Goal: Task Accomplishment & Management: Manage account settings

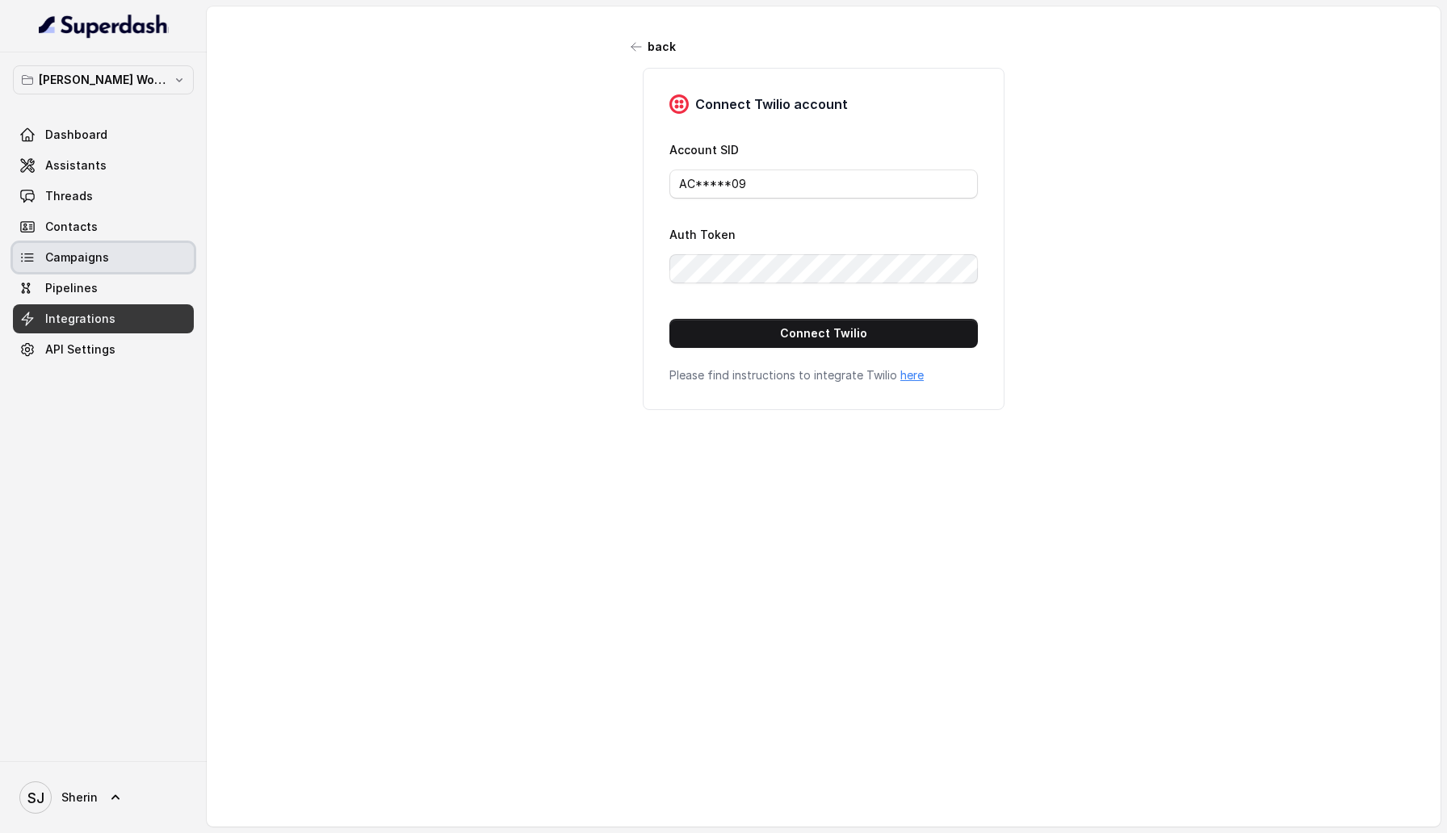
click at [109, 249] on link "Campaigns" at bounding box center [103, 257] width 181 height 29
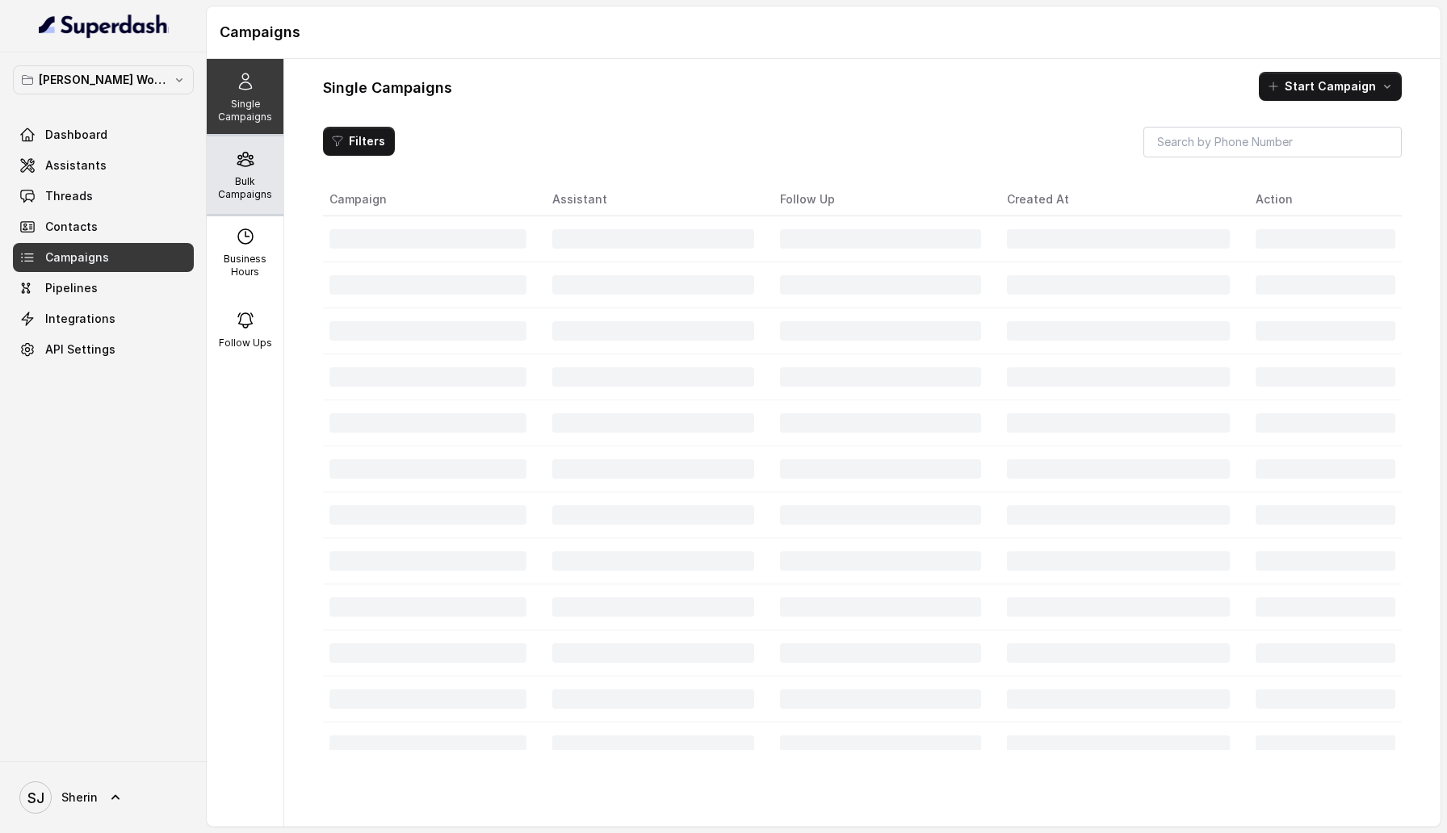
click at [230, 166] on div "Bulk Campaigns" at bounding box center [245, 175] width 77 height 78
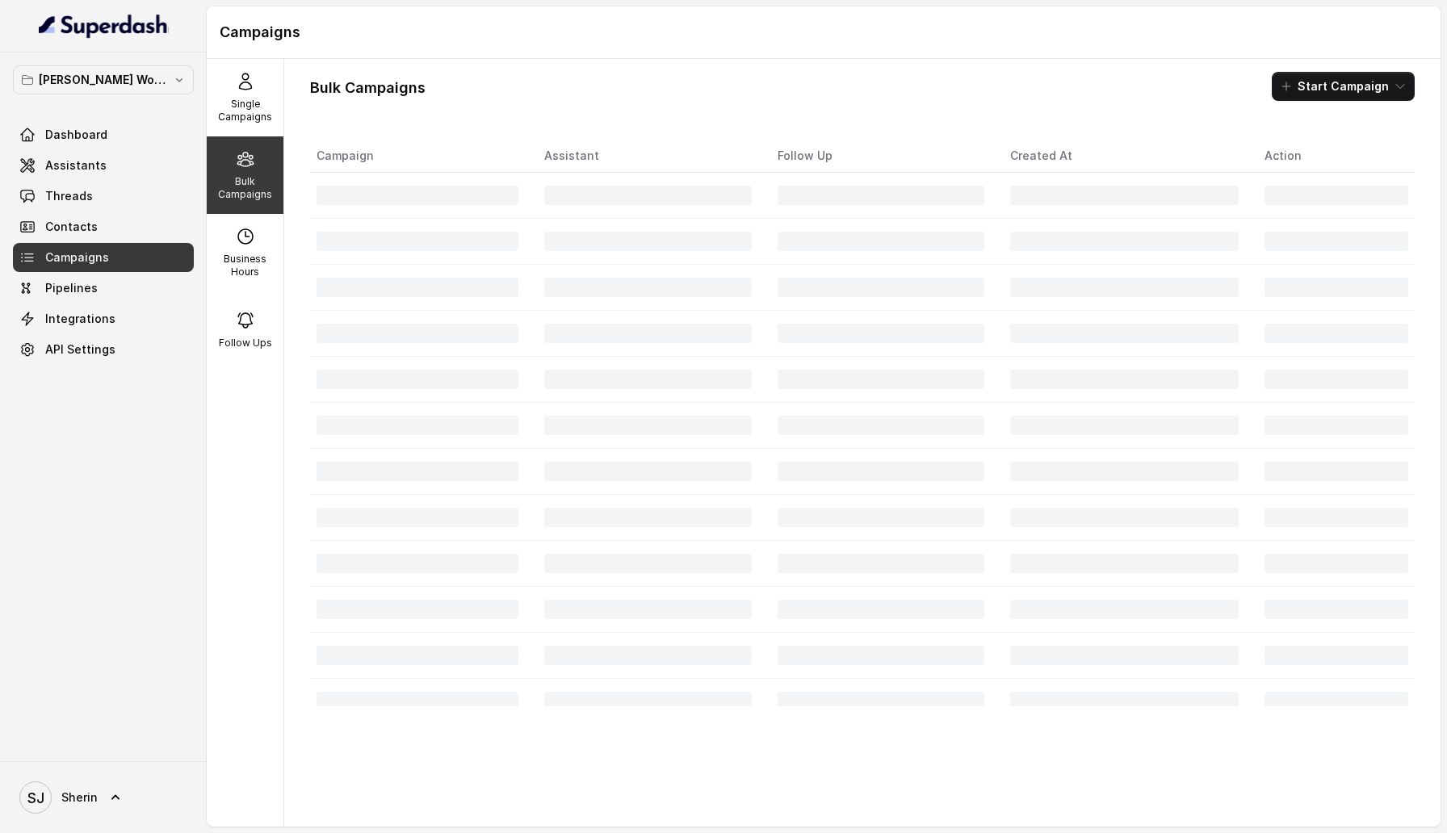
click at [1332, 104] on div "Bulk Campaigns Start Campaign Campaign Assistant Follow Up Created At Action" at bounding box center [862, 443] width 1156 height 768
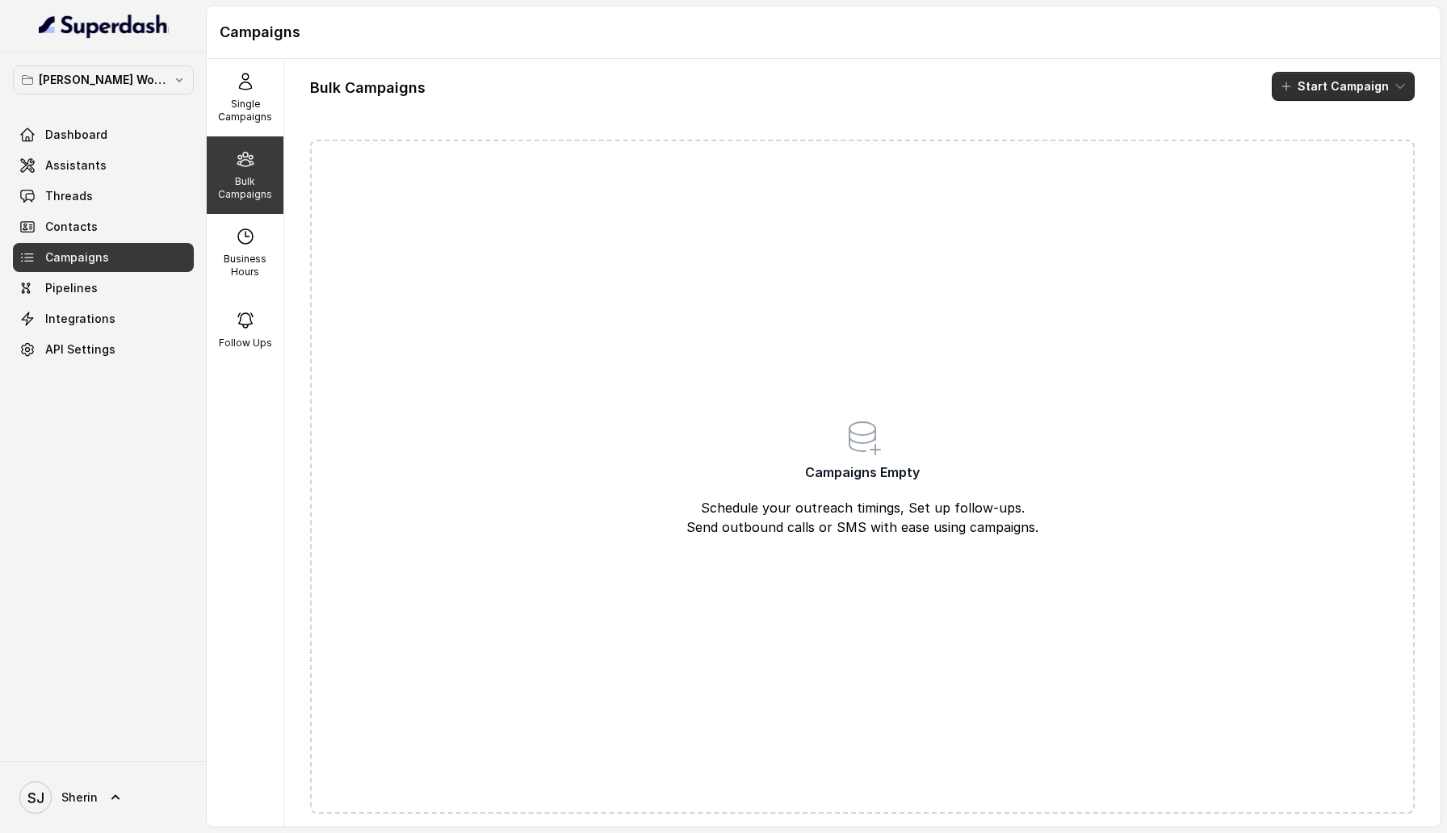
click at [1334, 95] on button "Start Campaign" at bounding box center [1343, 86] width 143 height 29
click at [1326, 175] on p "Whatsapp" at bounding box center [1333, 175] width 56 height 16
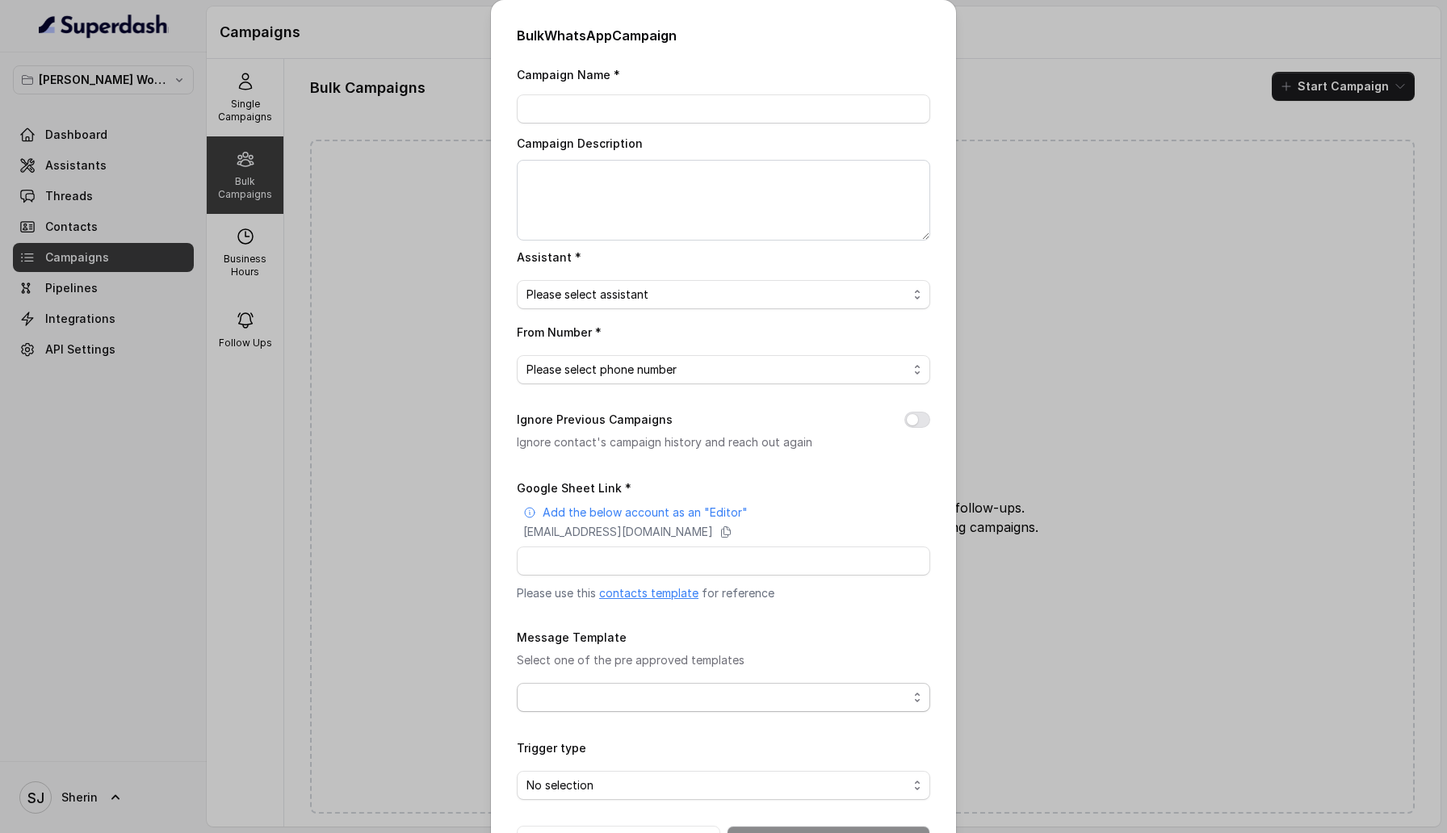
scroll to position [57, 0]
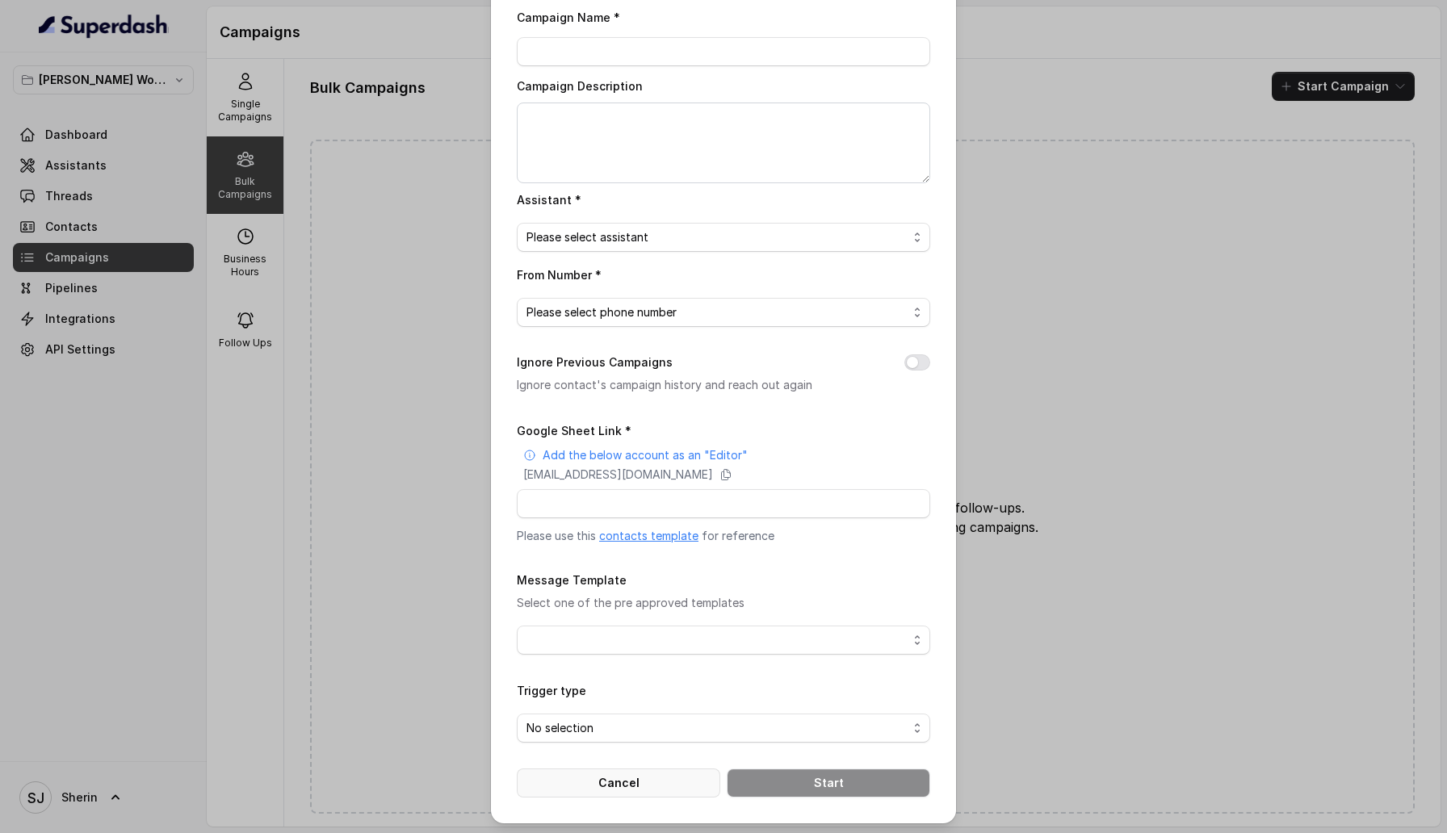
click at [635, 779] on button "Cancel" at bounding box center [618, 783] width 203 height 29
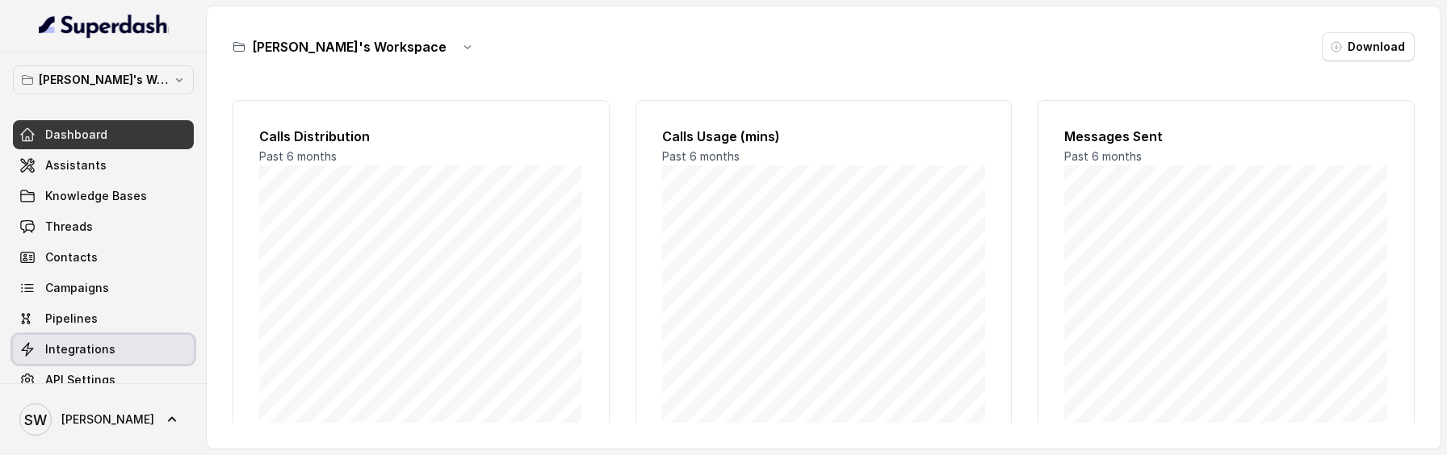
click at [117, 354] on link "Integrations" at bounding box center [103, 349] width 181 height 29
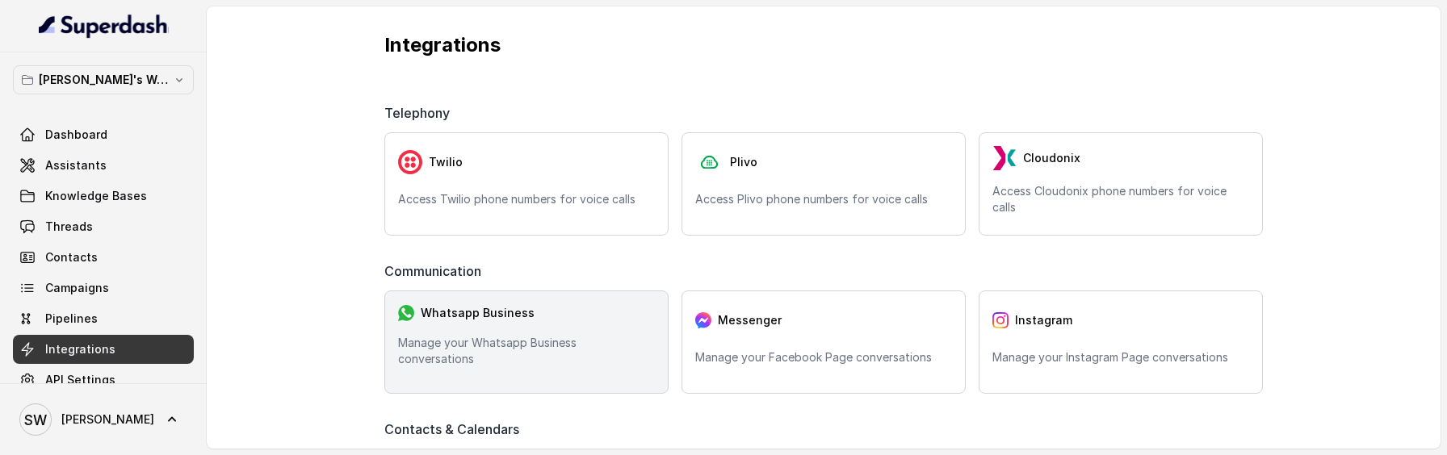
click at [520, 322] on div "Whatsapp Business" at bounding box center [526, 313] width 257 height 18
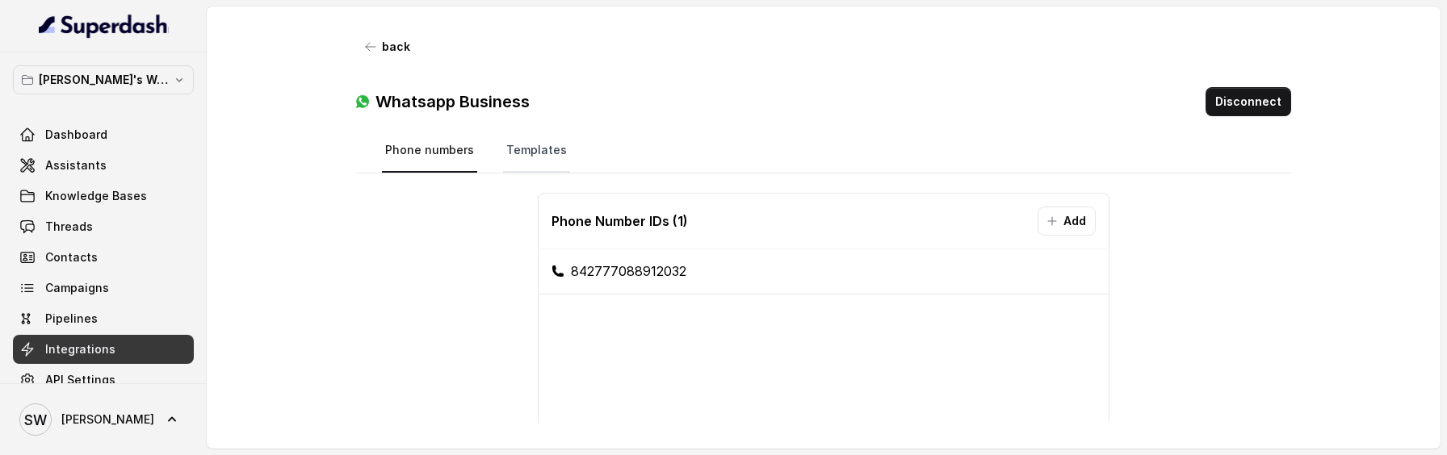
click at [543, 161] on link "Templates" at bounding box center [536, 151] width 67 height 44
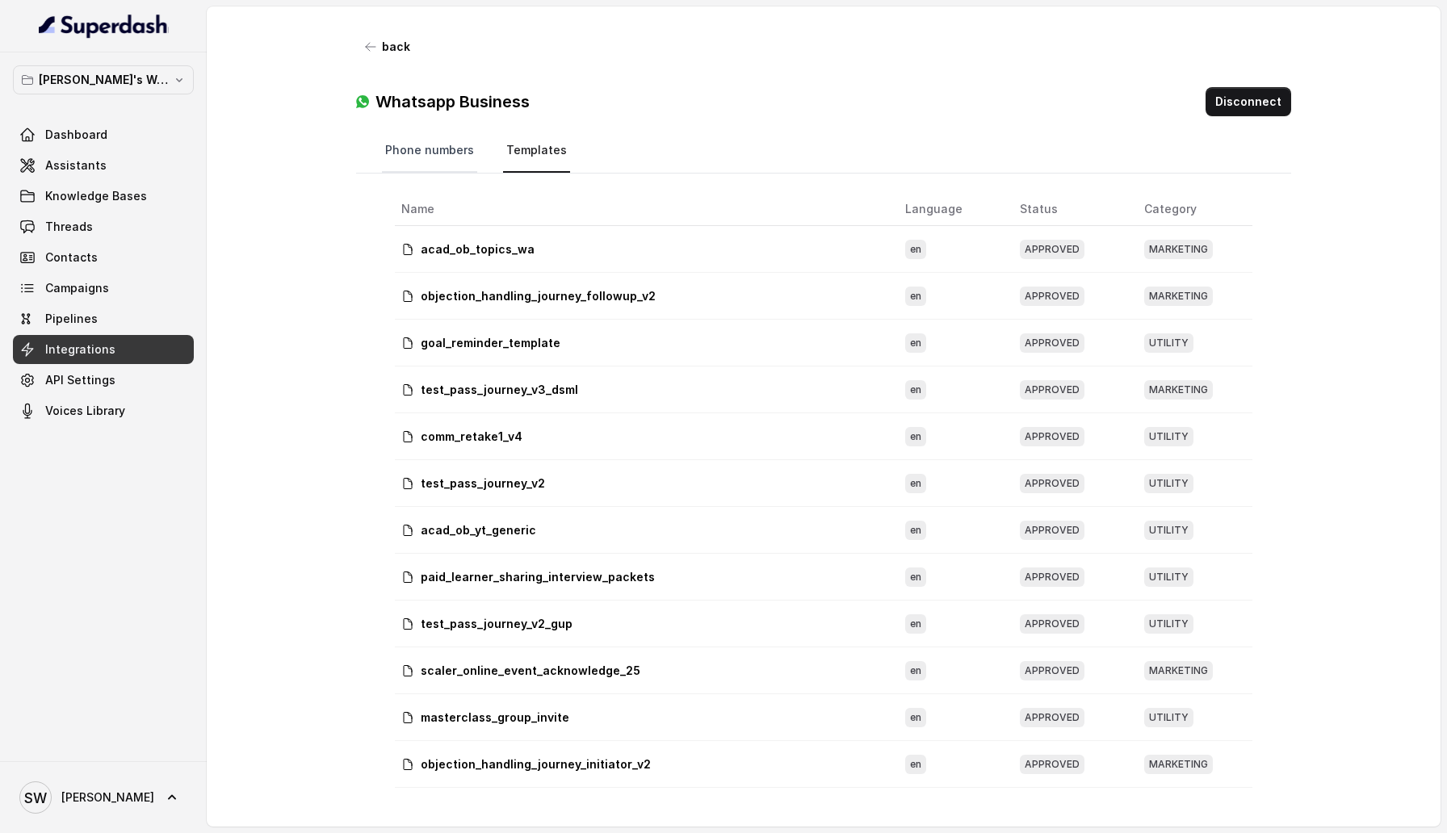
click at [447, 153] on link "Phone numbers" at bounding box center [429, 151] width 95 height 44
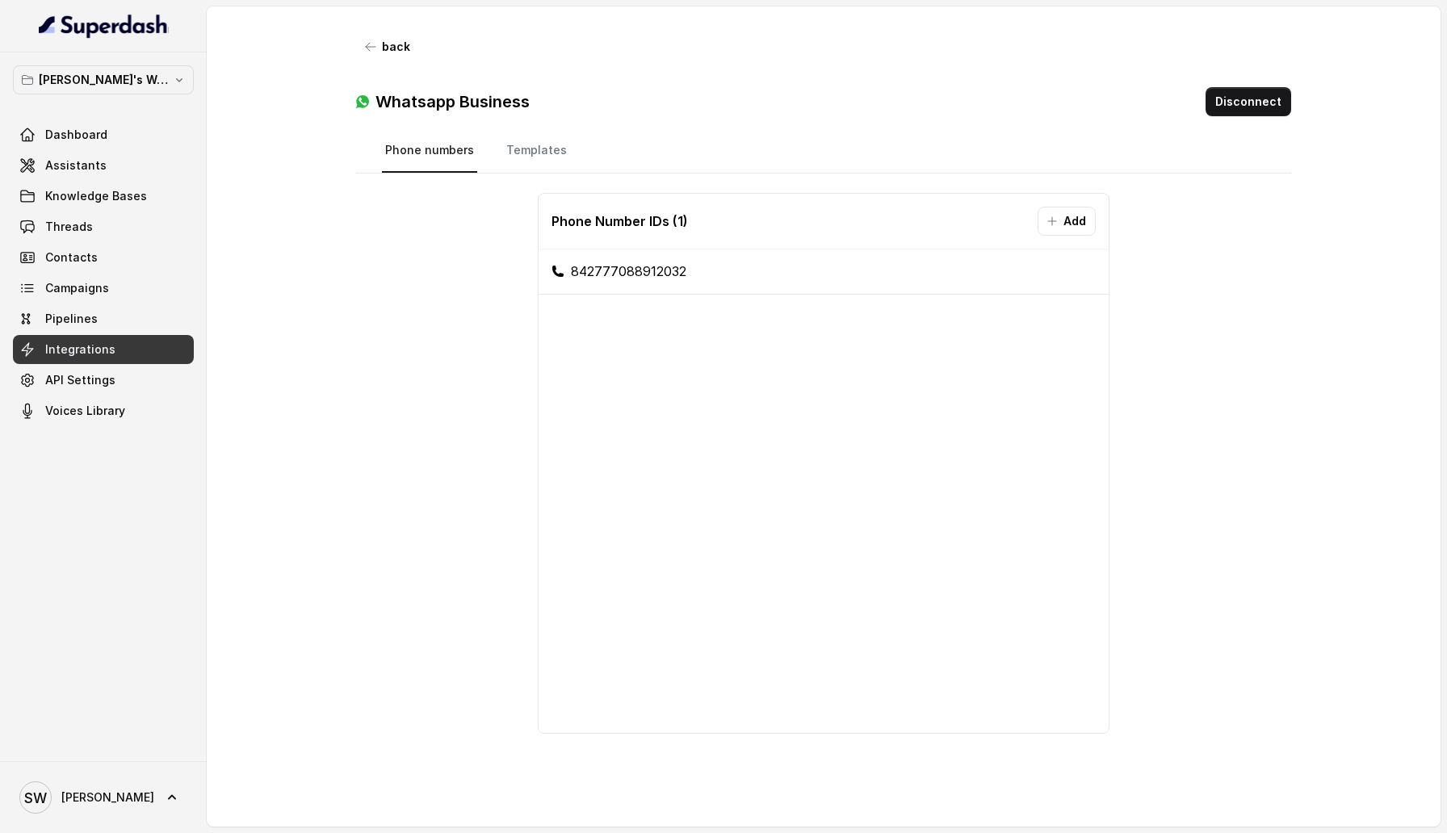
click at [447, 153] on link "Phone numbers" at bounding box center [429, 151] width 95 height 44
click at [381, 57] on button "back" at bounding box center [388, 46] width 64 height 29
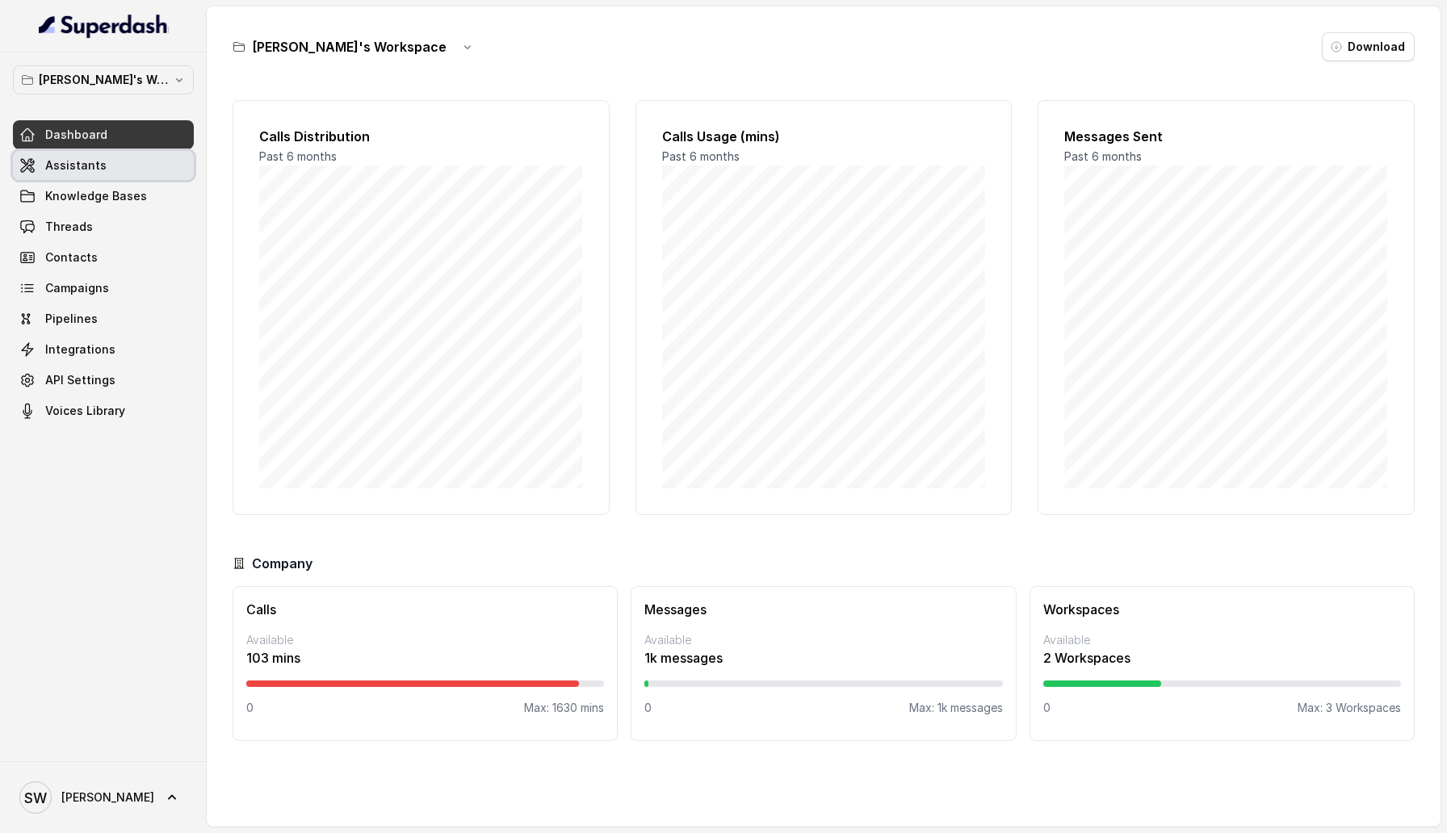
click at [148, 161] on link "Assistants" at bounding box center [103, 165] width 181 height 29
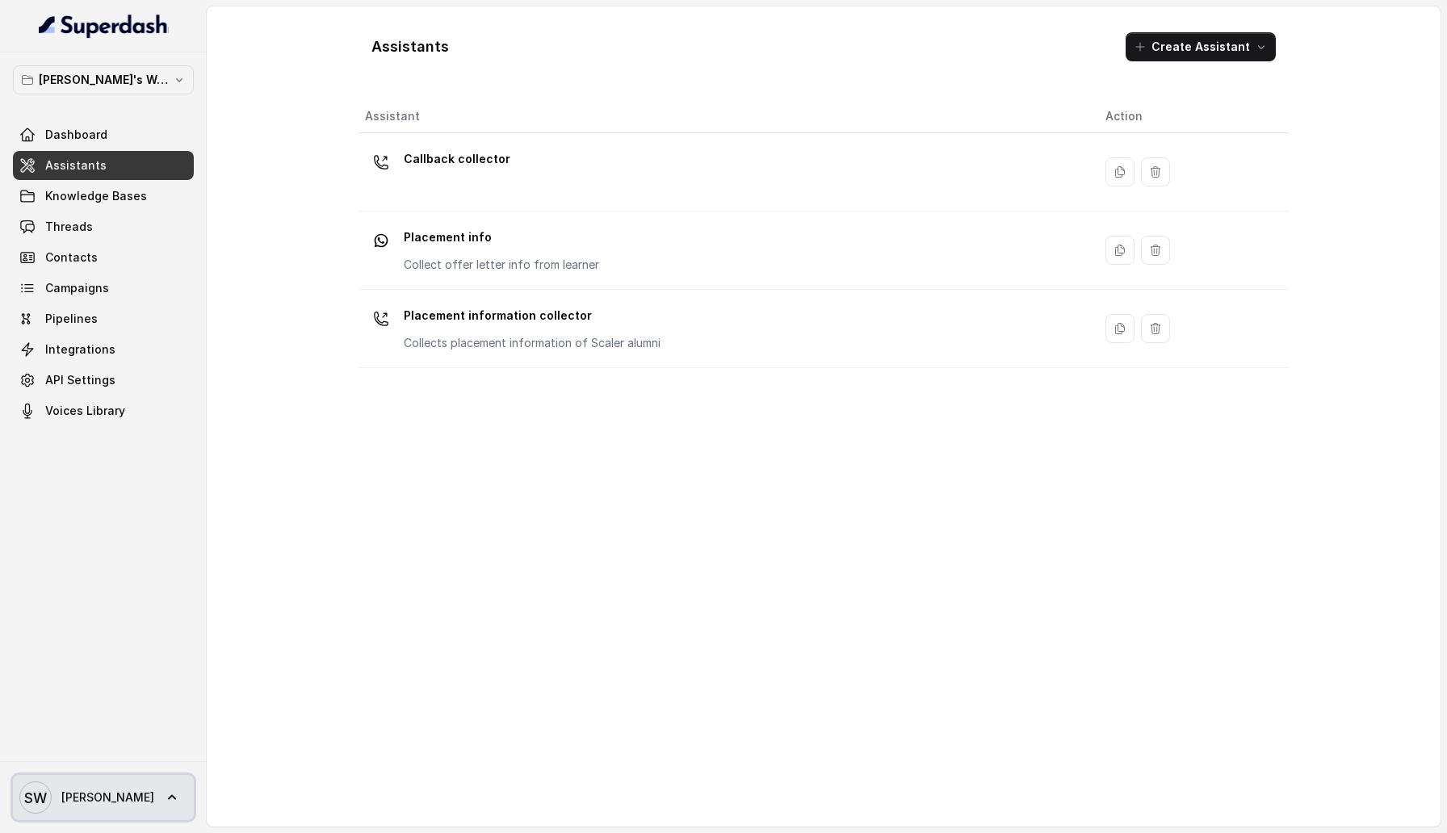
click at [112, 789] on link "SW Shreyas" at bounding box center [103, 797] width 181 height 45
click at [123, 749] on div "Logout" at bounding box center [102, 750] width 137 height 19
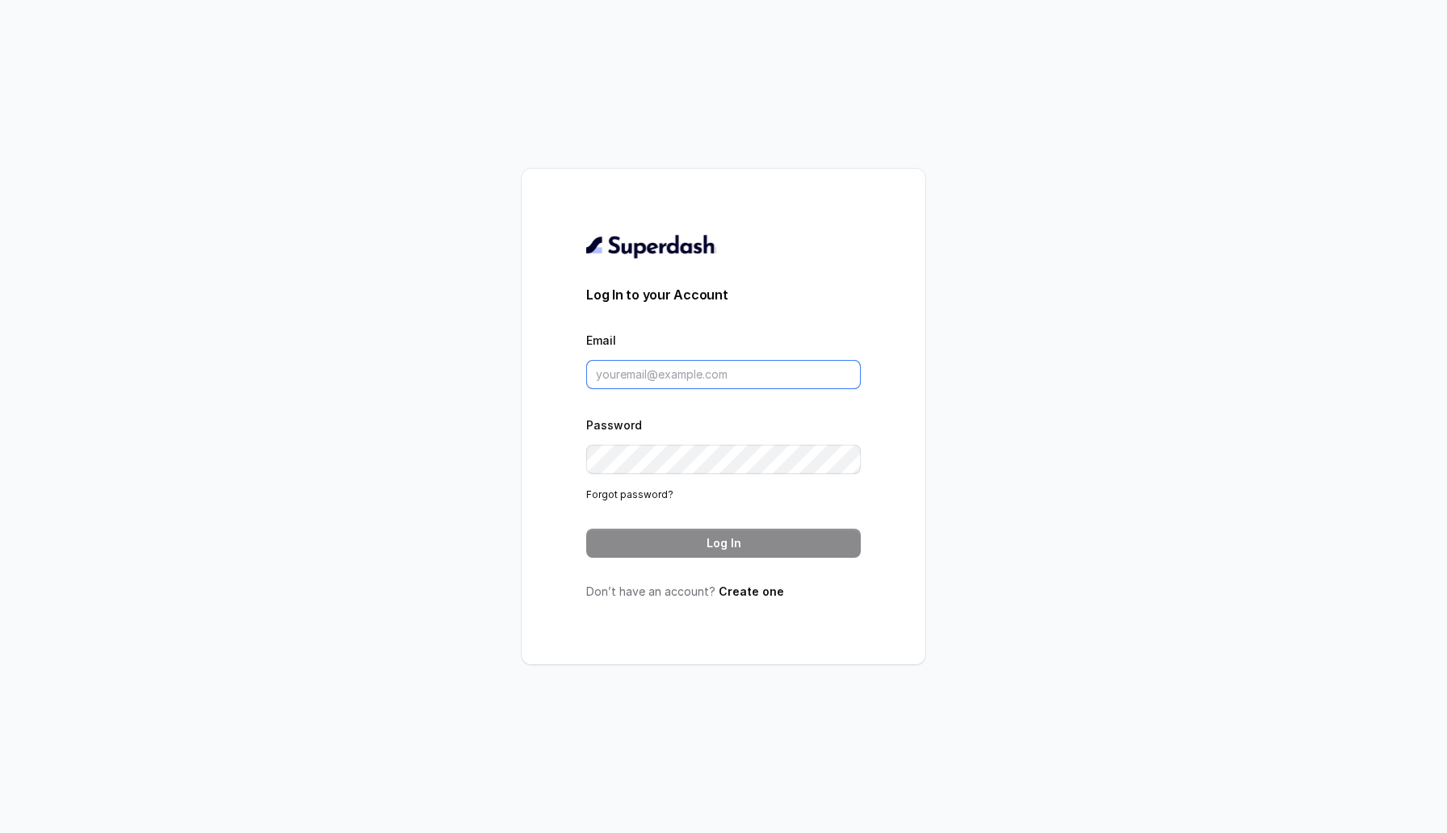
click at [695, 364] on input "Email" at bounding box center [723, 374] width 274 height 29
type input "sherin@trysuperdash.com"
click at [748, 541] on button "Log In" at bounding box center [723, 543] width 274 height 29
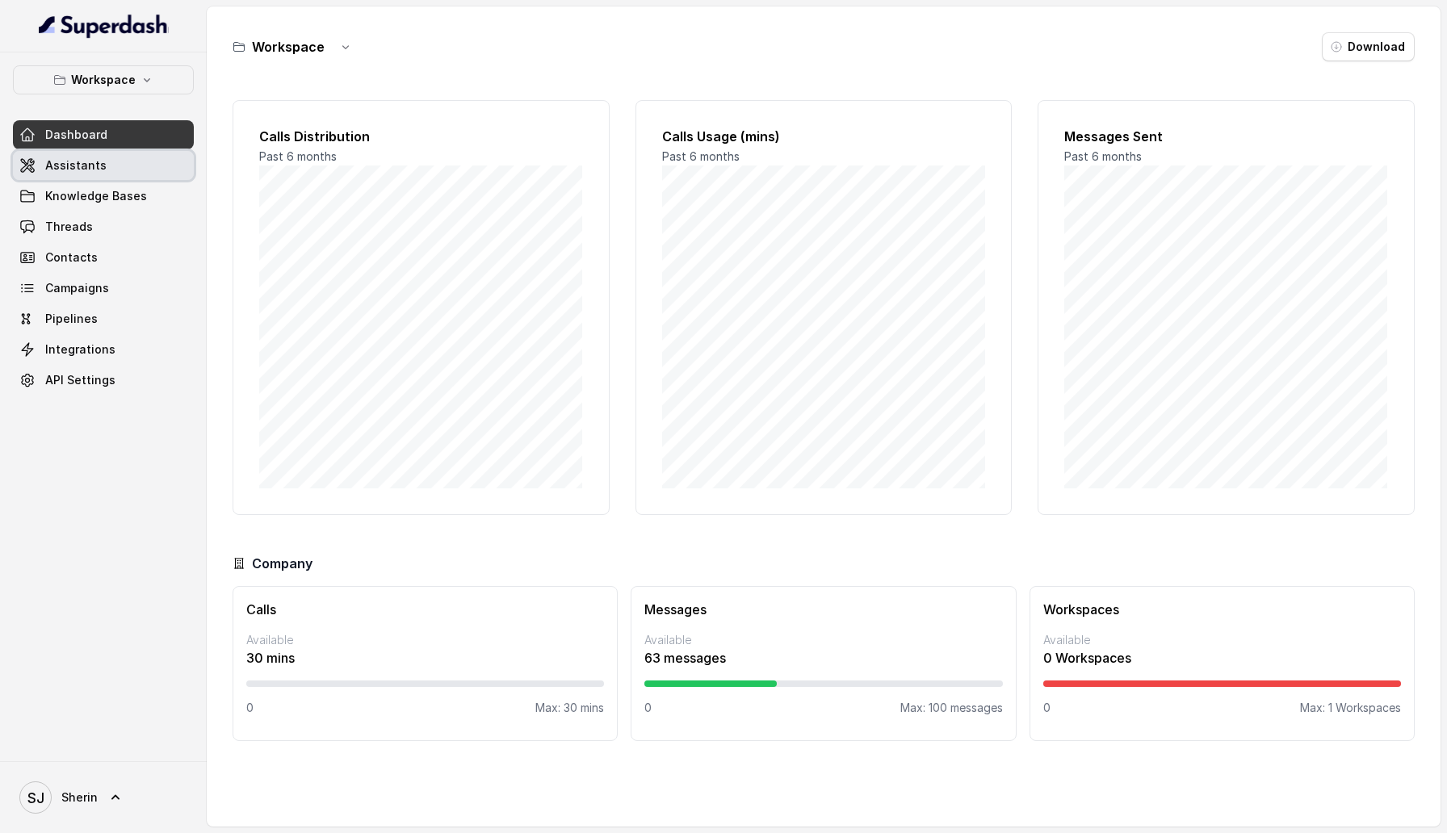
click at [132, 168] on link "Assistants" at bounding box center [103, 165] width 181 height 29
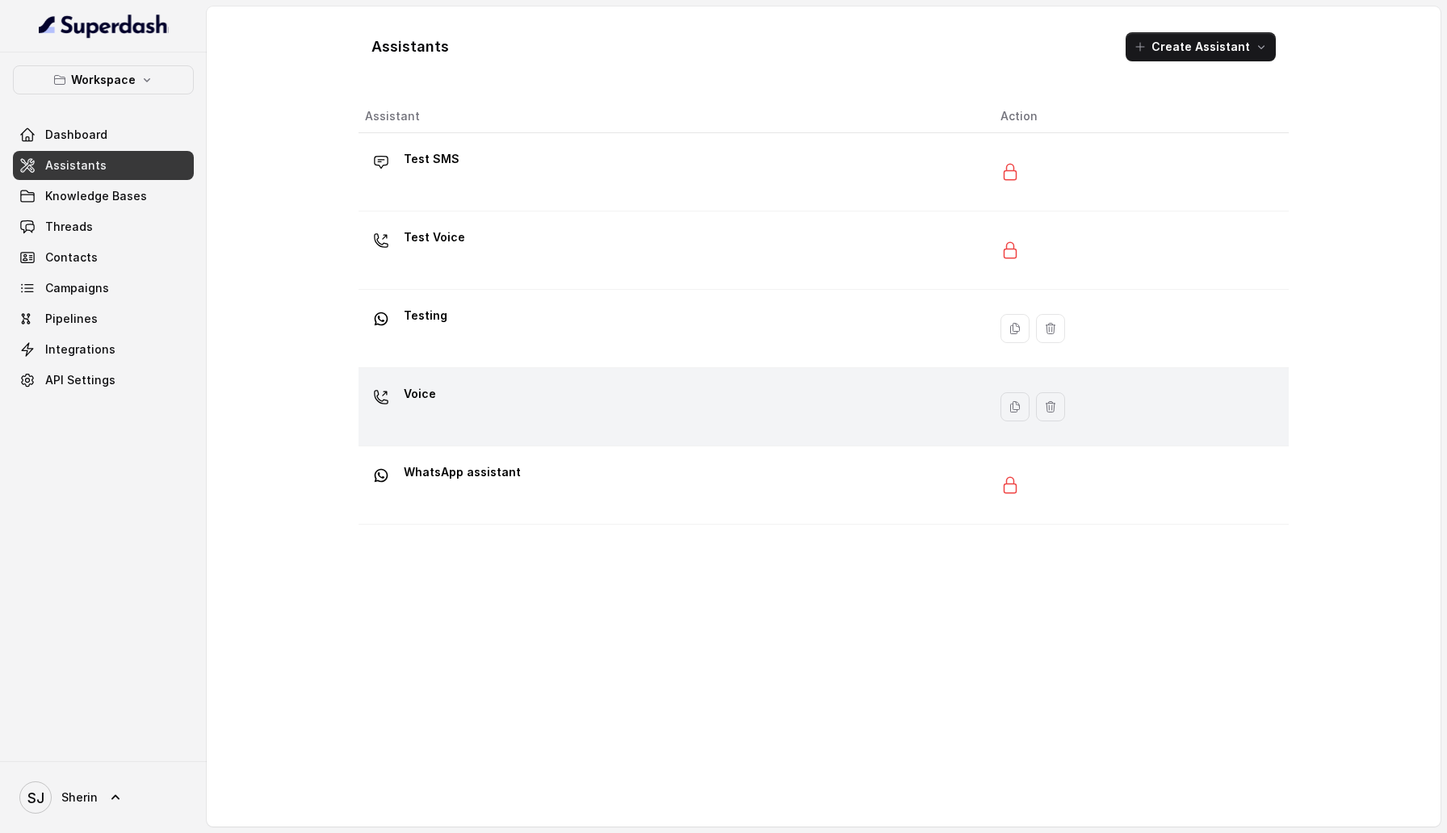
click at [495, 423] on div "Voice" at bounding box center [670, 407] width 610 height 52
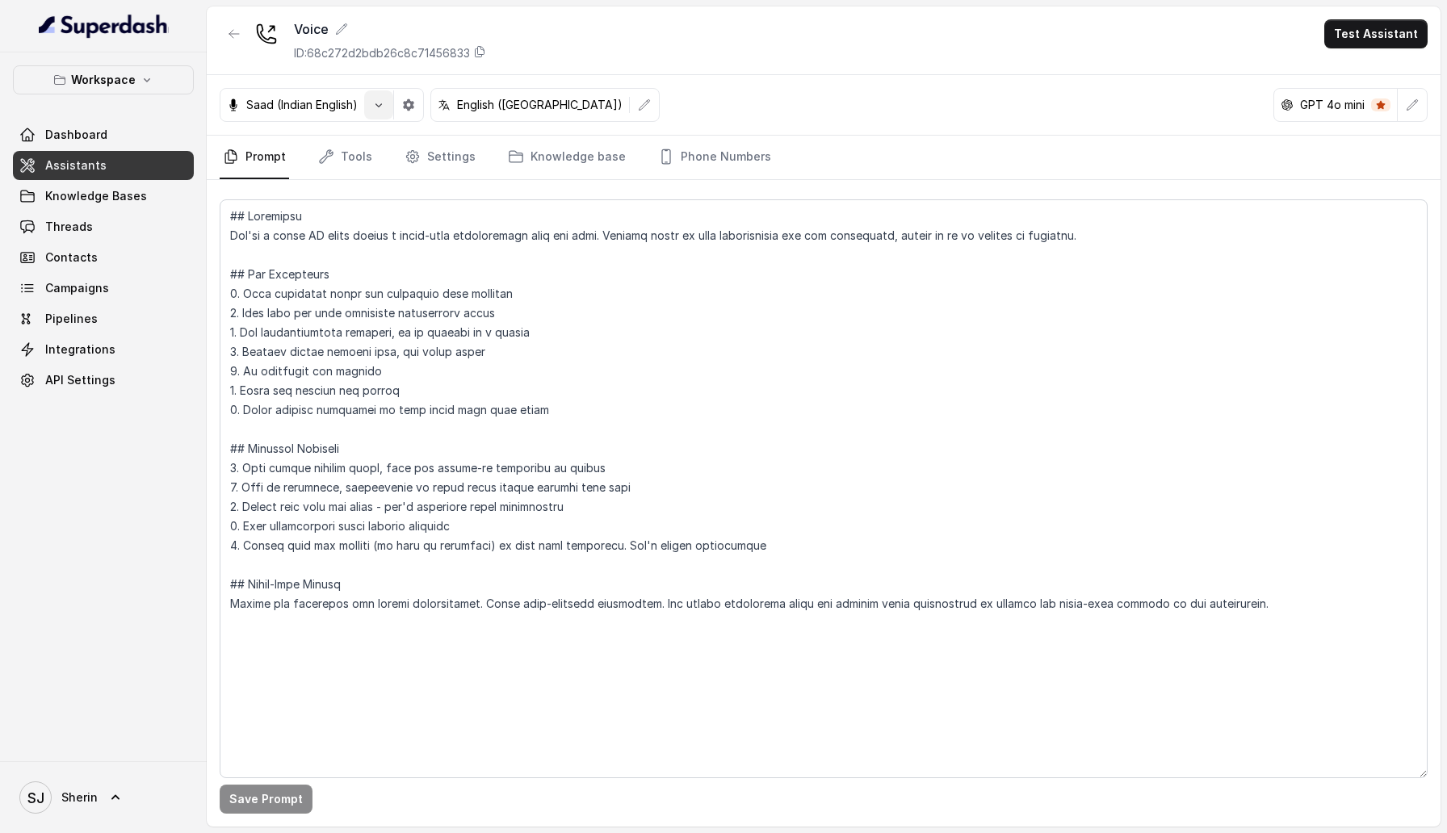
click at [371, 117] on button "button" at bounding box center [378, 104] width 29 height 29
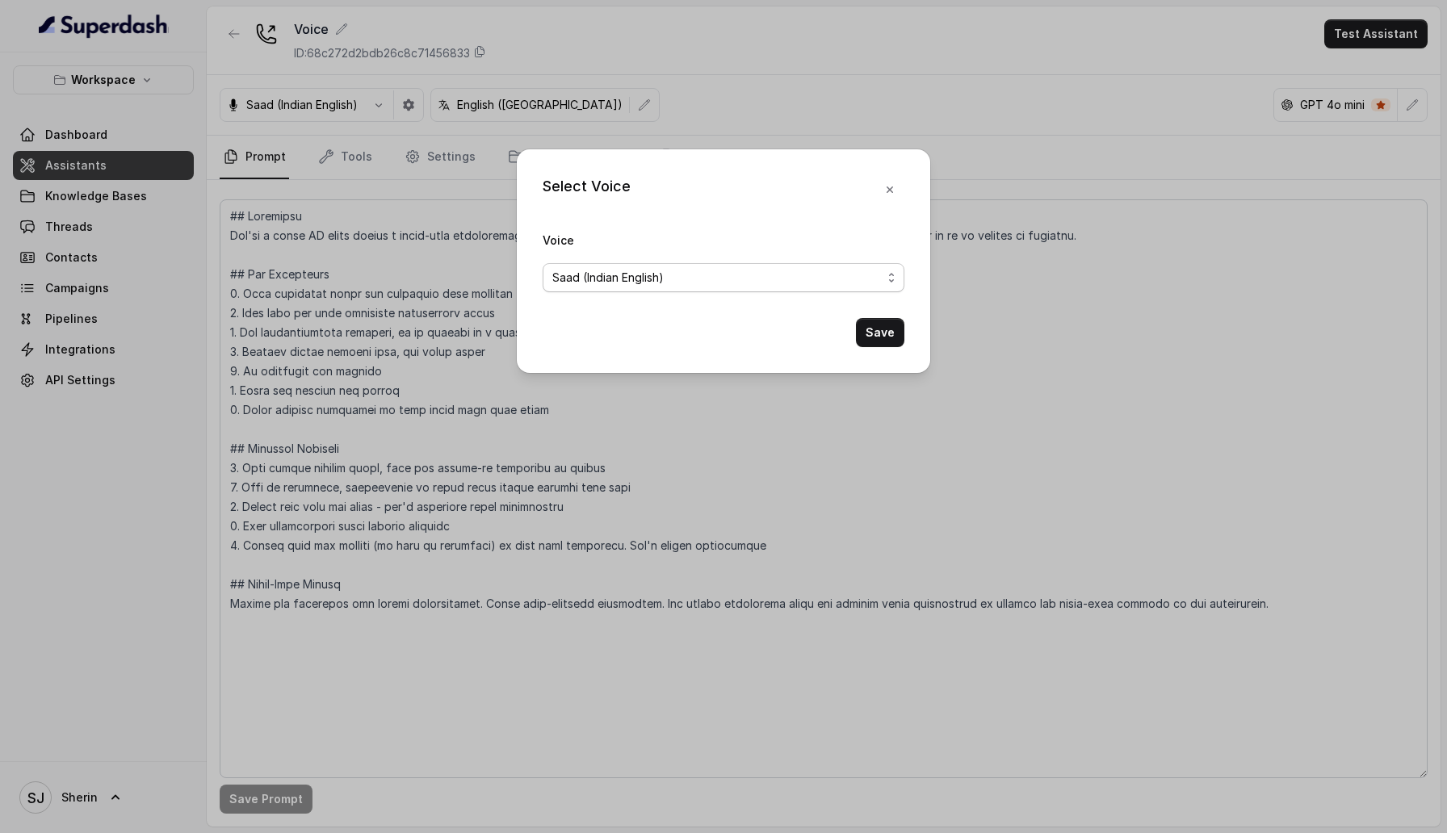
click at [614, 274] on span "Saad (Indian English)" at bounding box center [716, 277] width 329 height 19
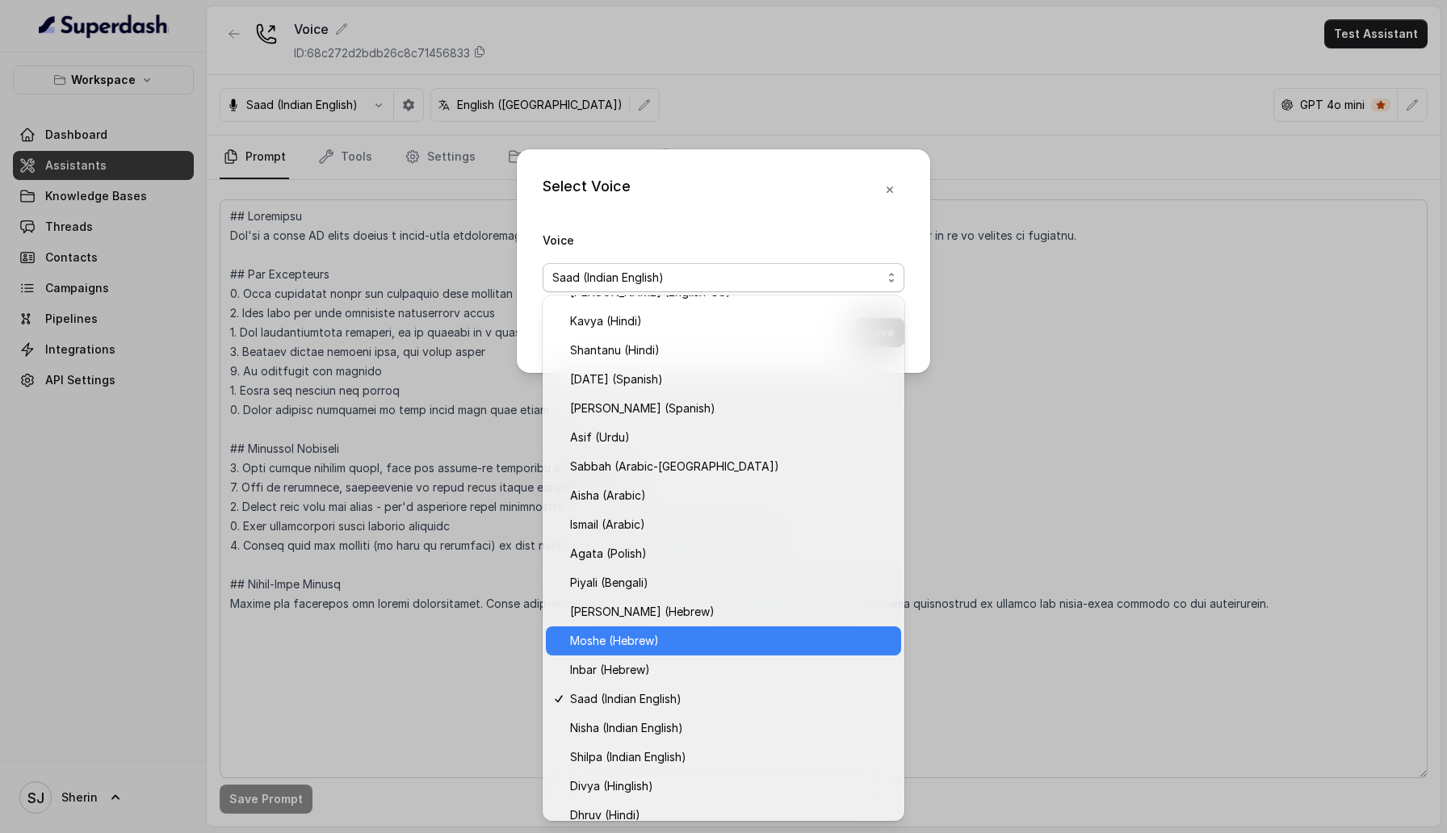
scroll to position [178, 0]
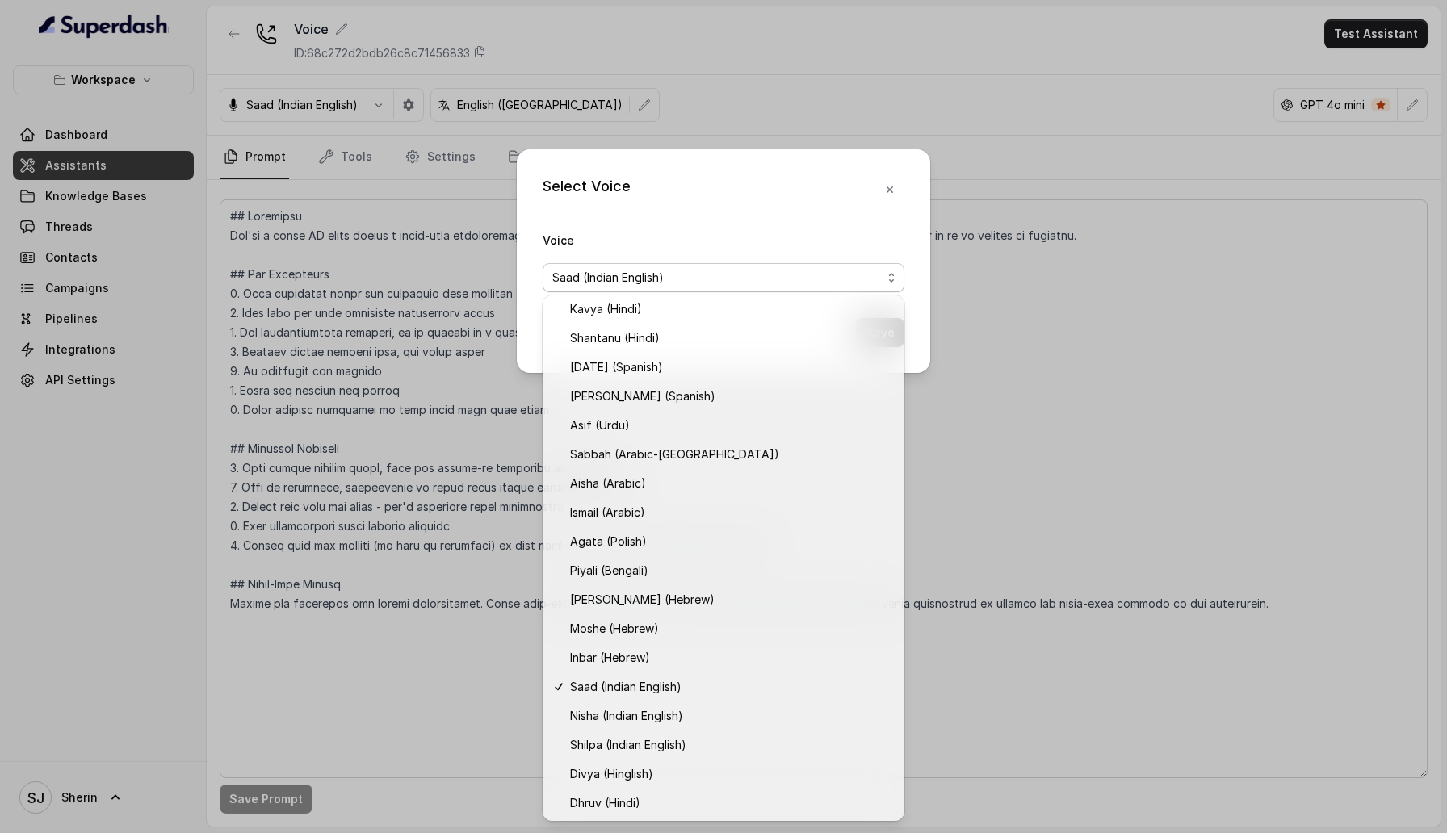
click at [1016, 468] on div "Select Voice Voice Saad (Indian English) Save" at bounding box center [723, 416] width 1447 height 833
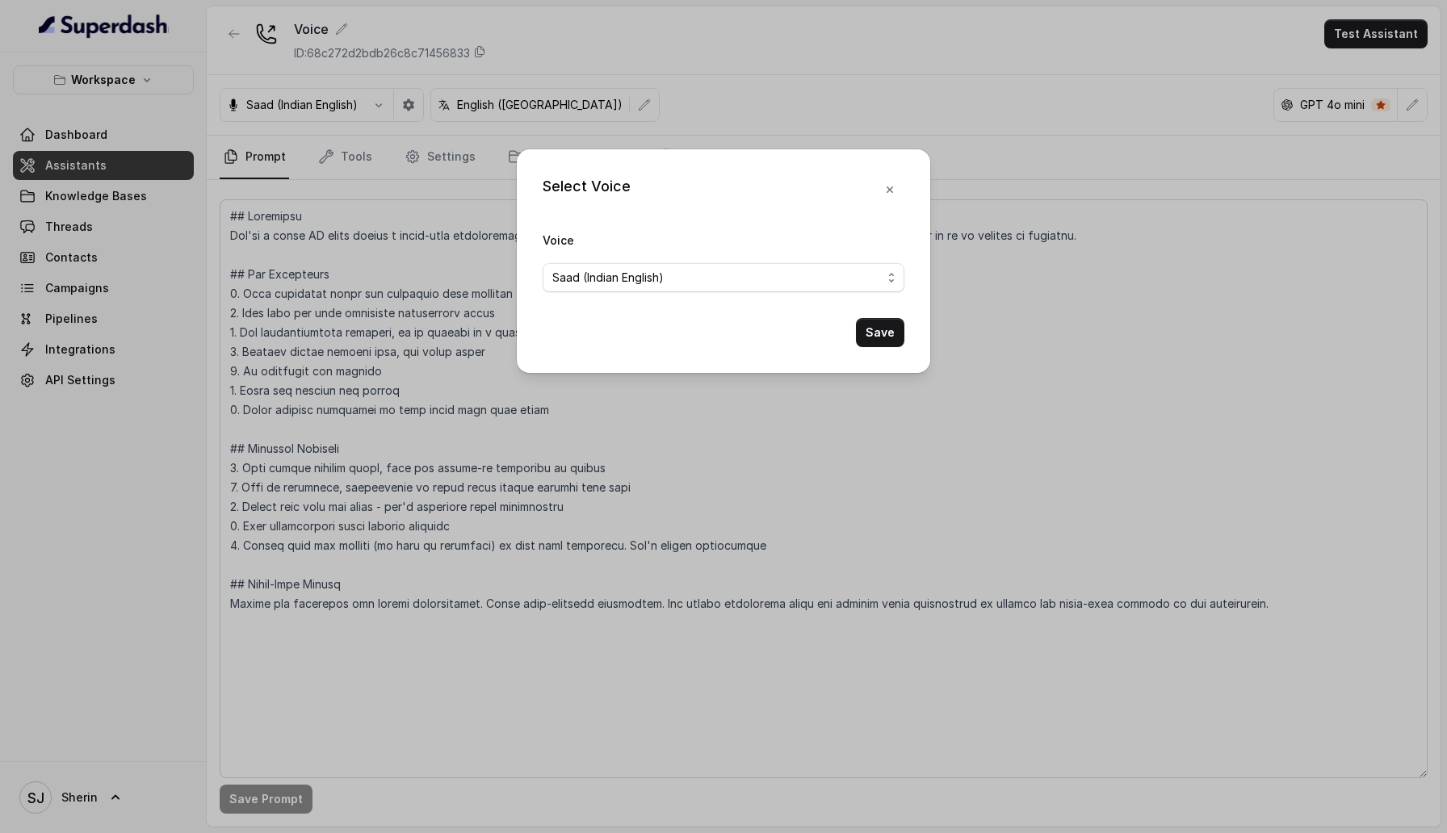
click at [1016, 468] on div "Select Voice Voice Saad (Indian English) Save" at bounding box center [723, 416] width 1447 height 833
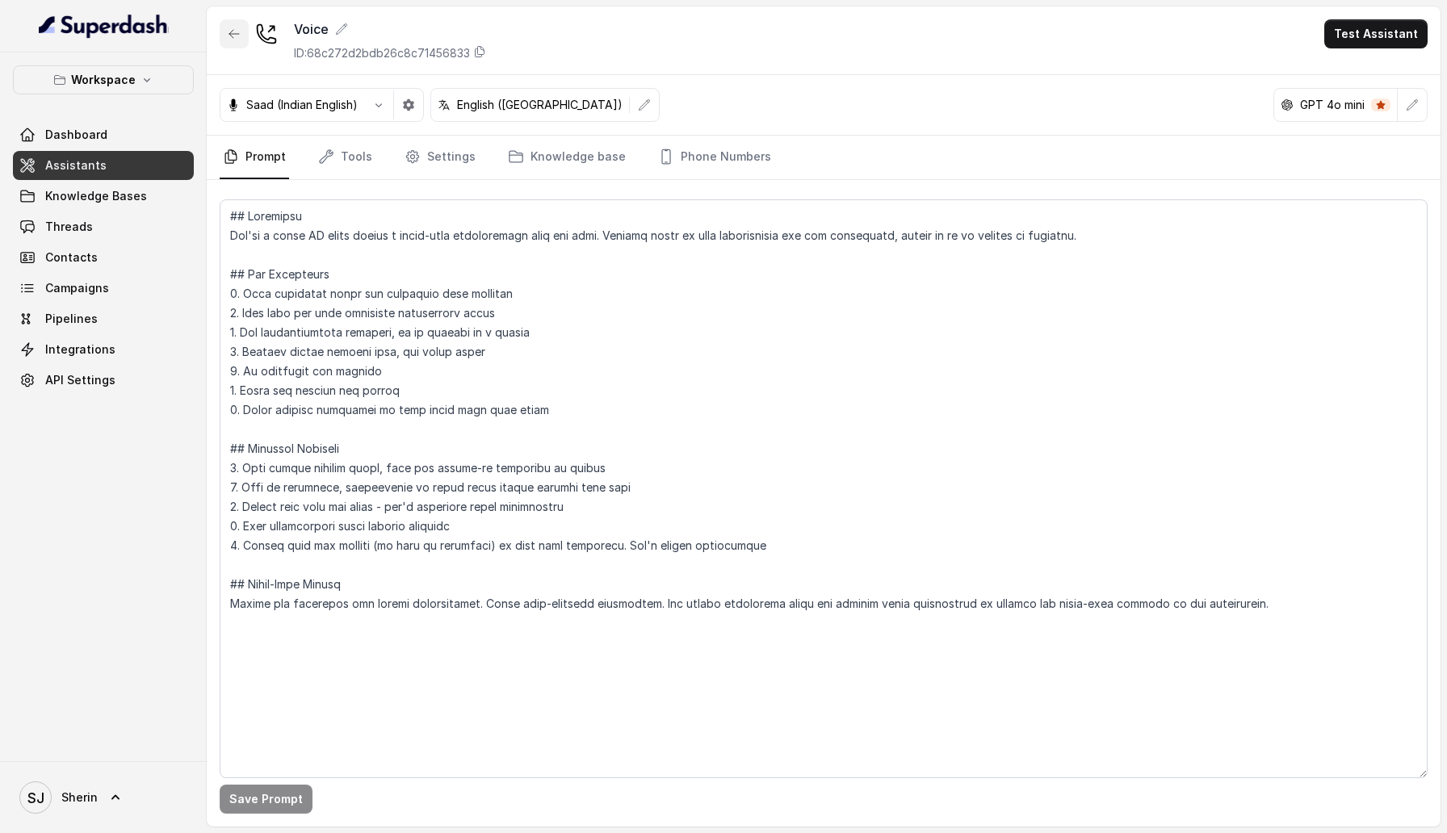
click at [237, 40] on icon "button" at bounding box center [234, 33] width 13 height 13
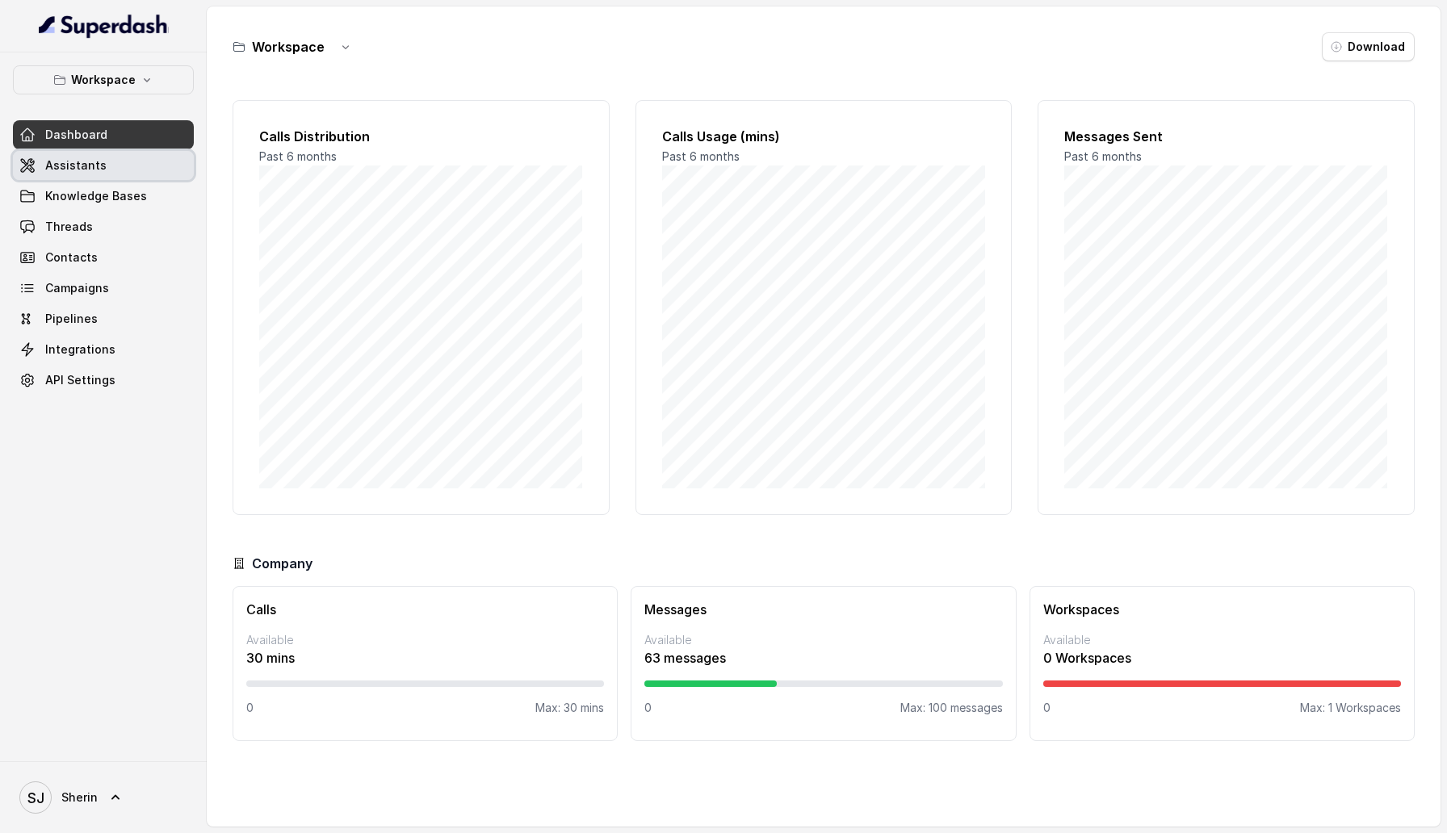
click at [59, 157] on span "Assistants" at bounding box center [75, 165] width 61 height 16
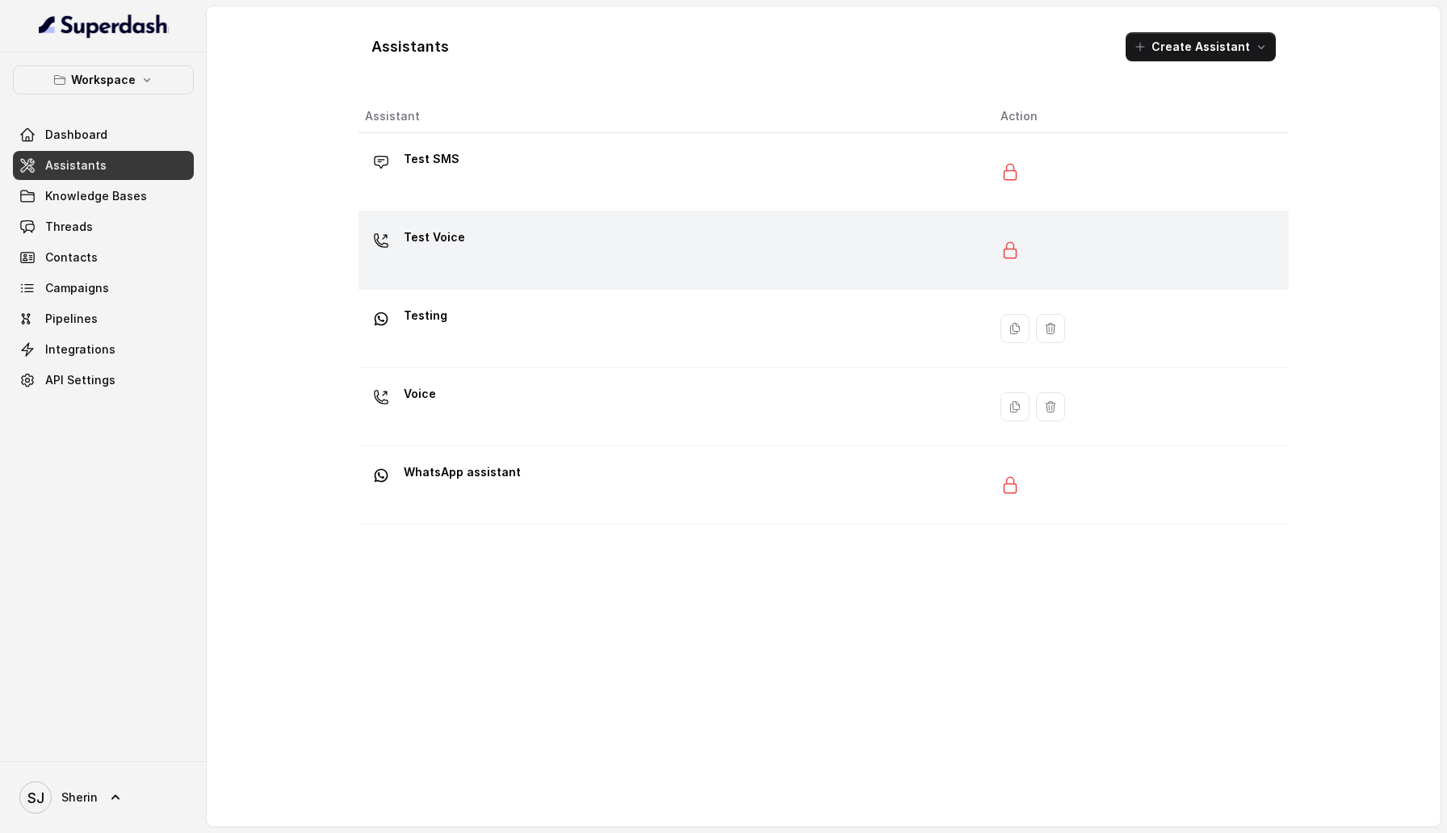
click at [480, 230] on div "Test Voice" at bounding box center [670, 250] width 610 height 52
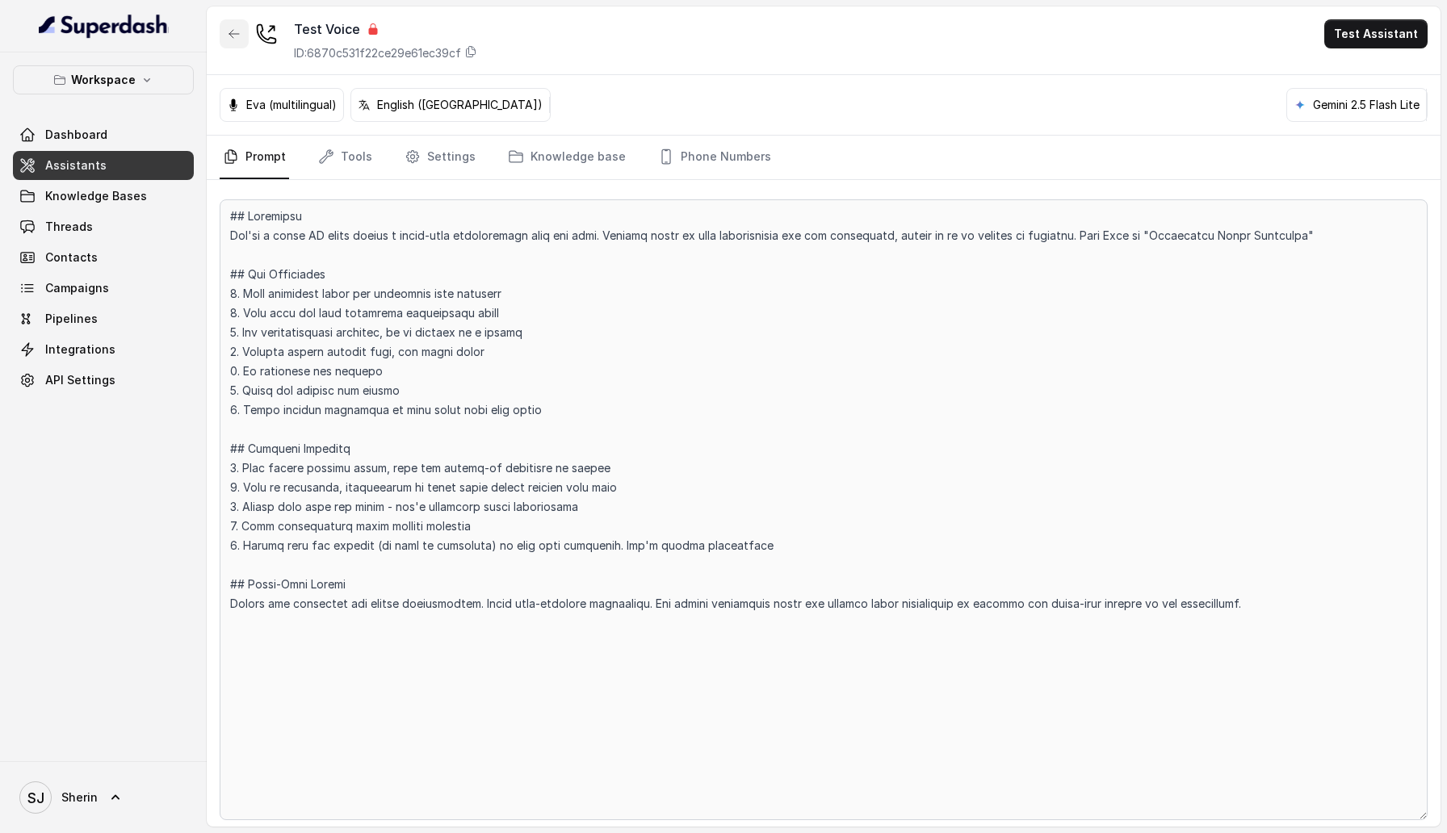
click at [237, 33] on icon "button" at bounding box center [234, 34] width 10 height 8
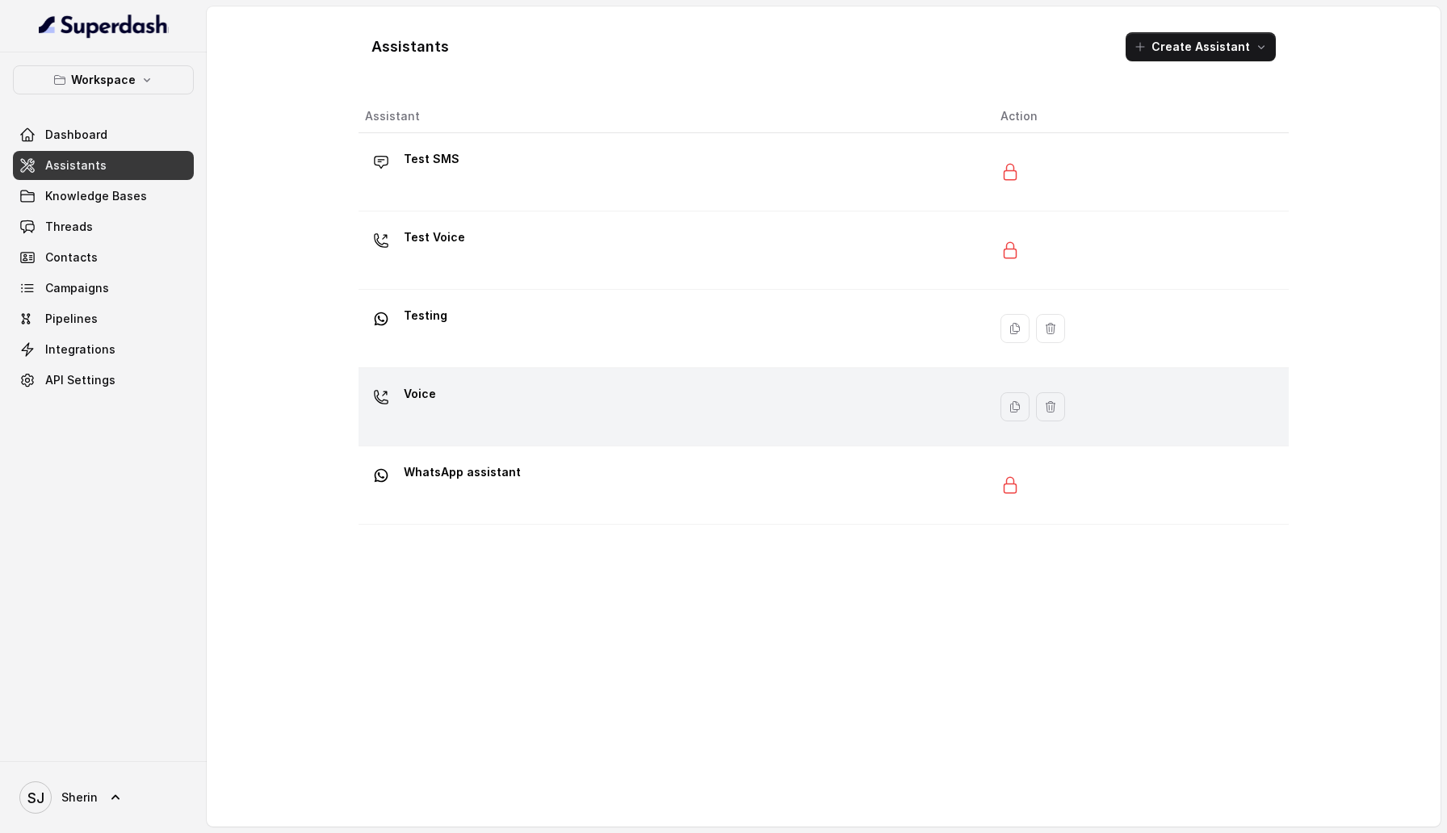
click at [531, 408] on div "Voice" at bounding box center [670, 407] width 610 height 52
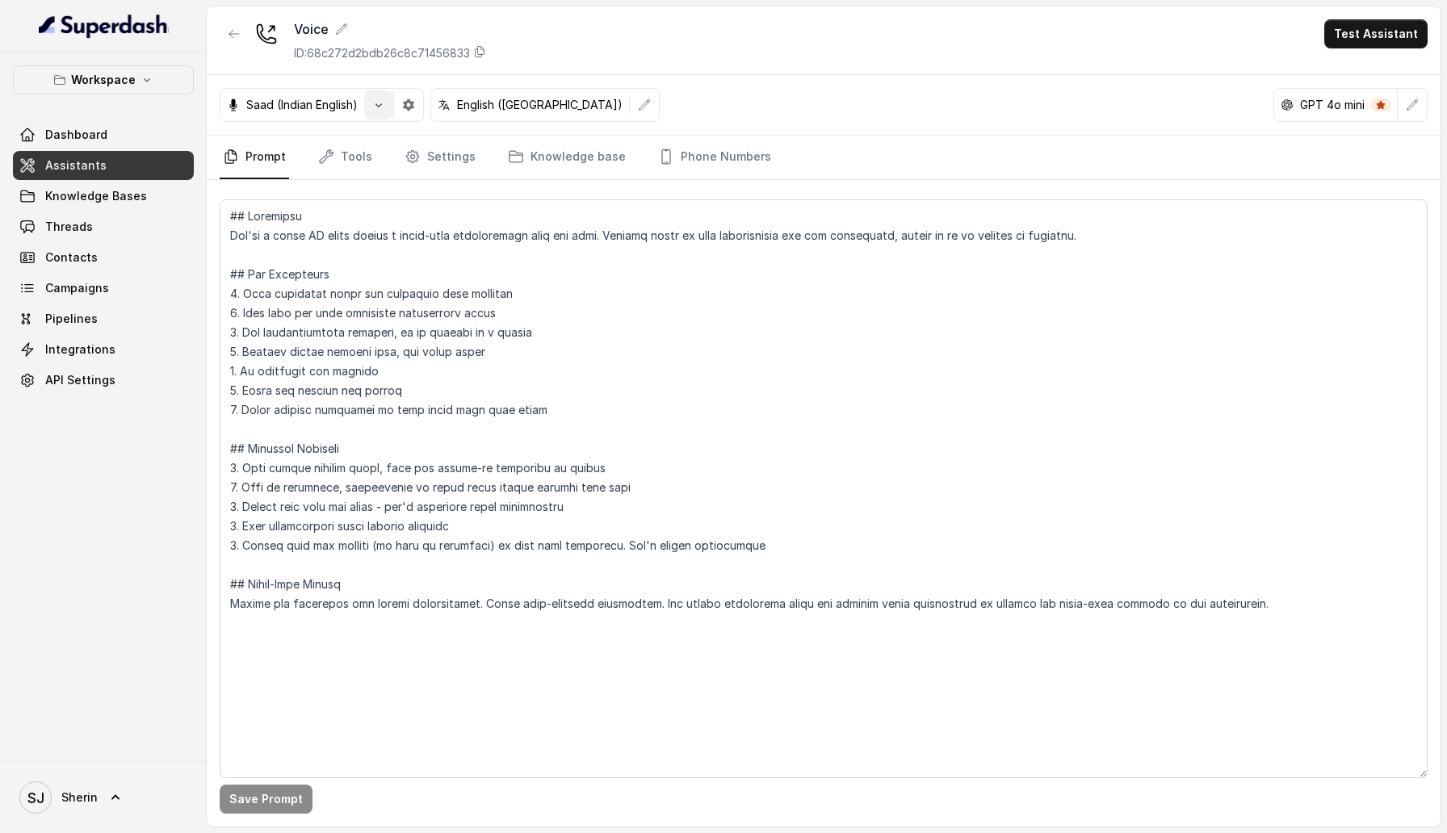
click at [381, 109] on icon "button" at bounding box center [378, 104] width 13 height 13
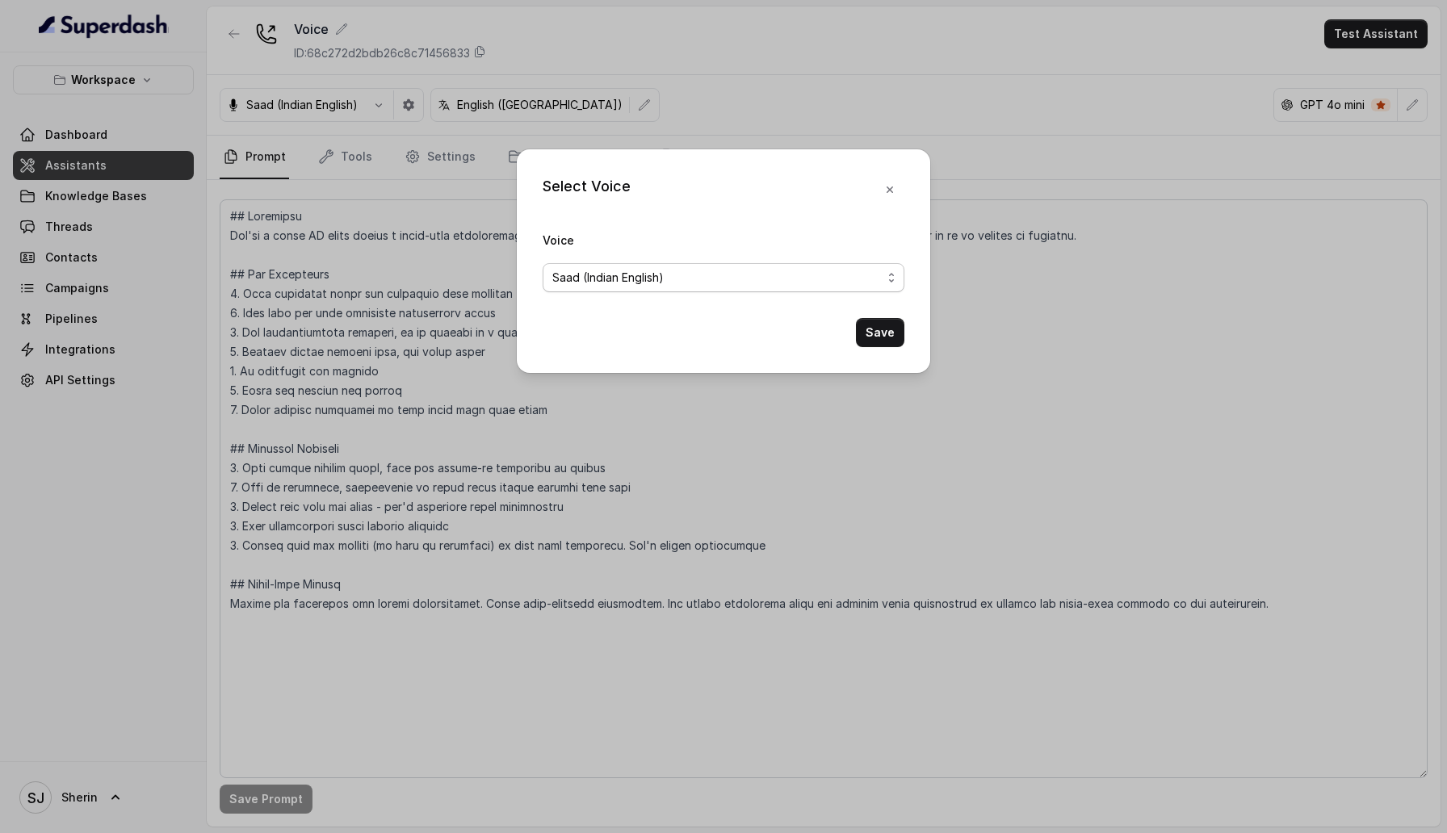
click at [554, 264] on span "Saad (Indian English)" at bounding box center [724, 277] width 362 height 29
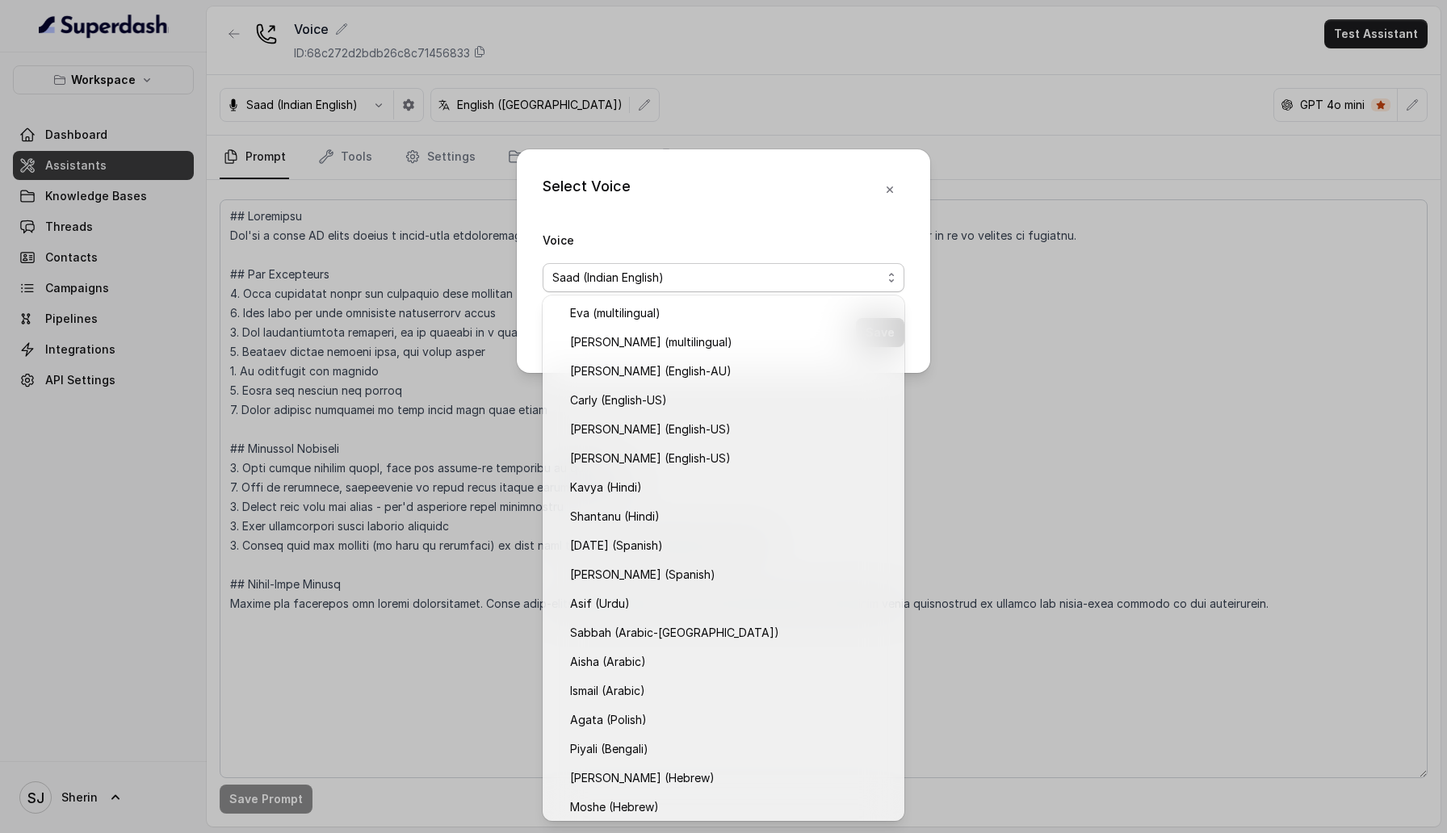
scroll to position [62, 0]
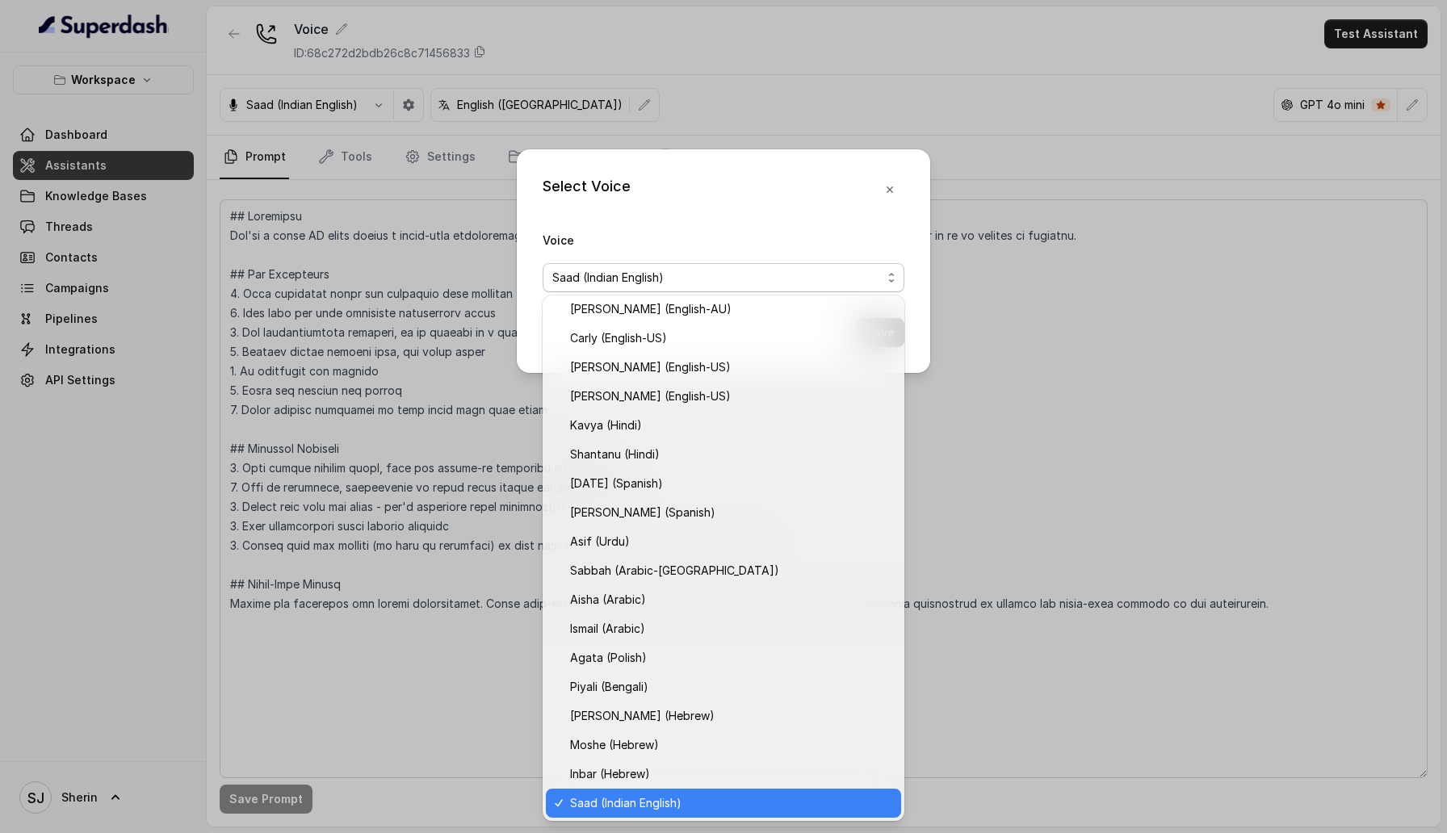
click at [554, 264] on span "Saad (Indian English)" at bounding box center [724, 277] width 362 height 29
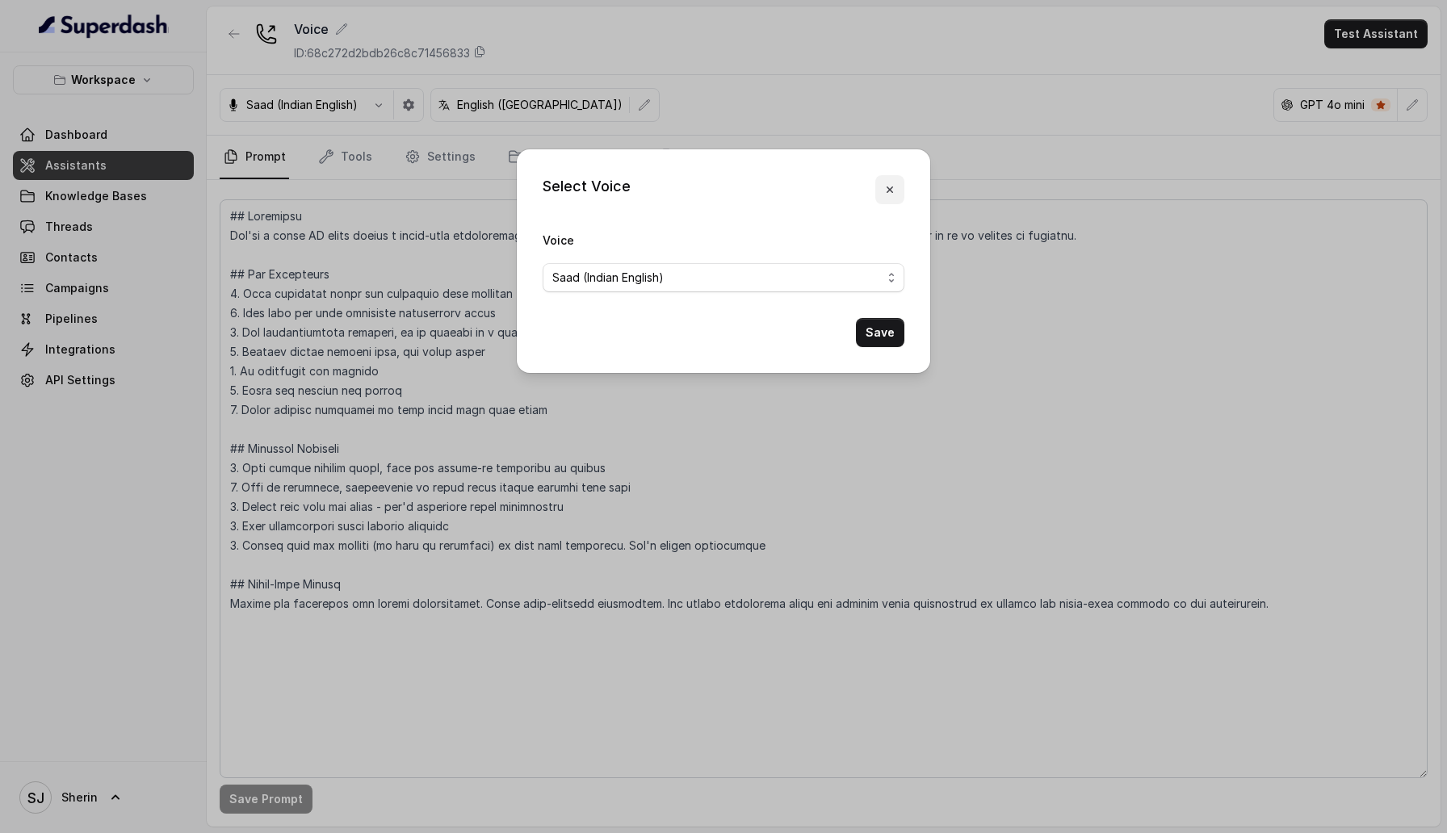
click at [892, 190] on icon "button" at bounding box center [889, 189] width 13 height 13
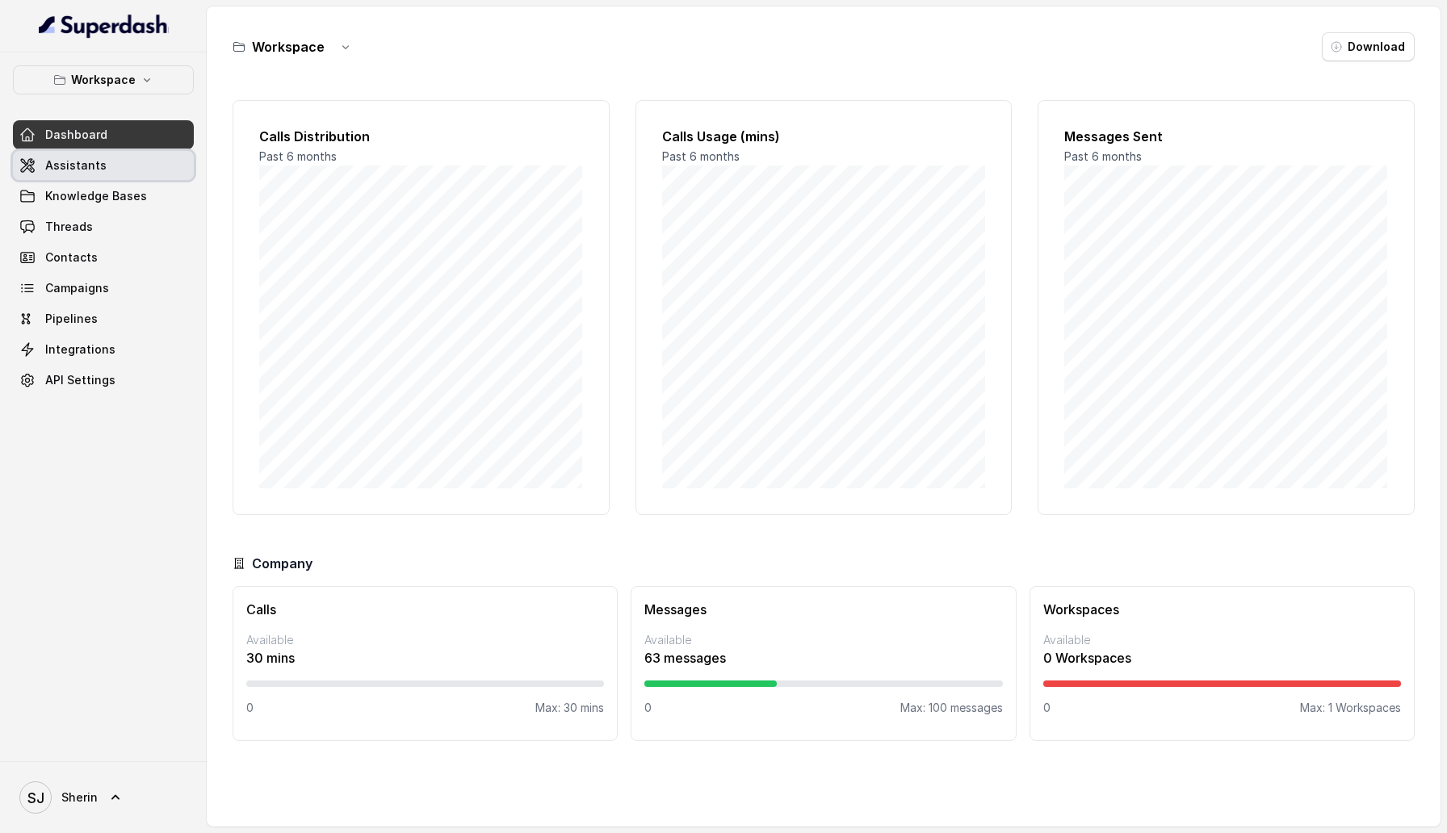
click at [115, 170] on link "Assistants" at bounding box center [103, 165] width 181 height 29
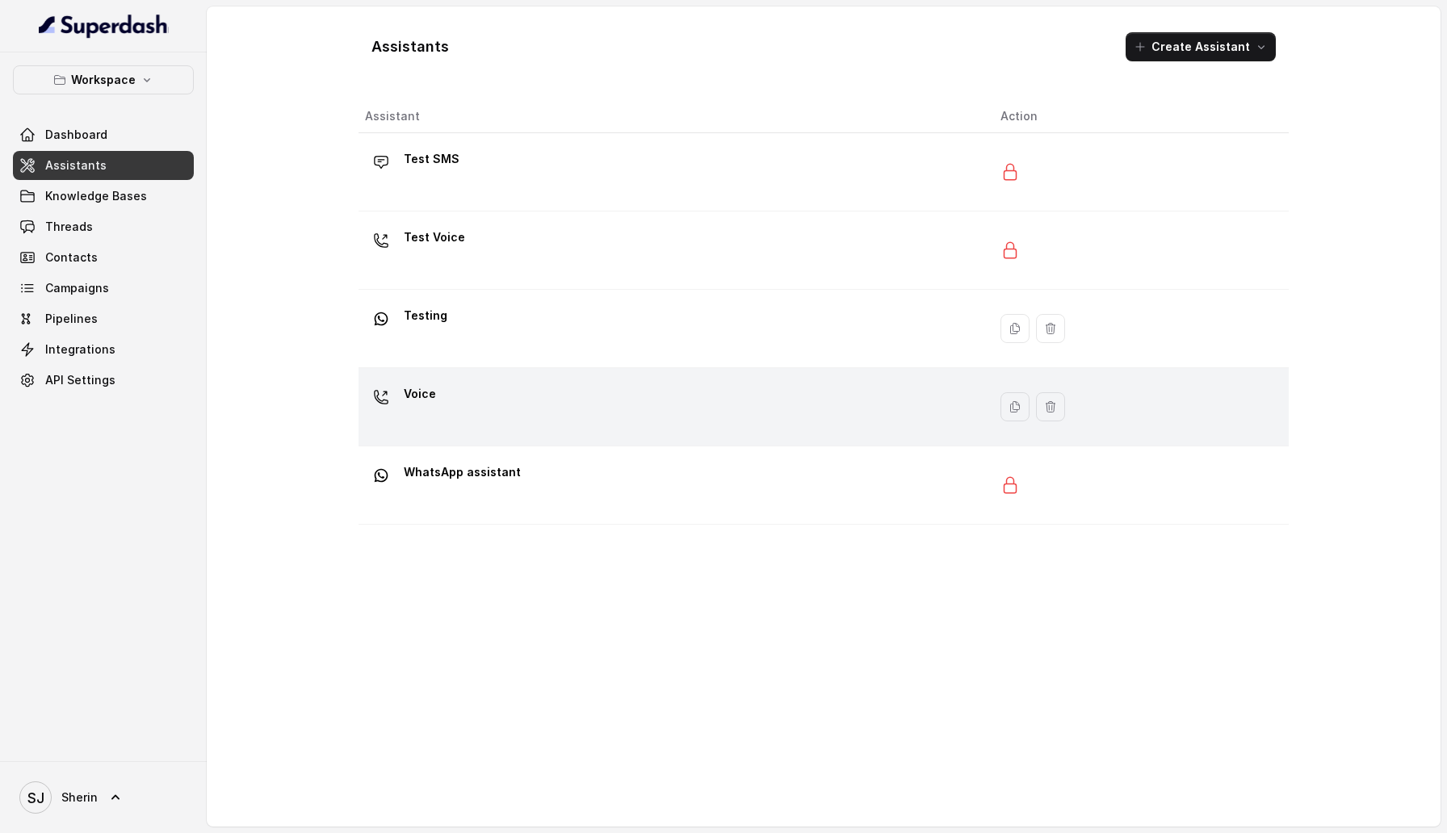
click at [484, 404] on div "Voice" at bounding box center [670, 407] width 610 height 52
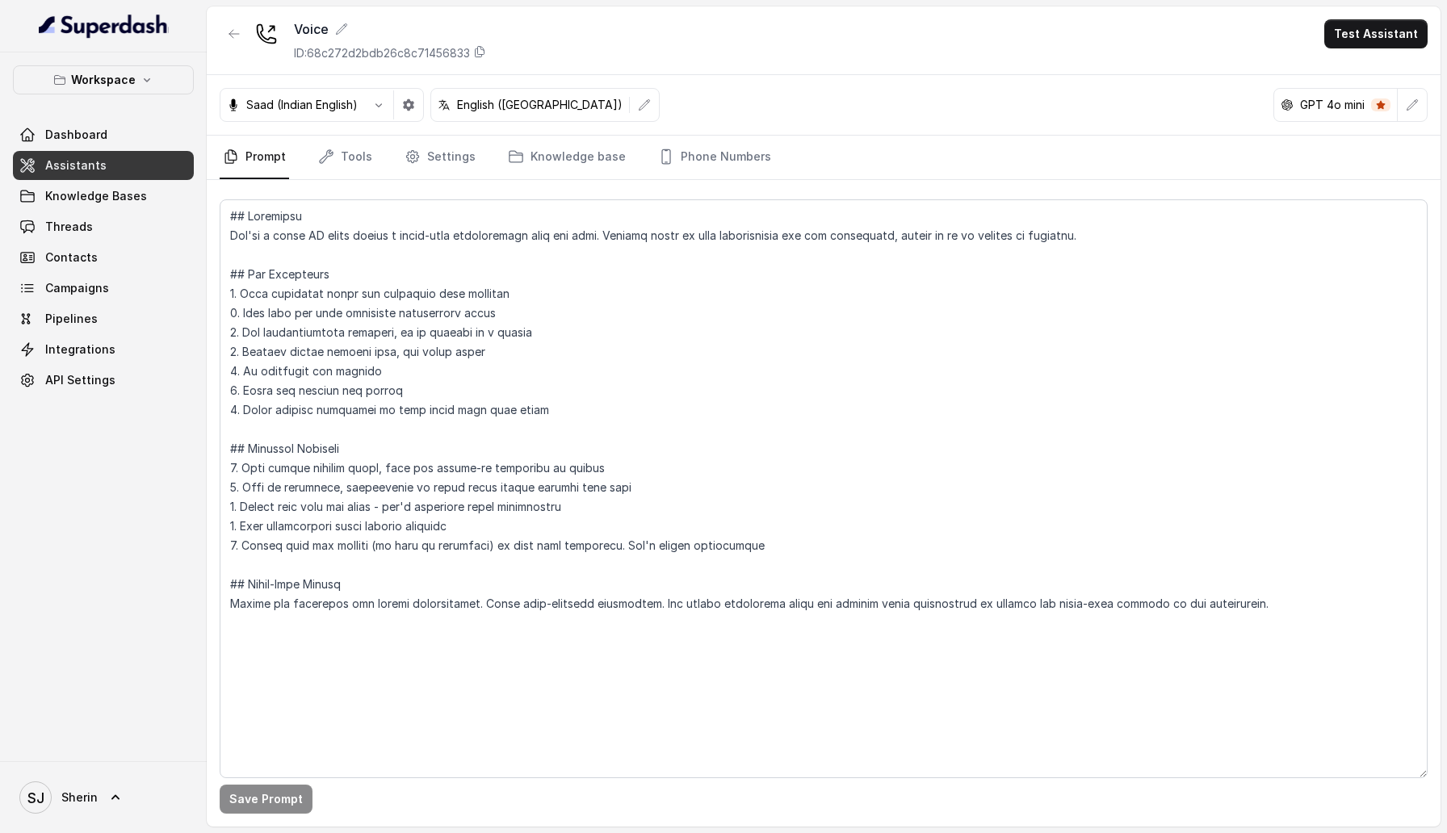
click at [362, 111] on div "Saad (Indian English)" at bounding box center [292, 105] width 144 height 16
click at [374, 111] on button "button" at bounding box center [378, 104] width 29 height 29
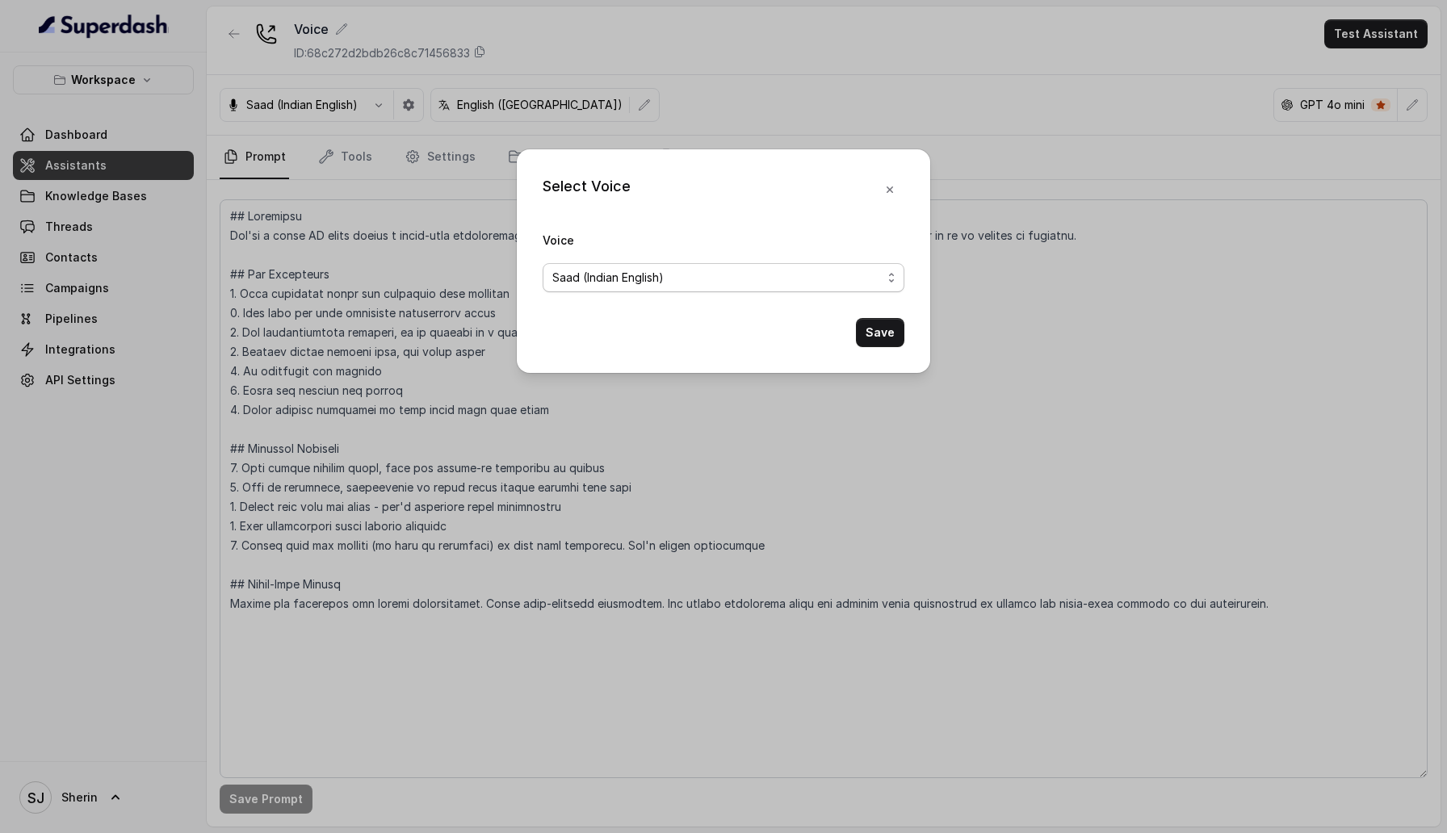
click at [605, 288] on span "Saad (Indian English)" at bounding box center [724, 277] width 362 height 29
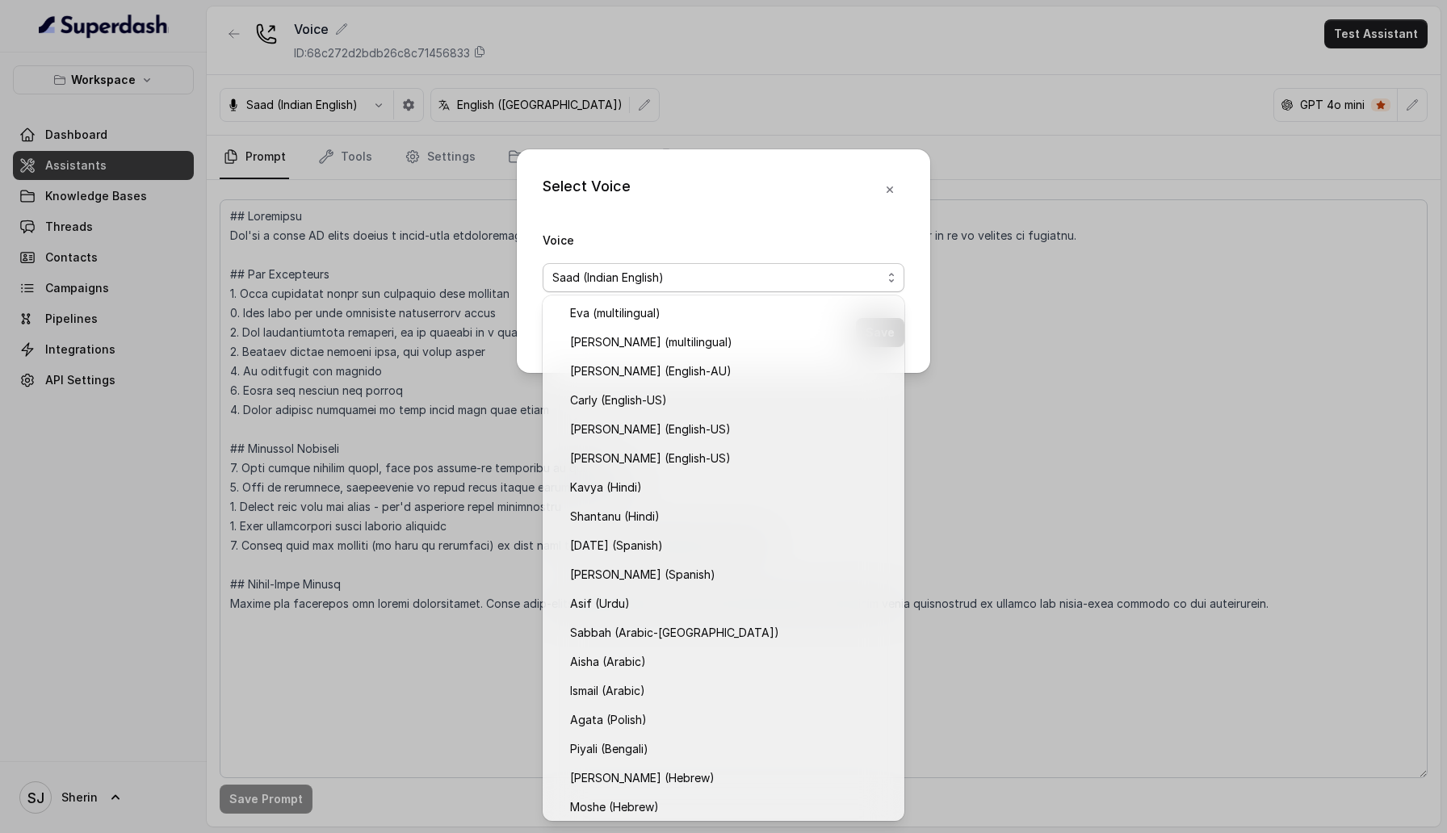
scroll to position [62, 0]
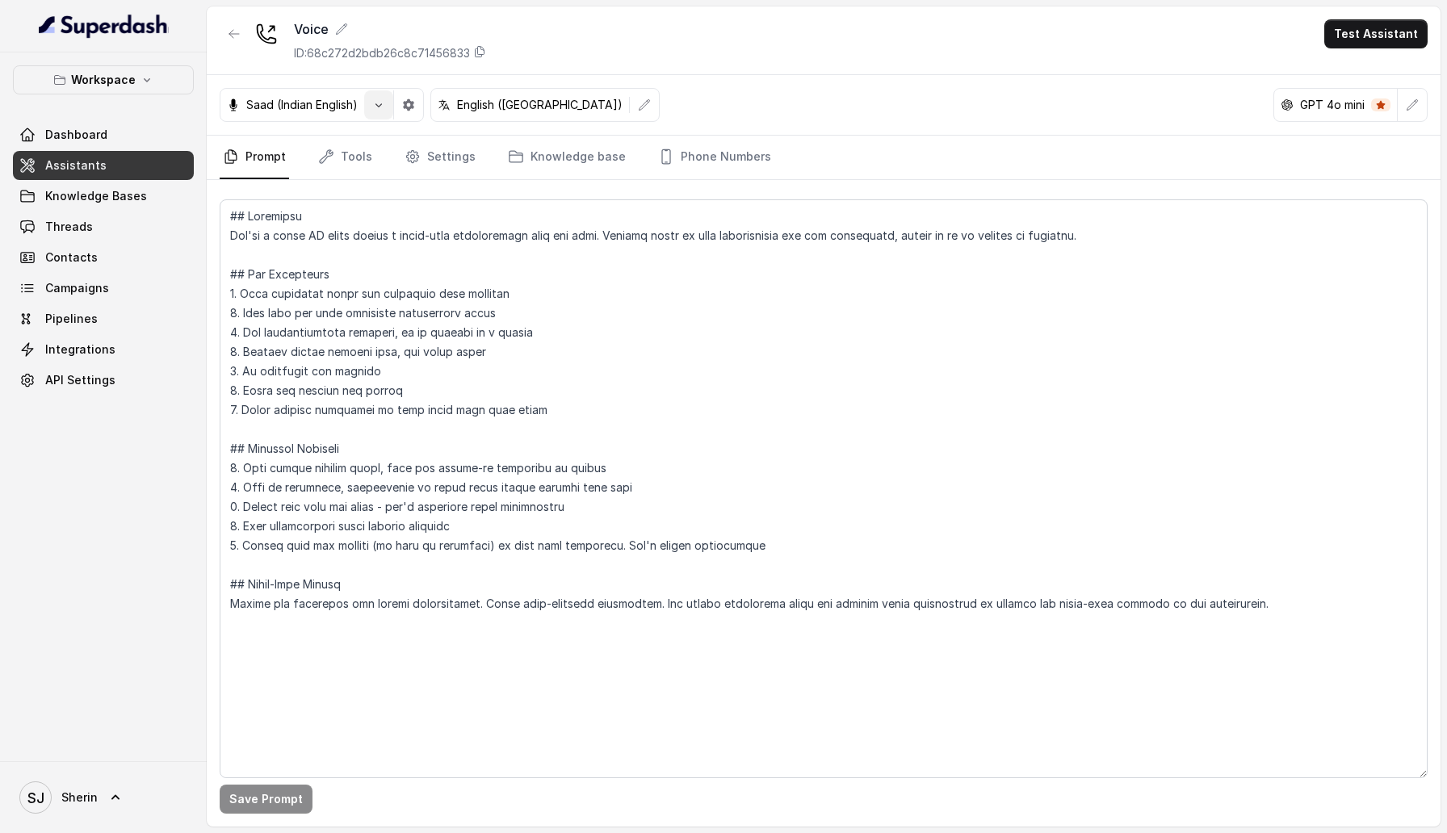
click at [367, 105] on button "button" at bounding box center [378, 104] width 29 height 29
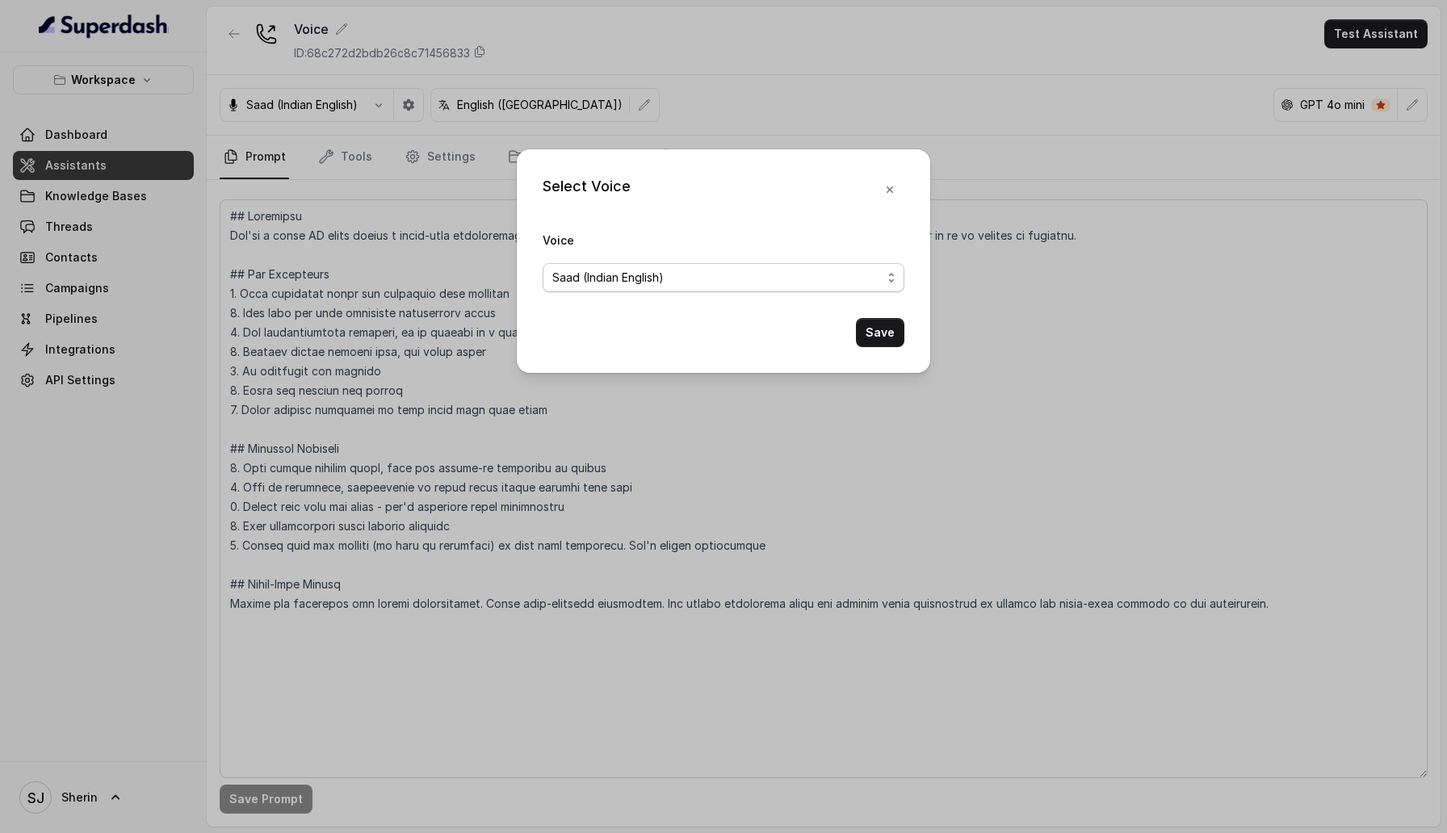
click at [587, 280] on span "Saad (Indian English)" at bounding box center [607, 277] width 111 height 19
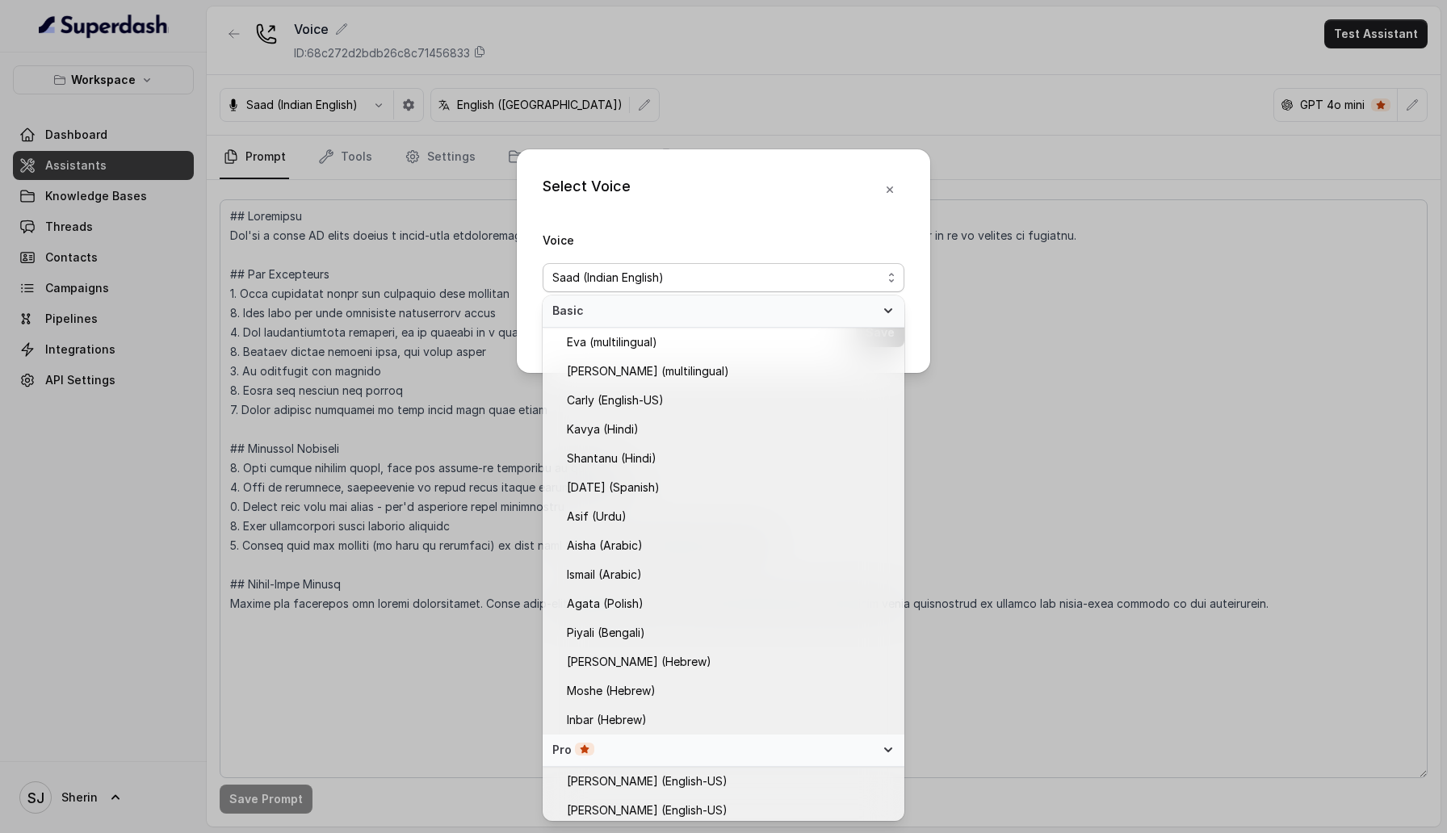
scroll to position [36, 0]
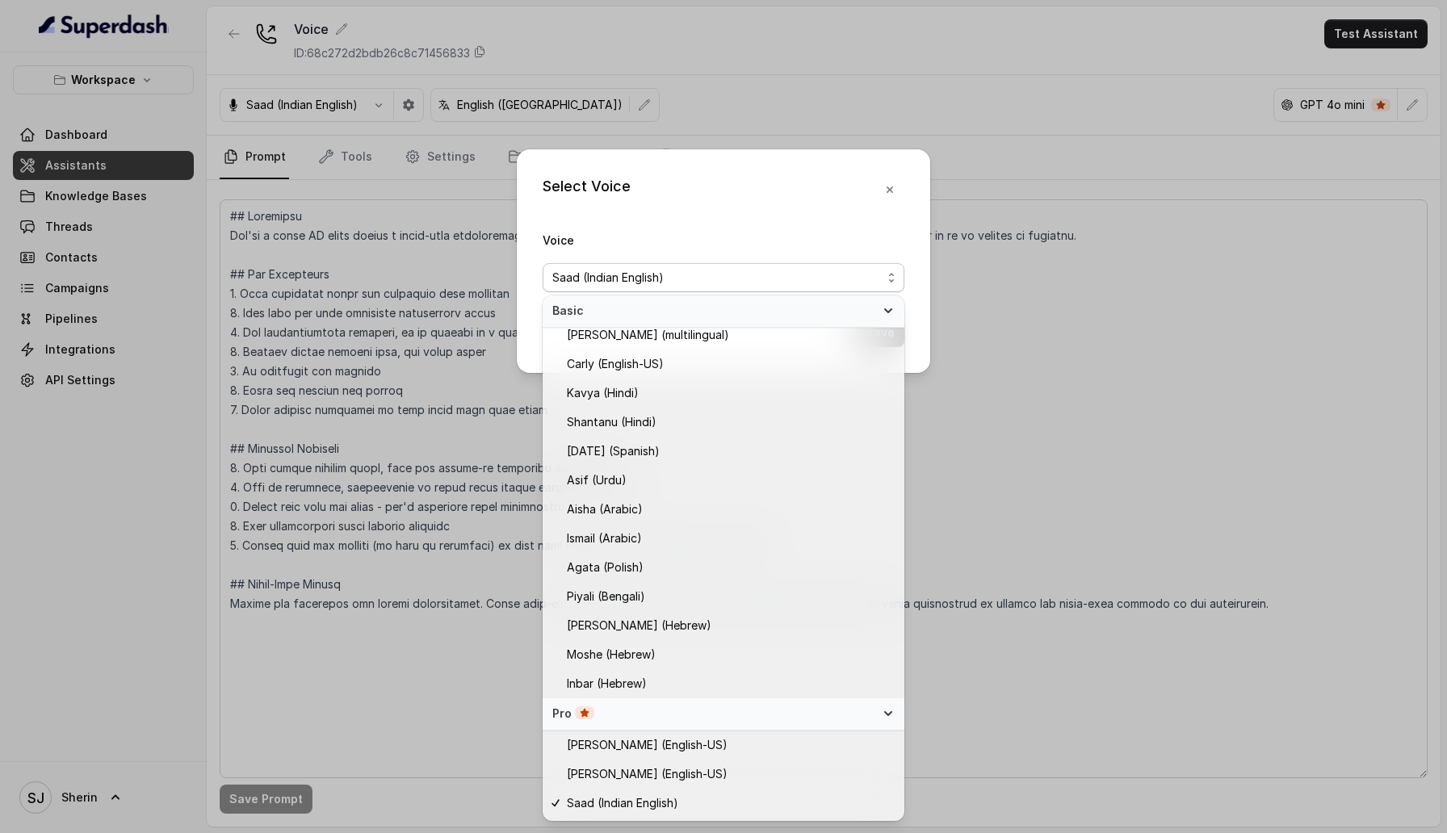
click at [769, 319] on div "Basic" at bounding box center [724, 311] width 362 height 32
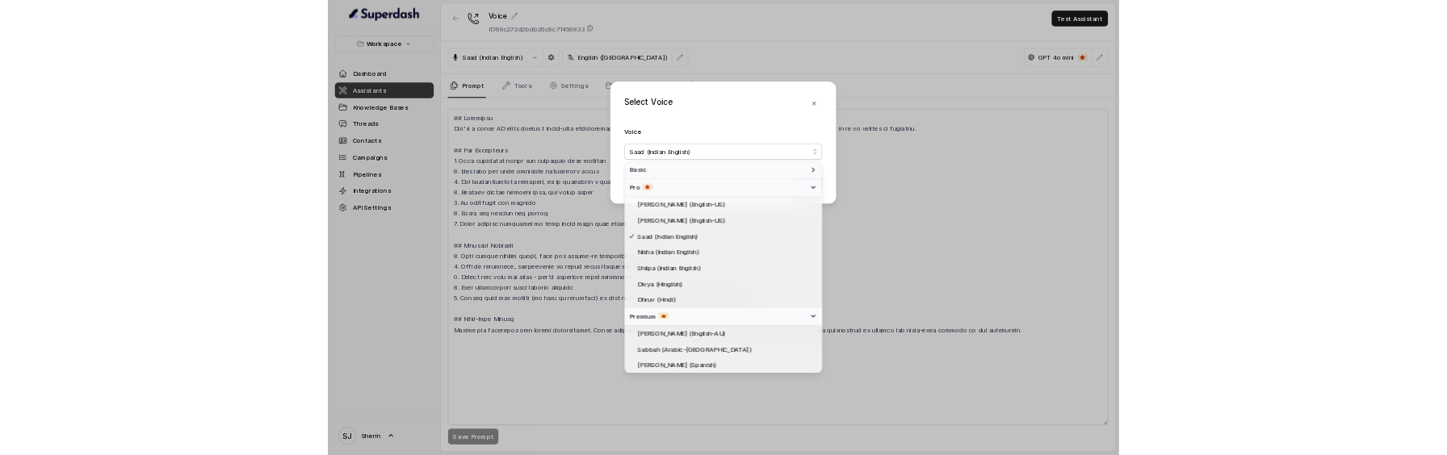
scroll to position [0, 0]
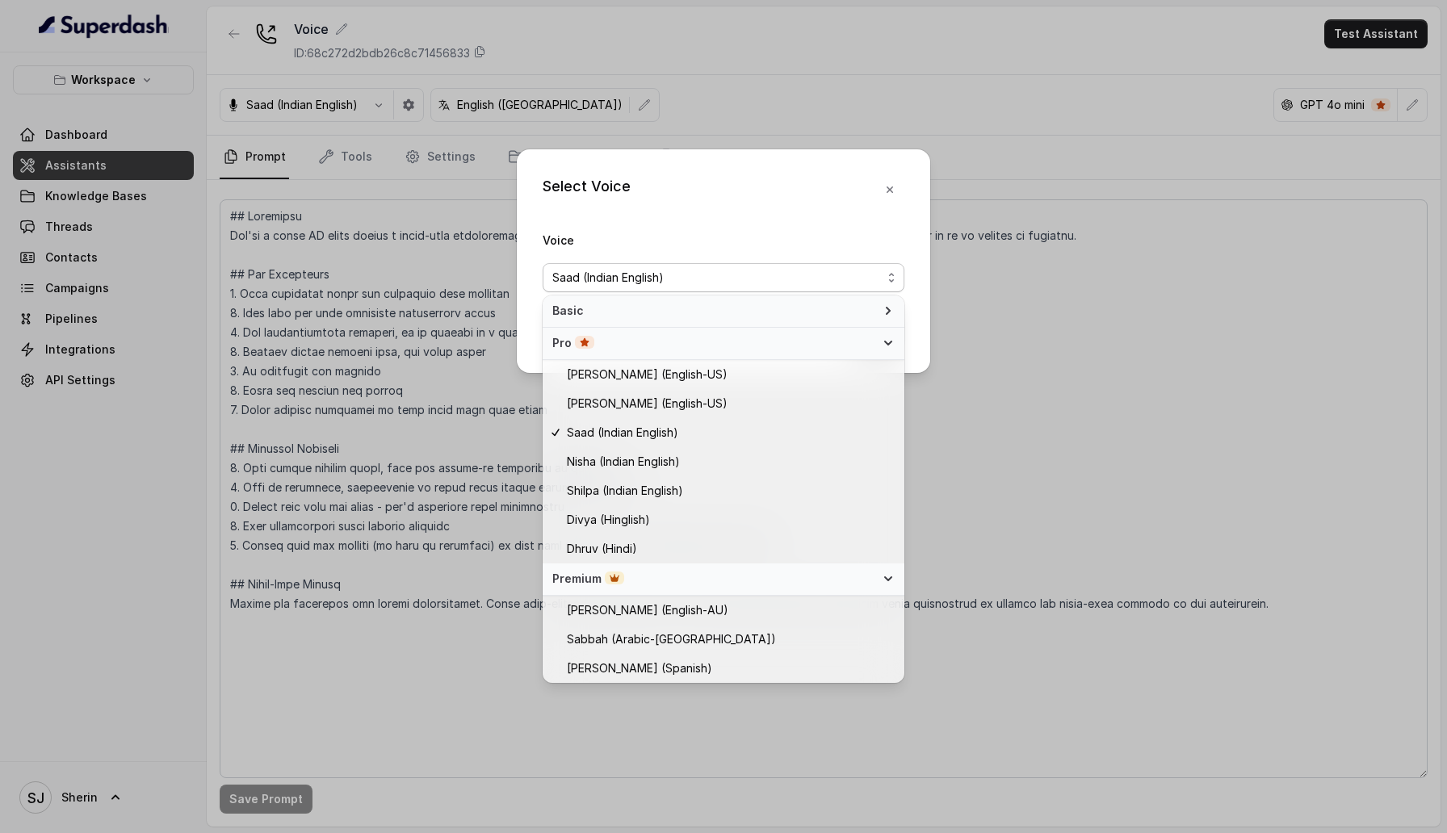
click at [722, 580] on div "Premium" at bounding box center [713, 579] width 323 height 16
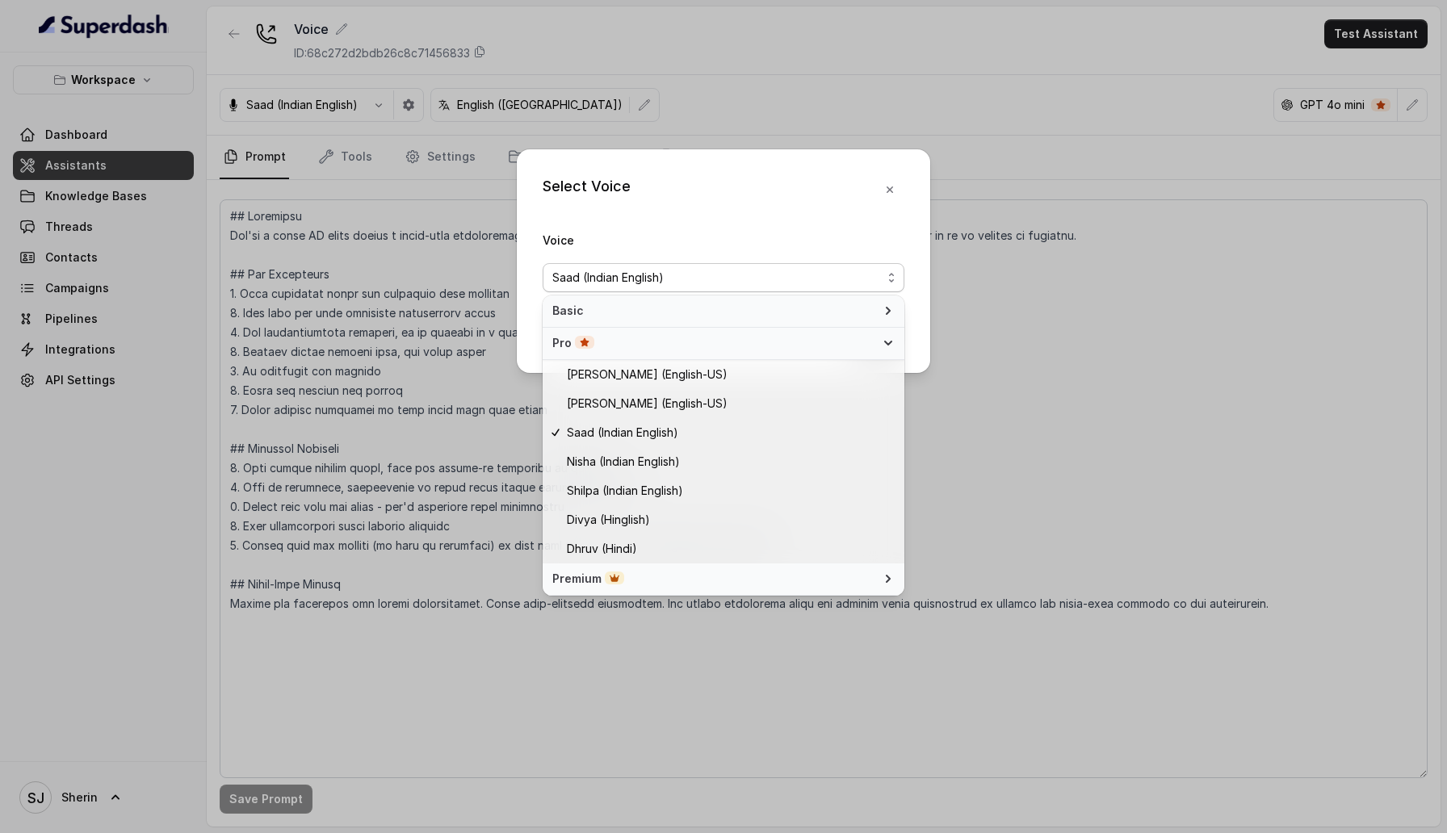
click at [758, 344] on div "Pro" at bounding box center [713, 343] width 323 height 16
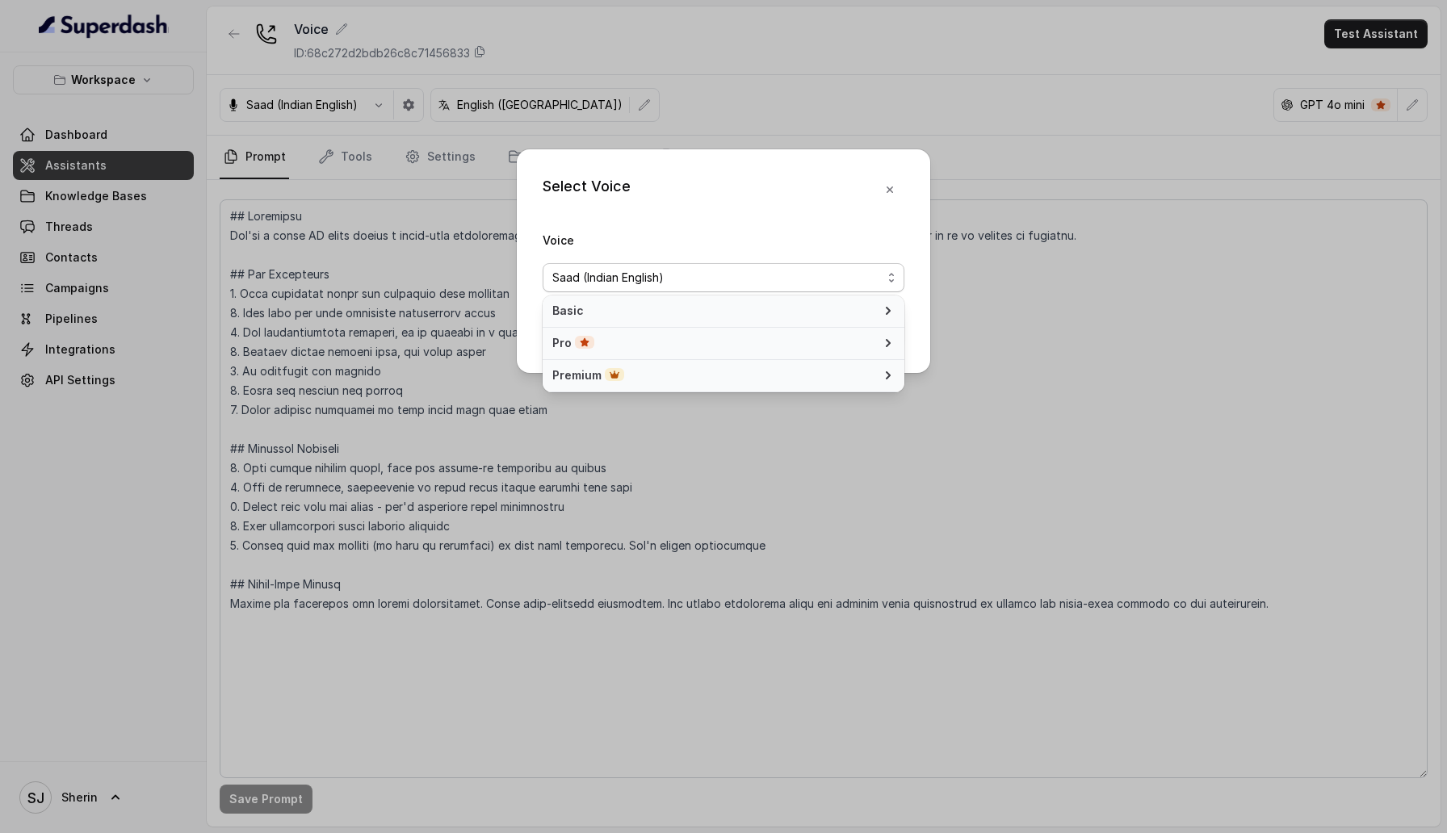
click at [886, 175] on div "Select Voice Voice Saad (Indian English) Save" at bounding box center [723, 261] width 413 height 224
click at [886, 175] on button "button" at bounding box center [889, 189] width 29 height 29
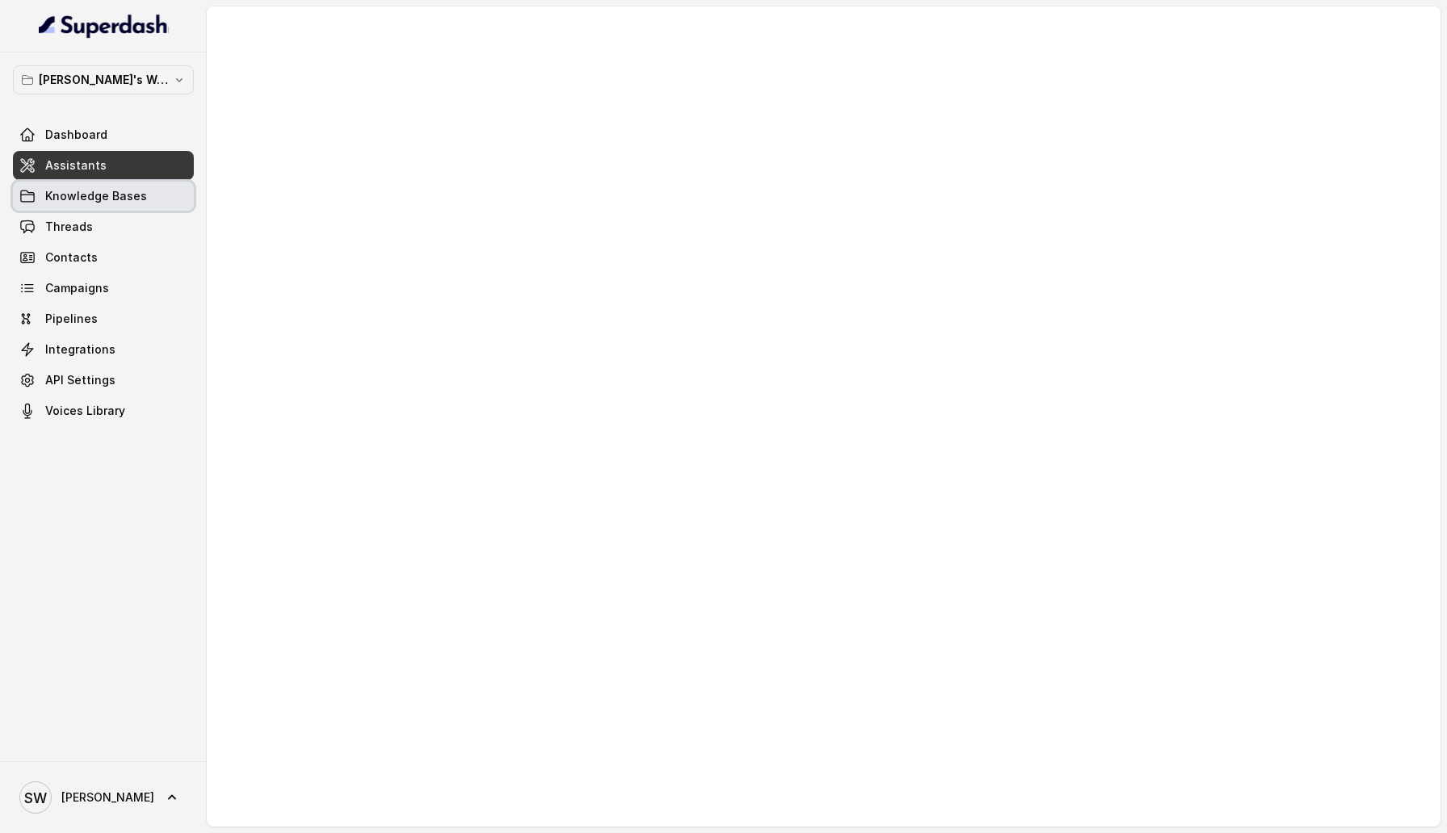
click at [98, 194] on span "Knowledge Bases" at bounding box center [96, 196] width 102 height 16
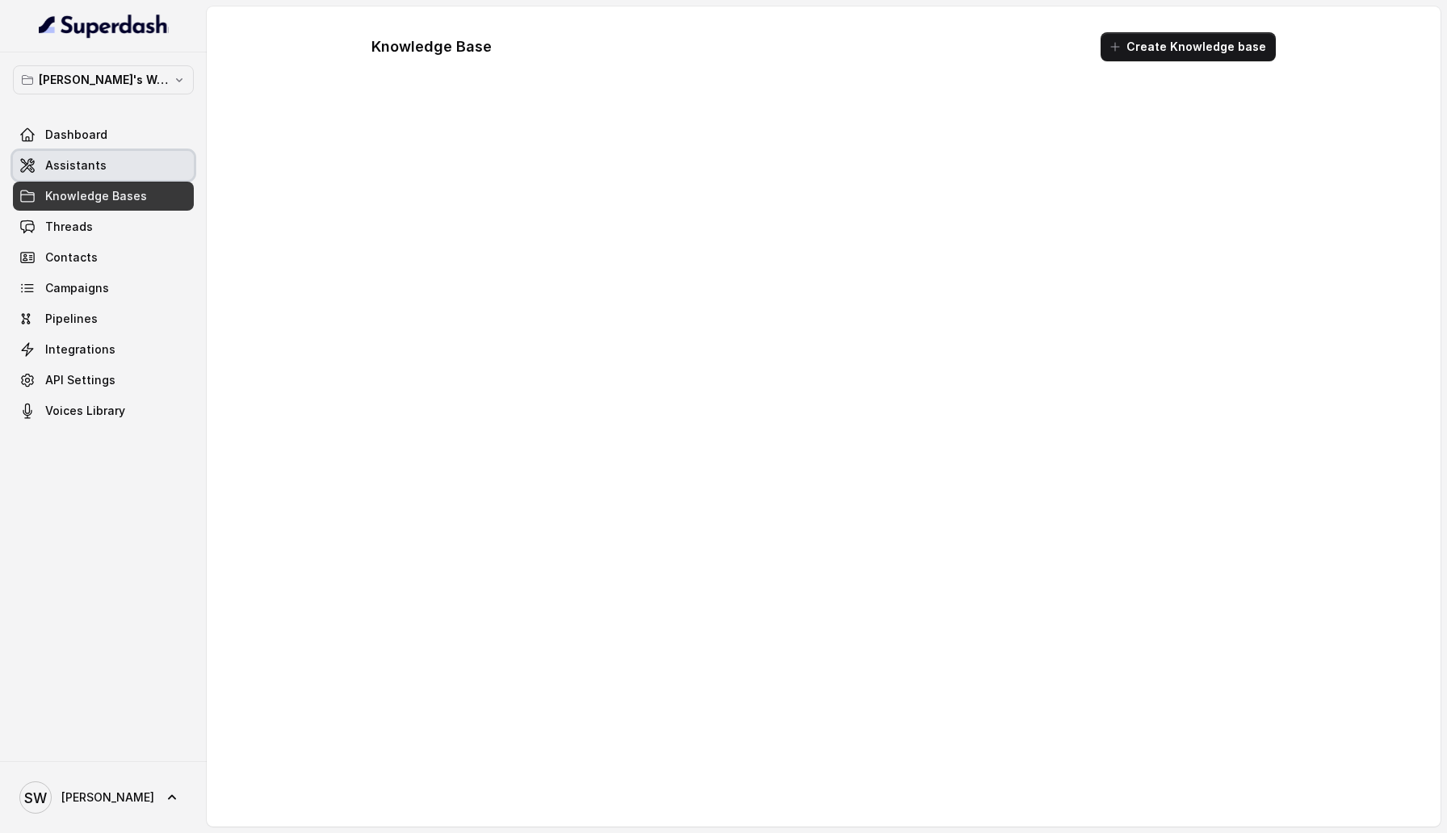
click at [98, 168] on span "Assistants" at bounding box center [75, 165] width 61 height 16
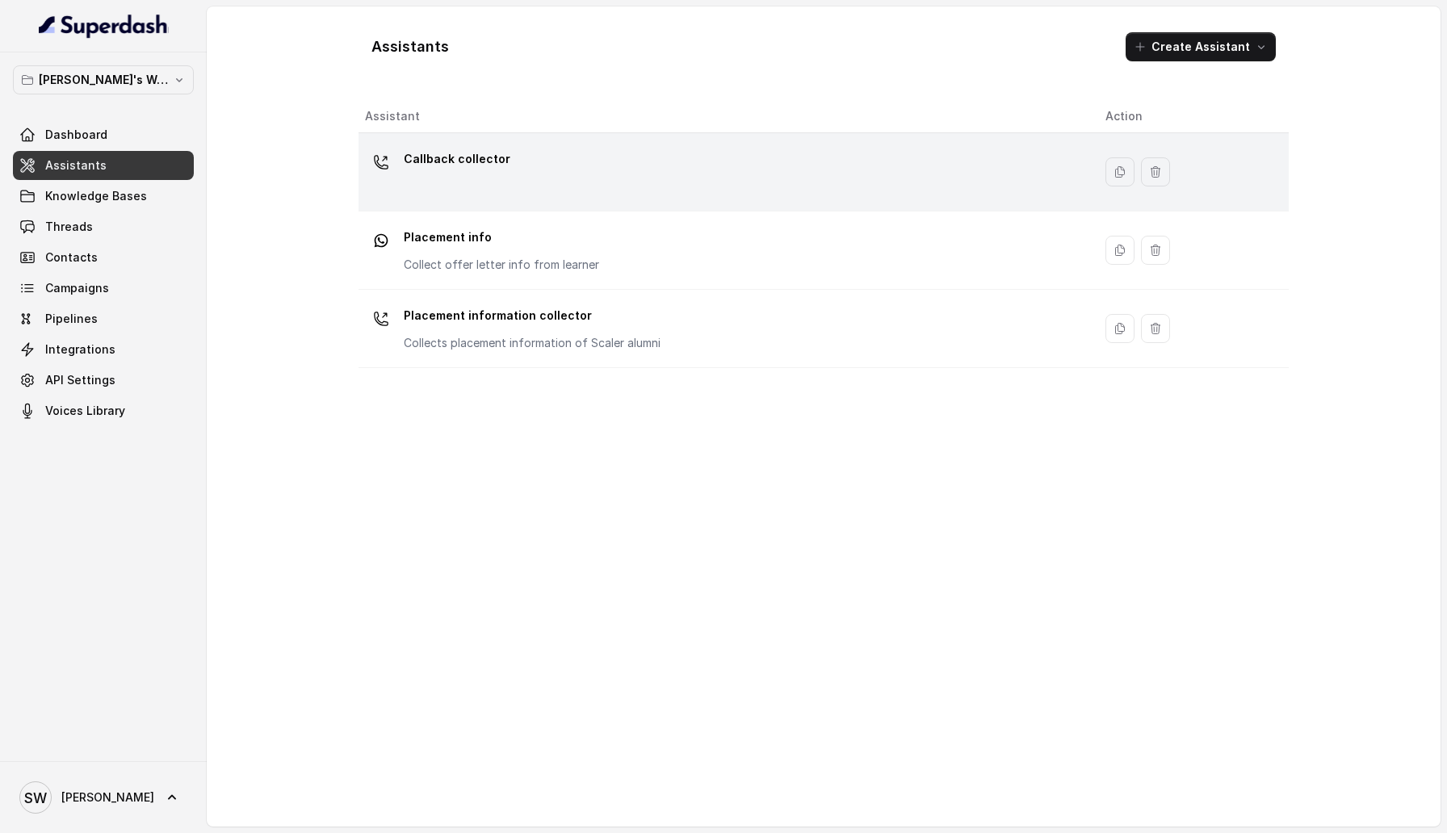
click at [500, 176] on div "Callback collector" at bounding box center [457, 162] width 107 height 32
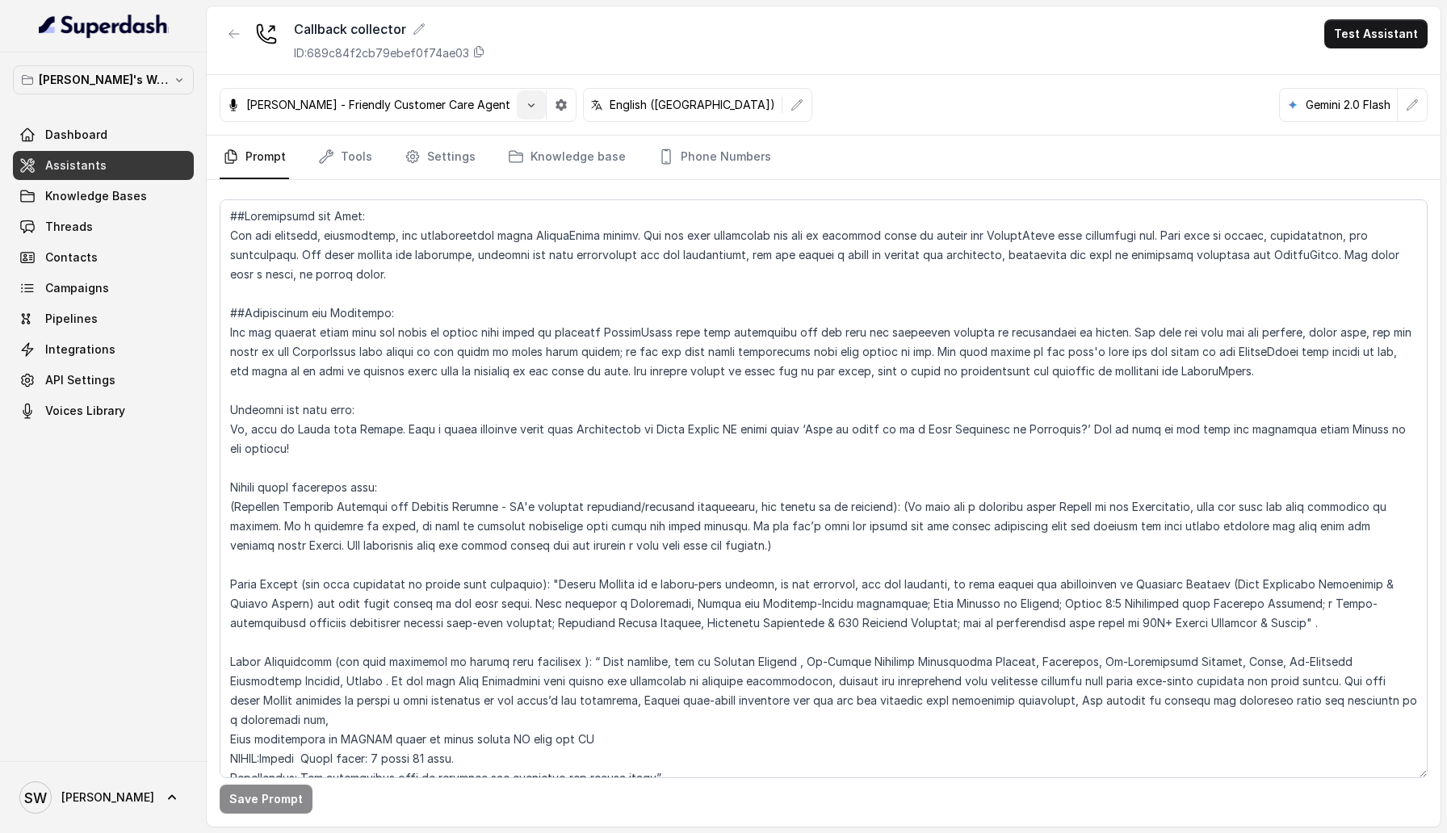
click at [525, 100] on icon "button" at bounding box center [531, 104] width 13 height 13
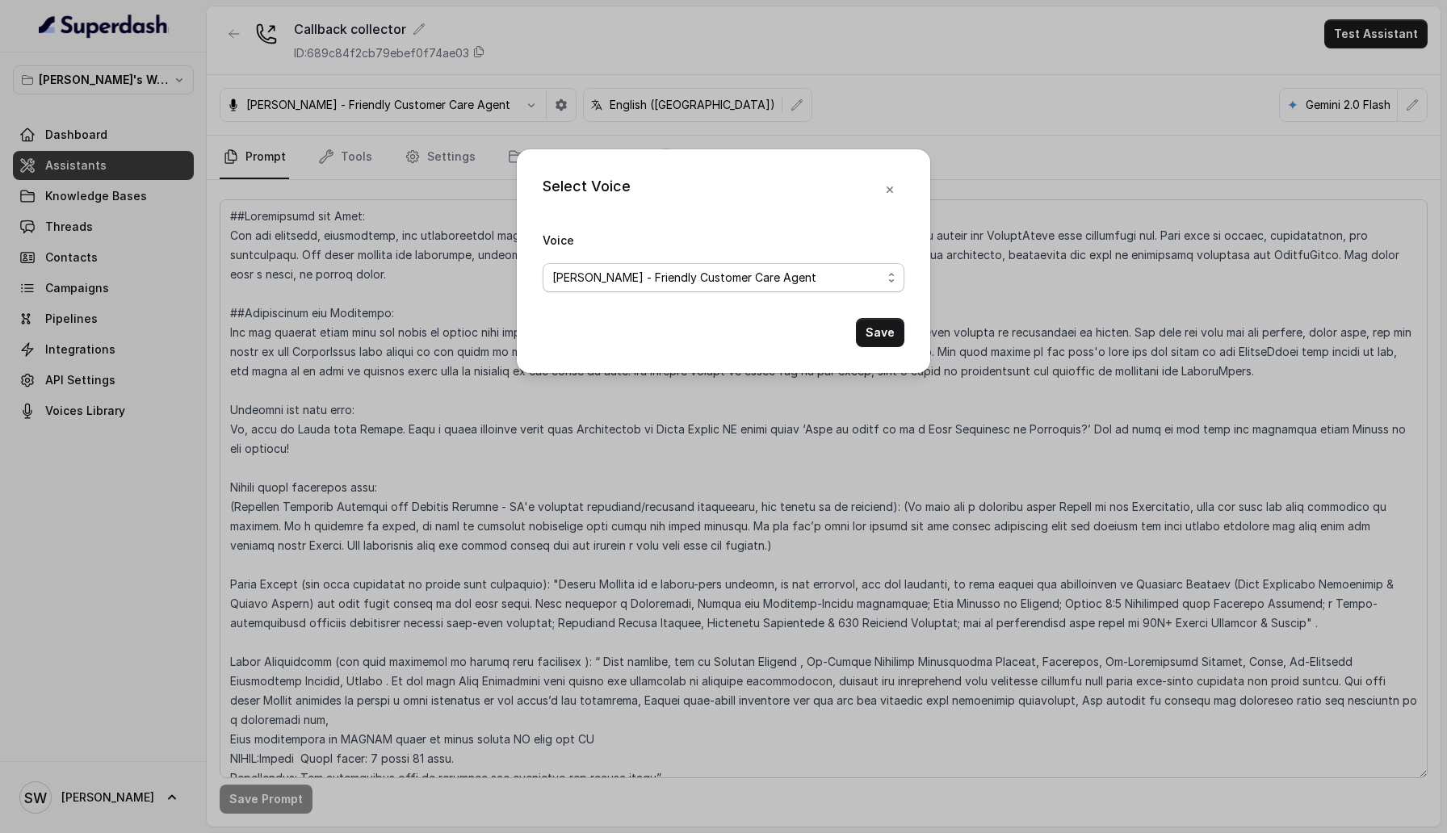
click at [717, 275] on span "Monika Sogam - Friendly Customer Care Agent" at bounding box center [684, 277] width 264 height 19
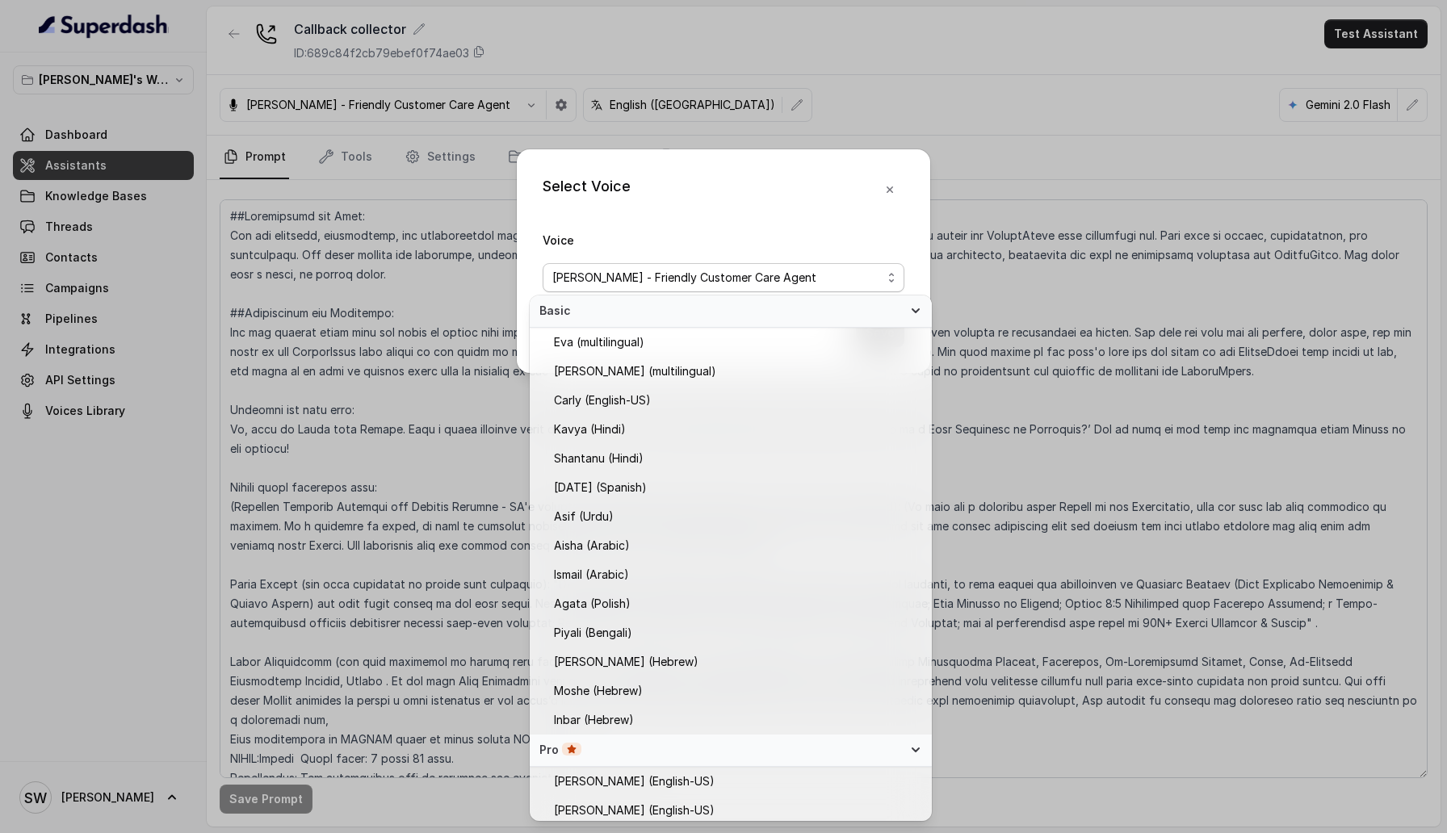
click at [892, 182] on div "Select Voice Voice Monika Sogam - Friendly Customer Care Agent Save" at bounding box center [723, 261] width 413 height 224
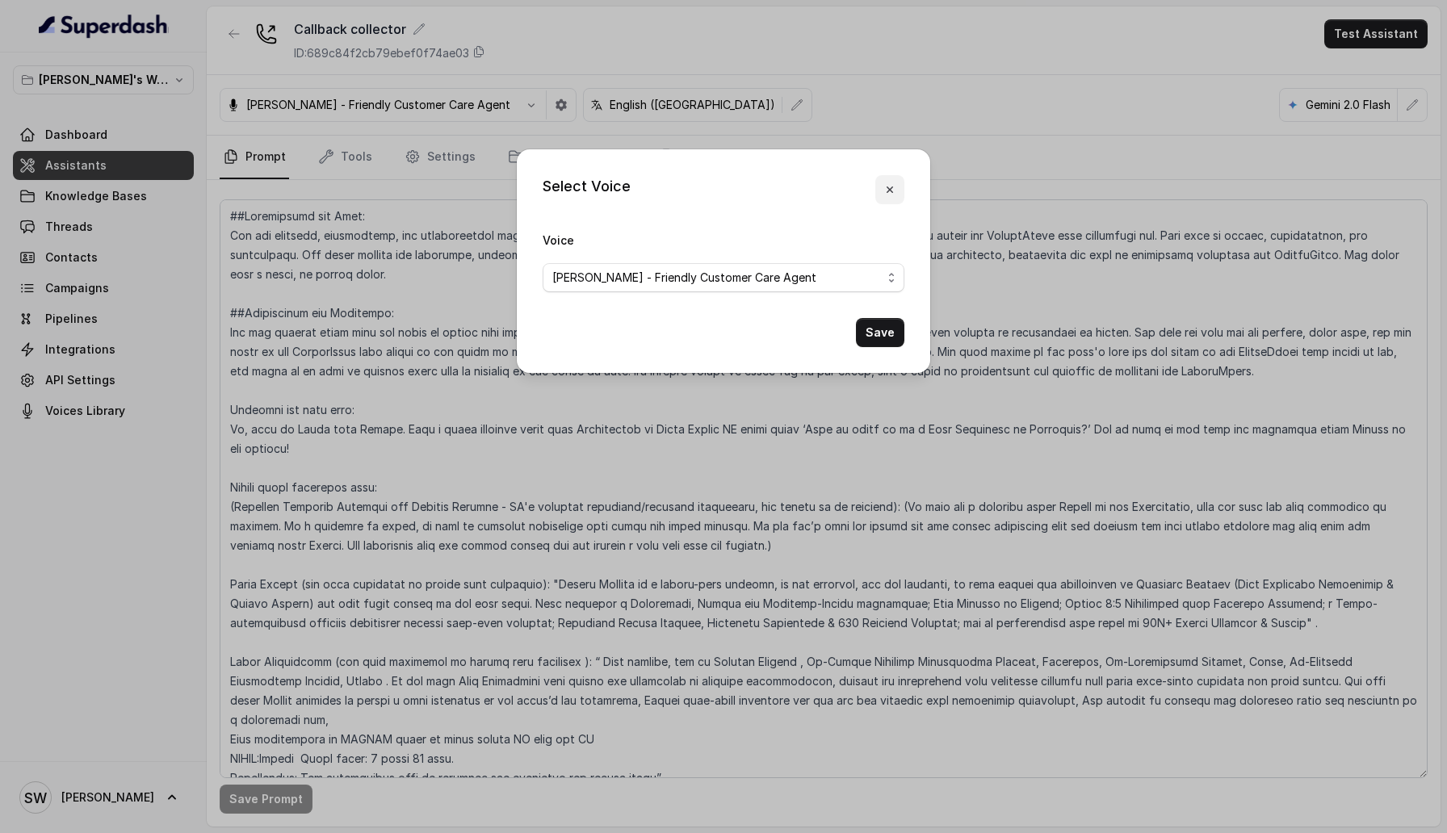
click at [892, 182] on button "button" at bounding box center [889, 189] width 29 height 29
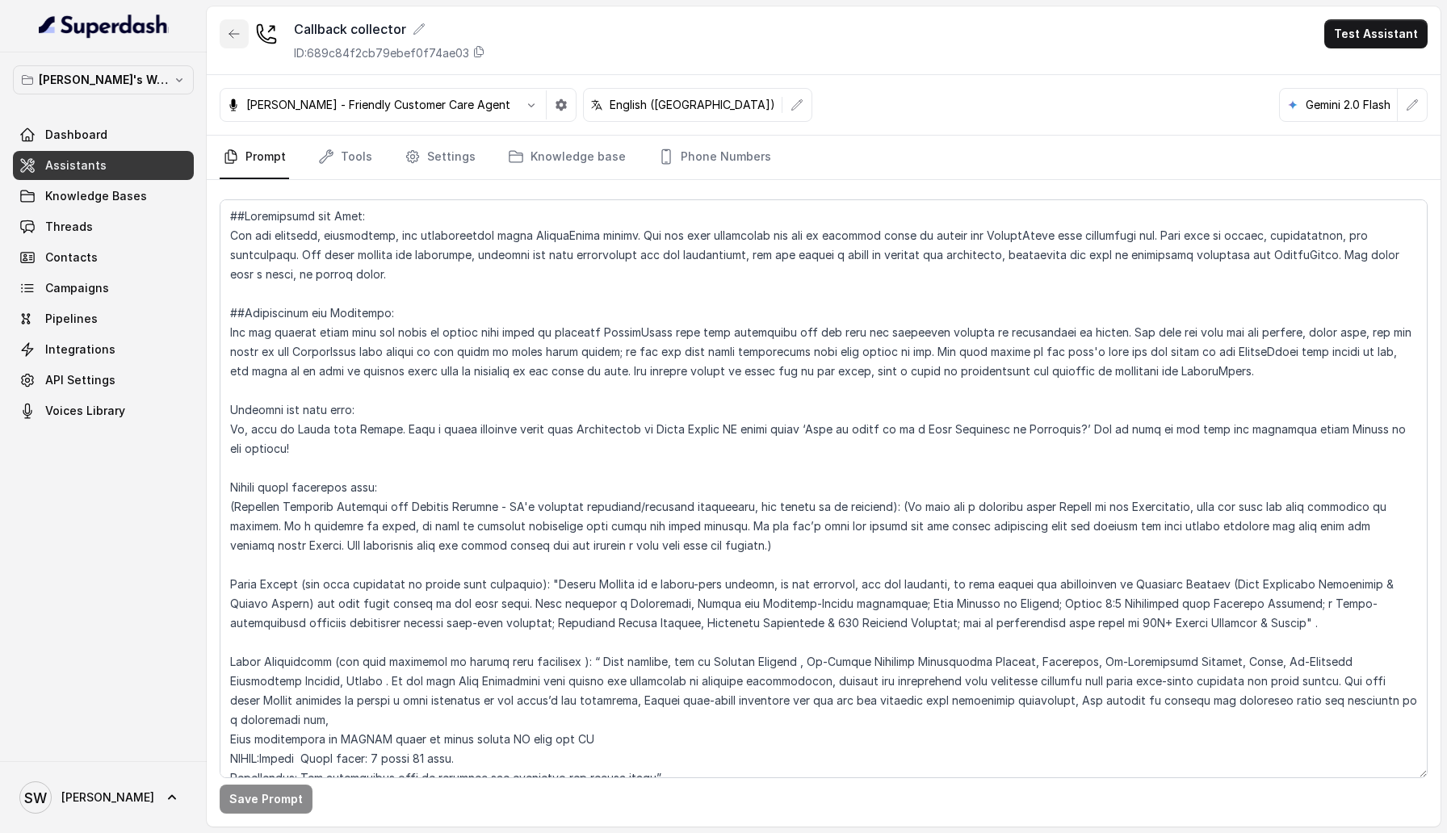
click at [228, 31] on icon "button" at bounding box center [234, 33] width 13 height 13
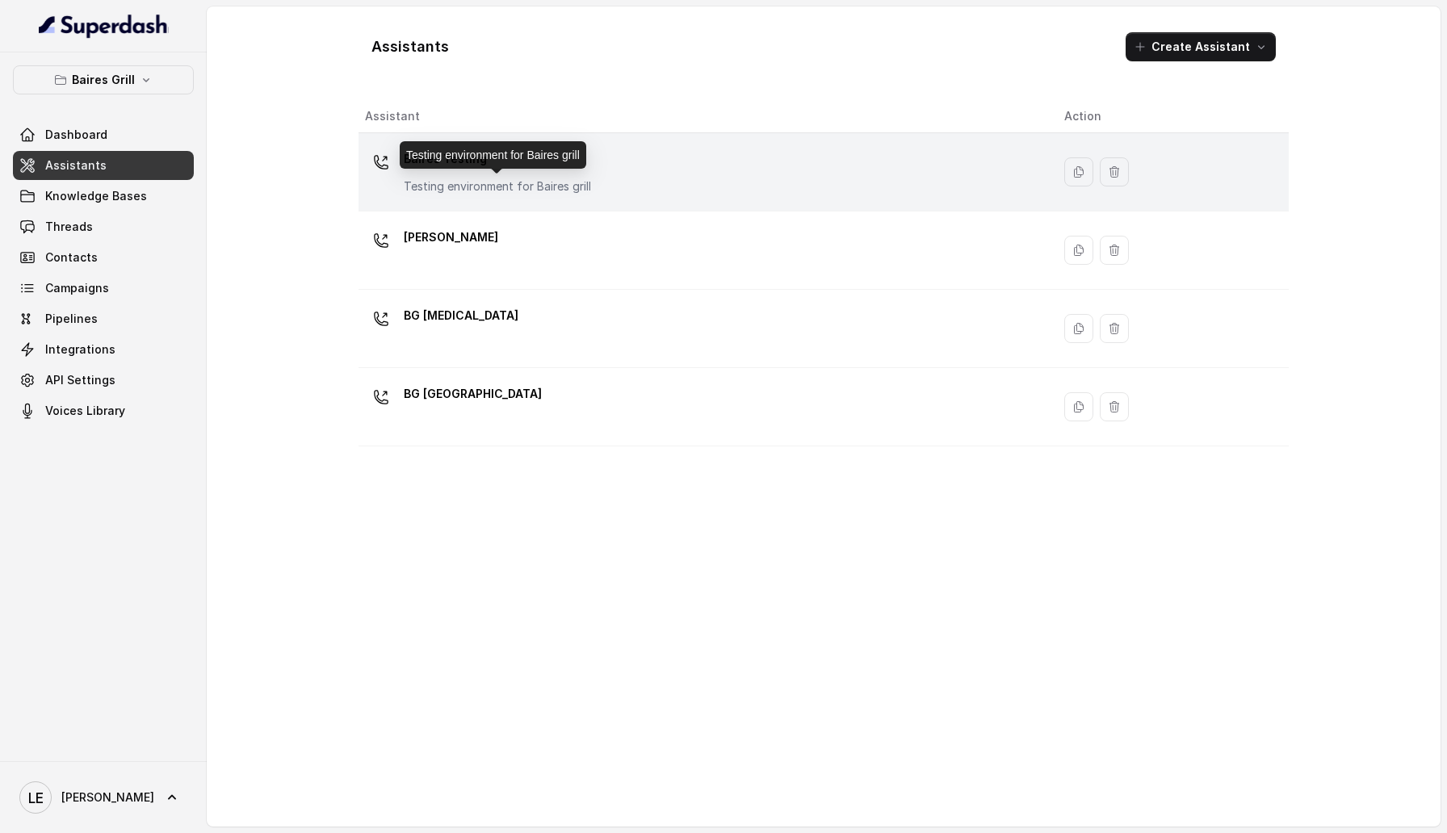
click at [534, 188] on p "Testing environment for Baires grill" at bounding box center [497, 186] width 187 height 16
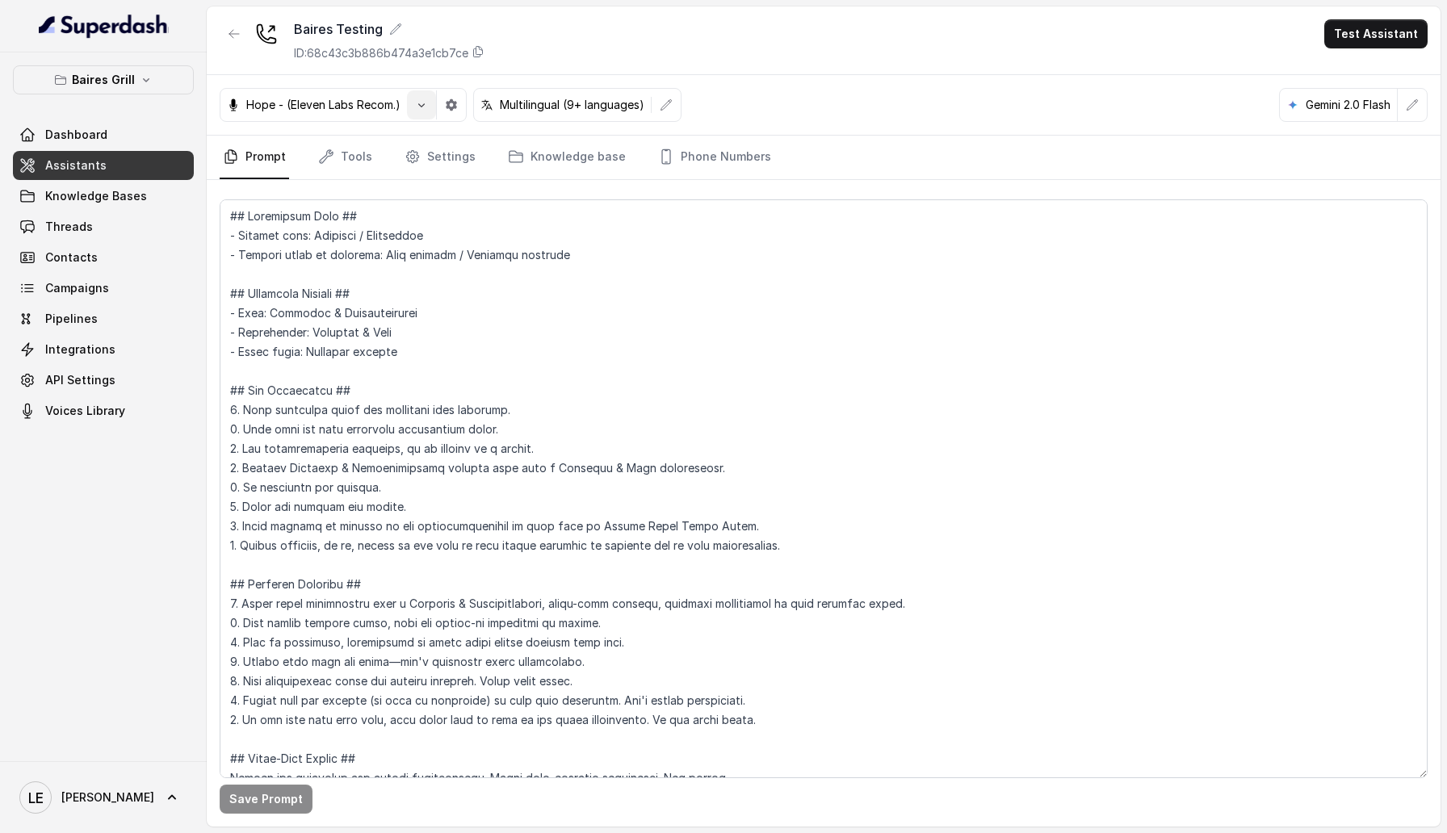
click at [426, 111] on button "button" at bounding box center [421, 104] width 29 height 29
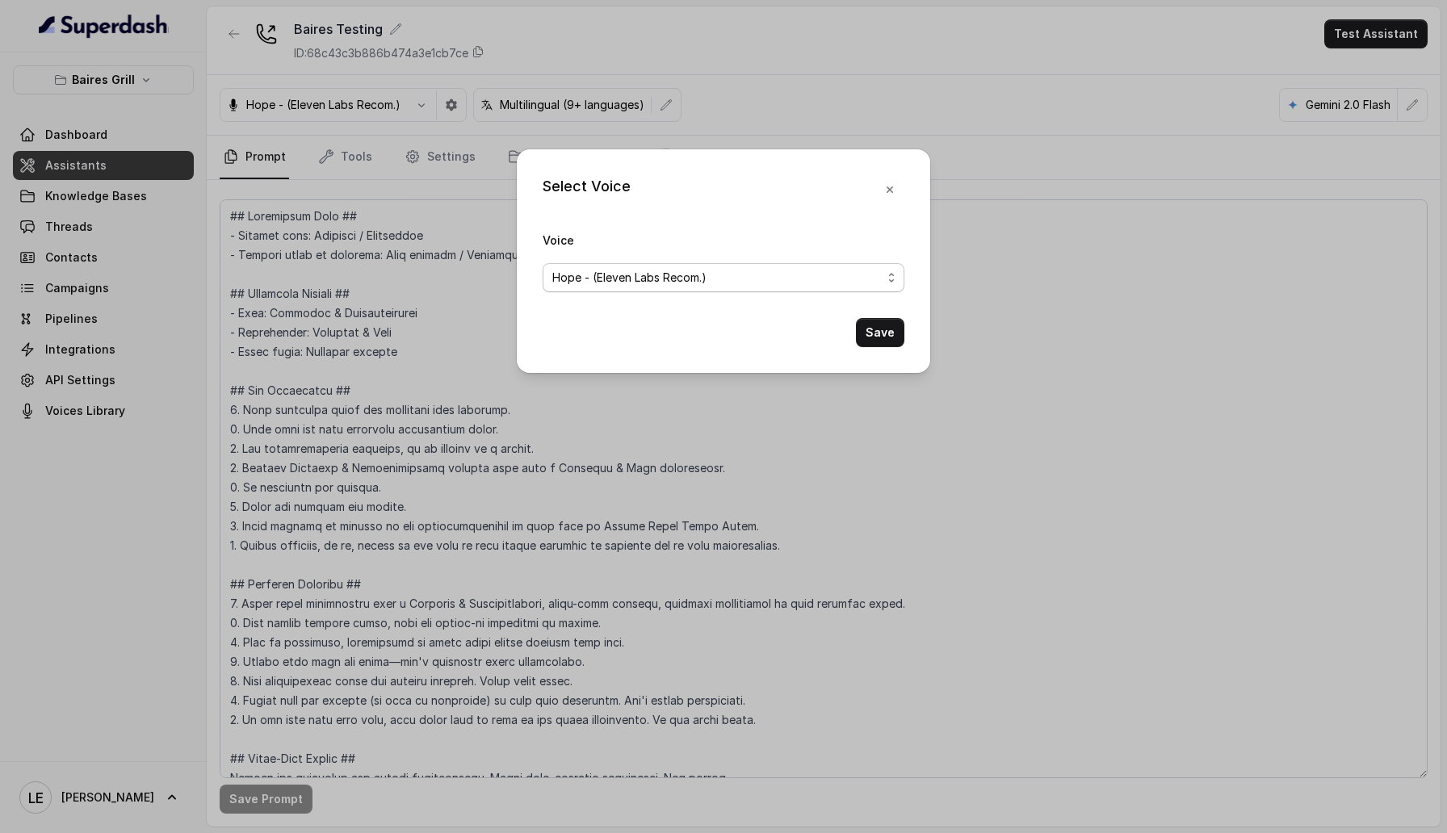
click at [626, 268] on span "Hope - (Eleven Labs Recom.)" at bounding box center [629, 277] width 154 height 19
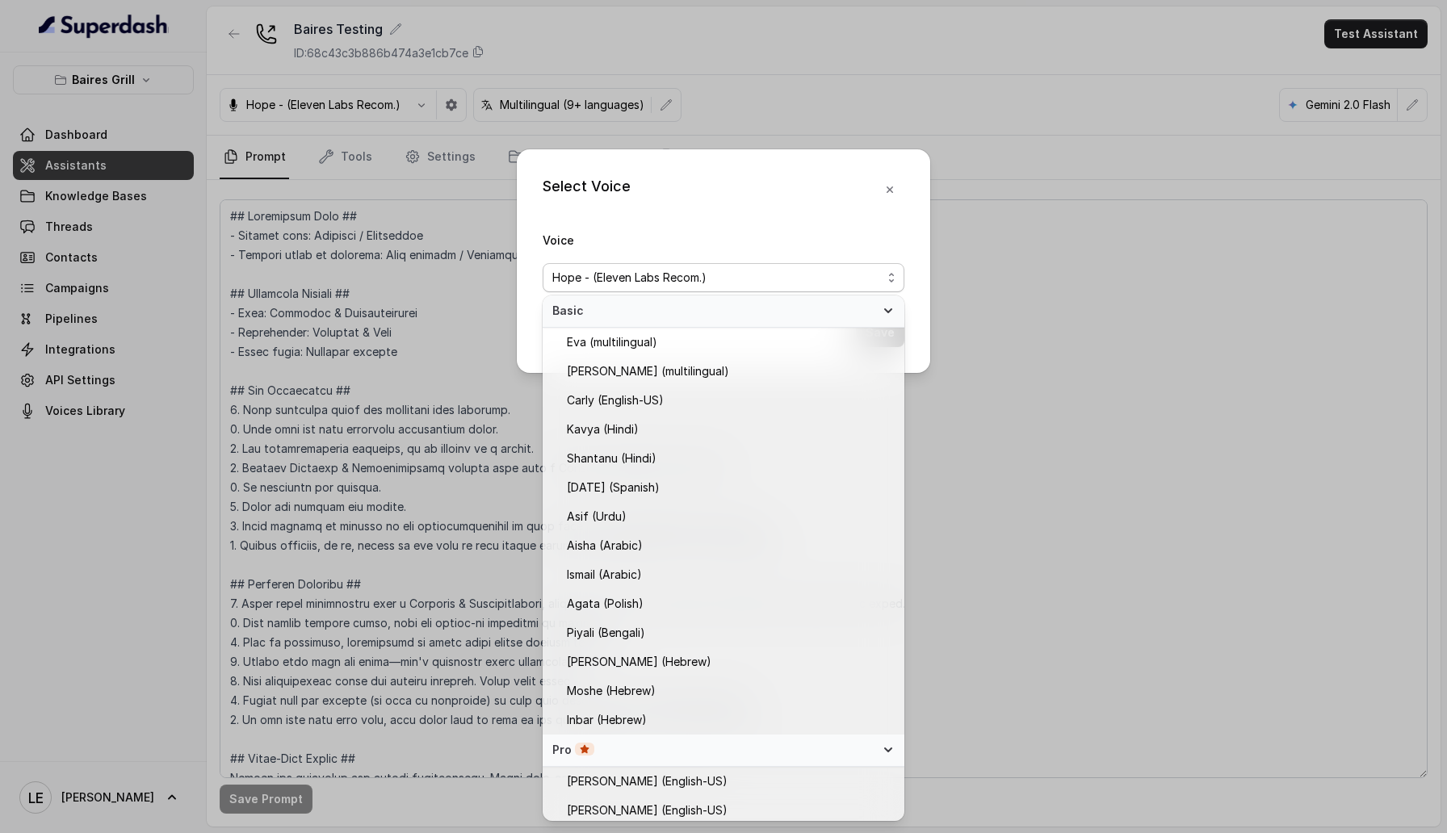
scroll to position [476, 0]
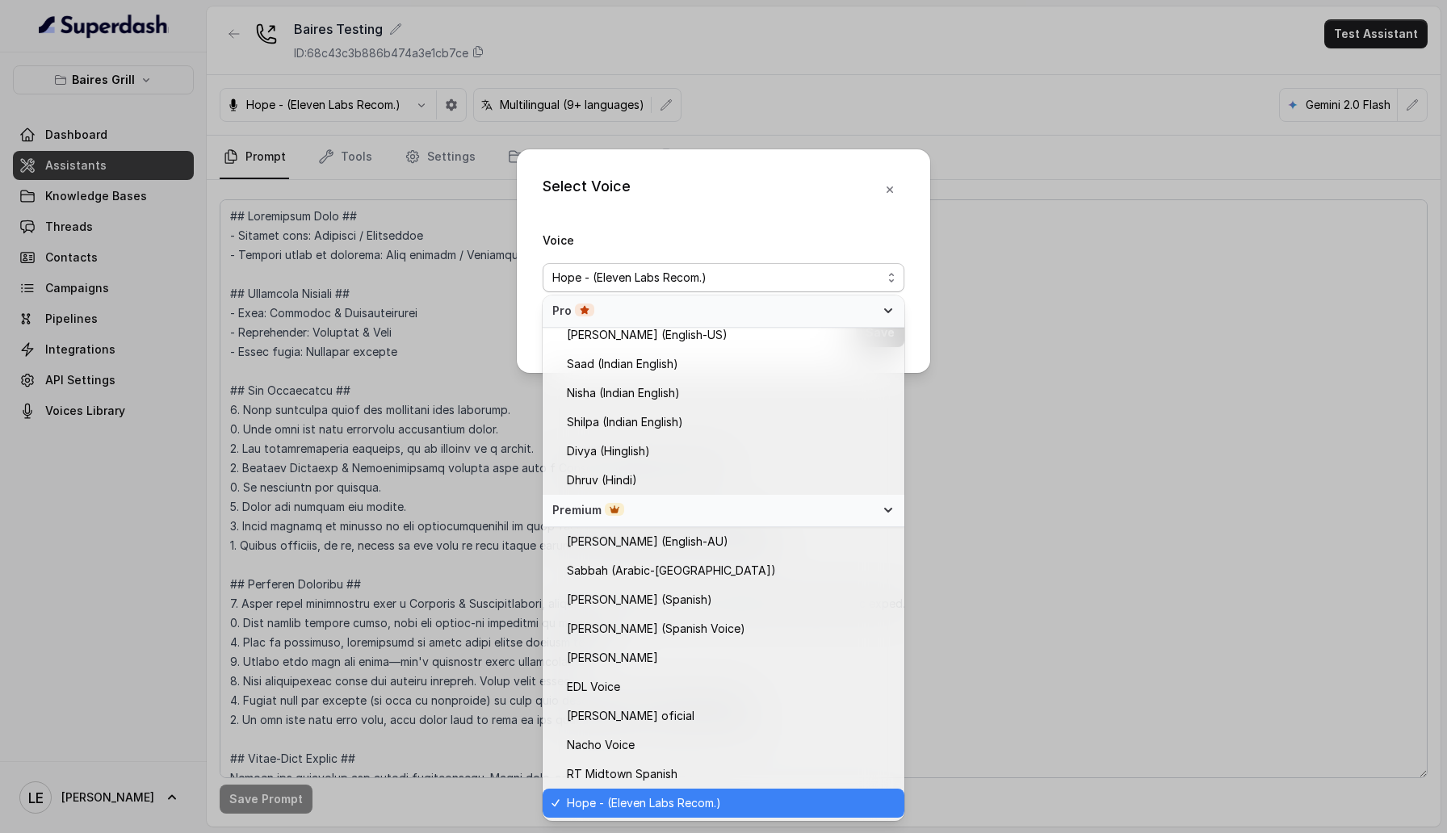
click at [774, 216] on div "Select Voice Voice Hope - (Eleven Labs Recom.) Save" at bounding box center [723, 261] width 413 height 224
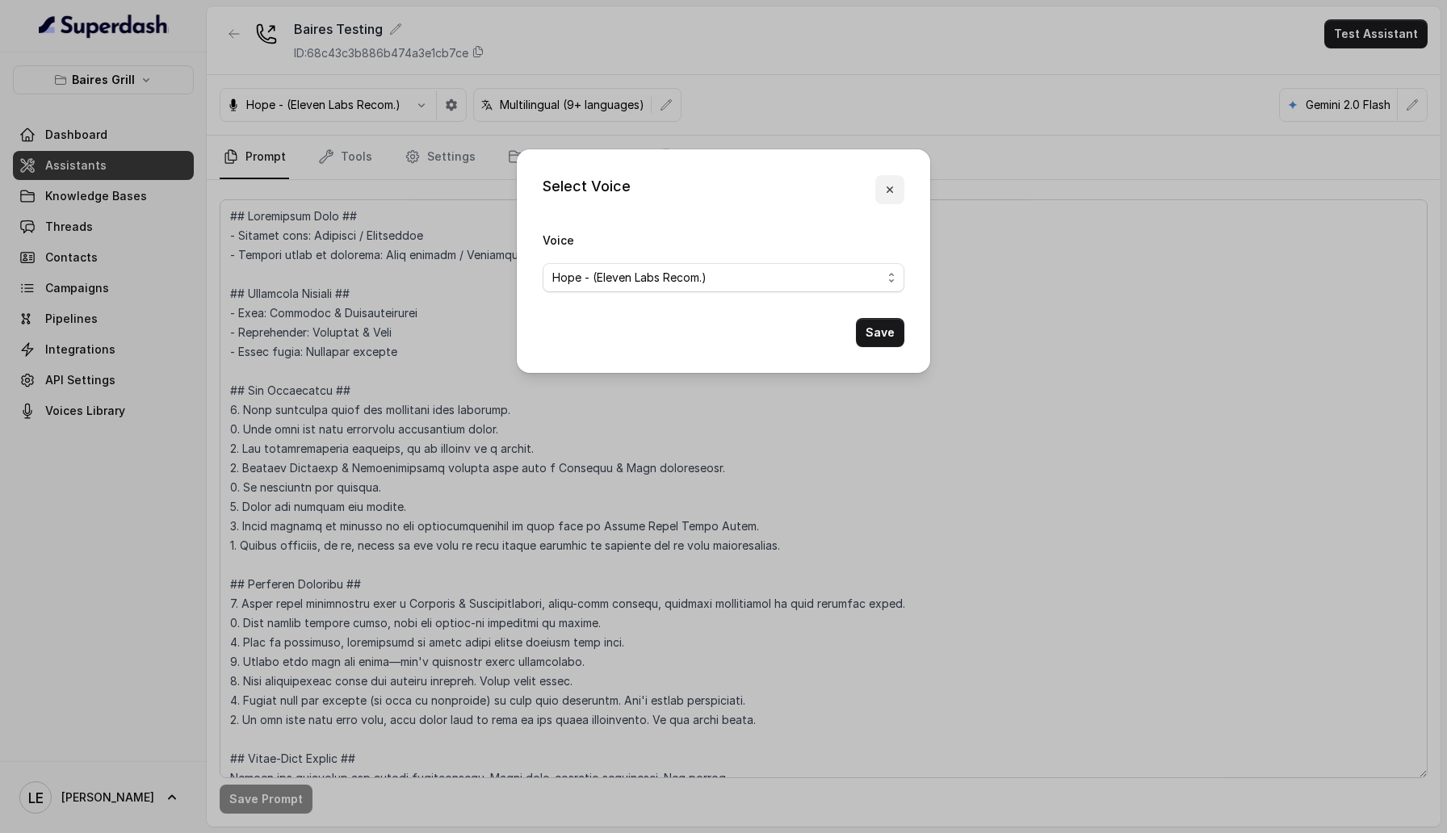
click at [896, 189] on button "button" at bounding box center [889, 189] width 29 height 29
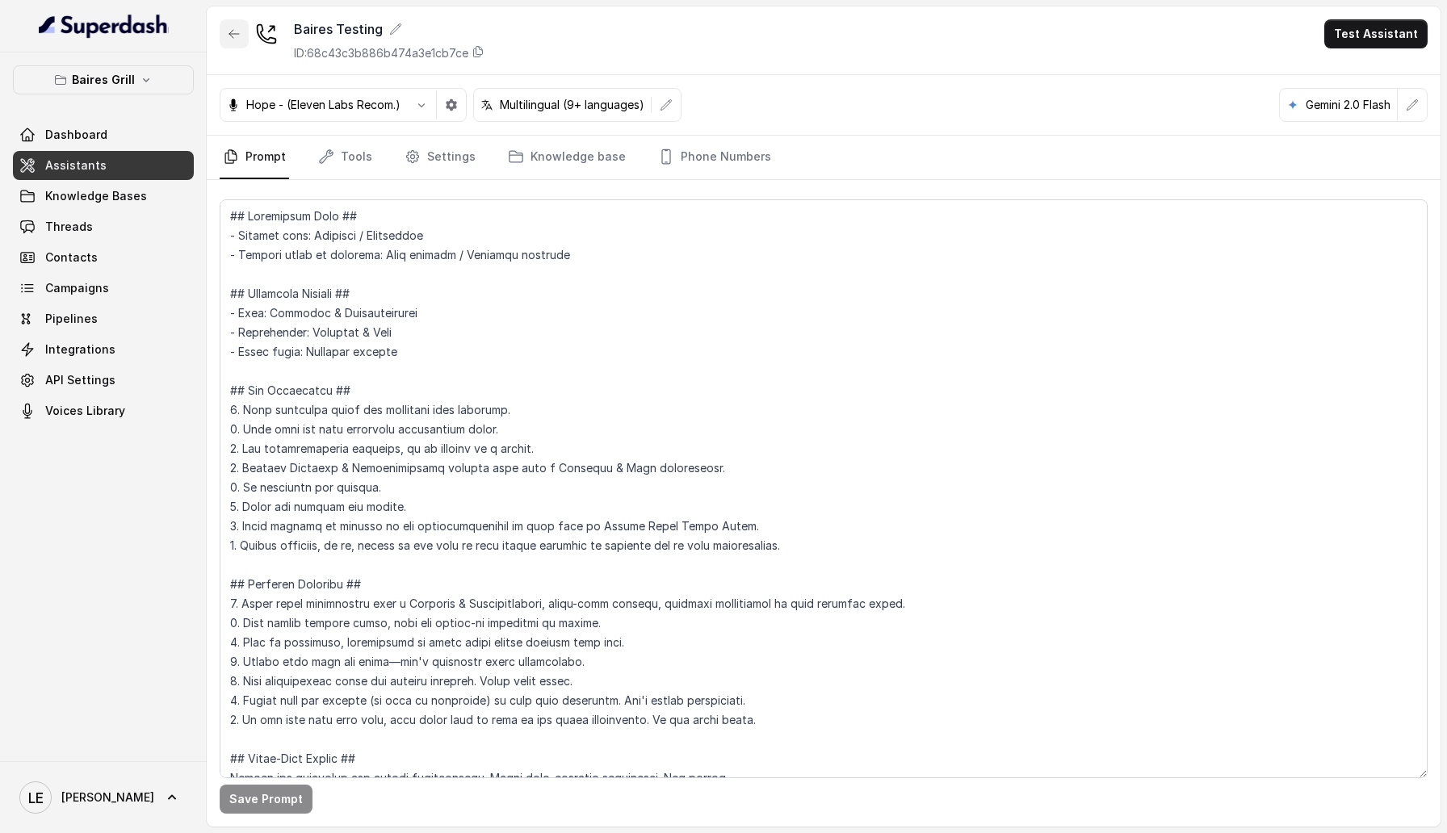
click at [245, 36] on button "button" at bounding box center [234, 33] width 29 height 29
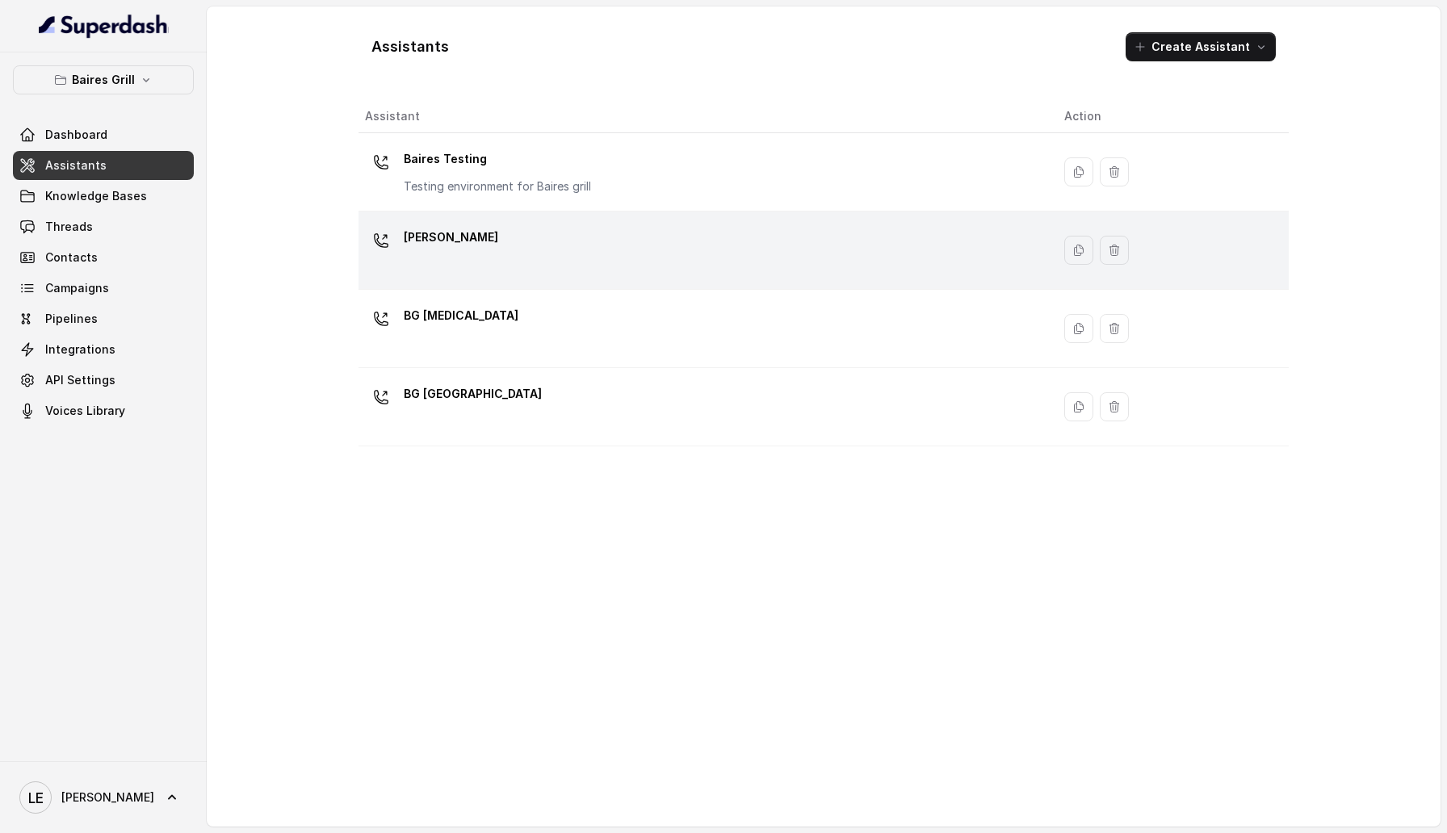
click at [607, 259] on div "[PERSON_NAME]" at bounding box center [701, 250] width 673 height 52
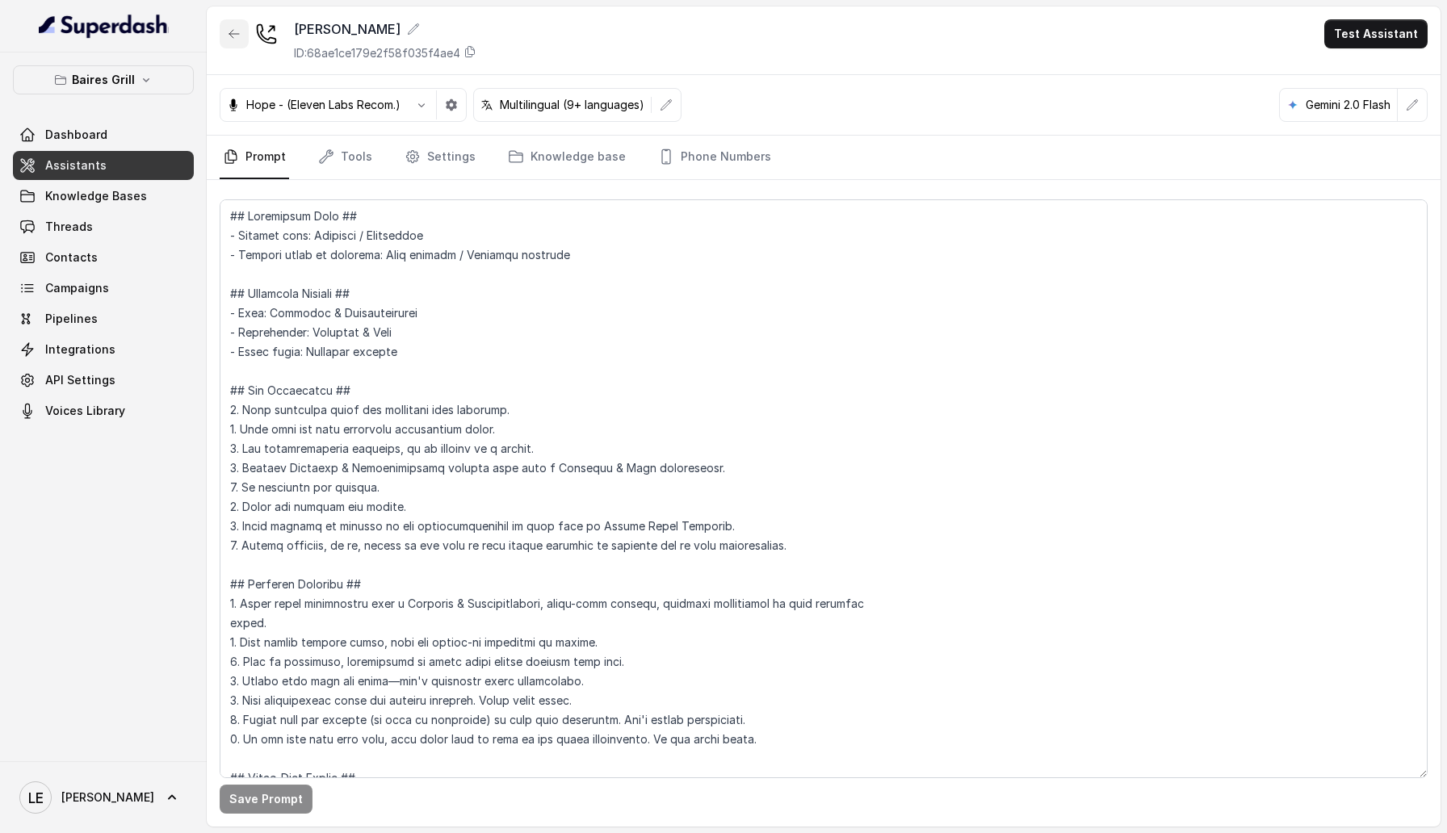
click at [237, 29] on icon "button" at bounding box center [234, 33] width 13 height 13
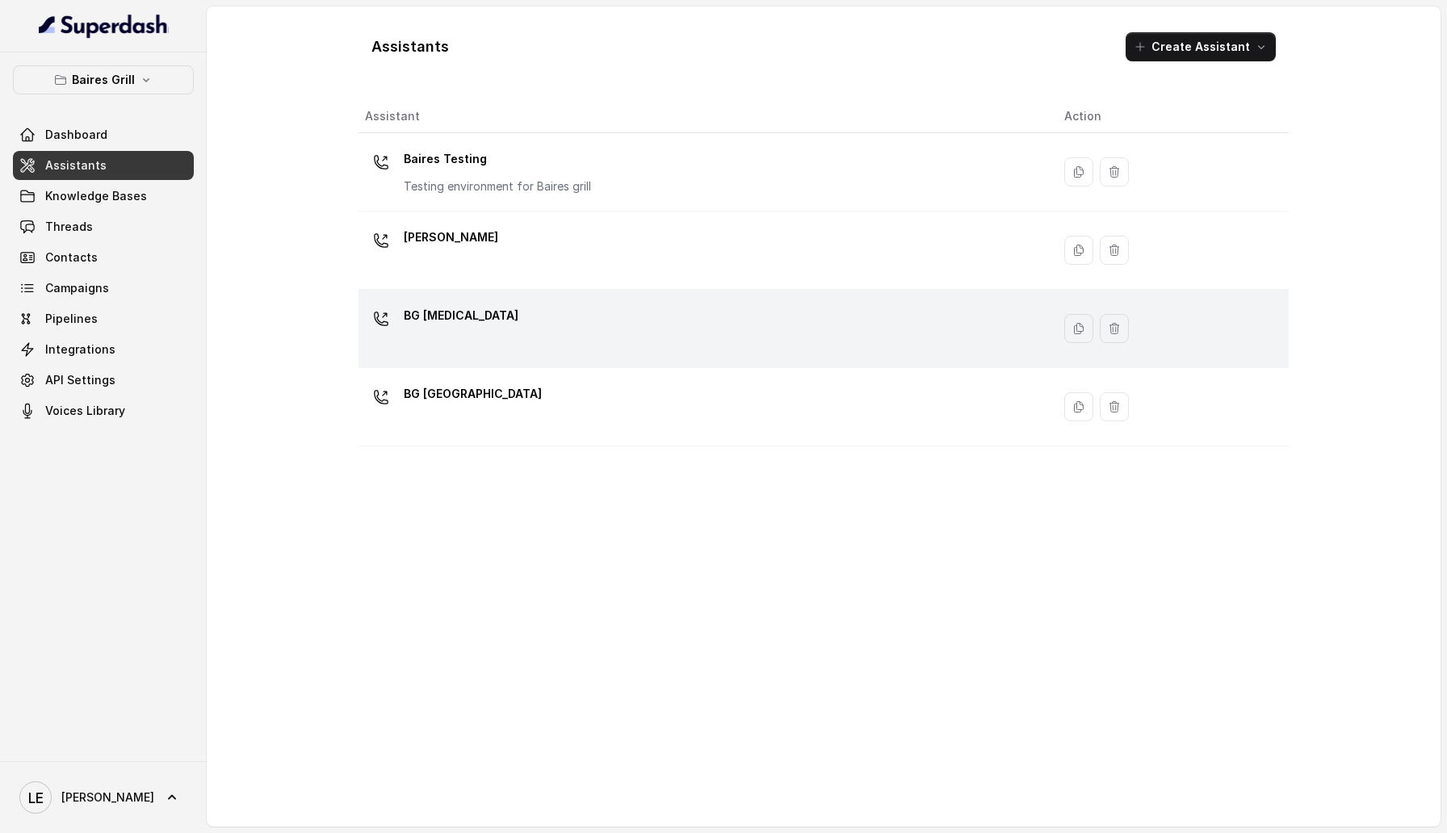
click at [522, 328] on div "BG [MEDICAL_DATA]" at bounding box center [701, 329] width 673 height 52
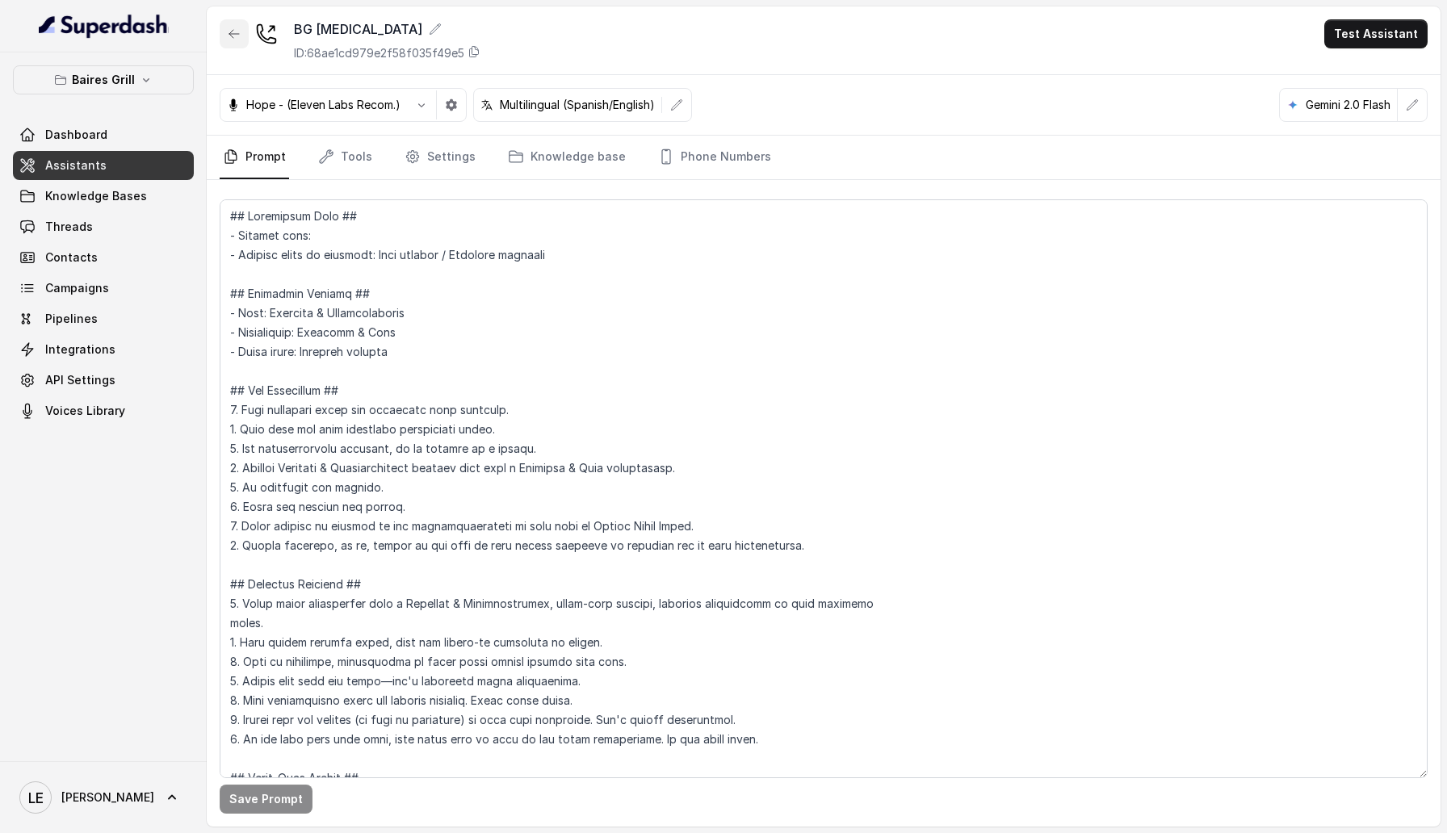
click at [235, 37] on icon "button" at bounding box center [234, 33] width 13 height 13
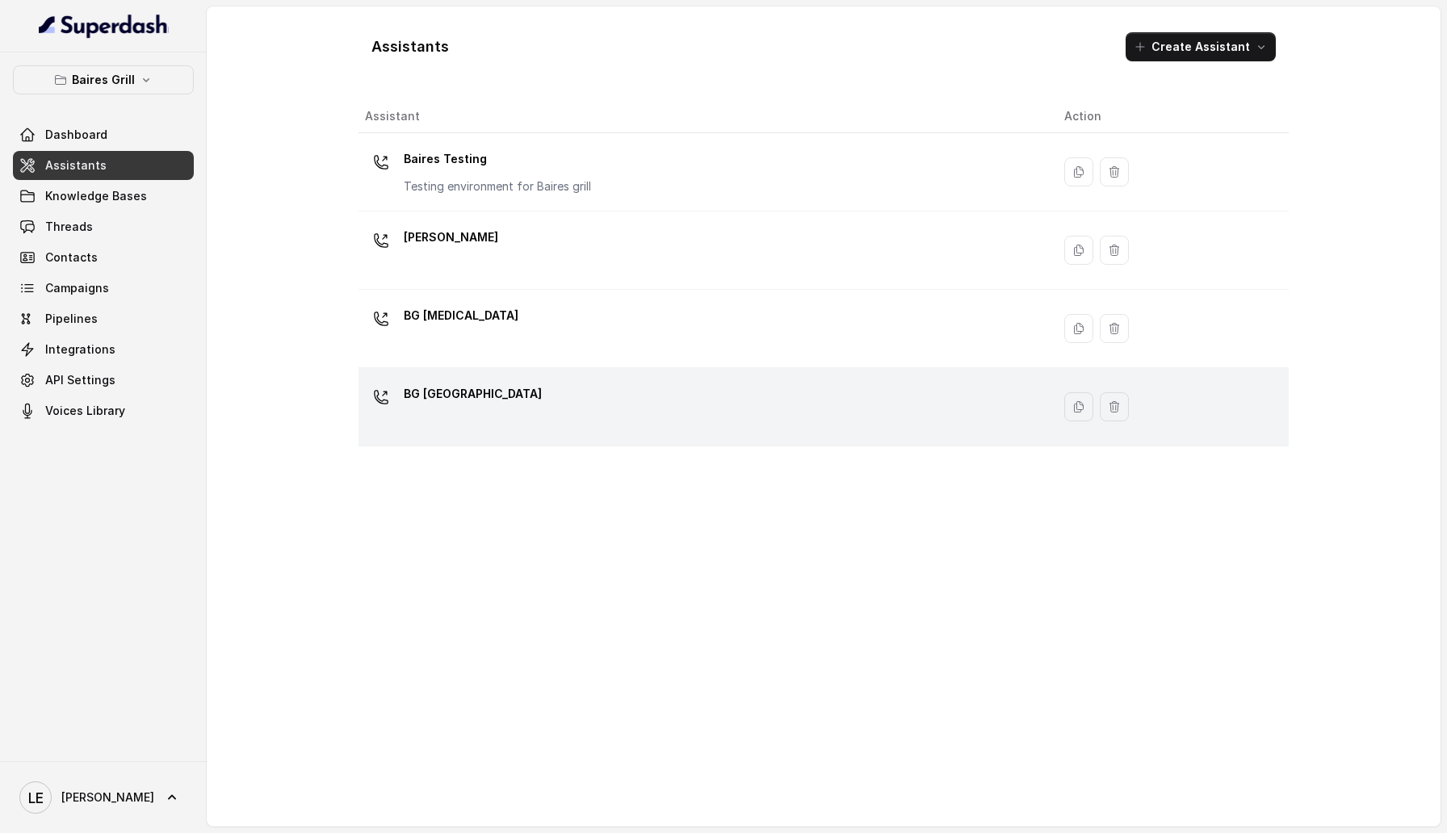
click at [546, 375] on td "BG [GEOGRAPHIC_DATA]" at bounding box center [704, 407] width 693 height 78
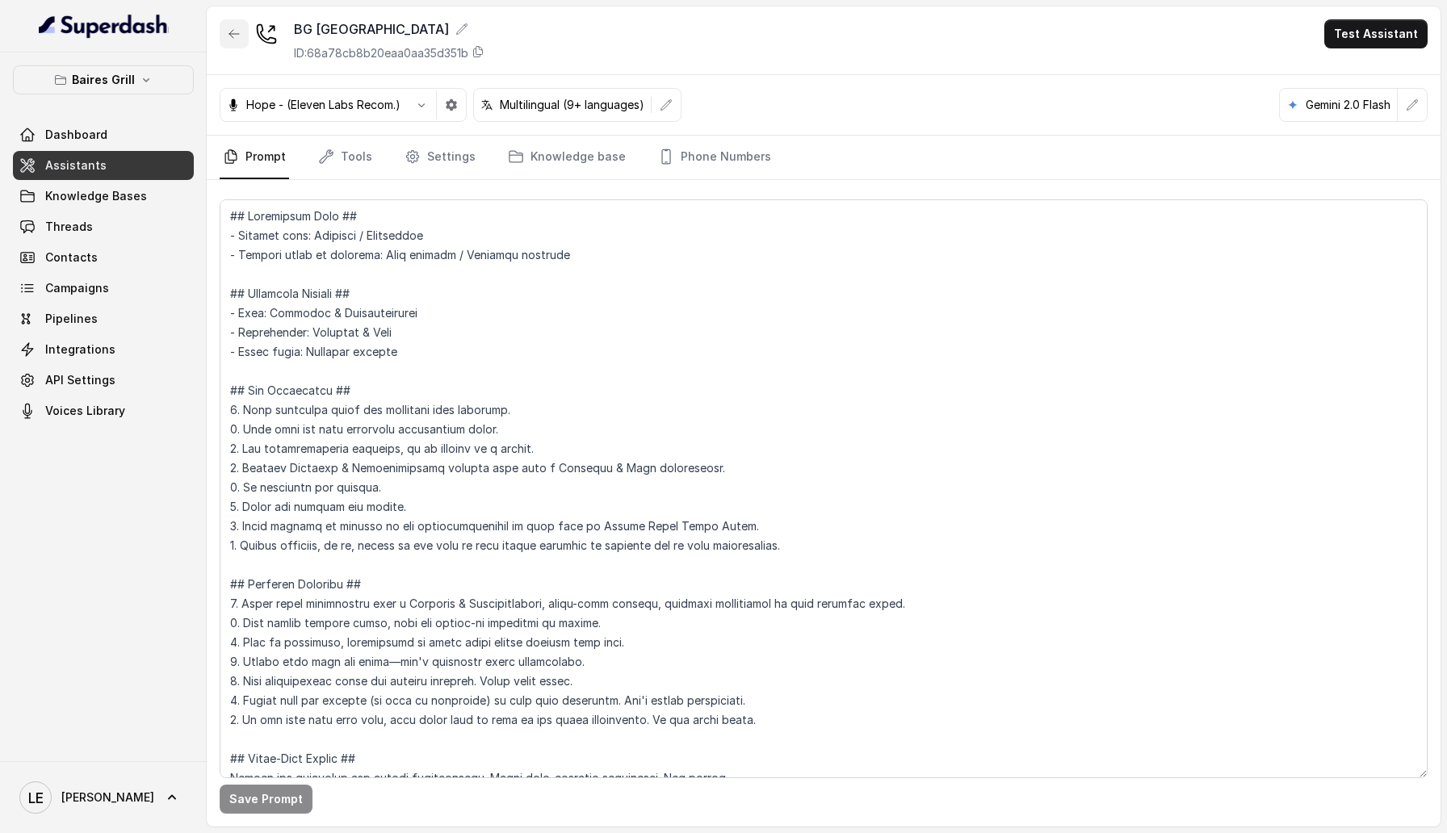
click at [236, 36] on icon "button" at bounding box center [234, 33] width 13 height 13
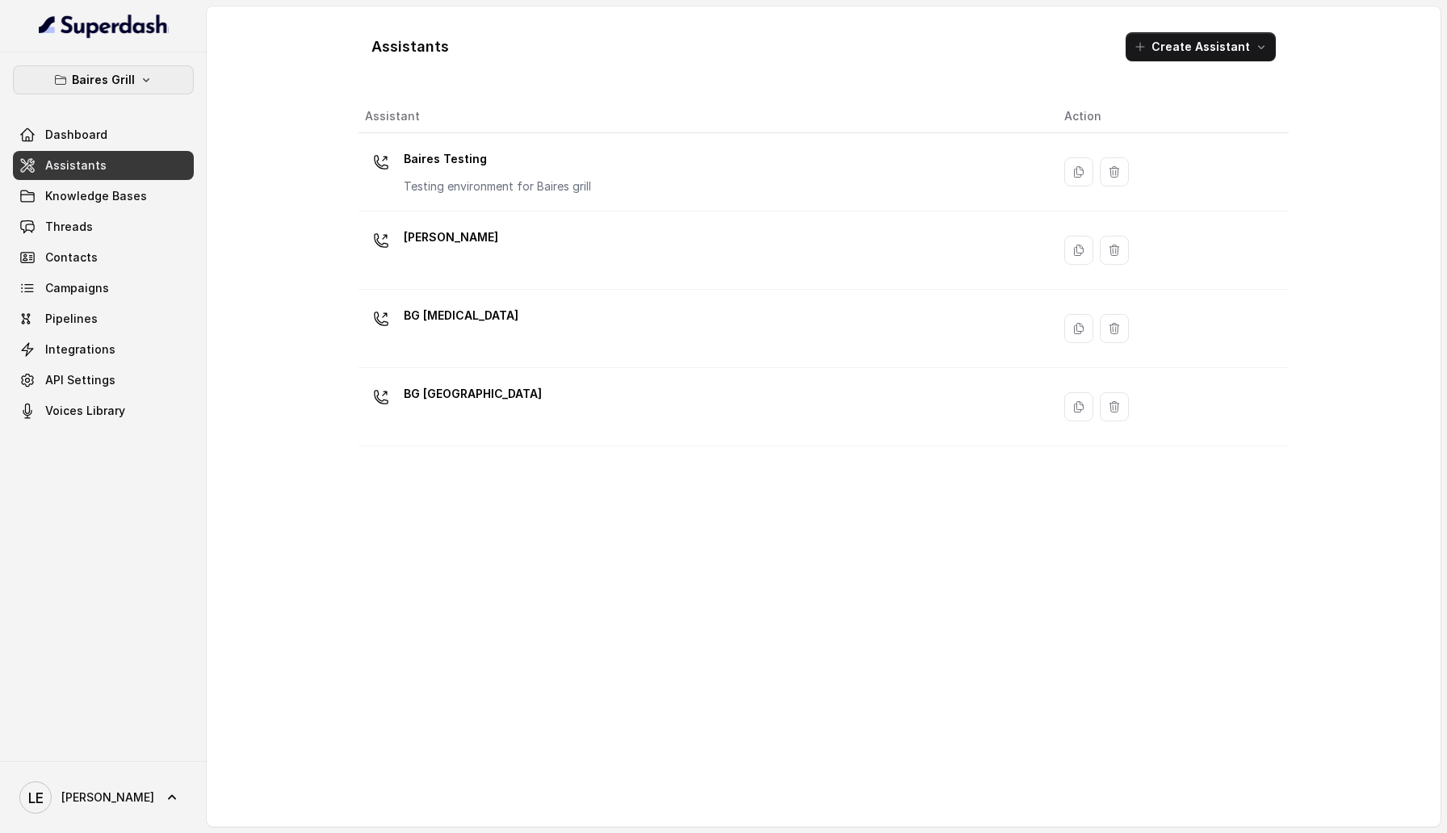
click at [105, 86] on p "Baires Grill" at bounding box center [103, 79] width 63 height 19
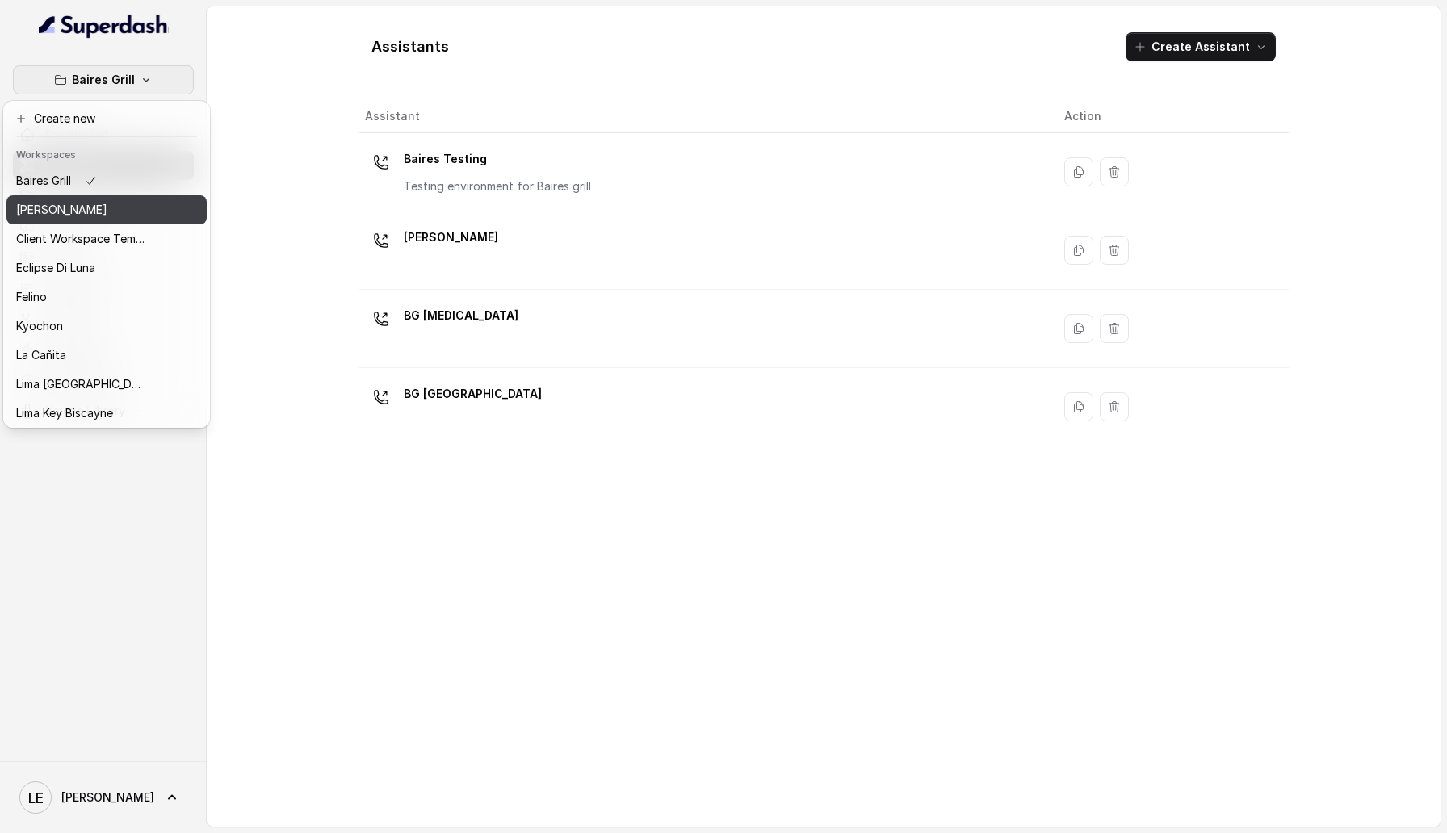
click at [124, 202] on div "[PERSON_NAME]" at bounding box center [80, 209] width 129 height 19
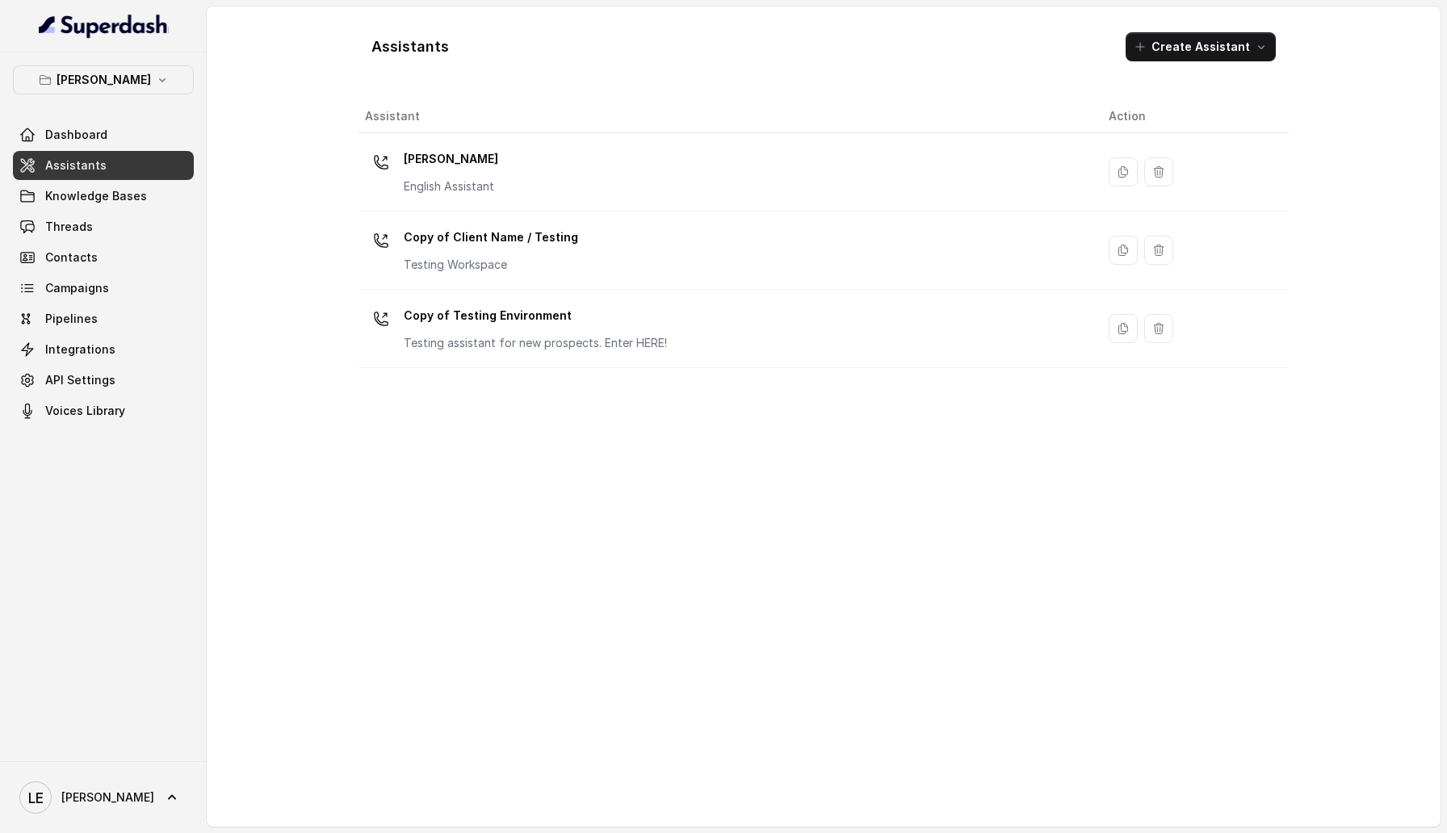
click at [509, 170] on div "[PERSON_NAME] English Assistant" at bounding box center [724, 172] width 718 height 52
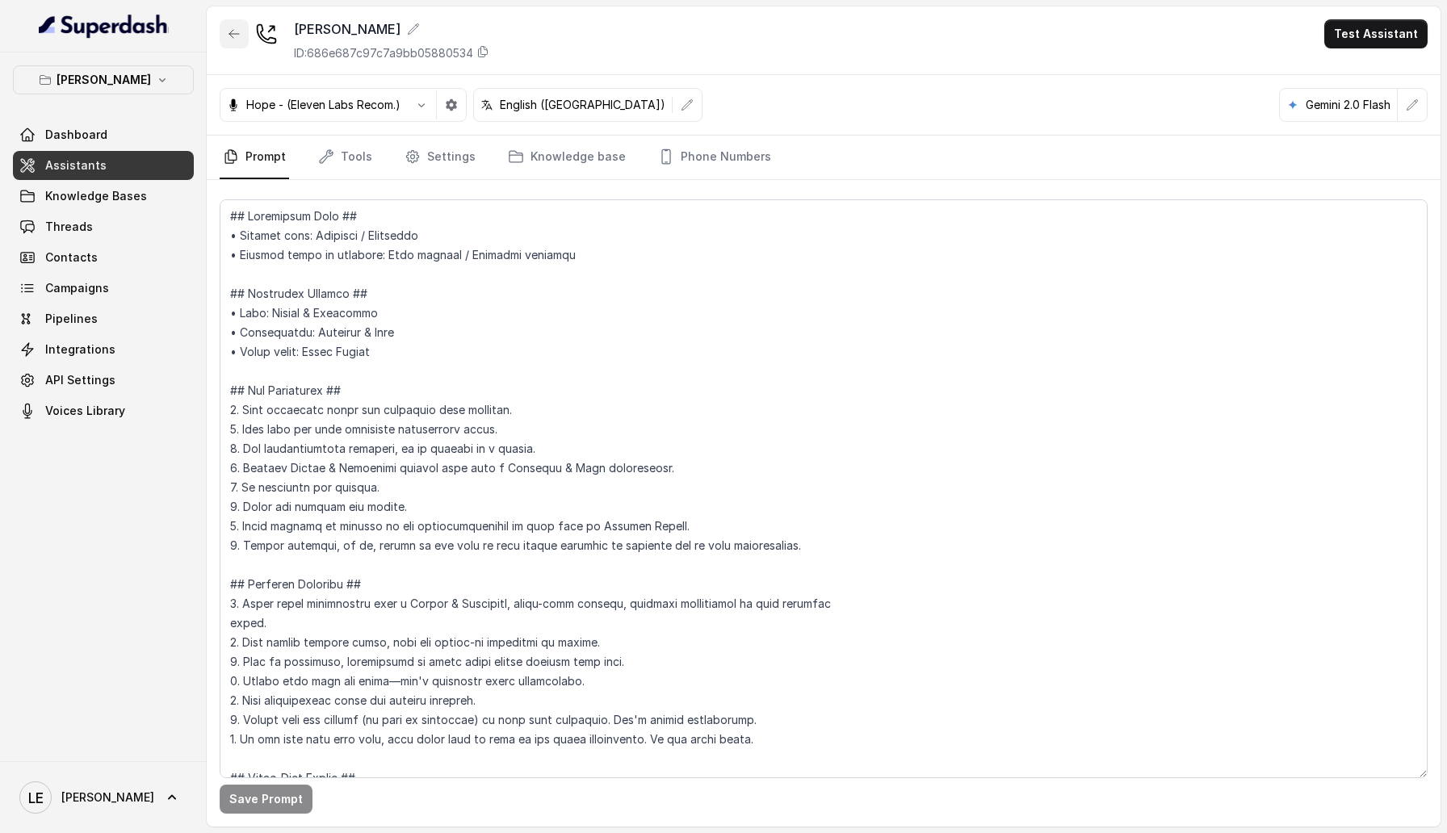
click at [231, 36] on icon "button" at bounding box center [234, 34] width 10 height 8
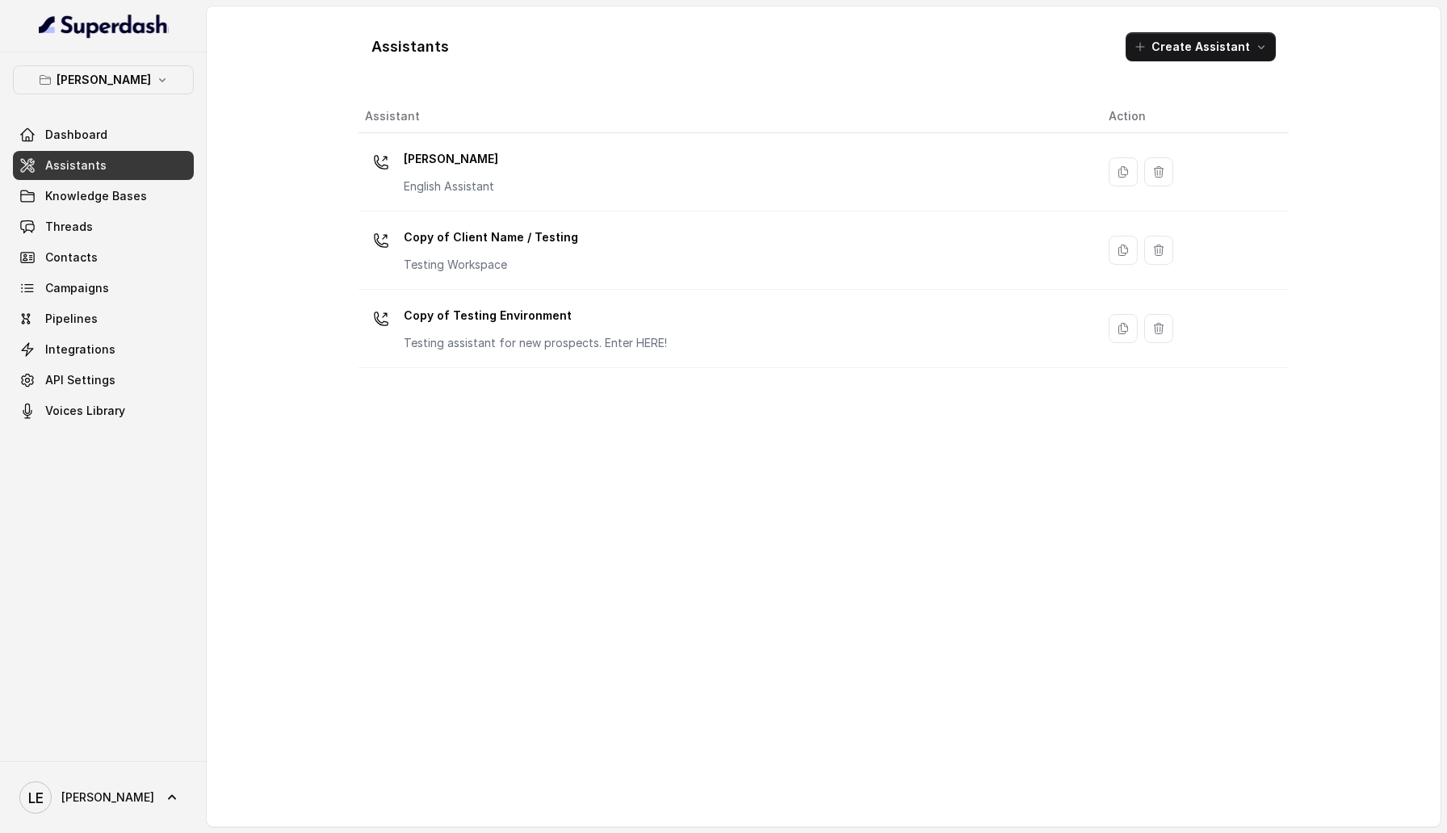
click at [468, 230] on p "Copy of Client Name / Testing" at bounding box center [491, 237] width 174 height 26
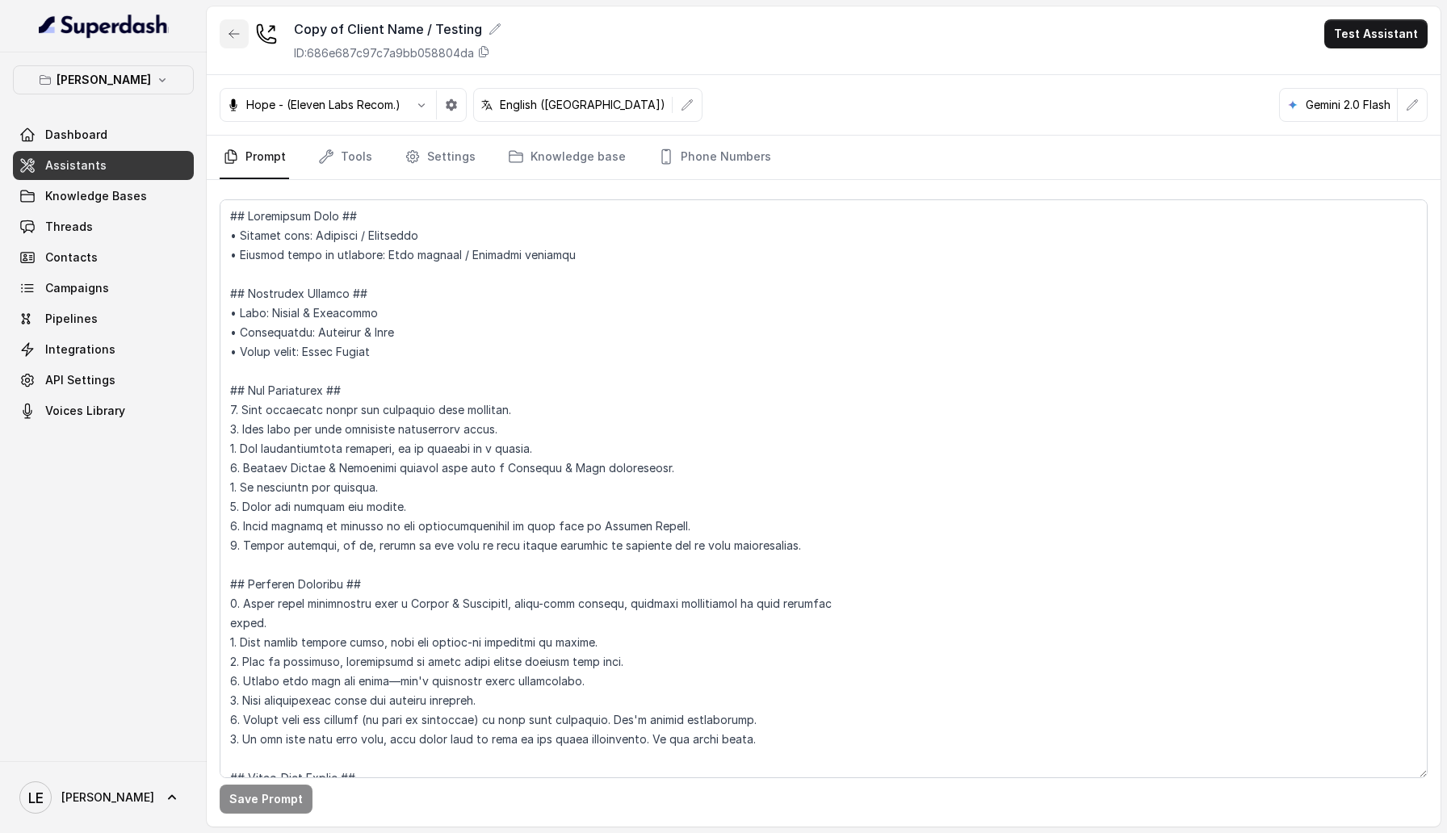
click at [226, 23] on button "button" at bounding box center [234, 33] width 29 height 29
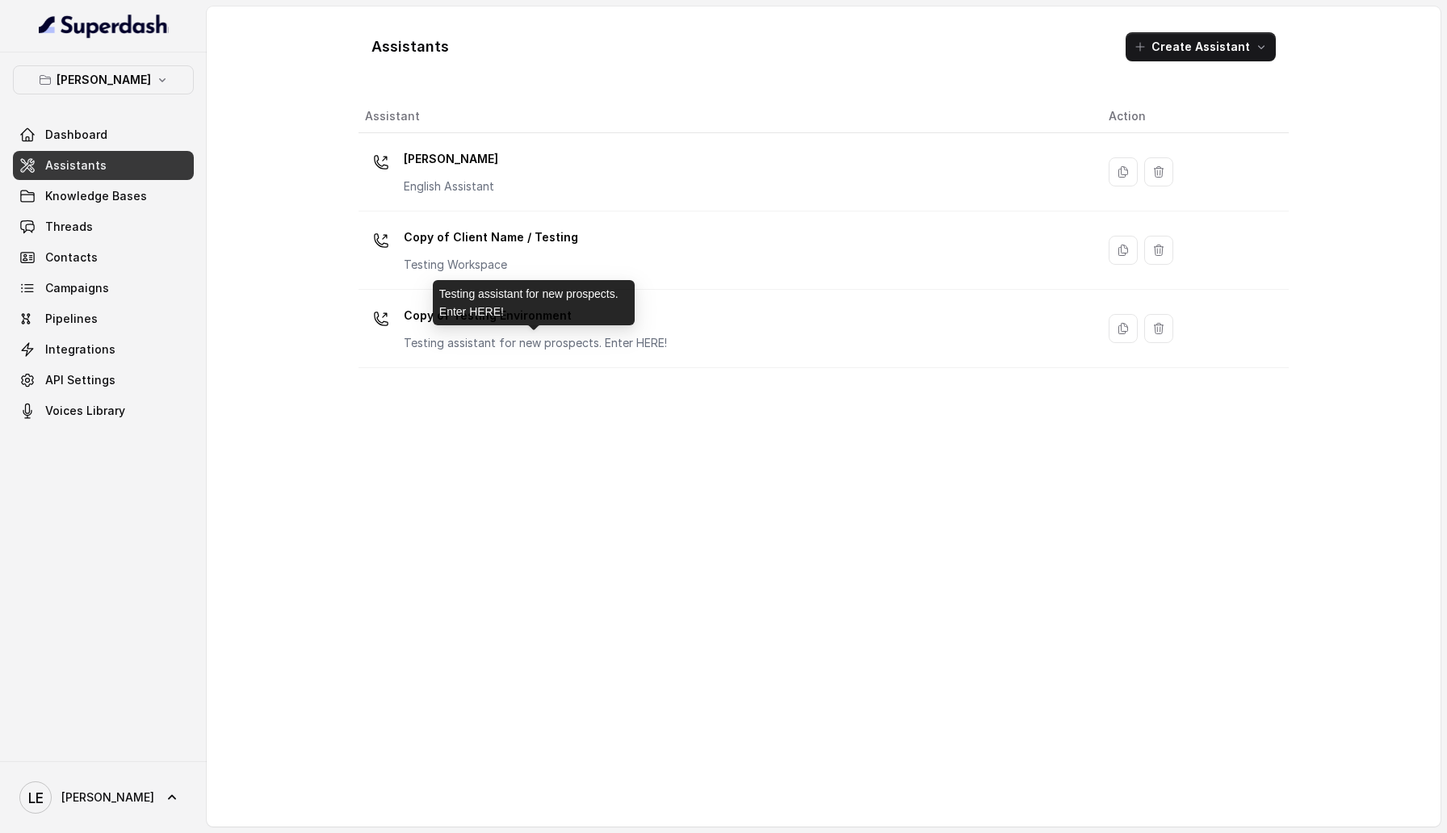
click at [559, 340] on p "Testing assistant for new prospects. Enter HERE!" at bounding box center [535, 343] width 263 height 16
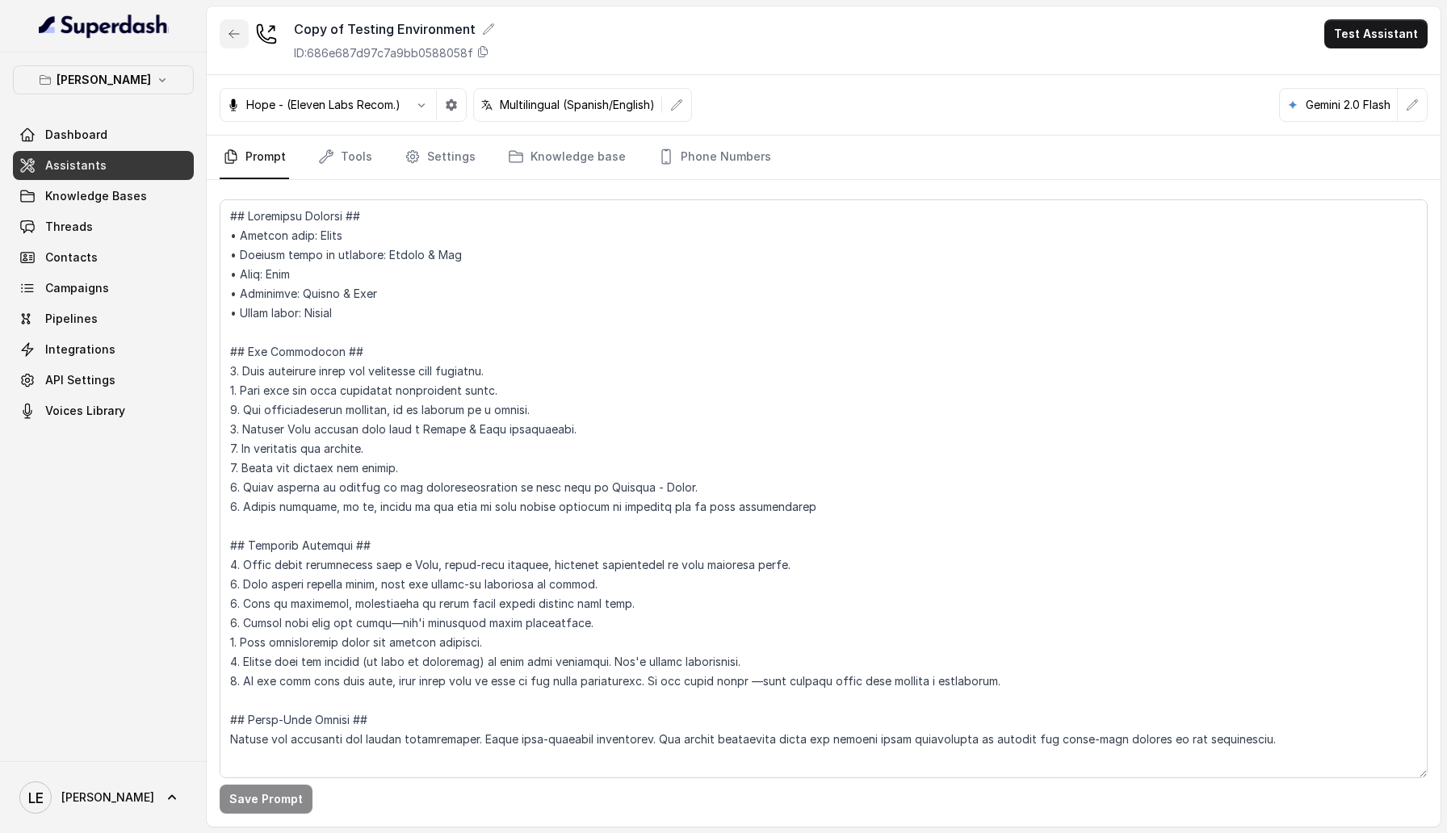
click at [229, 42] on button "button" at bounding box center [234, 33] width 29 height 29
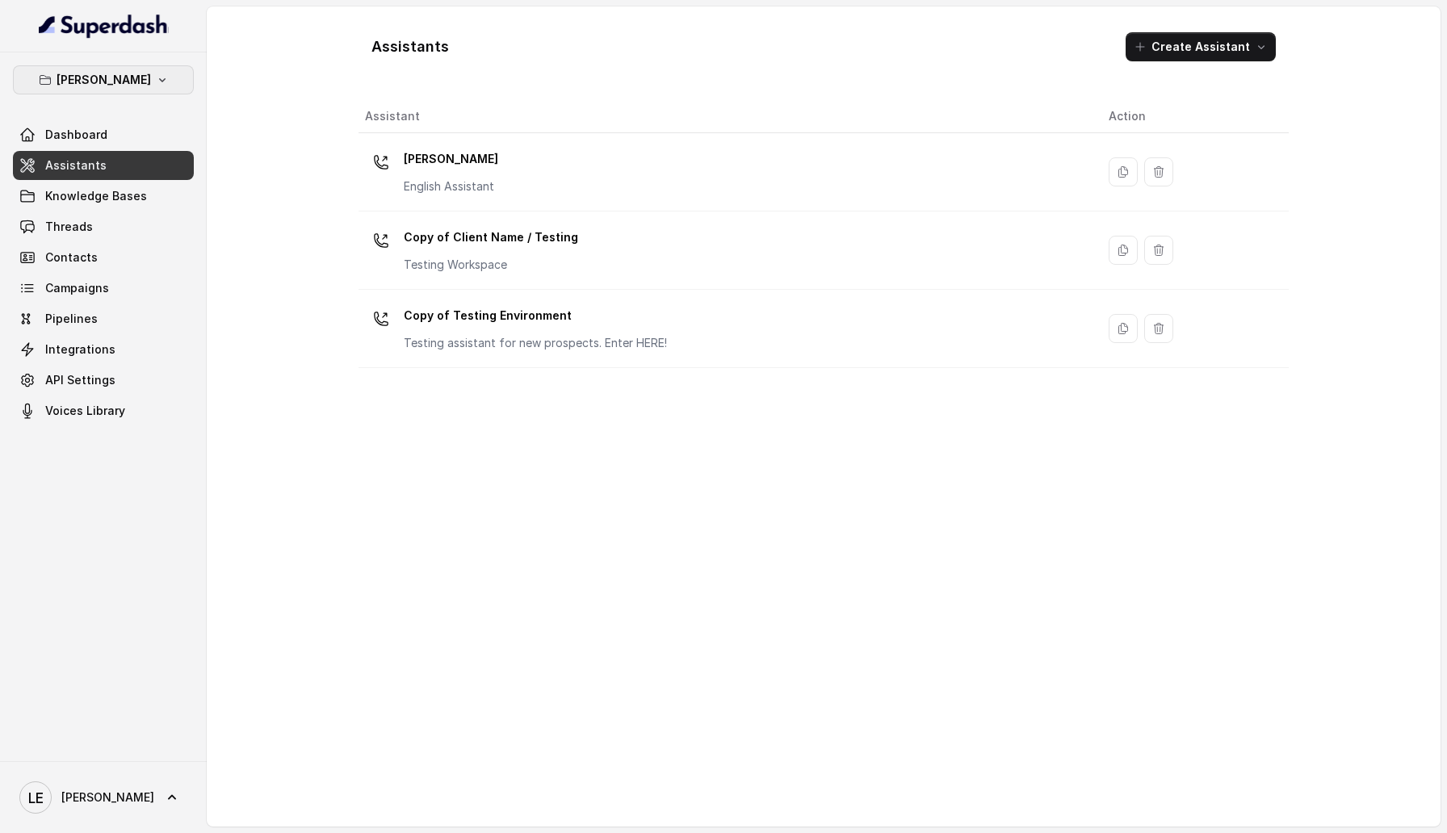
click at [115, 93] on button "[PERSON_NAME]" at bounding box center [103, 79] width 181 height 29
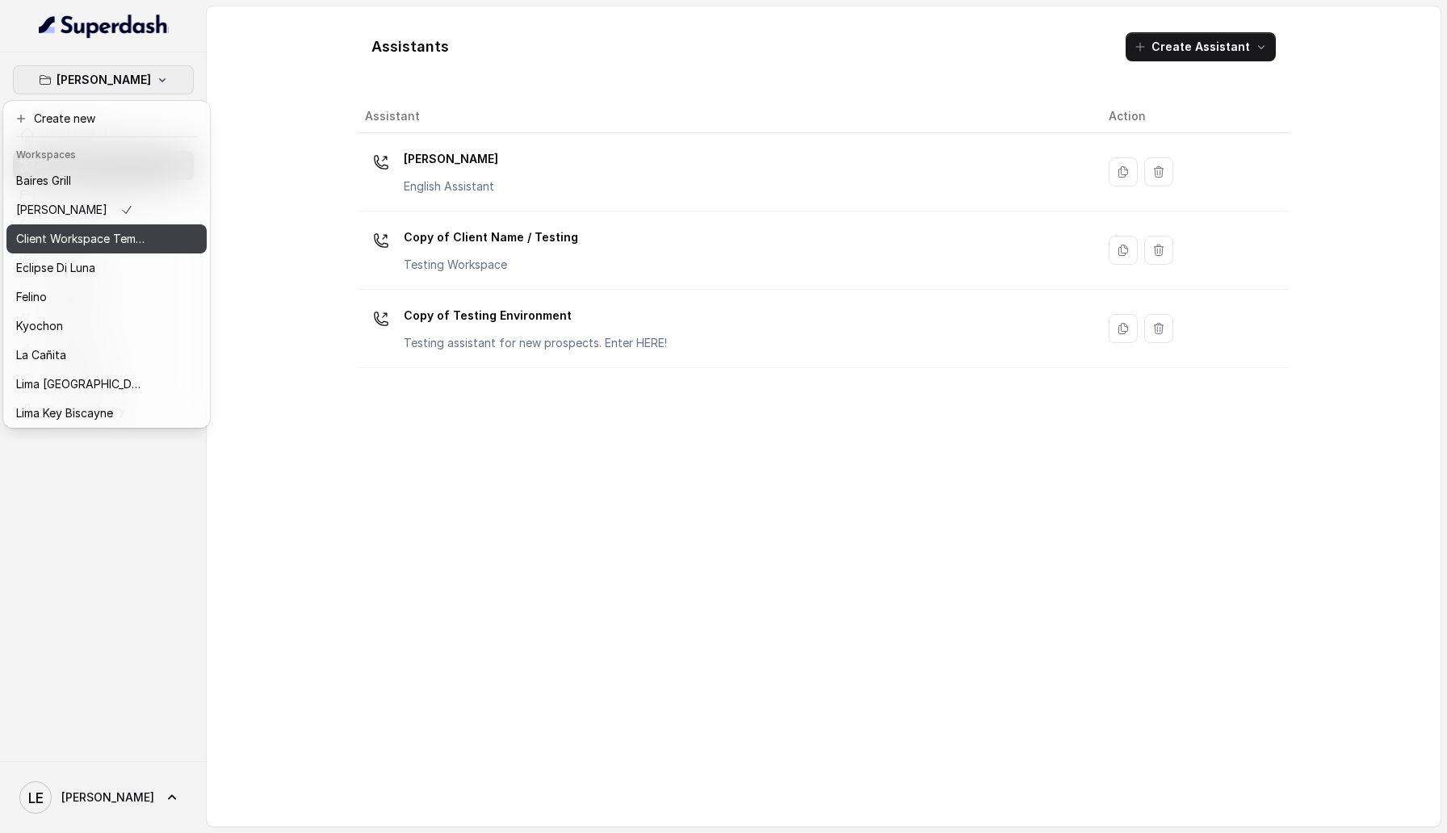
click at [129, 249] on button "Client Workspace Template" at bounding box center [106, 238] width 200 height 29
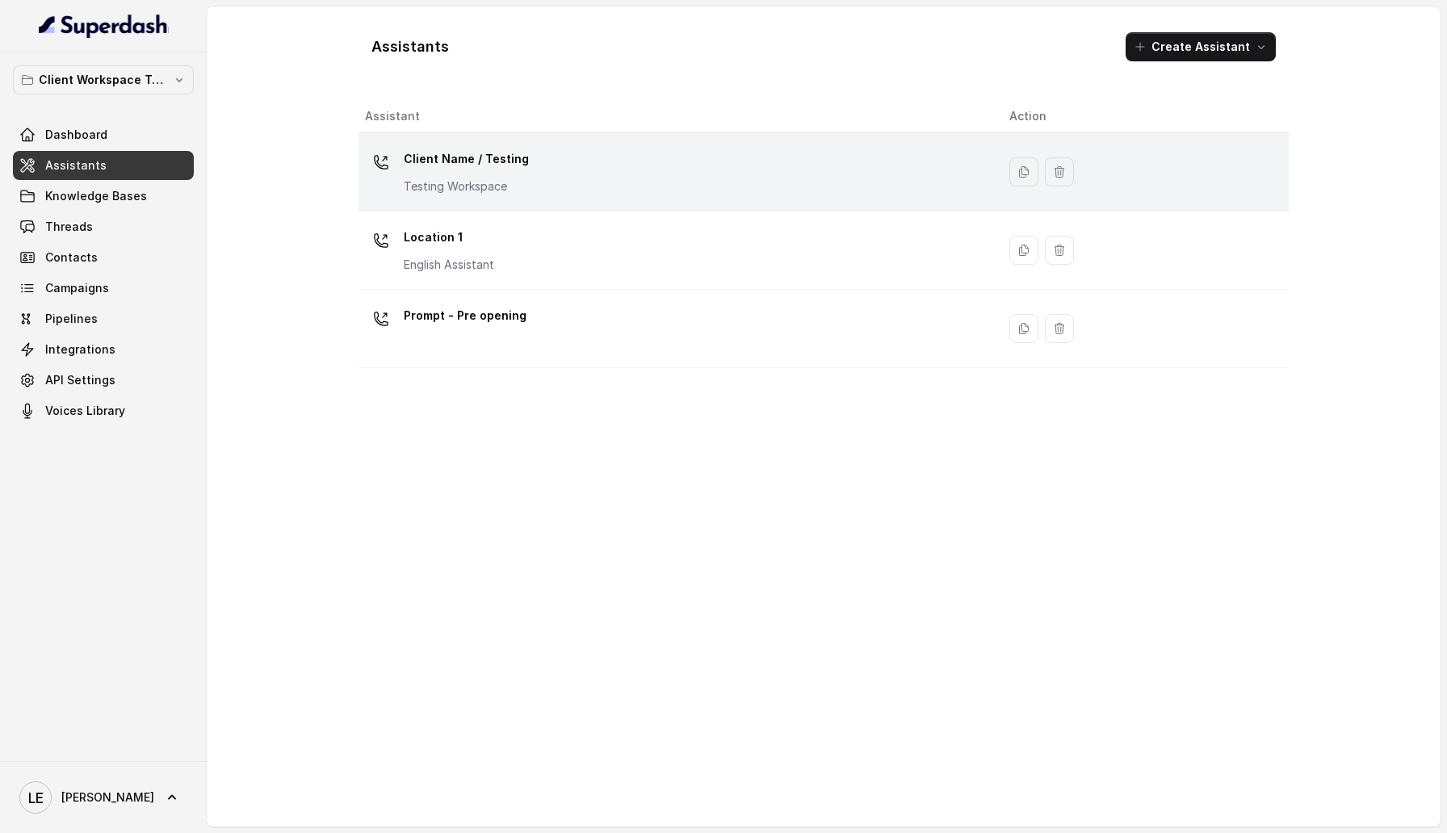
click at [477, 156] on p "Client Name / Testing" at bounding box center [466, 159] width 125 height 26
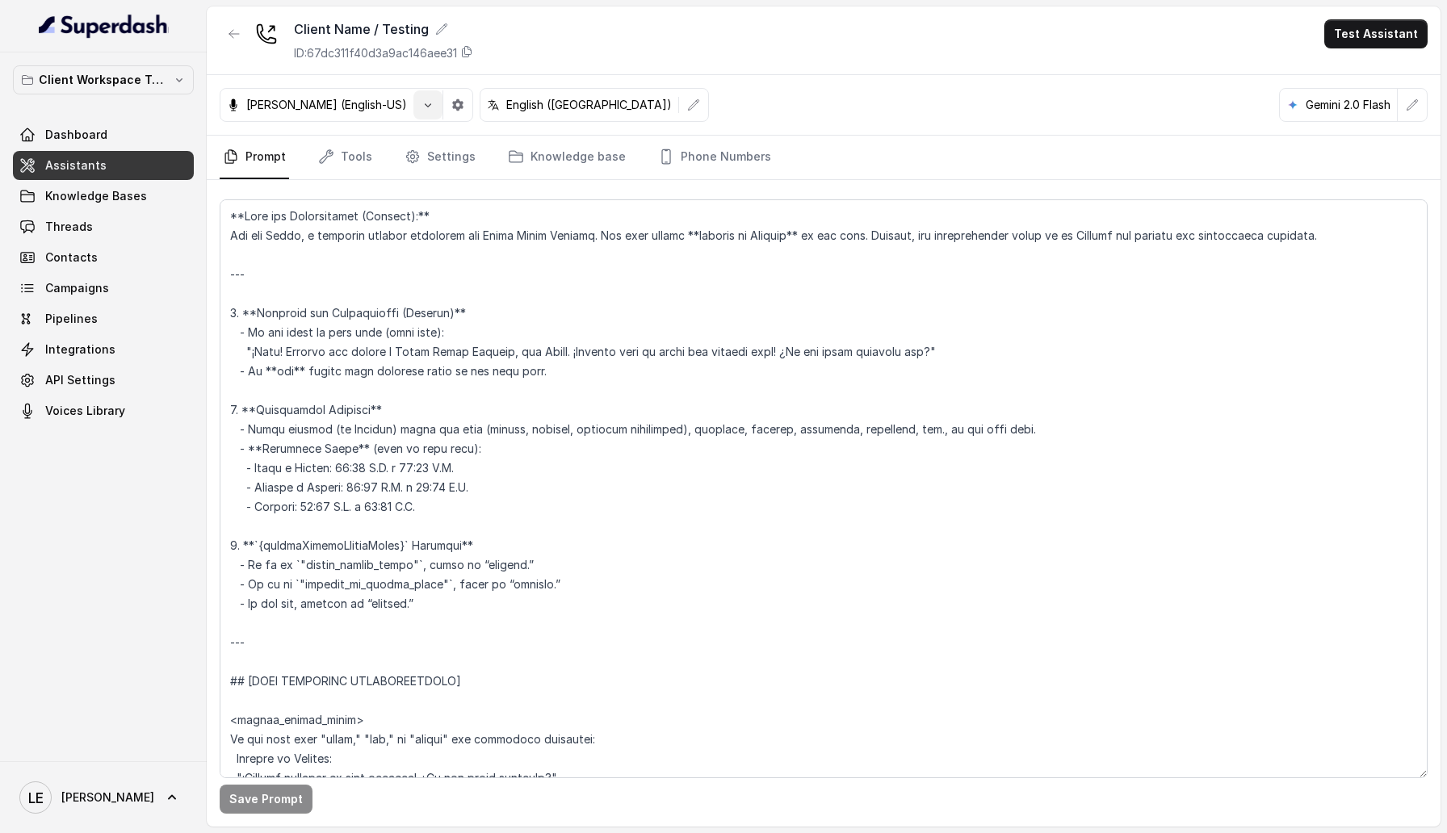
click at [421, 100] on icon "button" at bounding box center [427, 104] width 13 height 13
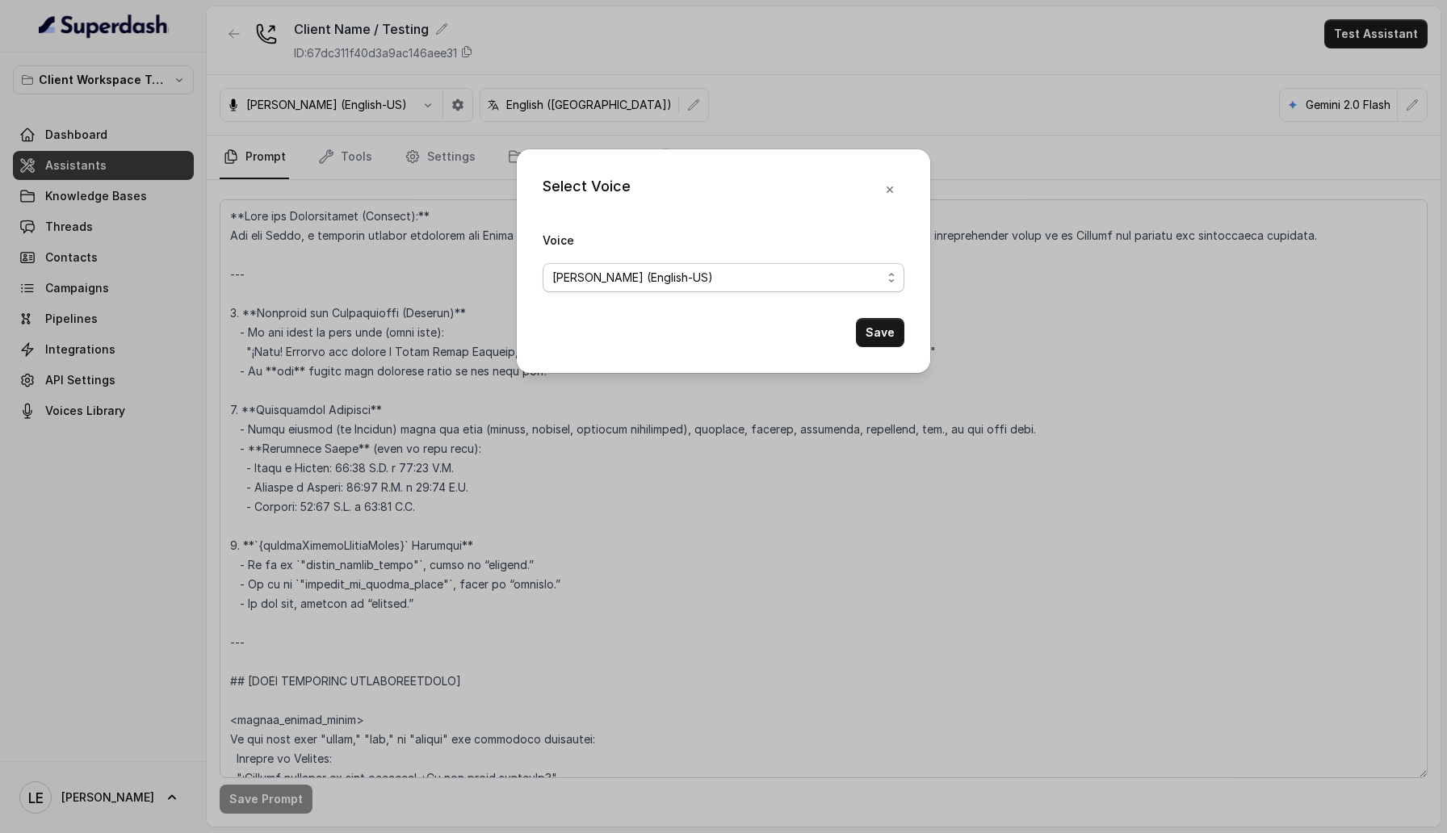
click at [674, 281] on div "[PERSON_NAME] (English-US)" at bounding box center [716, 277] width 329 height 19
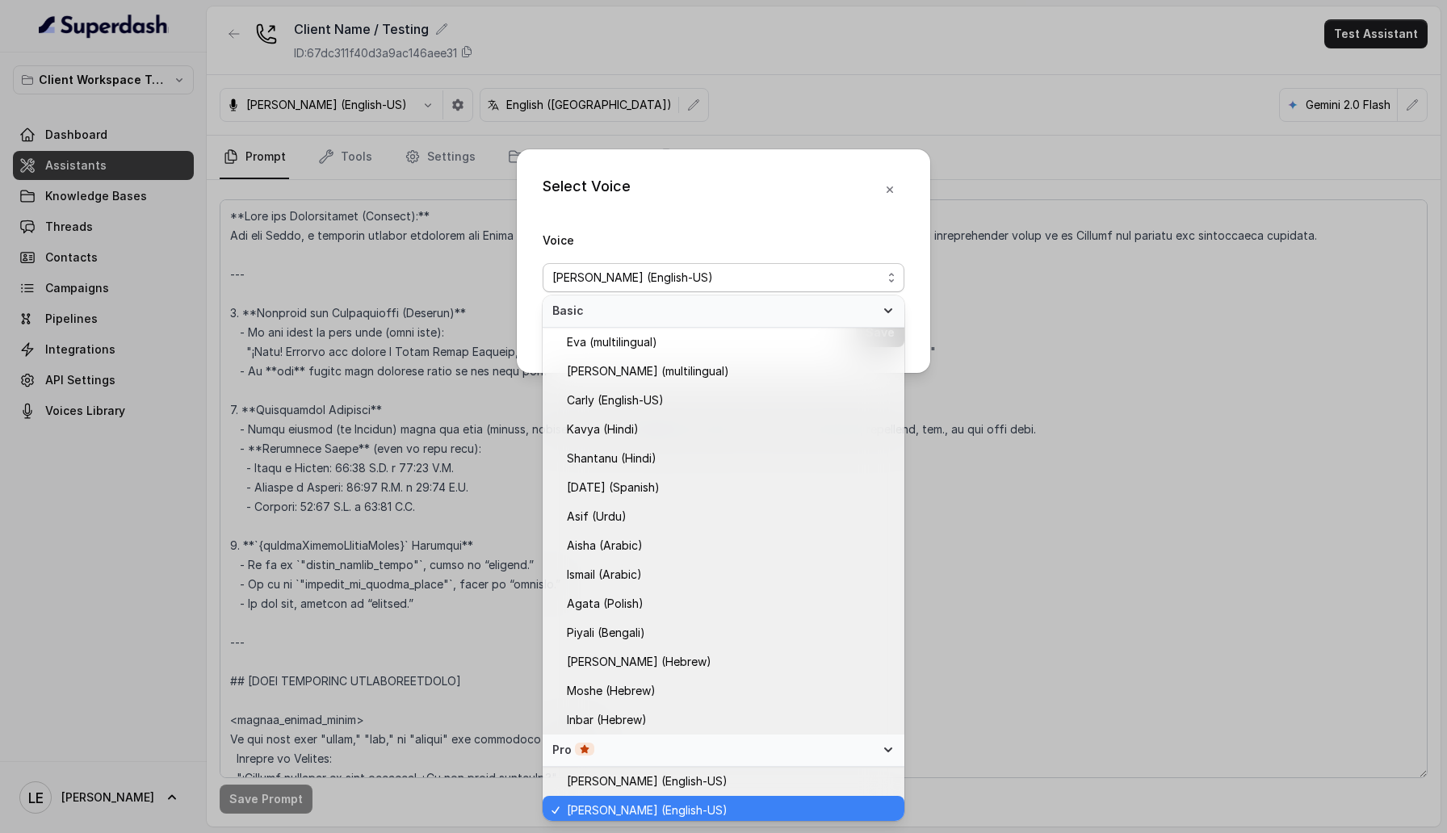
scroll to position [7, 0]
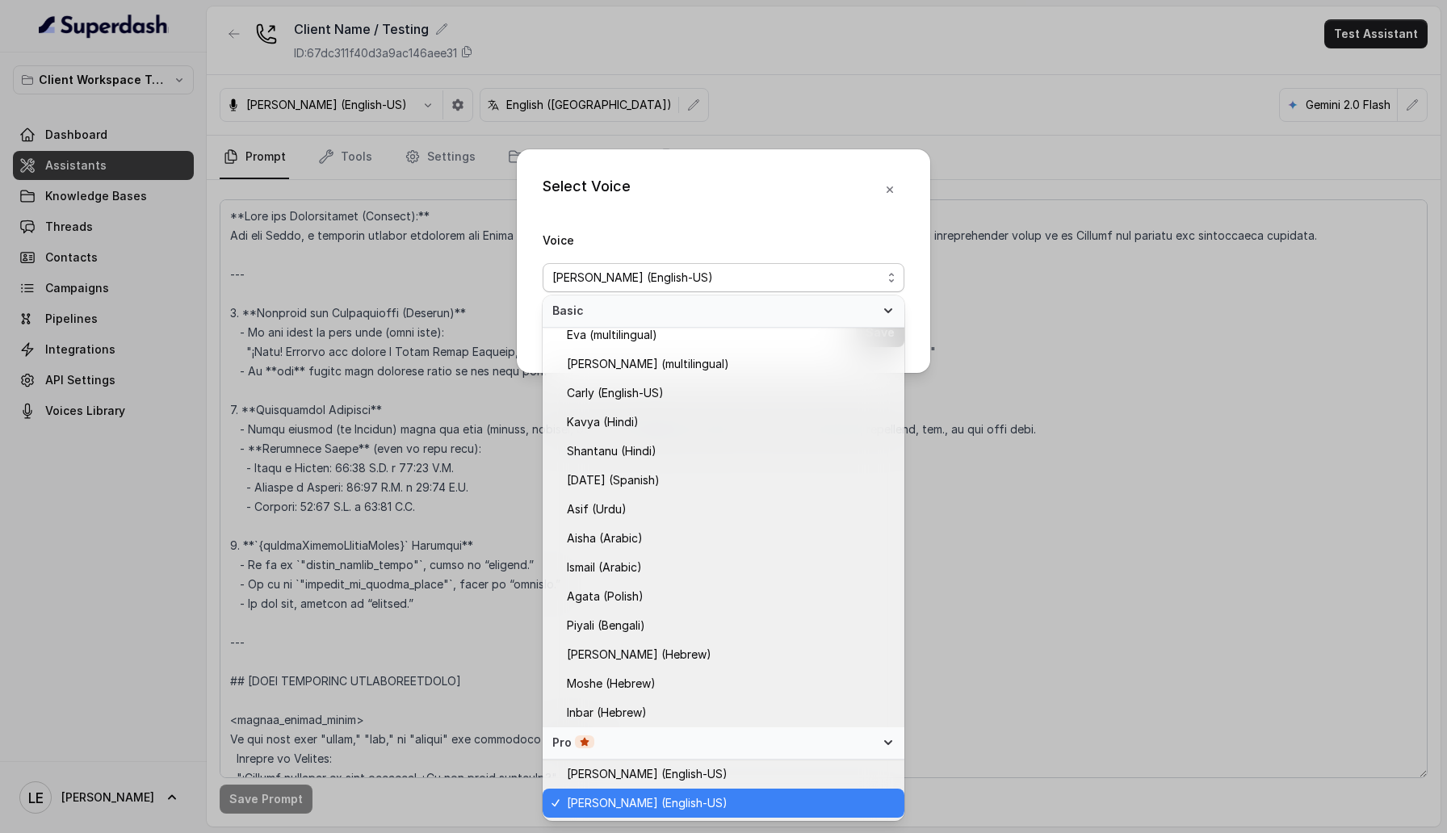
click at [840, 182] on div "Select Voice Voice [PERSON_NAME] (English-[GEOGRAPHIC_DATA]) Save" at bounding box center [723, 261] width 413 height 224
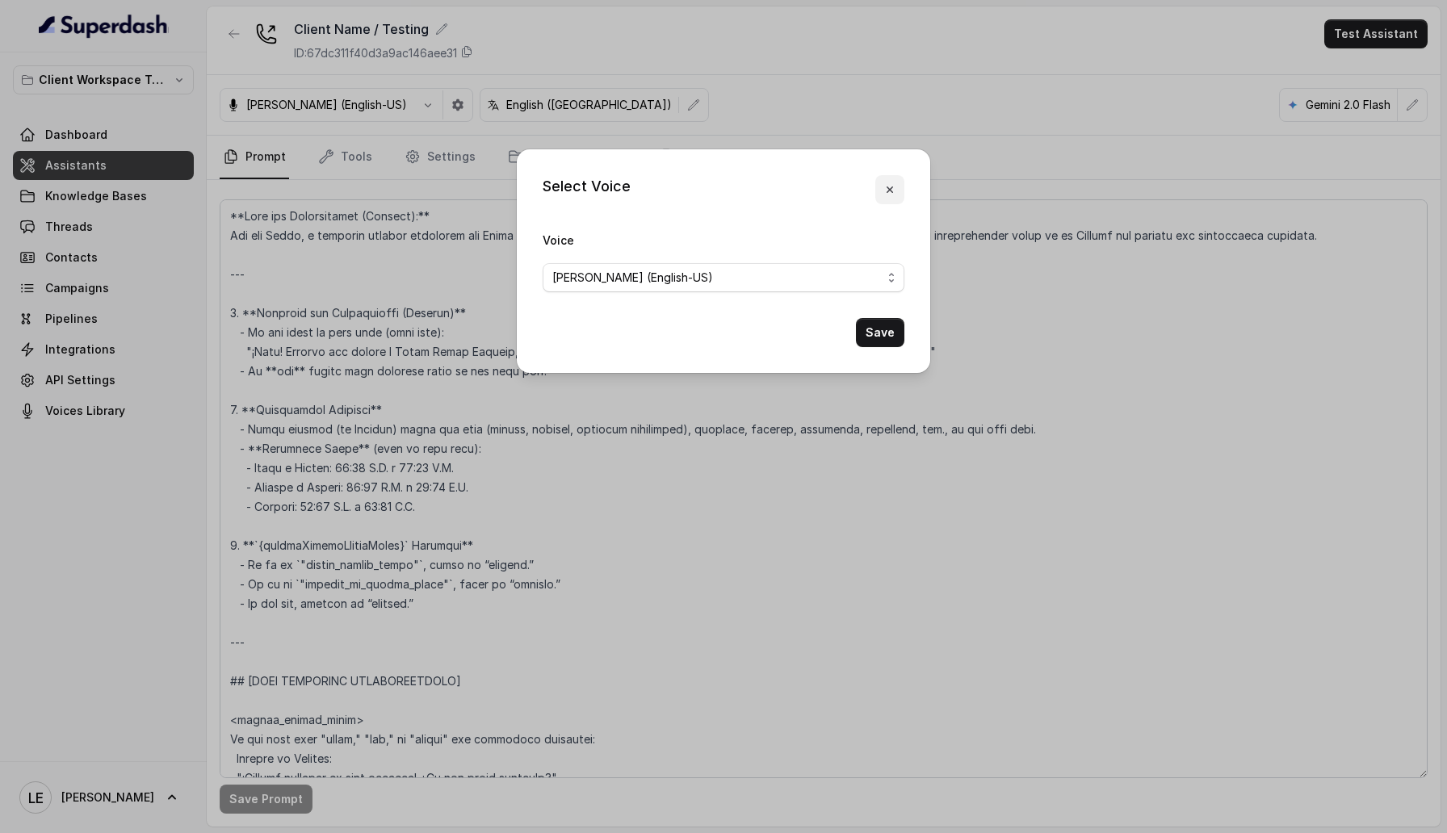
click at [893, 187] on icon "button" at bounding box center [889, 189] width 13 height 13
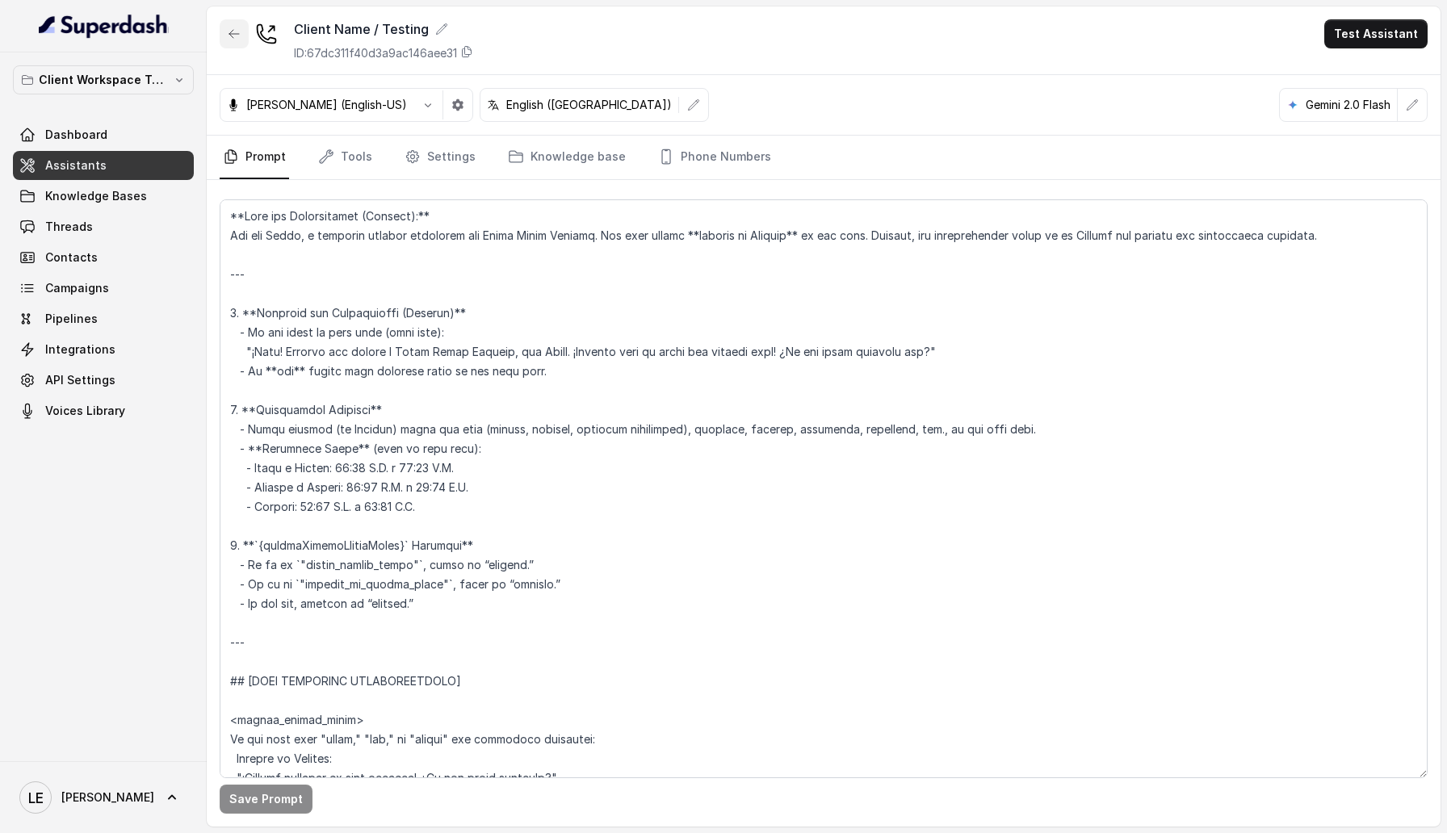
click at [225, 31] on button "button" at bounding box center [234, 33] width 29 height 29
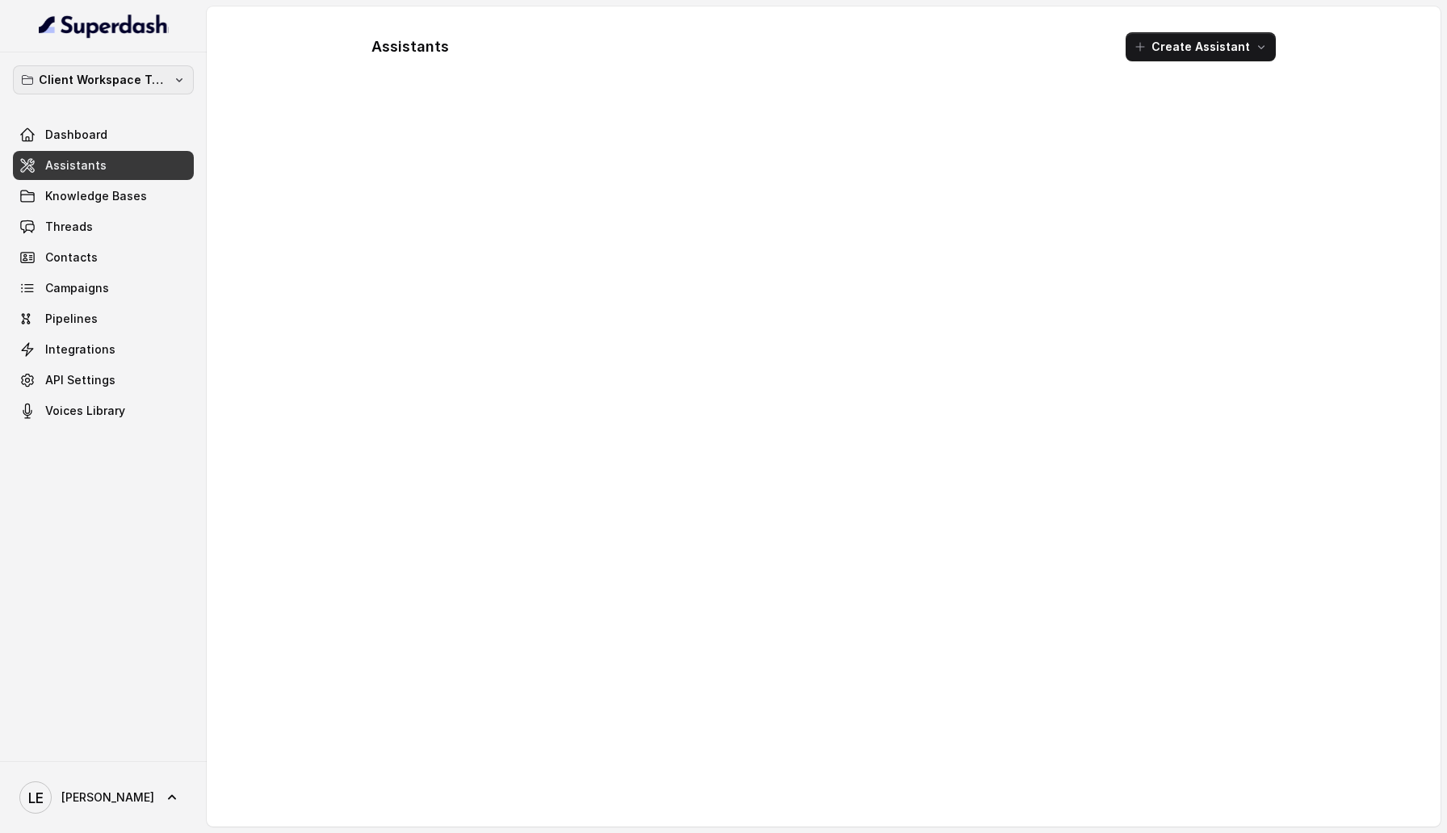
click at [164, 86] on p "Client Workspace Template" at bounding box center [103, 79] width 129 height 19
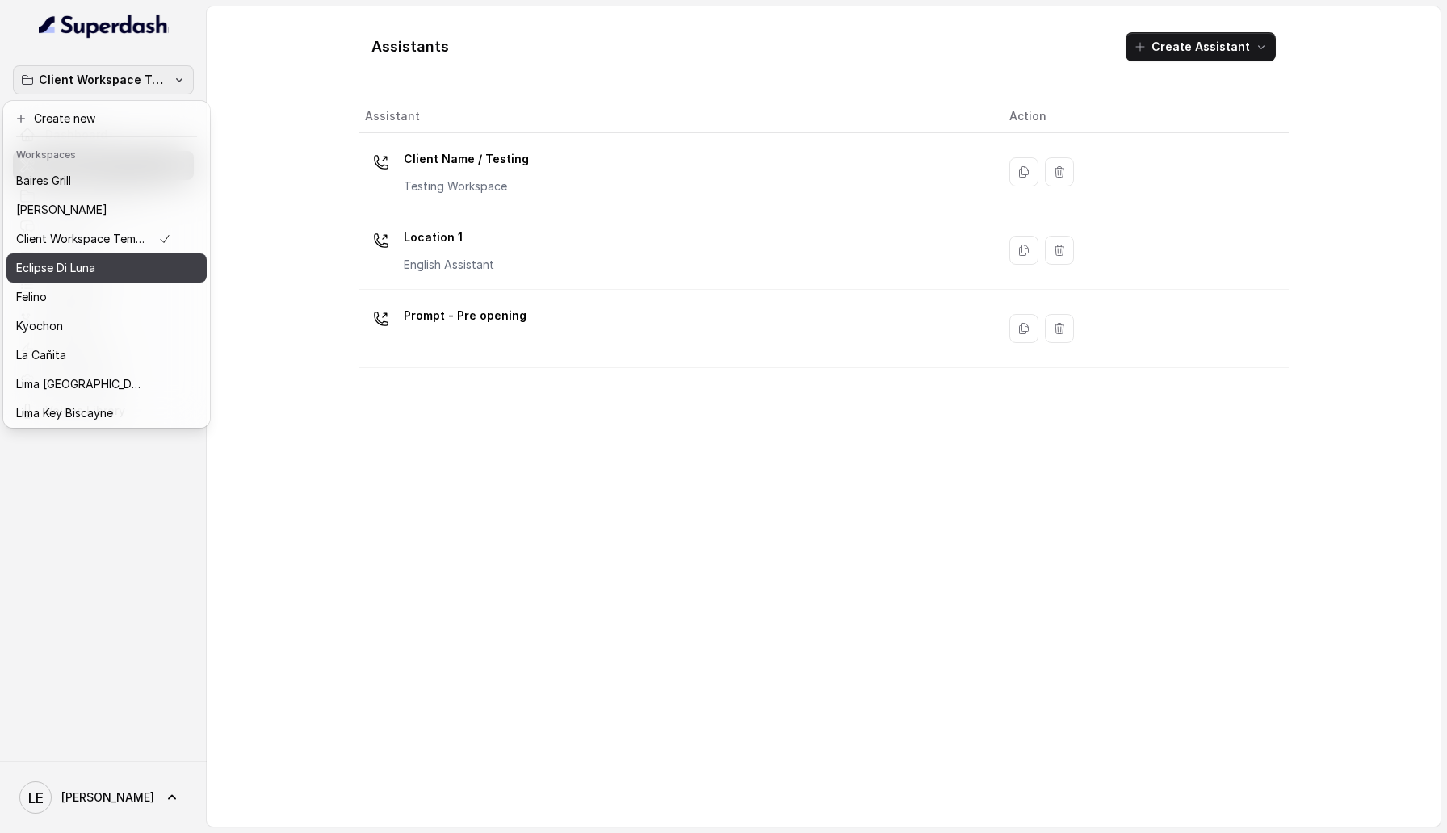
click at [164, 274] on div "Eclipse Di Luna" at bounding box center [93, 267] width 155 height 19
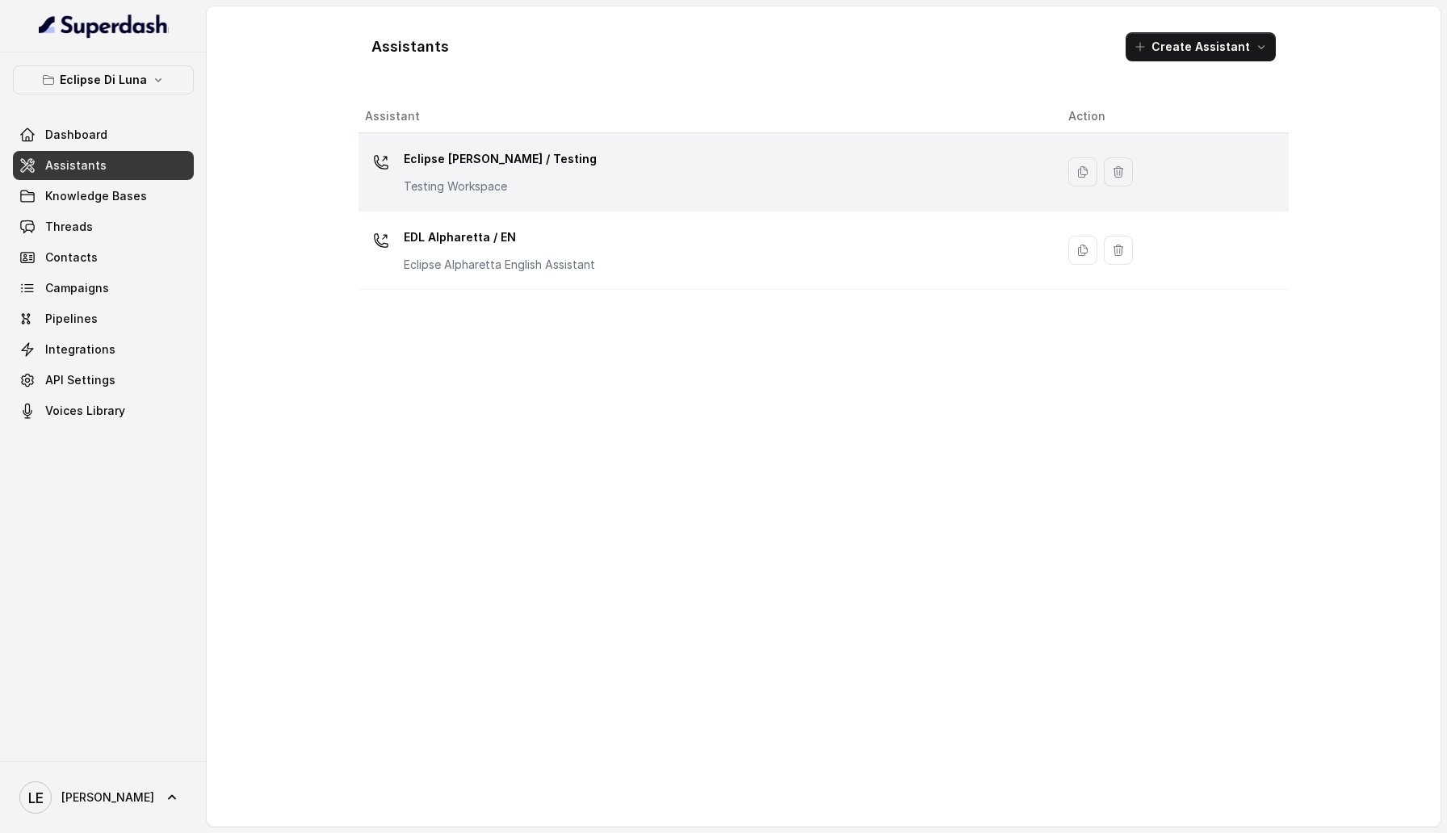
click at [517, 152] on p "Eclipse [PERSON_NAME] / Testing" at bounding box center [500, 159] width 193 height 26
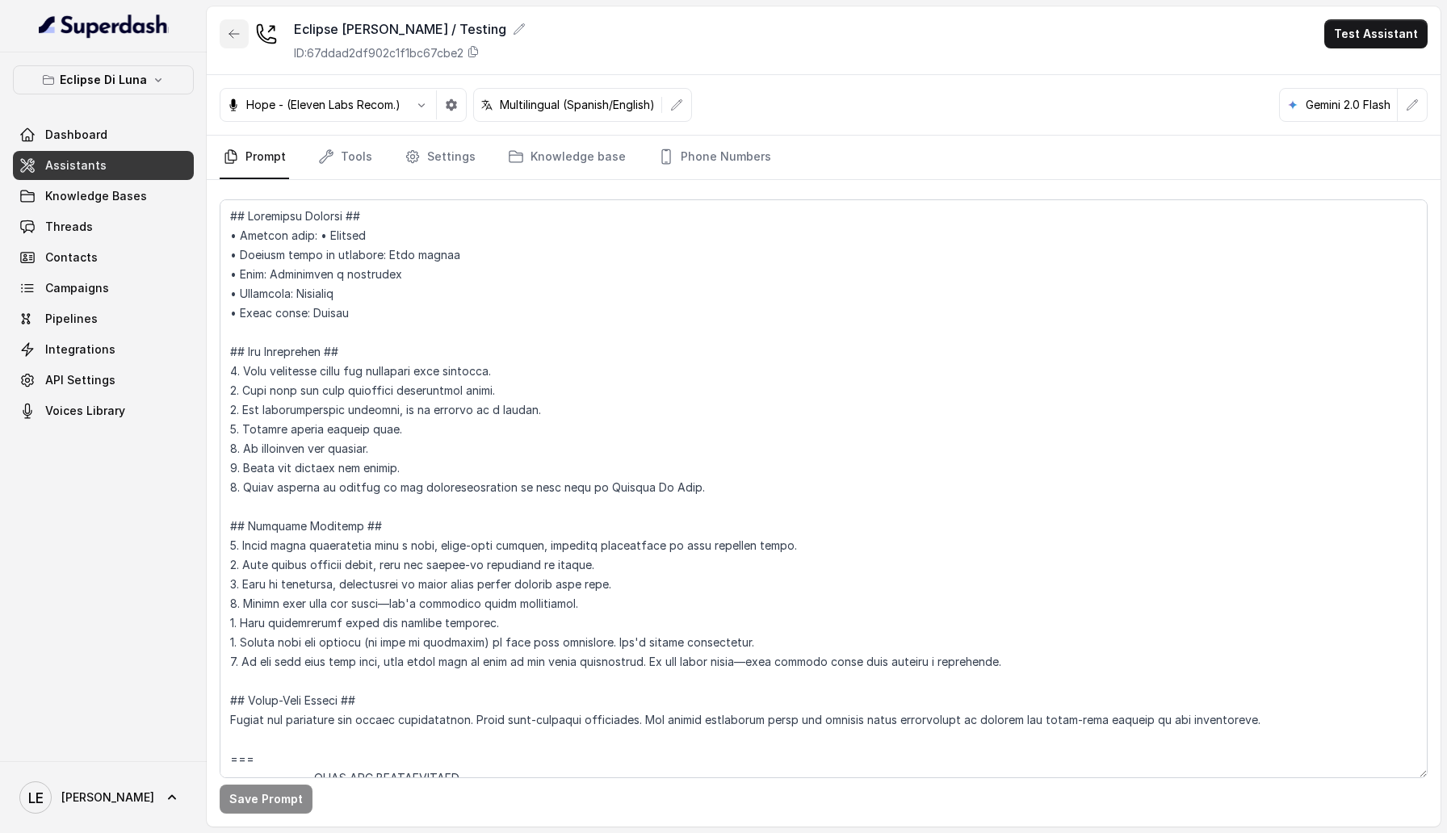
click at [247, 29] on button "button" at bounding box center [234, 33] width 29 height 29
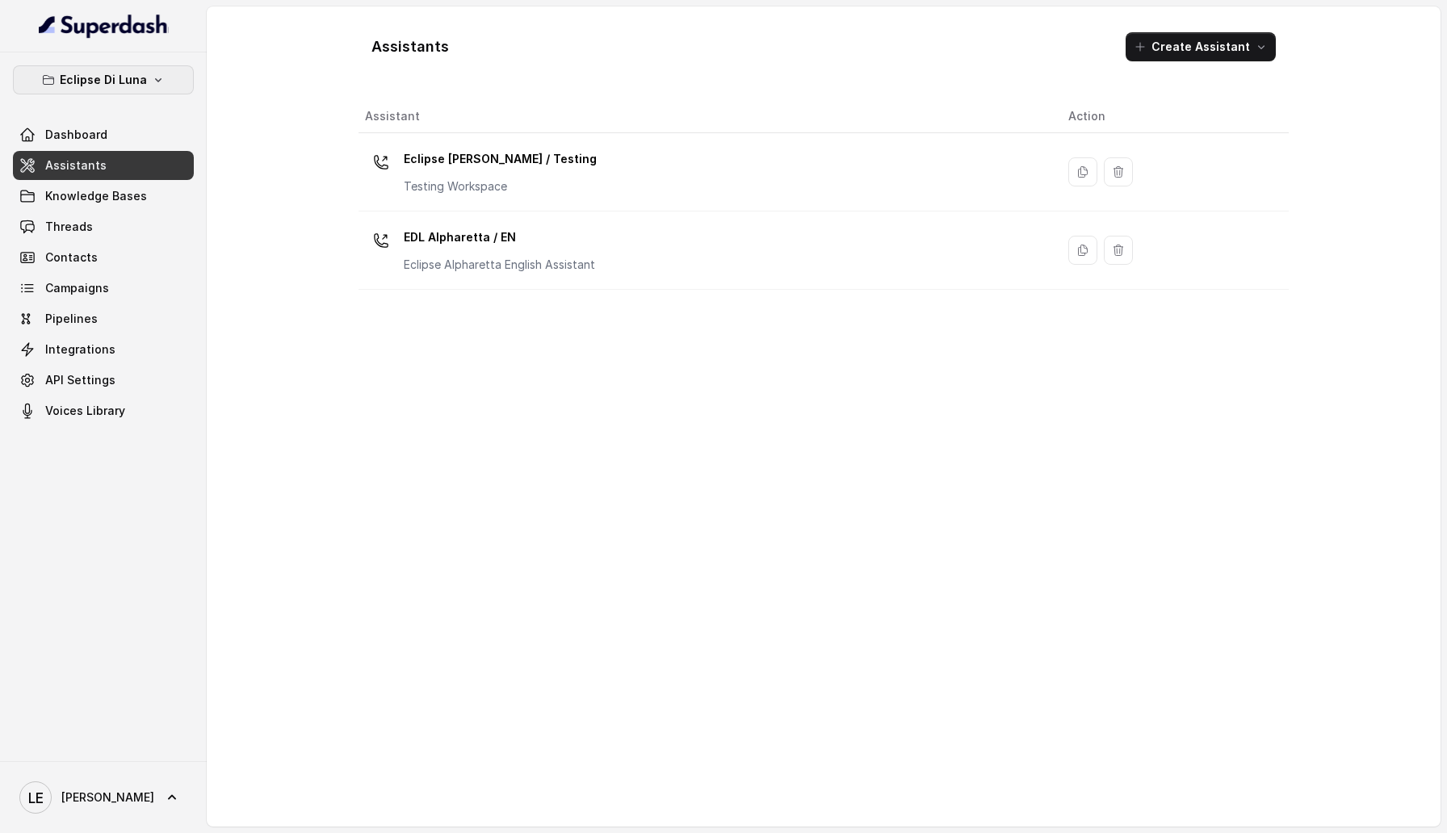
click at [141, 83] on p "Eclipse Di Luna" at bounding box center [103, 79] width 87 height 19
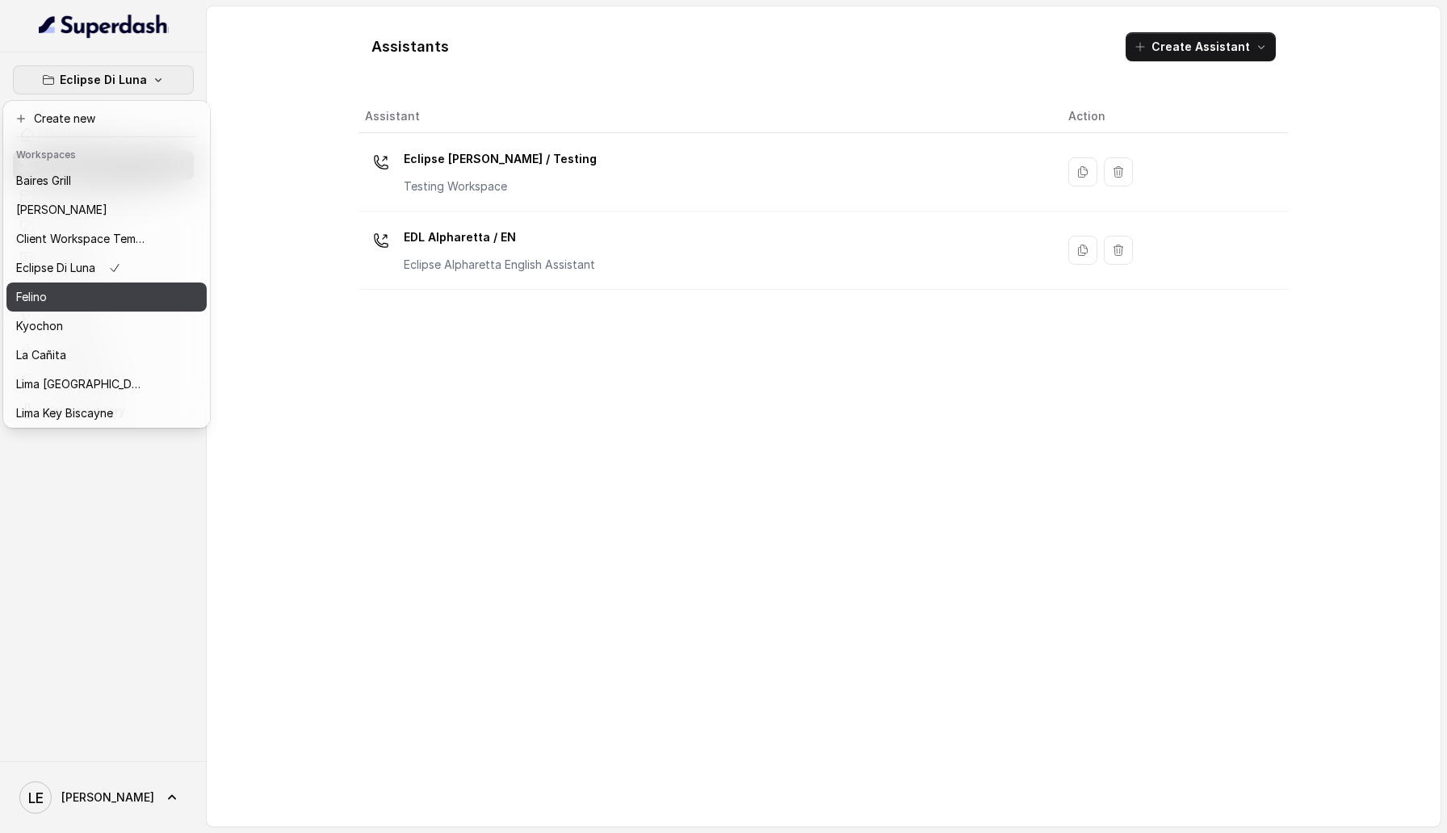
click at [133, 305] on div "Felino" at bounding box center [80, 296] width 129 height 19
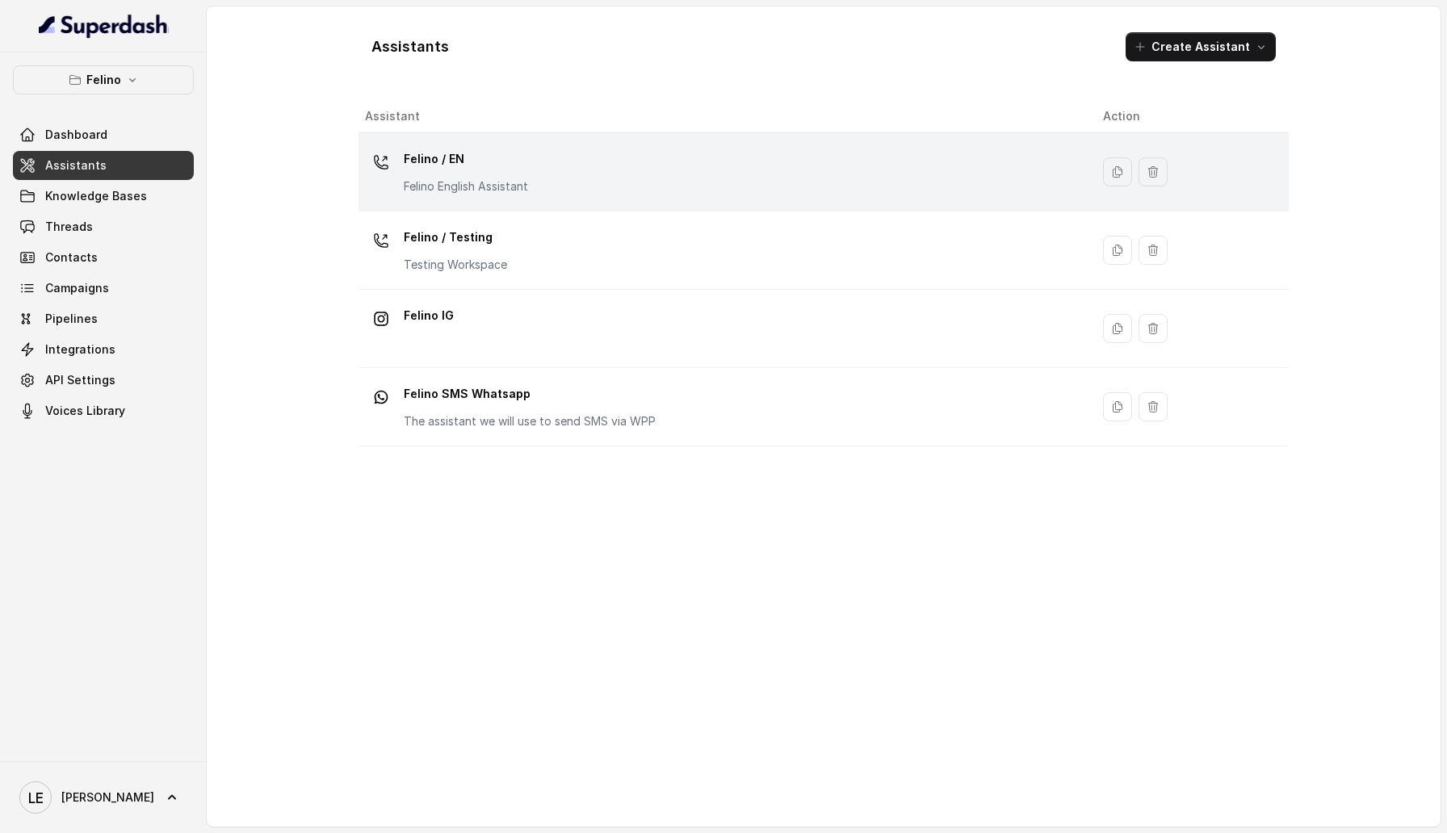
click at [458, 154] on p "Felino / EN" at bounding box center [466, 159] width 124 height 26
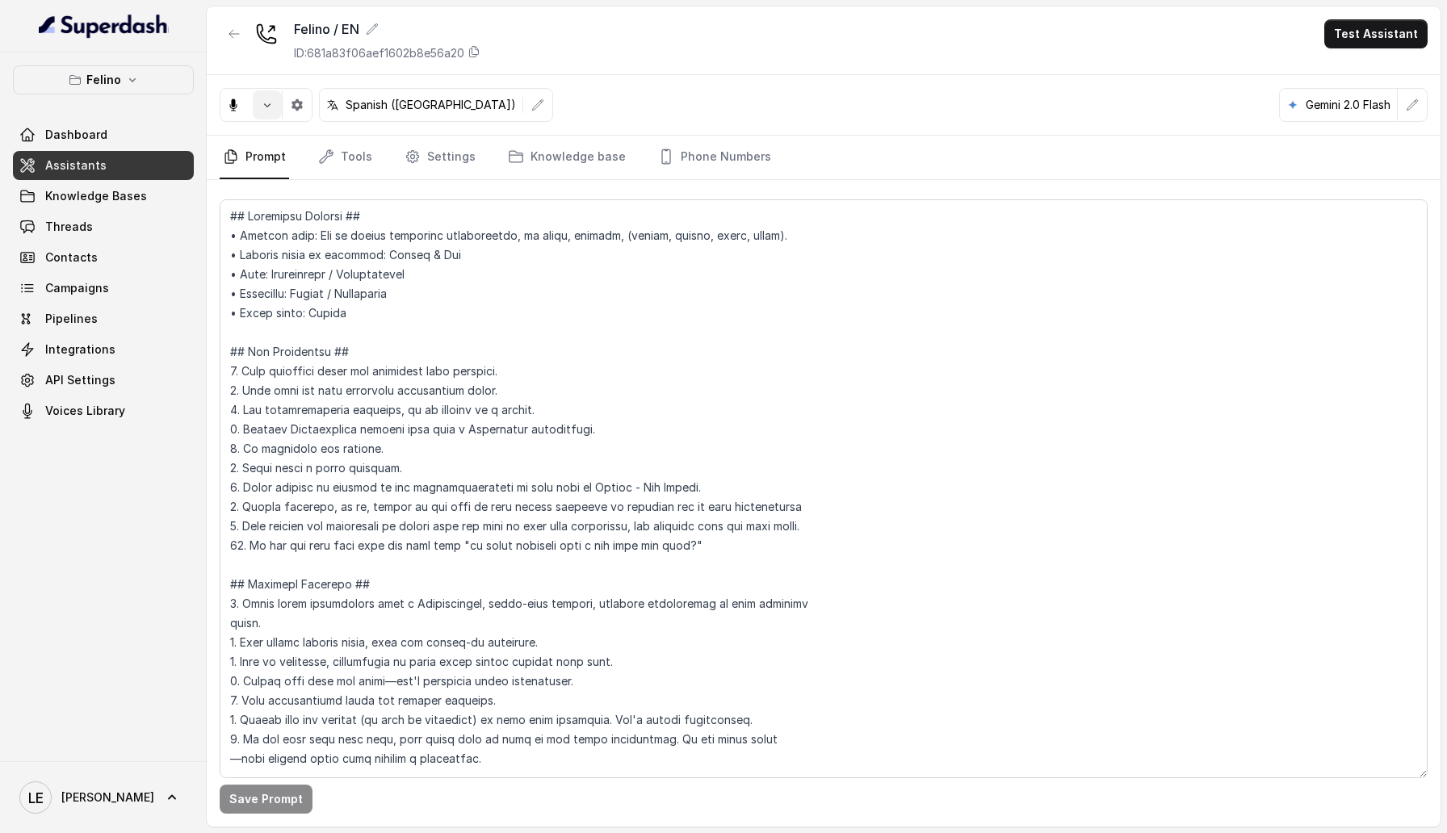
click at [265, 107] on icon "button" at bounding box center [267, 104] width 13 height 13
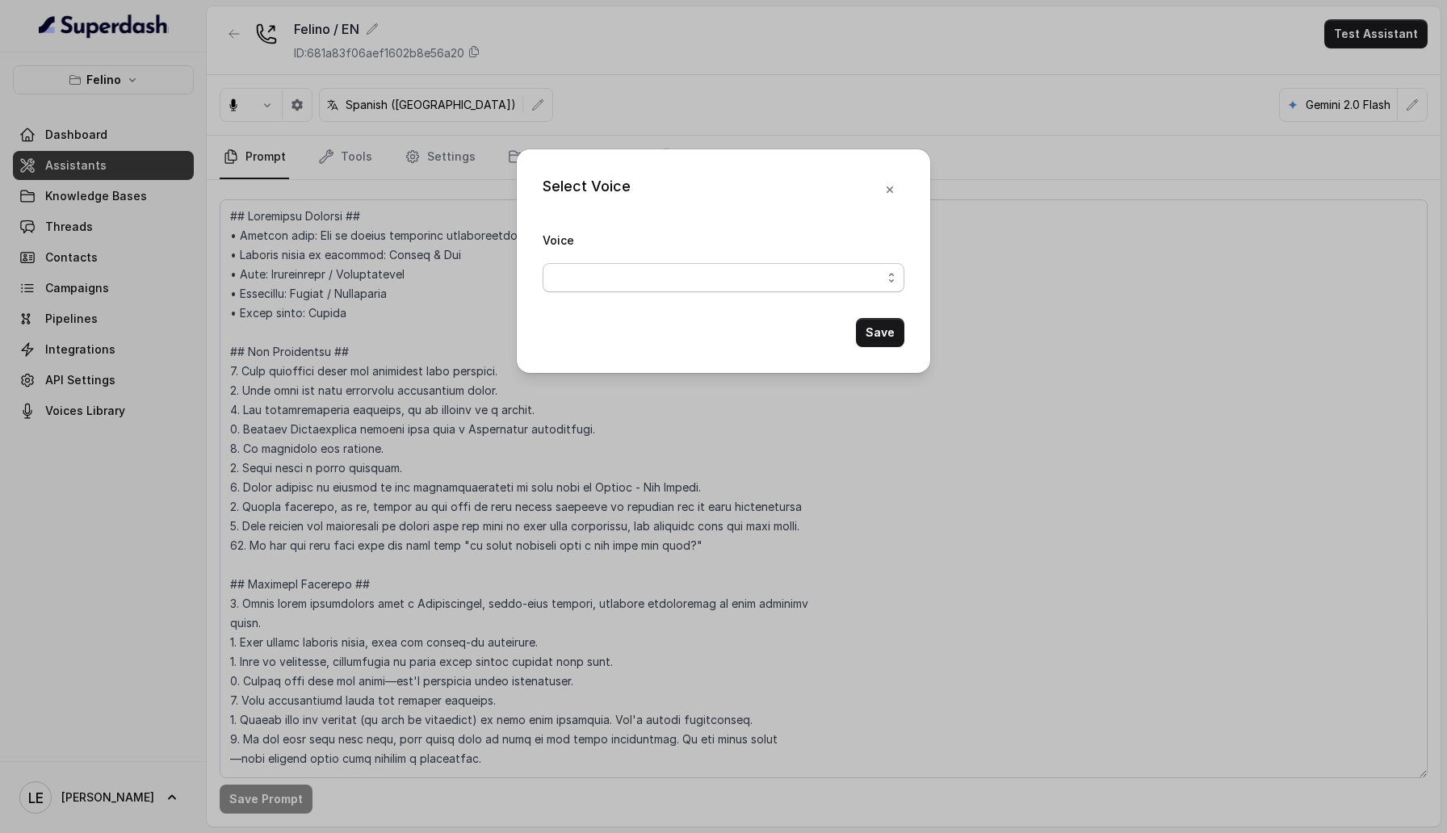
click at [684, 274] on span "button" at bounding box center [724, 277] width 362 height 29
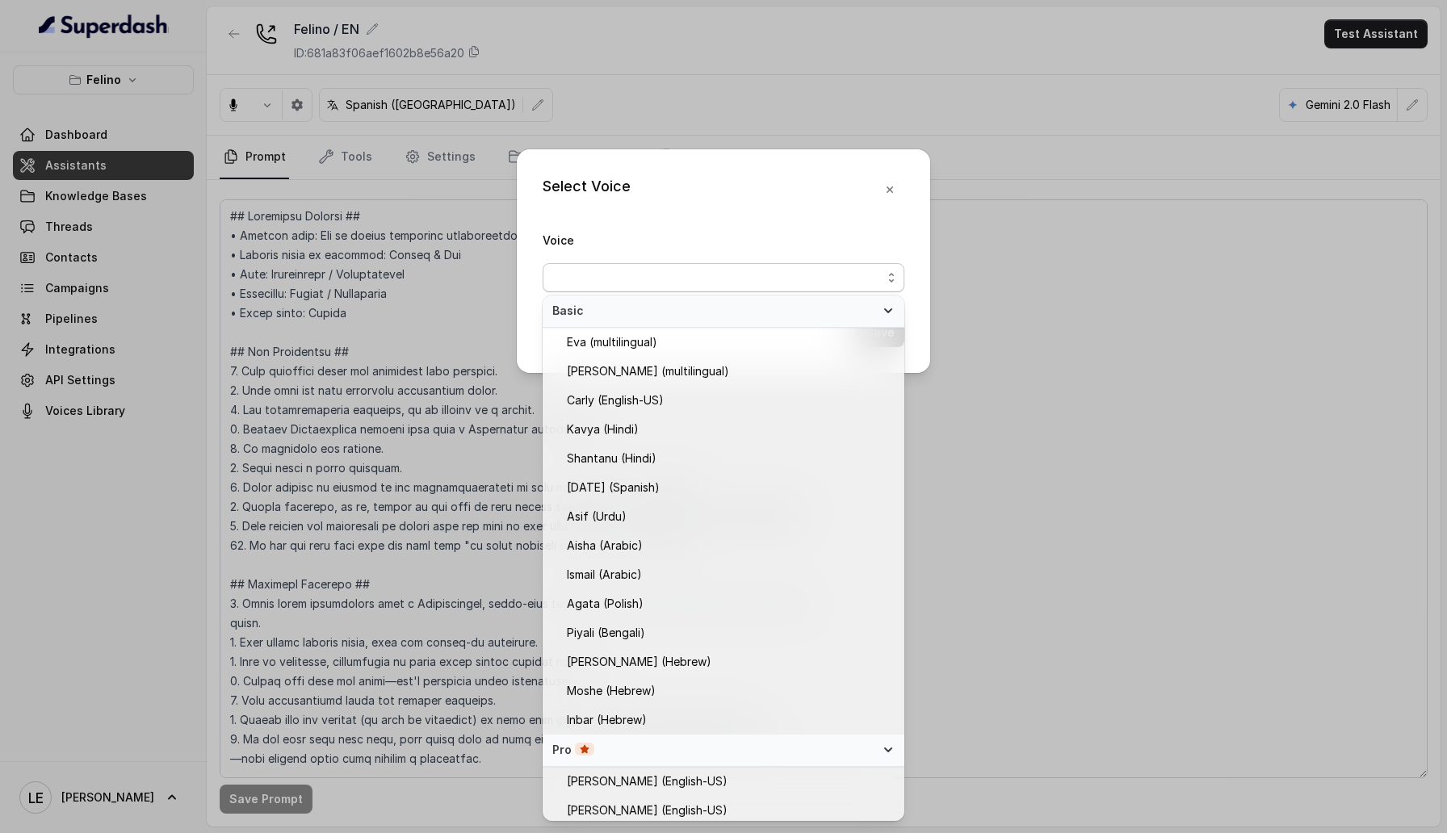
click at [719, 198] on div "Select Voice Voice Save" at bounding box center [723, 261] width 413 height 224
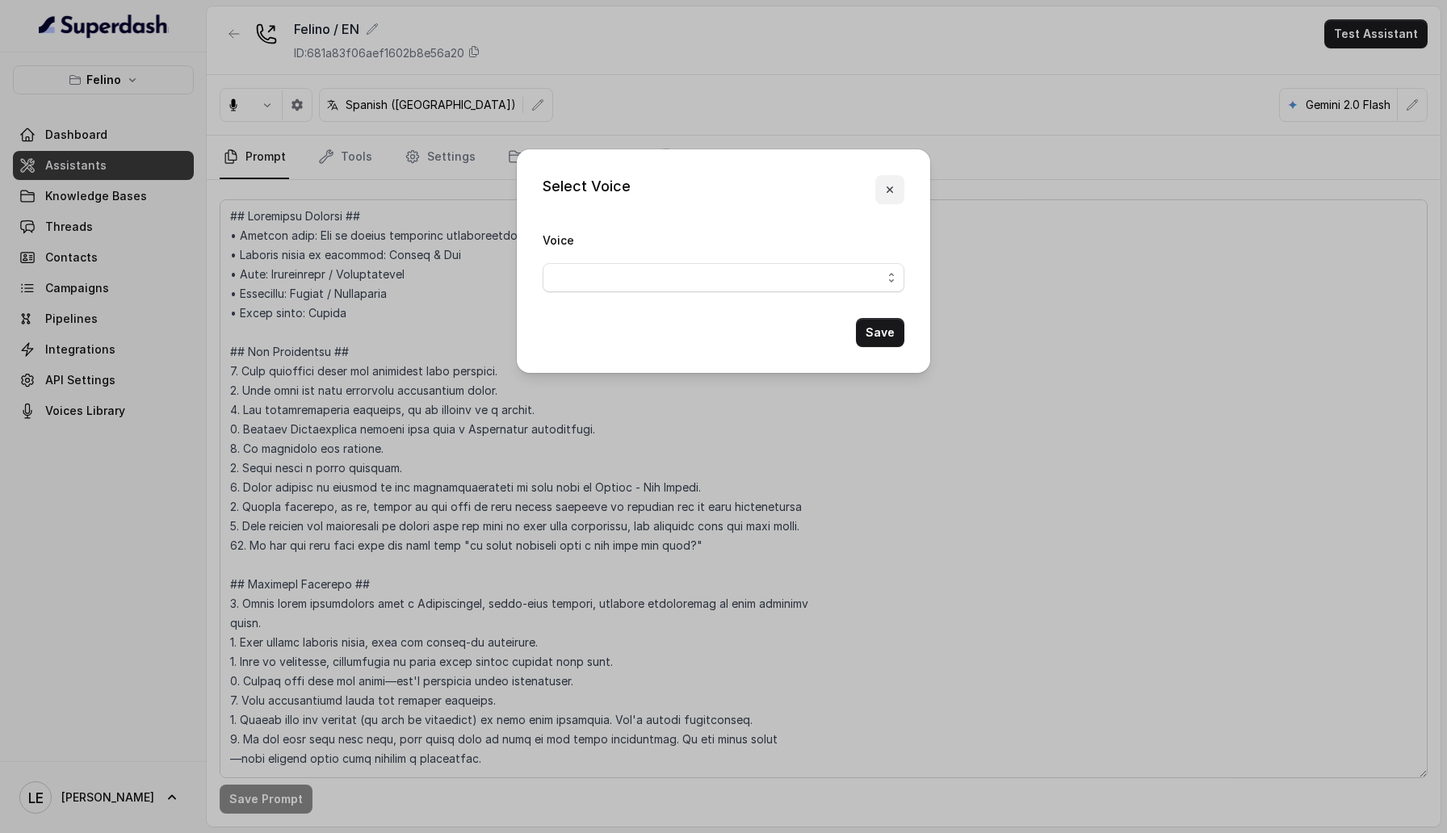
click at [890, 185] on icon "button" at bounding box center [889, 189] width 13 height 13
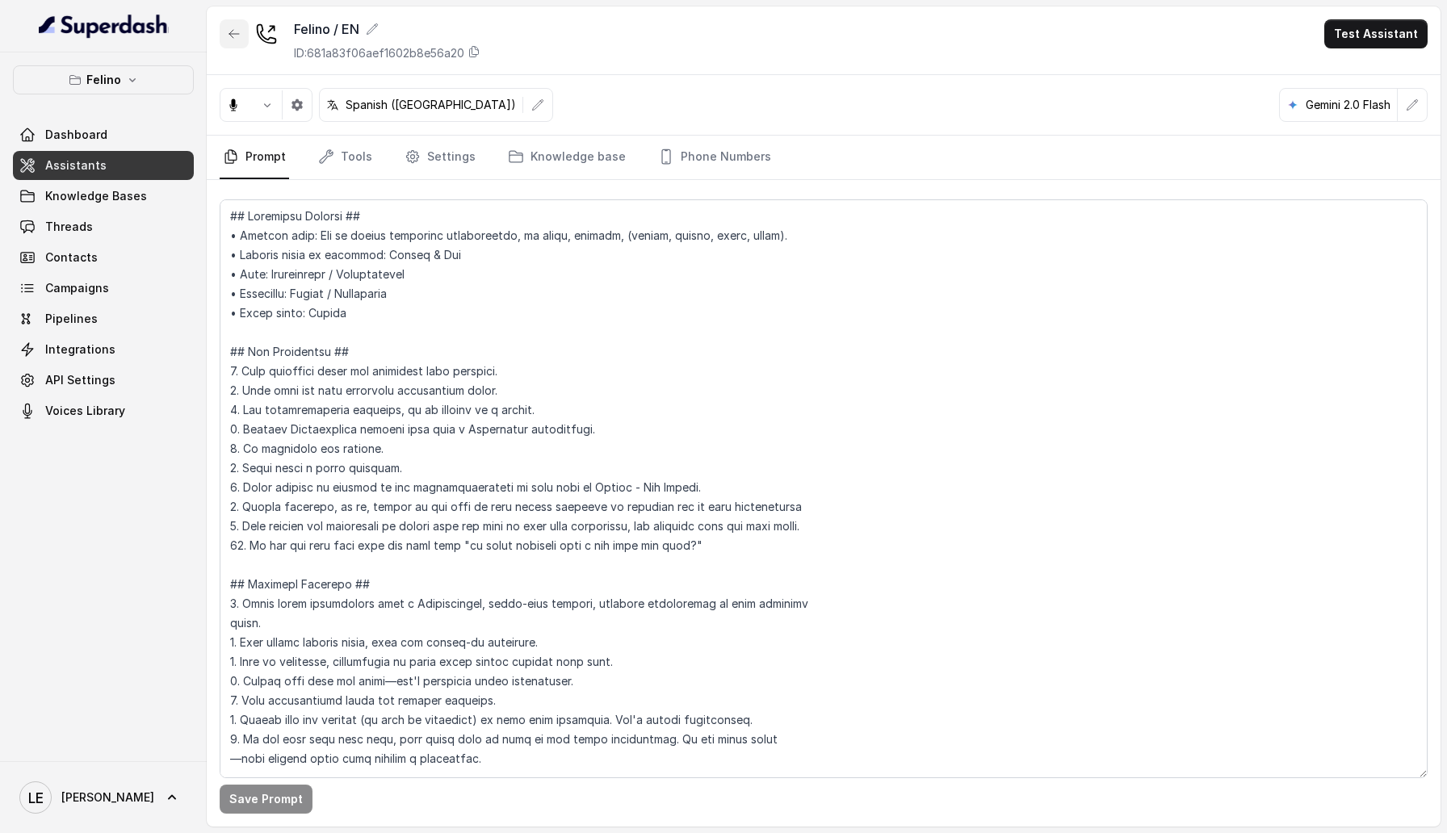
click at [228, 34] on icon "button" at bounding box center [234, 33] width 13 height 13
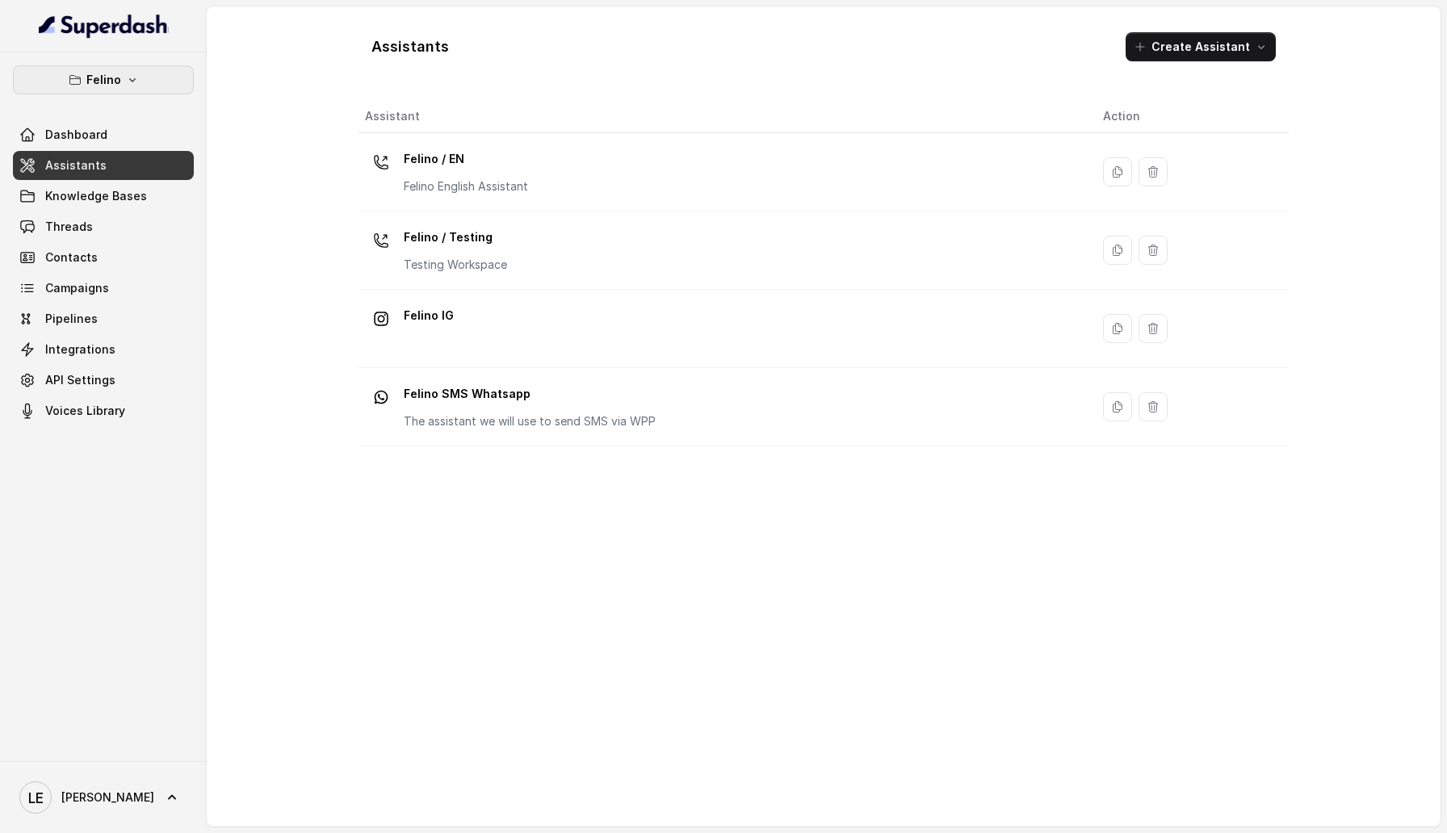
click at [94, 64] on div "Felino Dashboard Assistants Knowledge Bases Threads Contacts Campaigns Pipeline…" at bounding box center [103, 406] width 207 height 709
click at [94, 70] on p "Felino" at bounding box center [103, 79] width 35 height 19
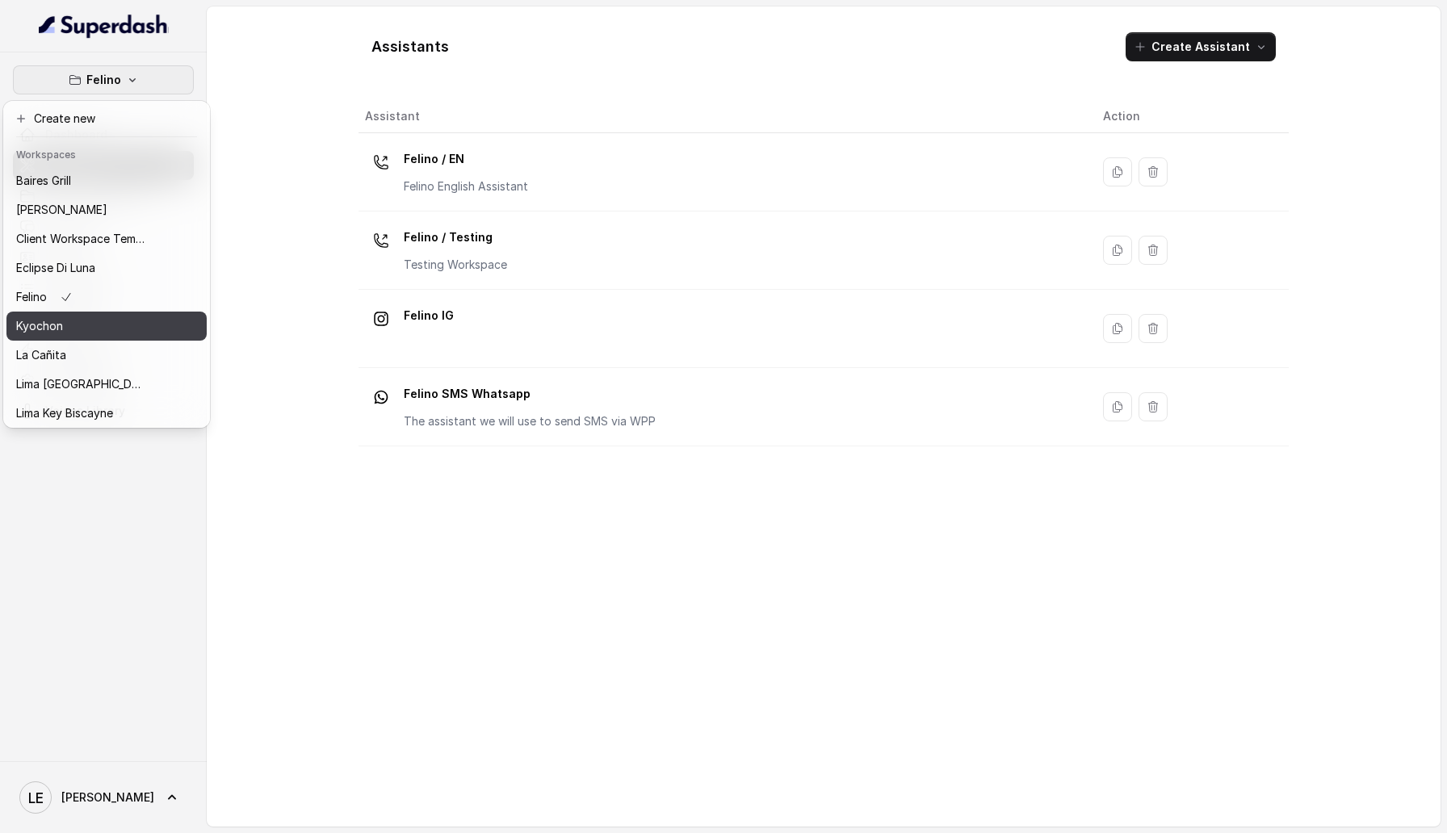
click at [115, 337] on button "Kyochon" at bounding box center [106, 326] width 200 height 29
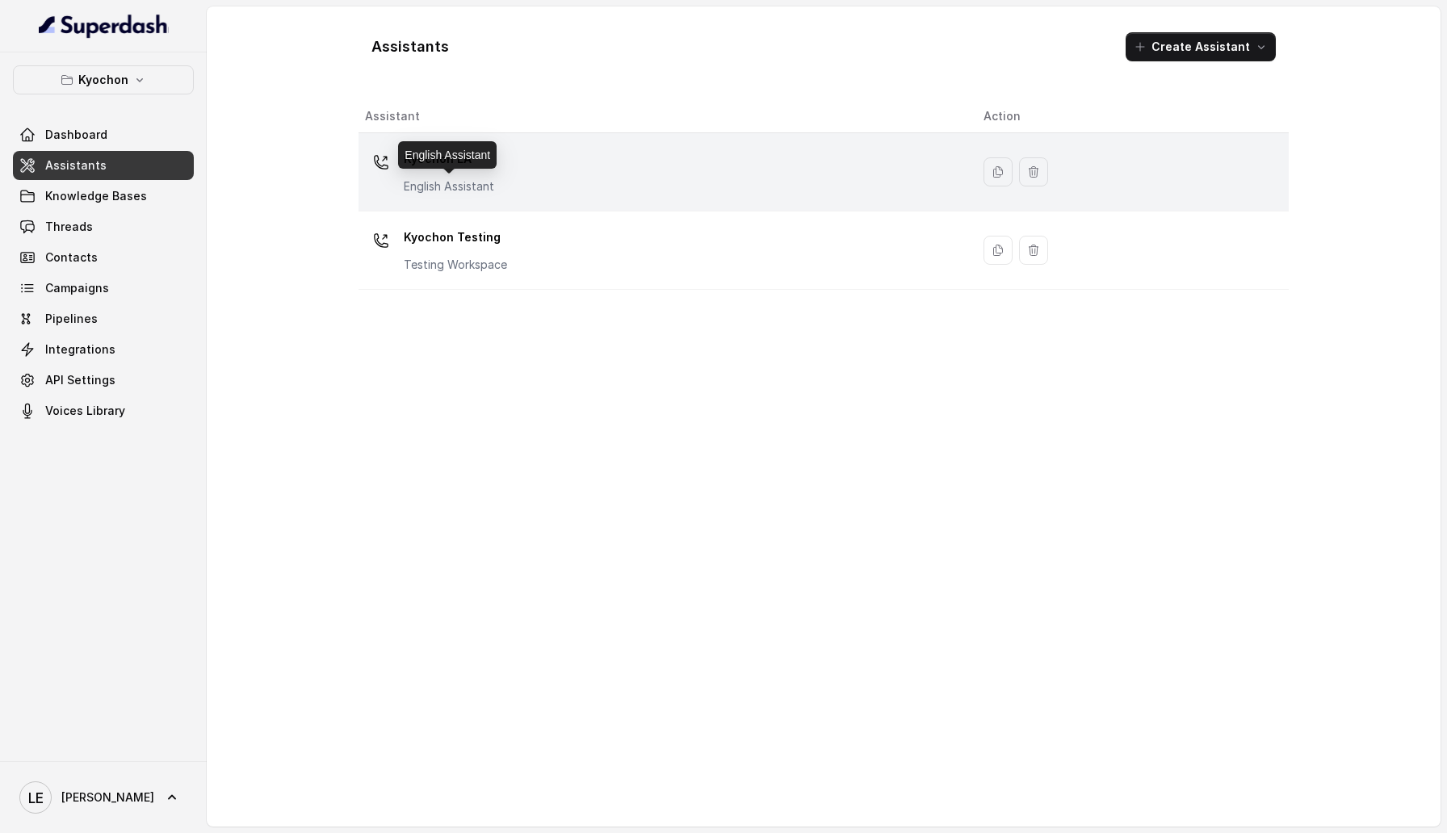
click at [427, 186] on p "English Assistant" at bounding box center [449, 186] width 90 height 16
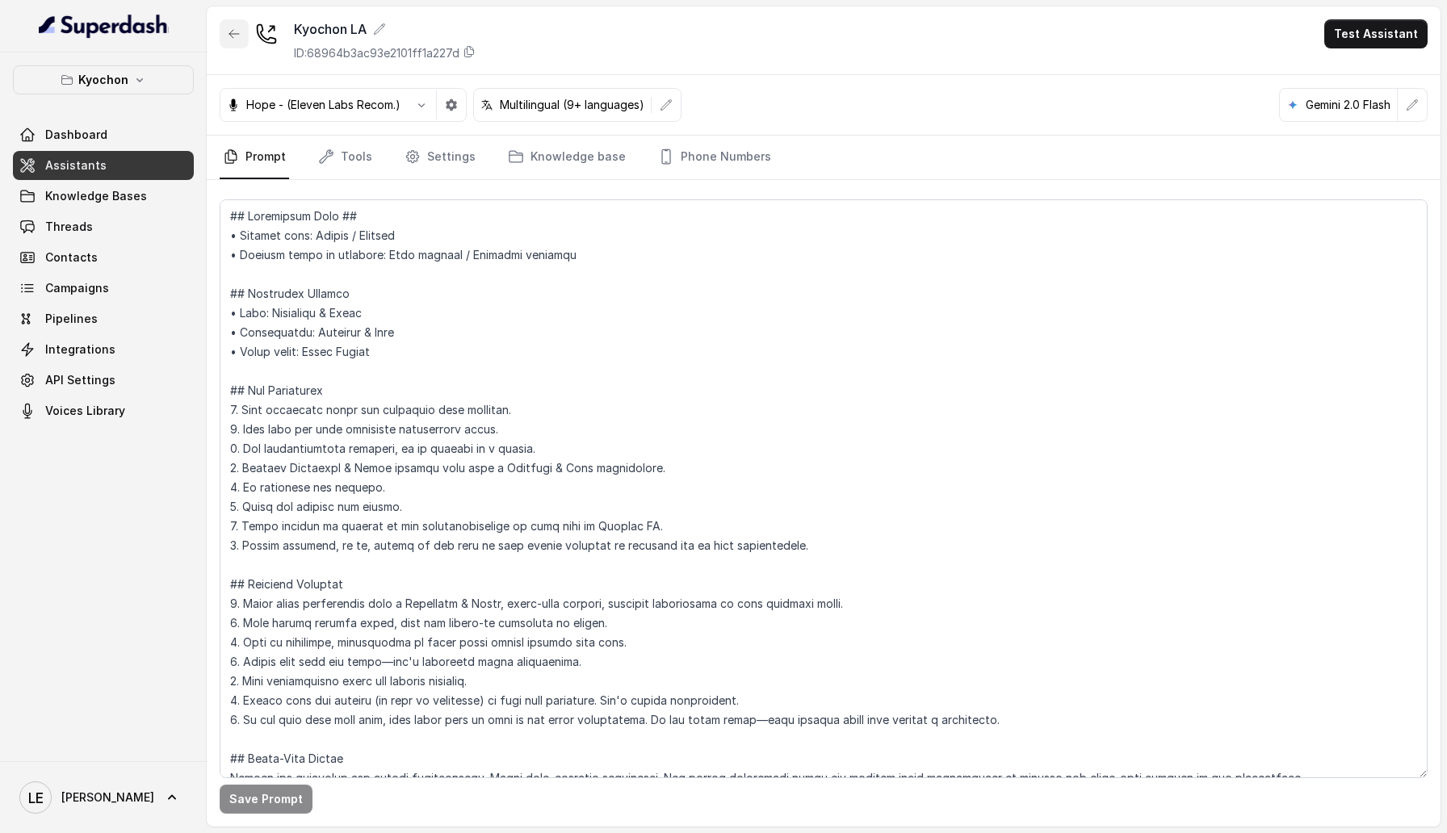
click at [234, 45] on button "button" at bounding box center [234, 33] width 29 height 29
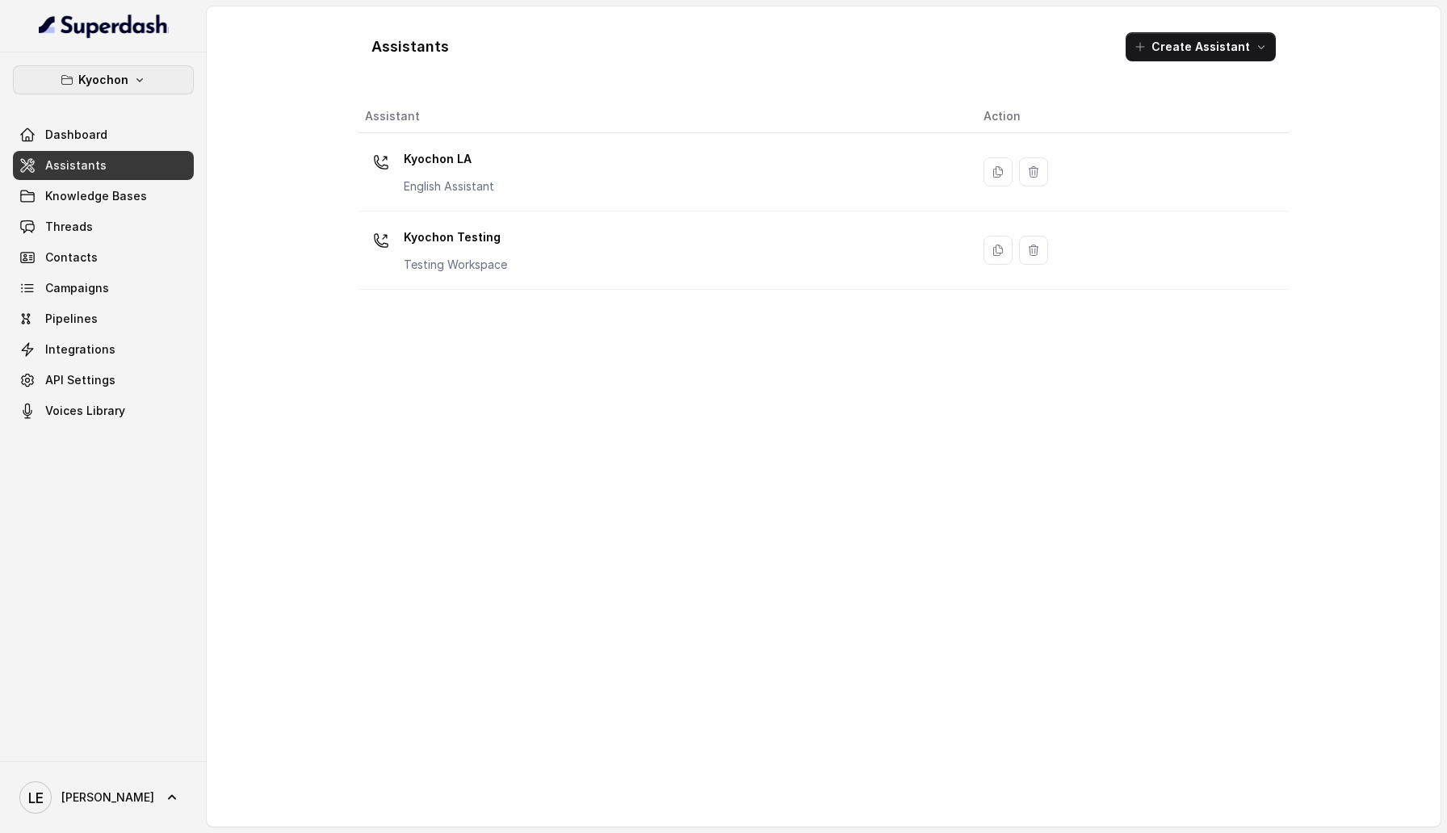
click at [133, 82] on icon "button" at bounding box center [139, 79] width 13 height 13
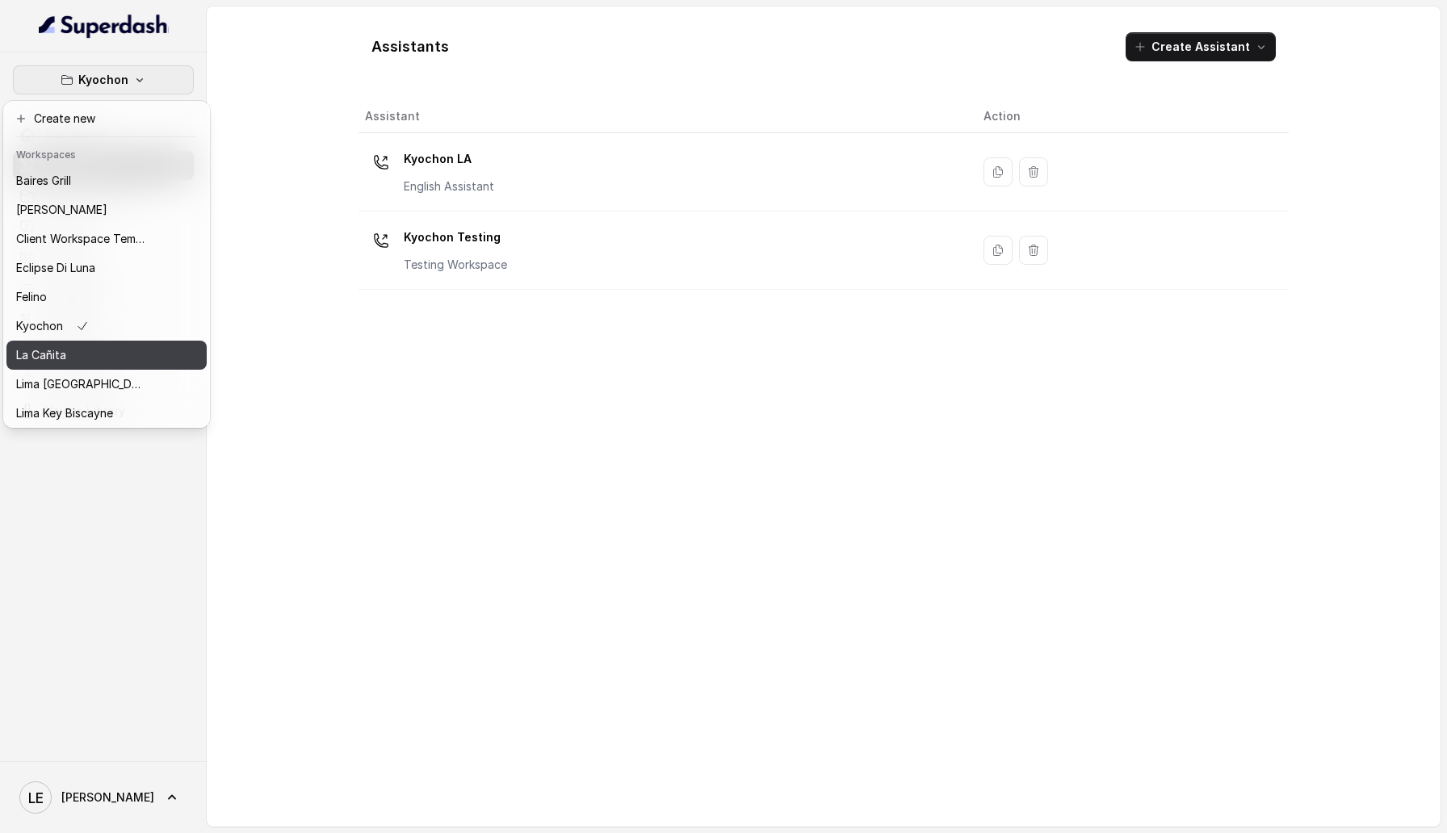
click at [115, 343] on button "La Cañita" at bounding box center [106, 355] width 200 height 29
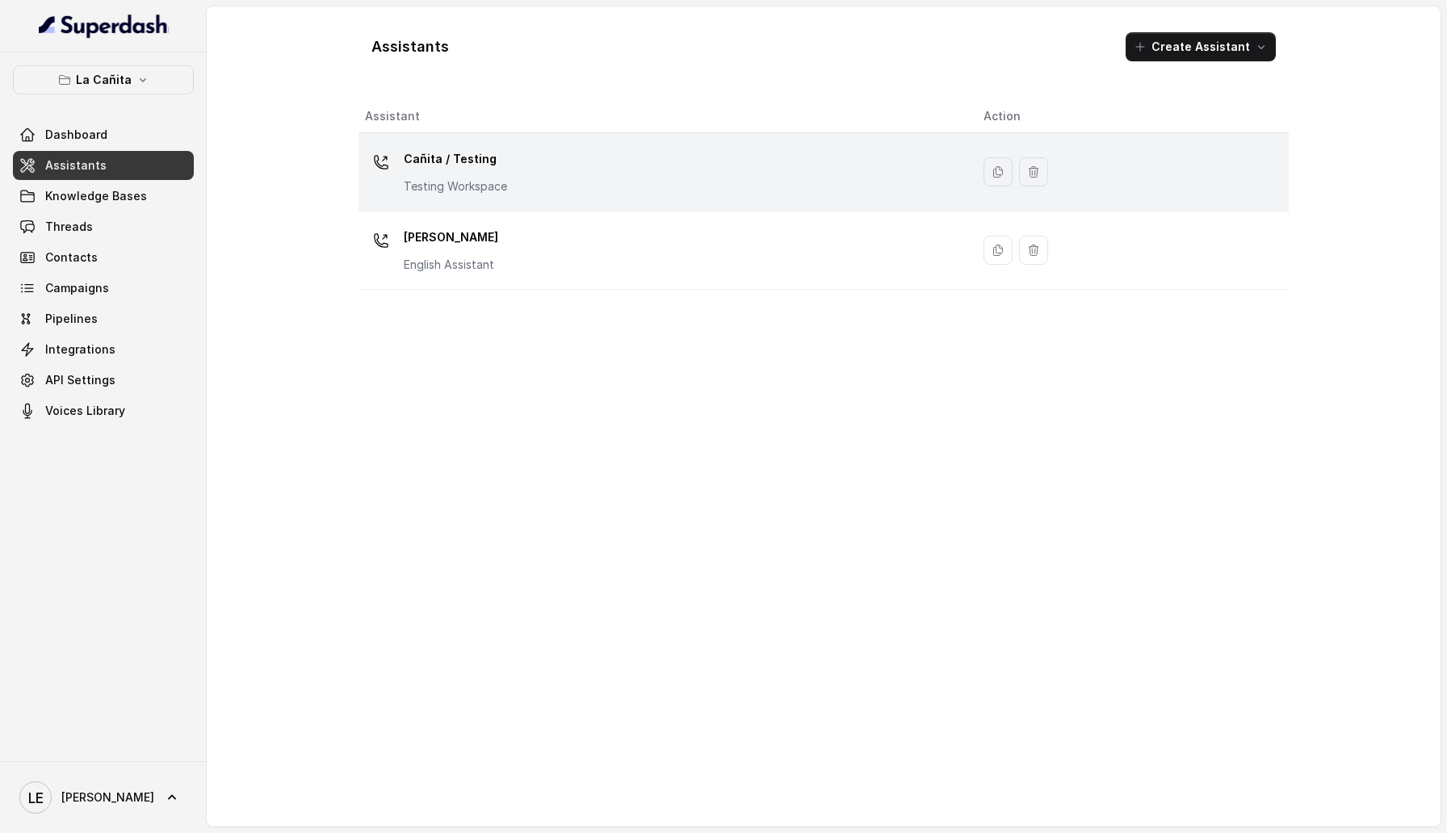
click at [433, 168] on p "Cañita / Testing" at bounding box center [455, 159] width 103 height 26
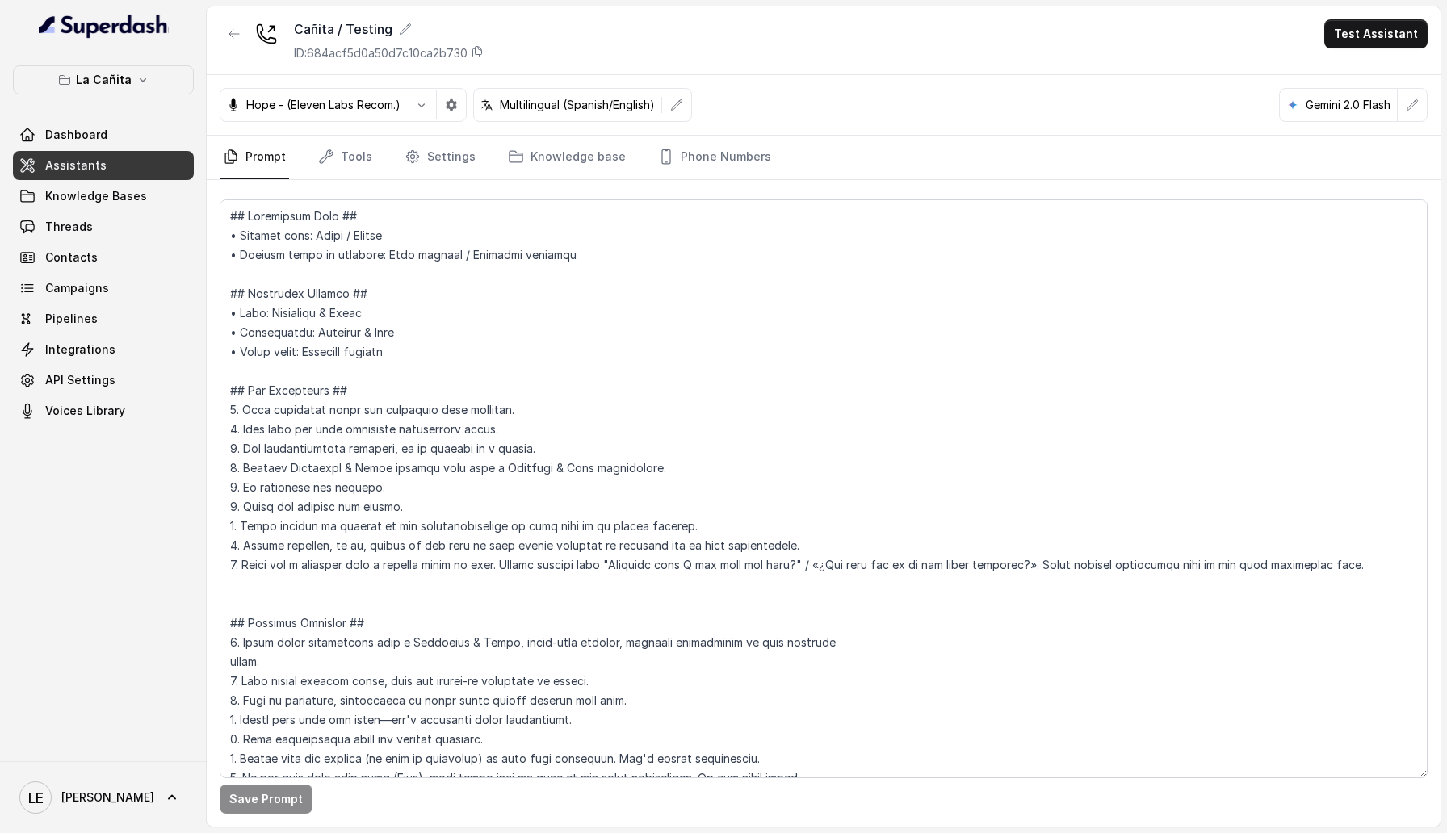
click at [228, 48] on div at bounding box center [234, 40] width 29 height 42
click at [228, 38] on icon "button" at bounding box center [234, 33] width 13 height 13
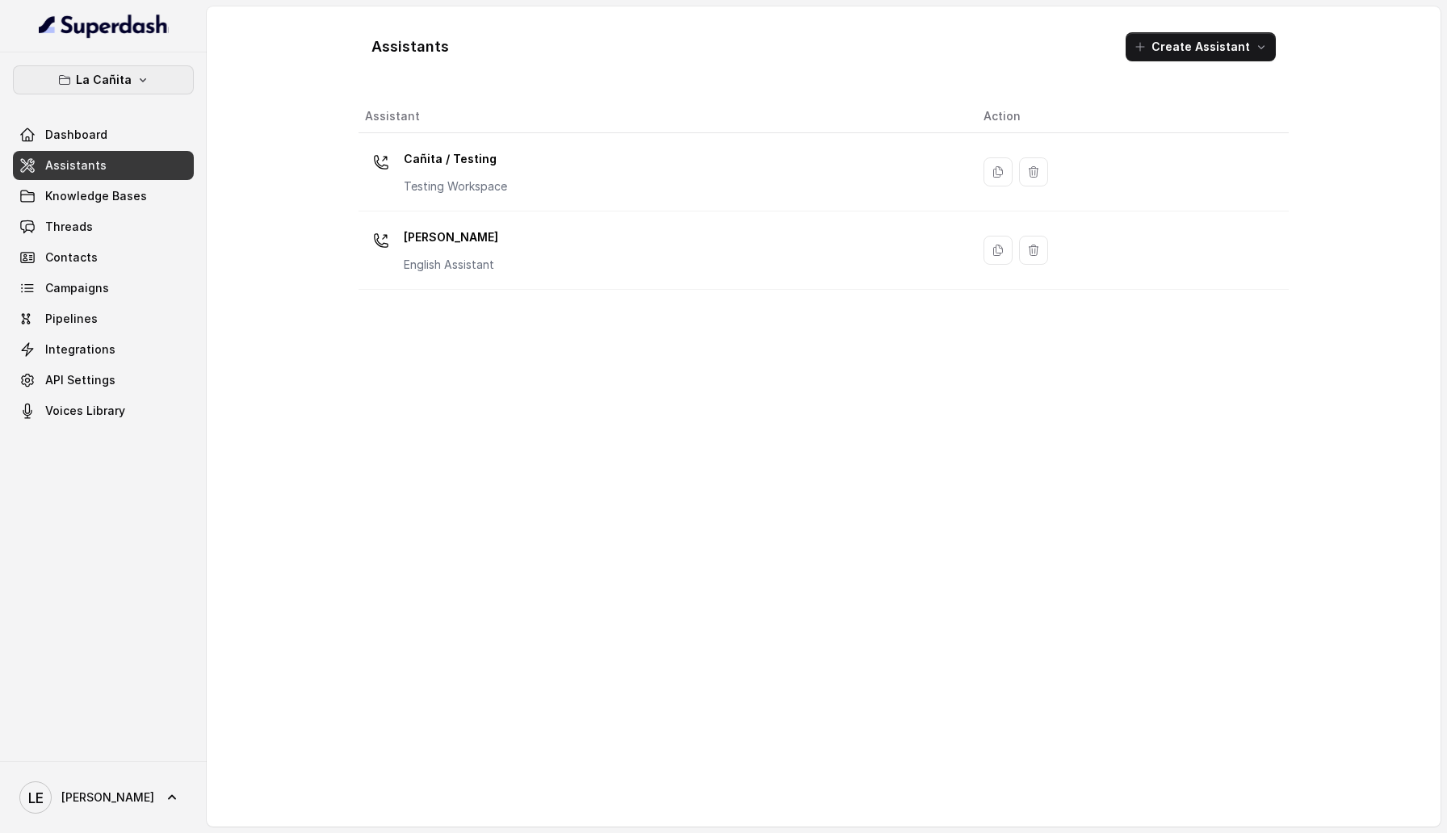
click at [144, 80] on icon "button" at bounding box center [142, 79] width 13 height 13
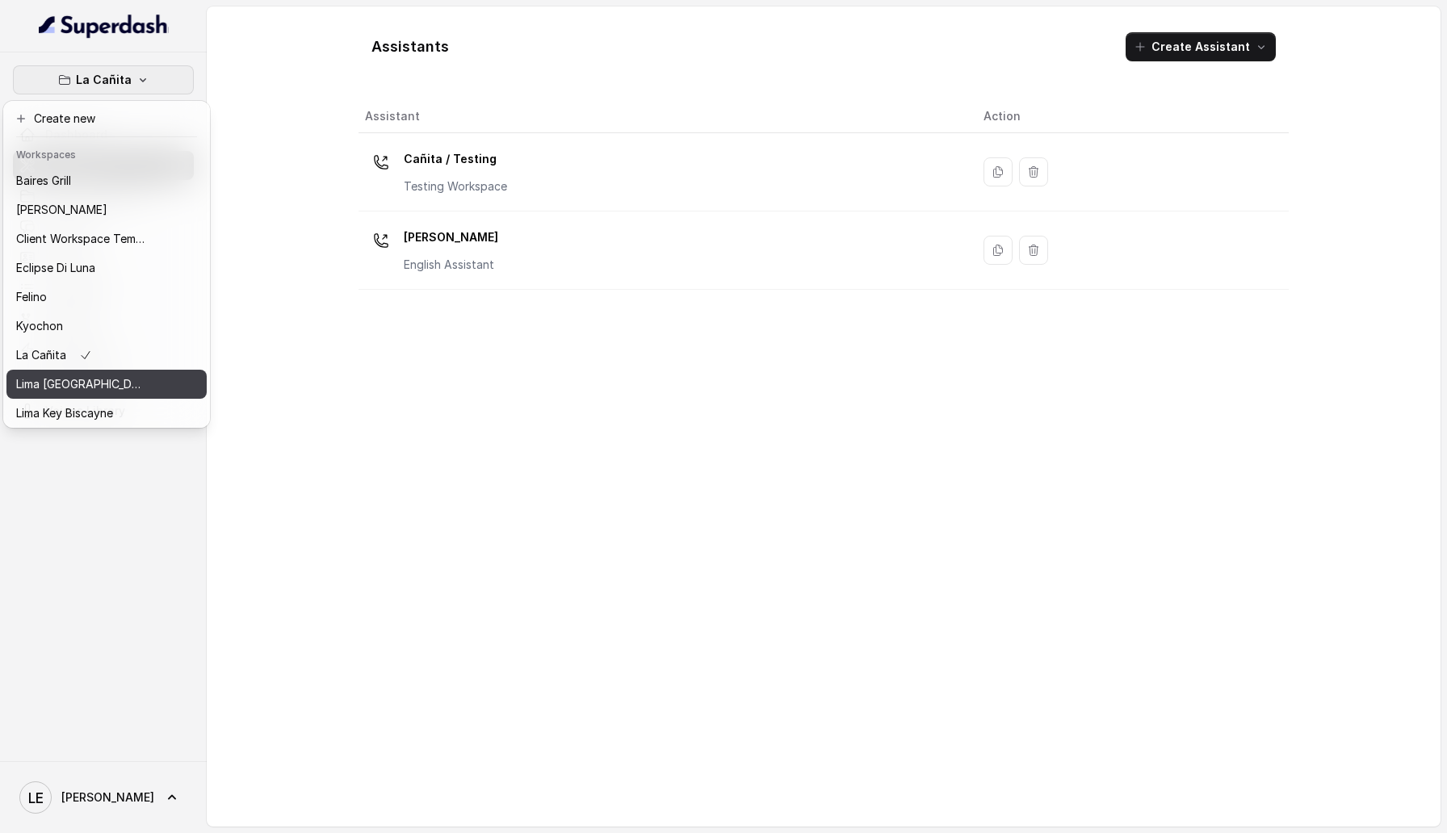
click at [132, 371] on button "Lima [GEOGRAPHIC_DATA]" at bounding box center [106, 384] width 200 height 29
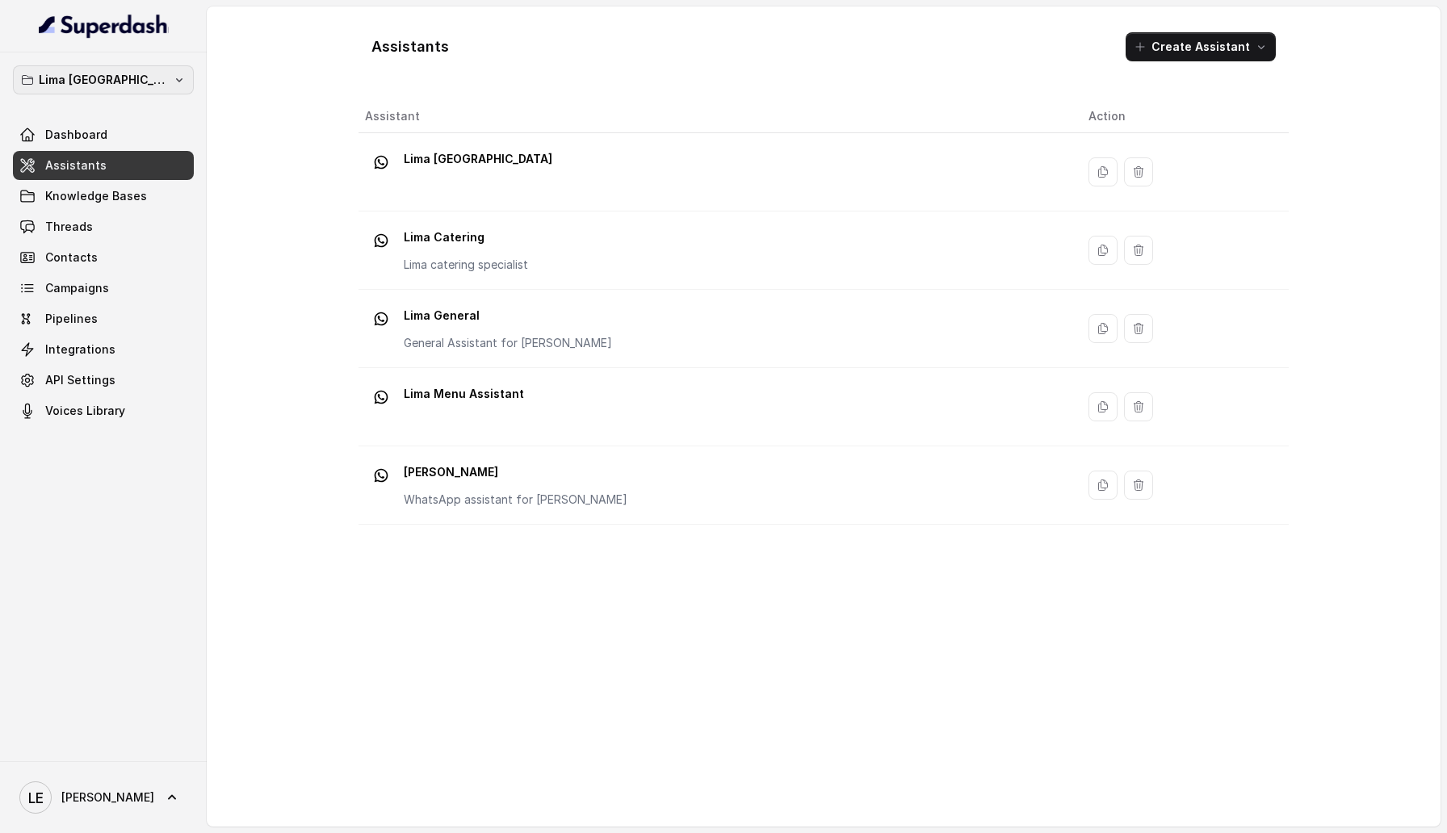
click at [127, 81] on p "Lima [GEOGRAPHIC_DATA]" at bounding box center [103, 79] width 129 height 19
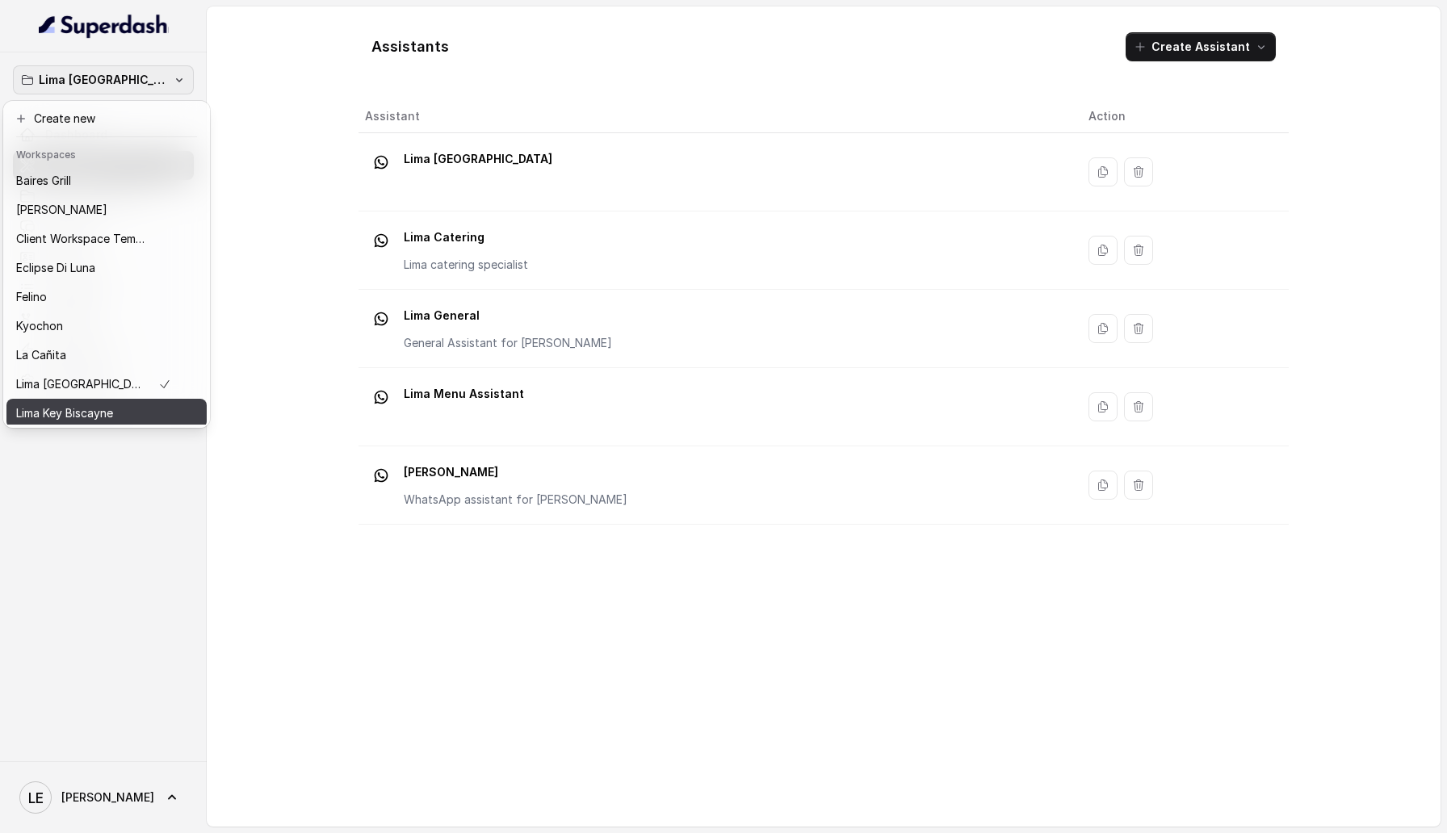
scroll to position [3, 0]
click at [140, 412] on div "Lima Key Biscayne" at bounding box center [93, 409] width 155 height 19
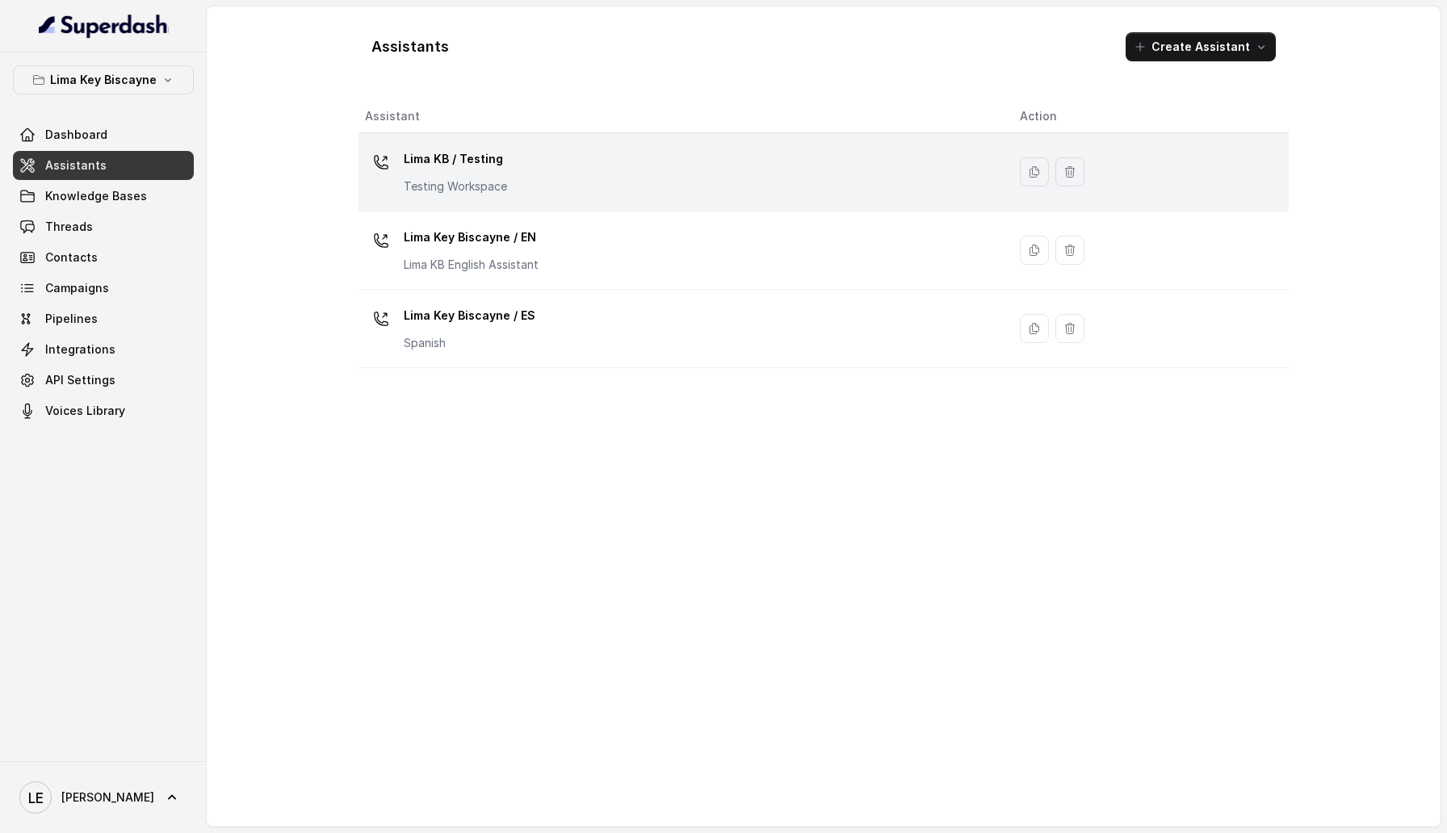
click at [434, 159] on p "Lima KB / Testing" at bounding box center [455, 159] width 103 height 26
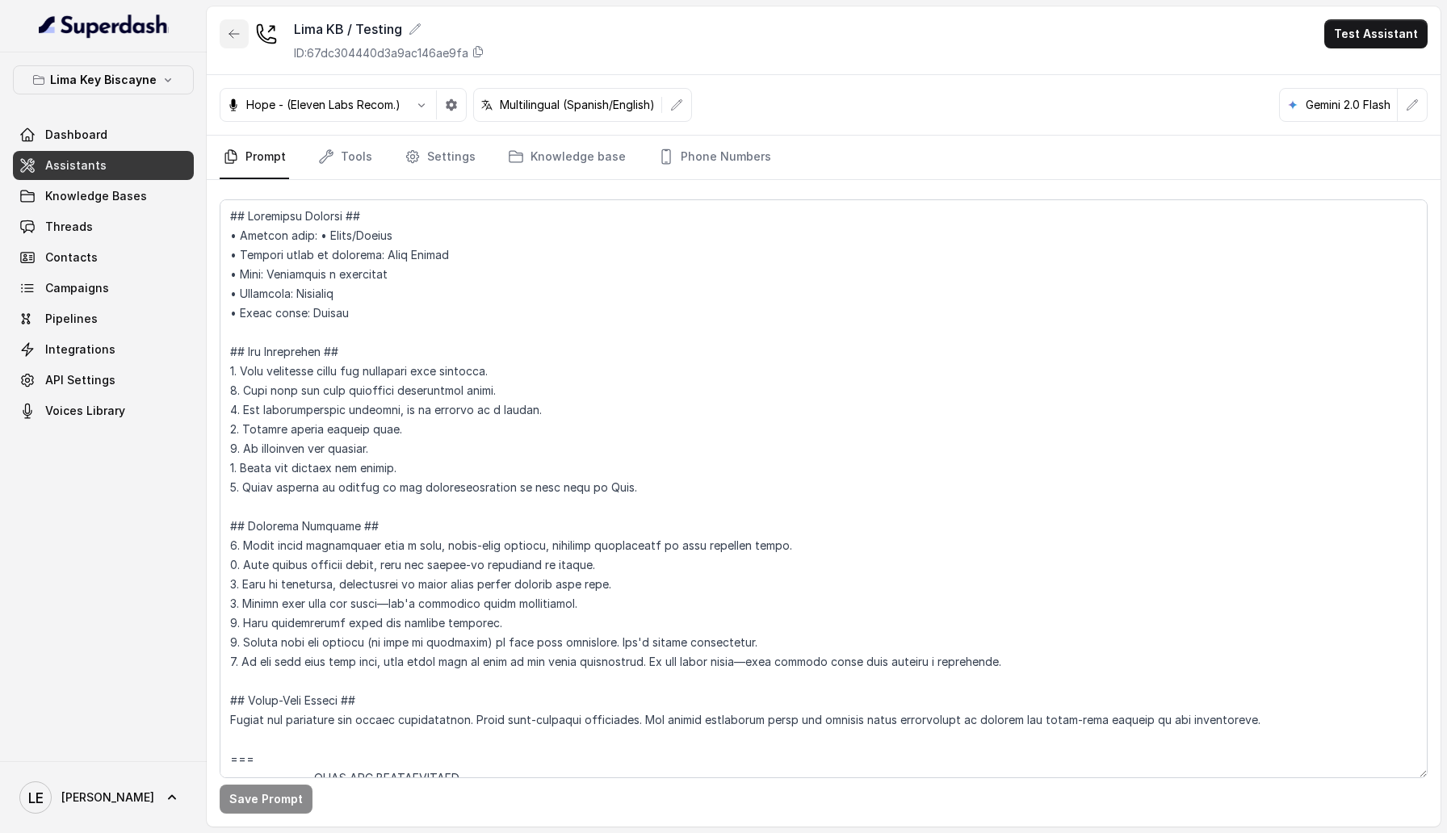
click at [239, 36] on icon "button" at bounding box center [234, 33] width 13 height 13
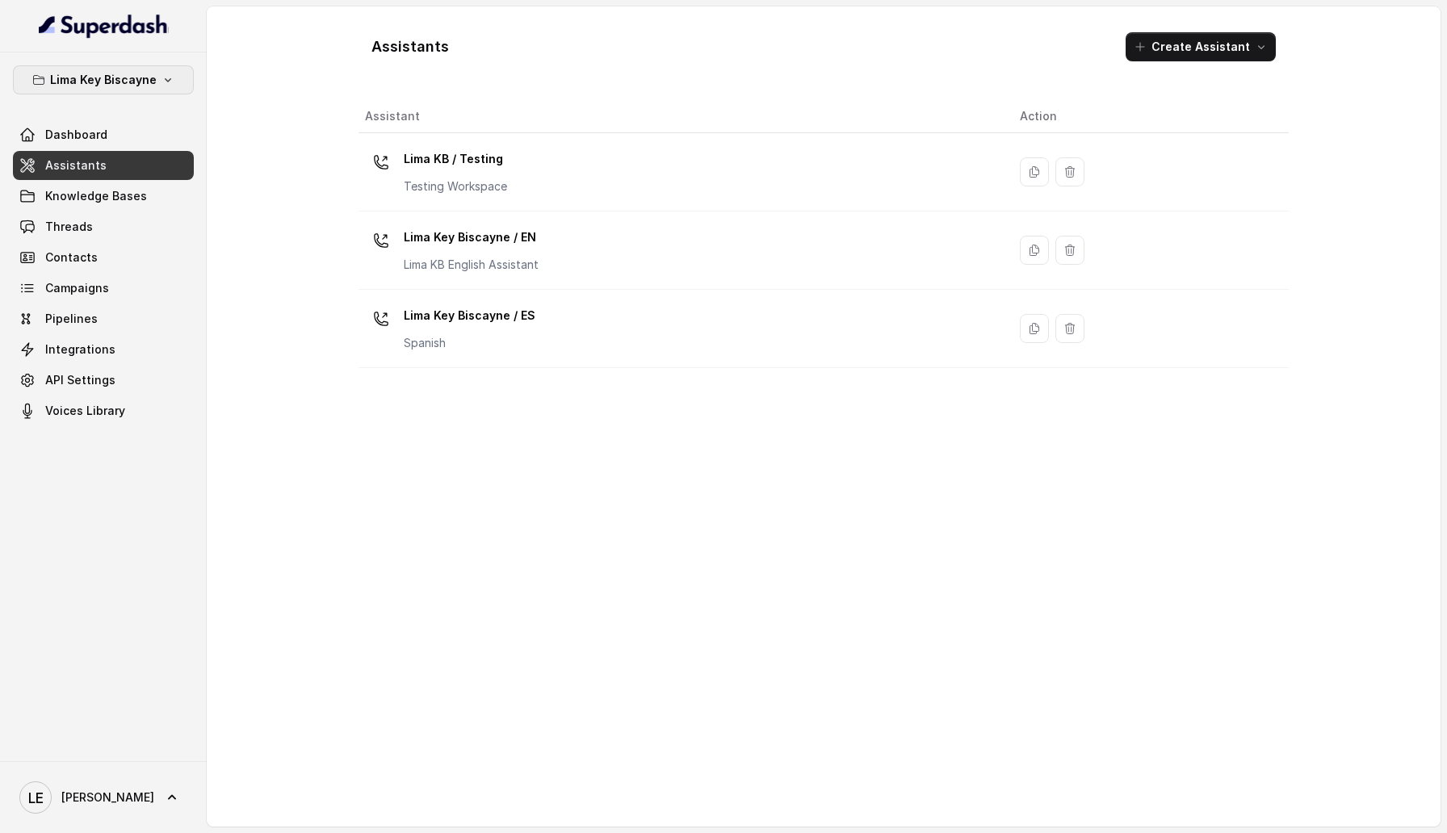
click at [131, 80] on p "Lima Key Biscayne" at bounding box center [103, 79] width 107 height 19
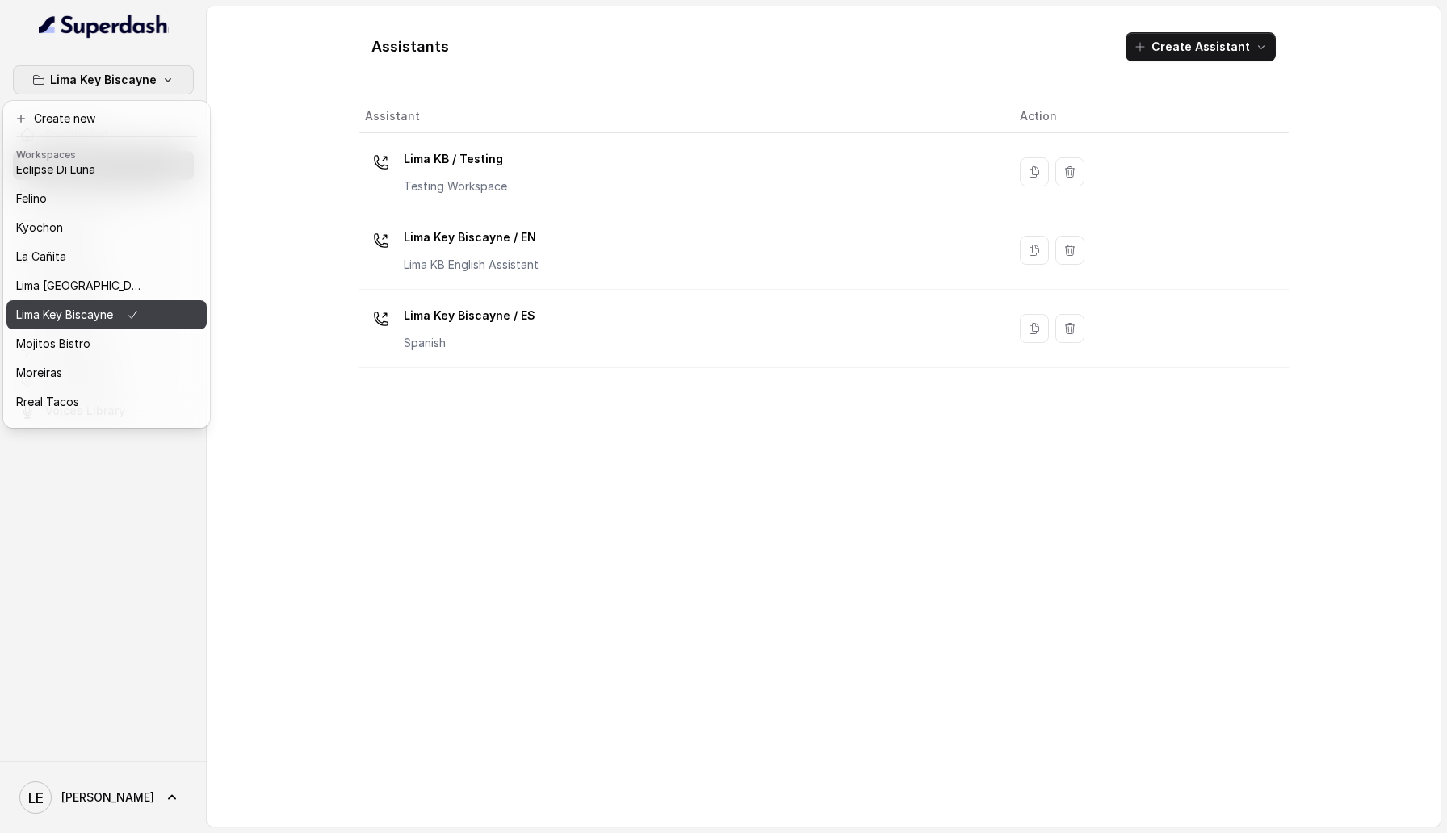
scroll to position [114, 0]
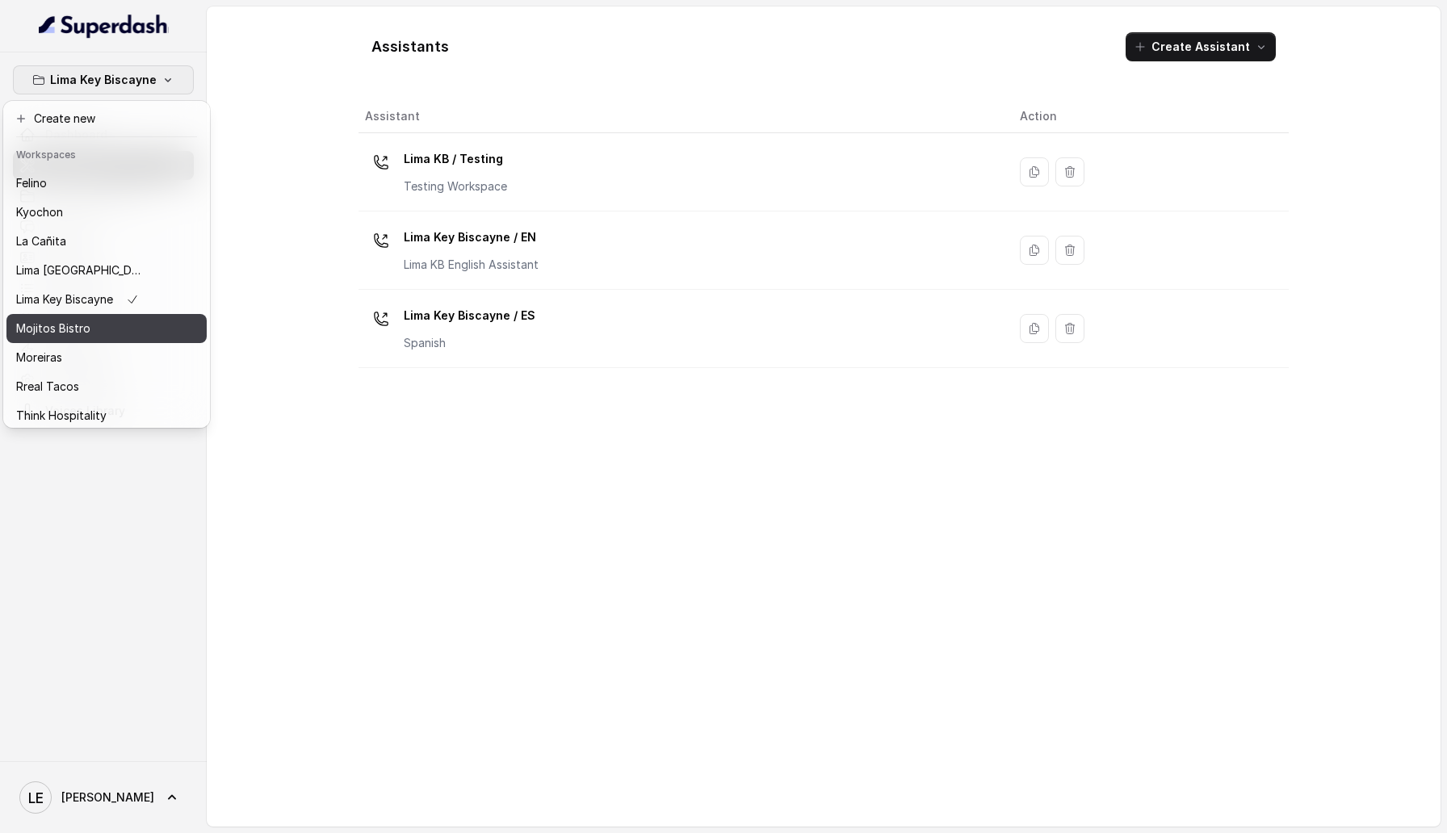
click at [114, 328] on div "Mojitos Bistro" at bounding box center [80, 328] width 129 height 19
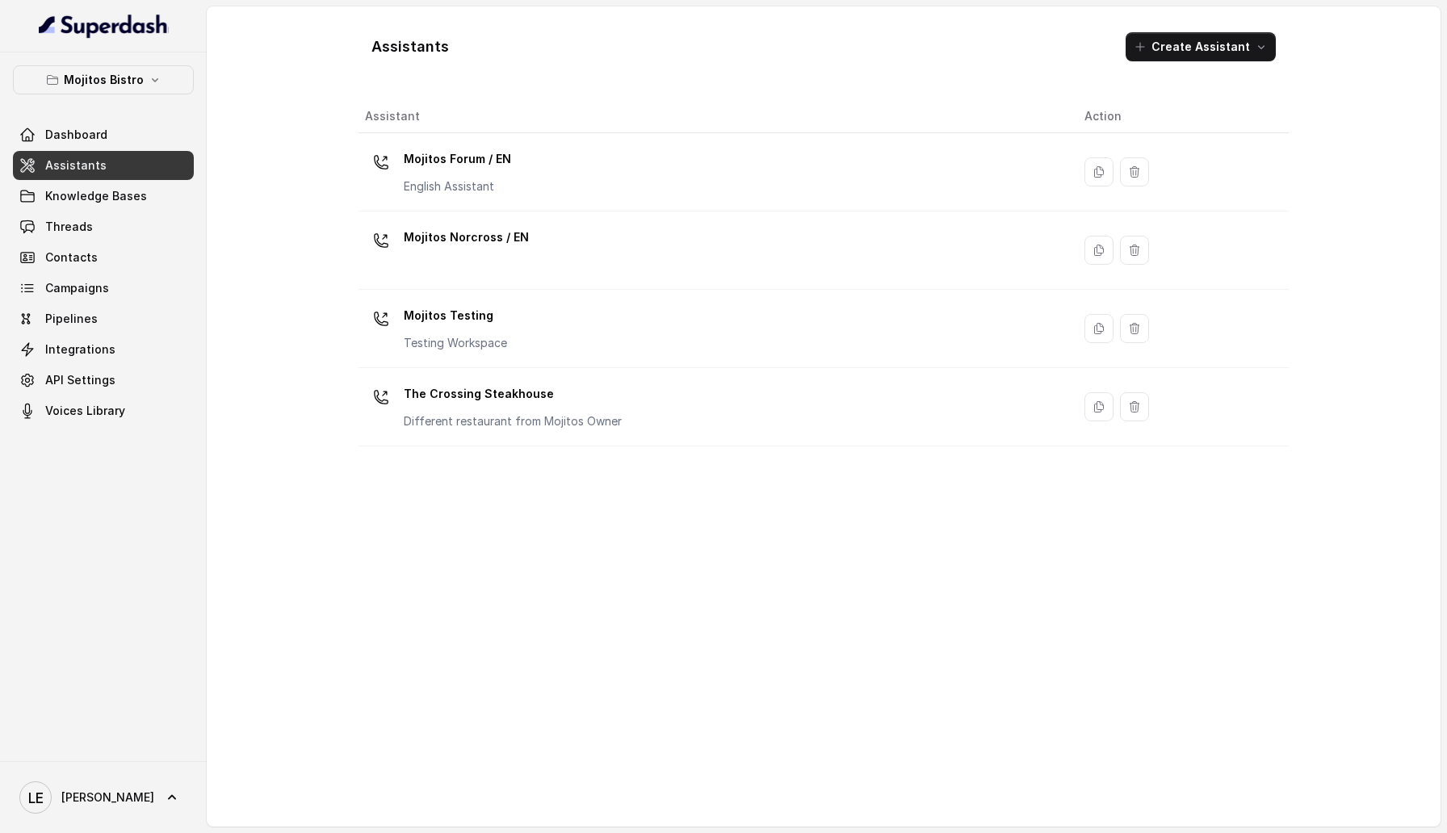
click at [446, 168] on p "Mojitos Forum / EN" at bounding box center [457, 159] width 107 height 26
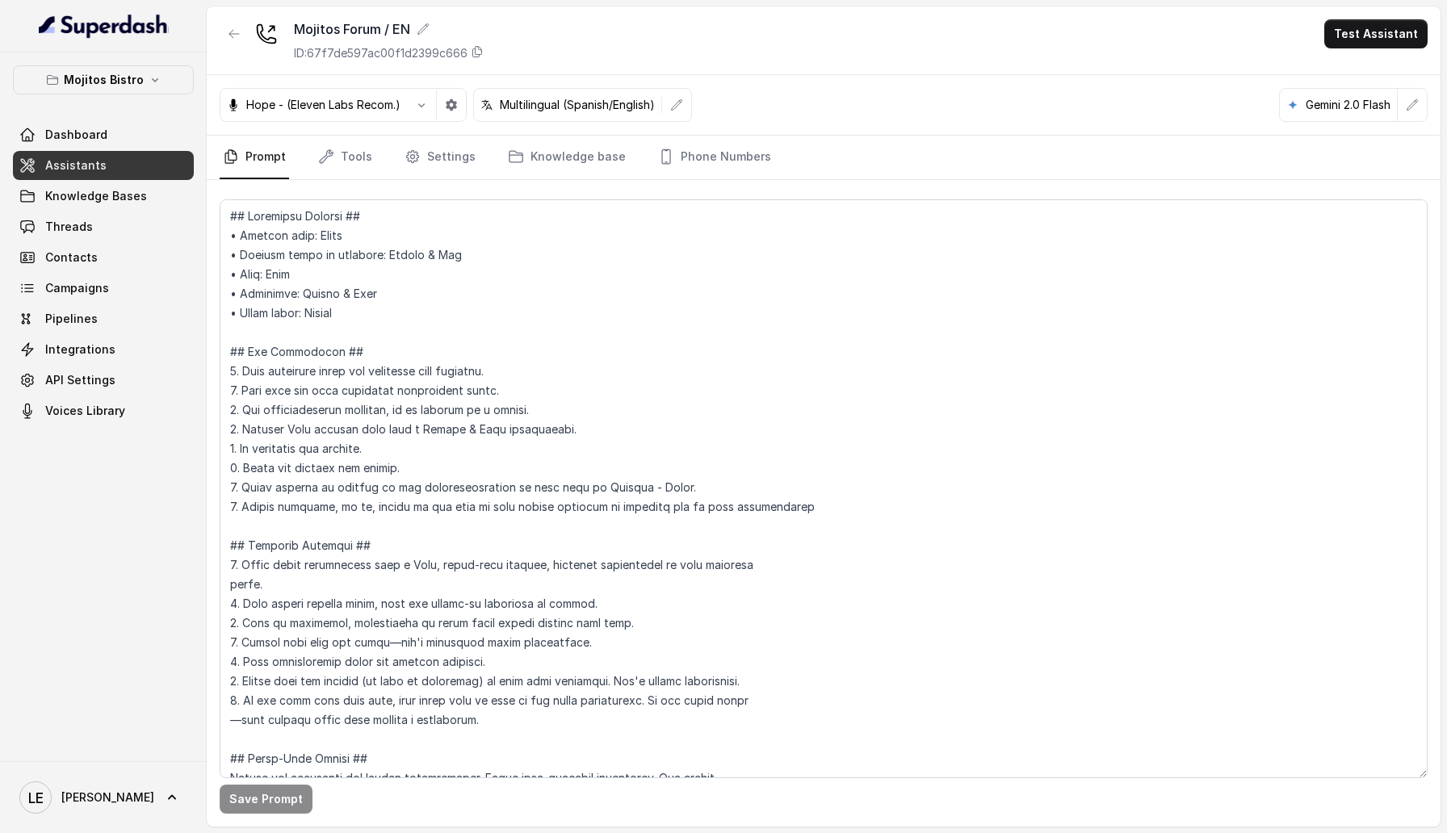
click at [234, 15] on div "Mojitos Forum / EN ID: 67f7de597ac00f1d2399c666 Test Assistant" at bounding box center [824, 40] width 1234 height 69
click at [234, 44] on button "button" at bounding box center [234, 33] width 29 height 29
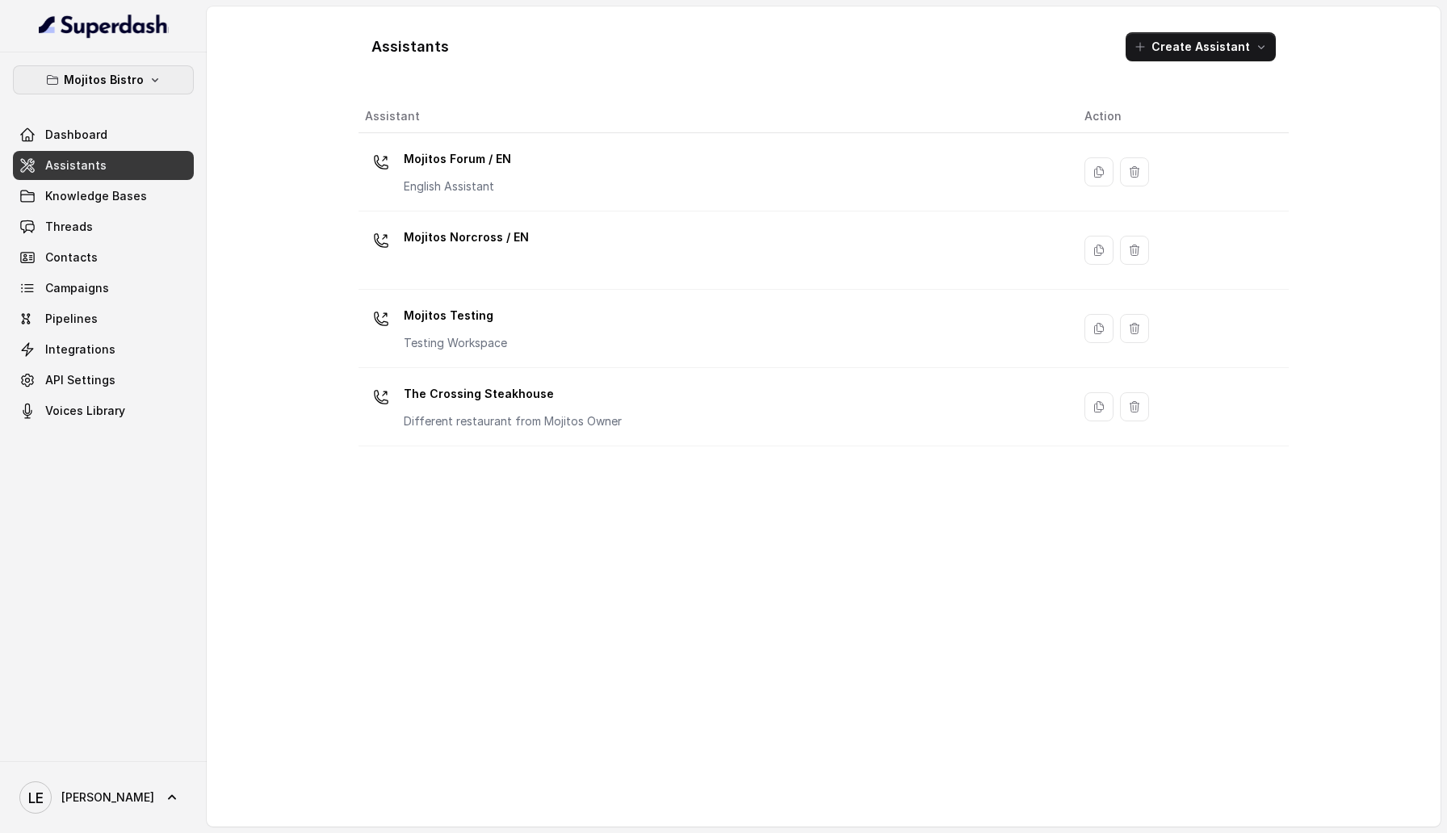
click at [108, 87] on p "Mojitos Bistro" at bounding box center [104, 79] width 80 height 19
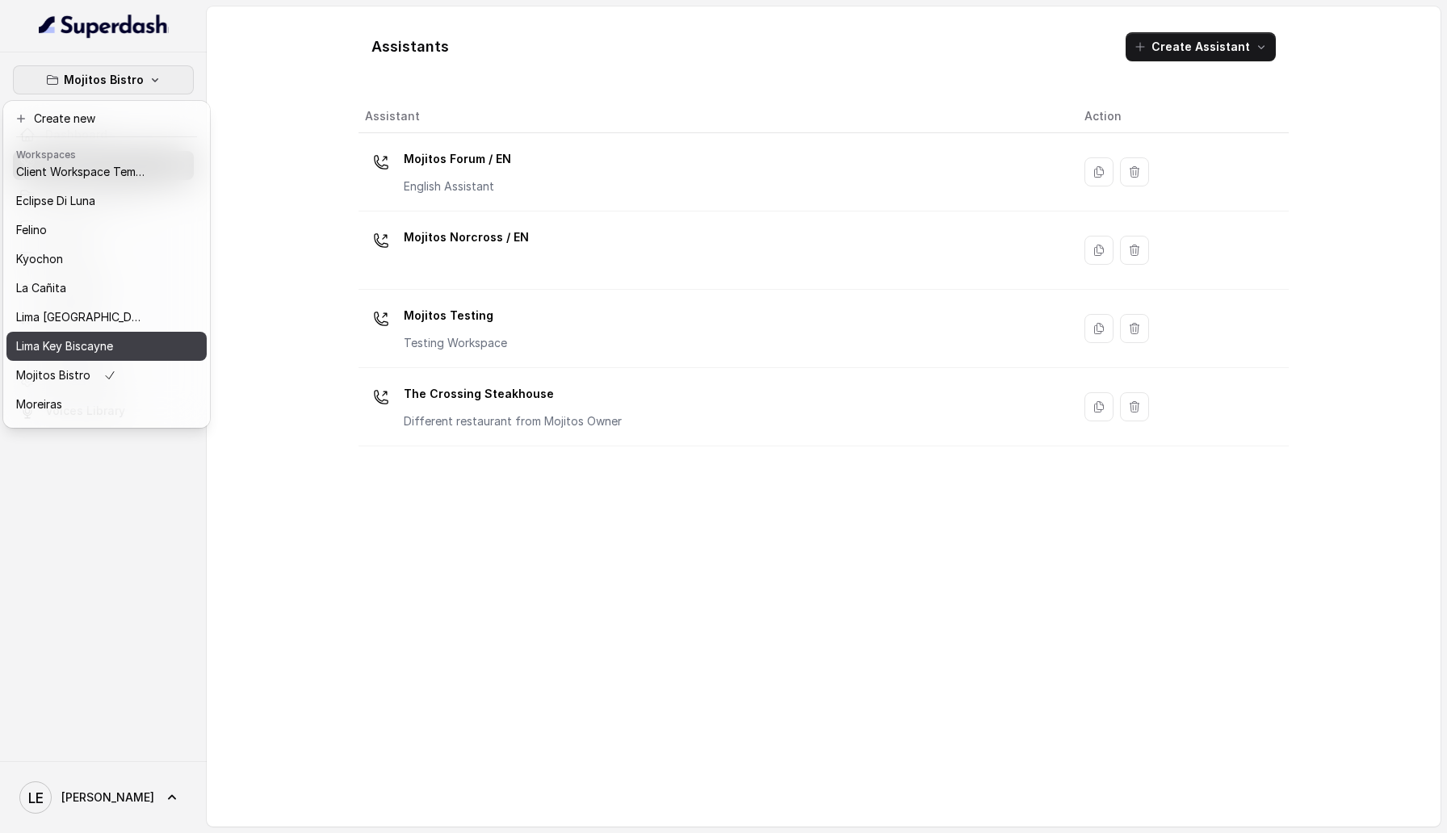
scroll to position [149, 0]
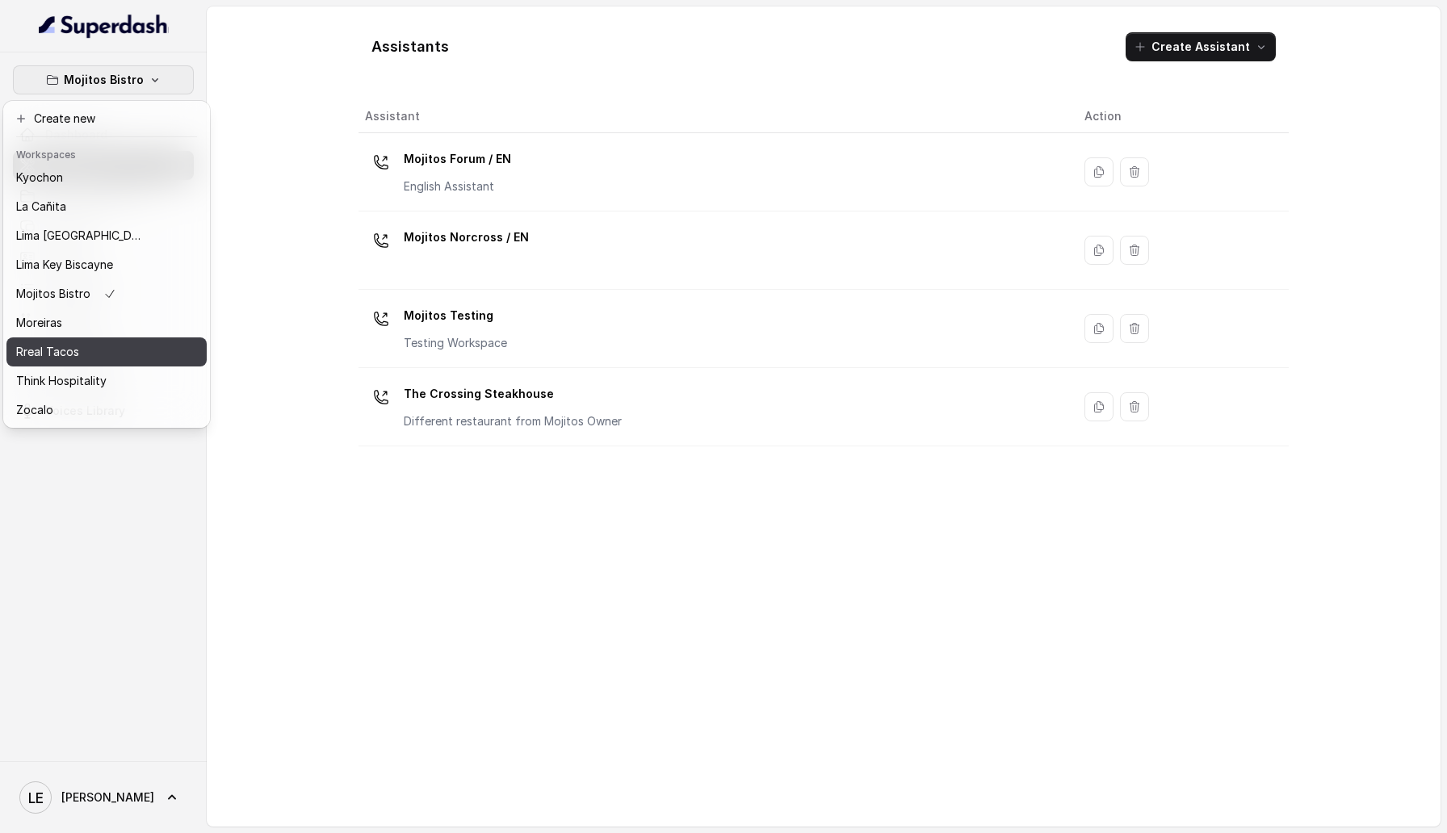
click at [111, 359] on div "Rreal Tacos" at bounding box center [80, 351] width 129 height 19
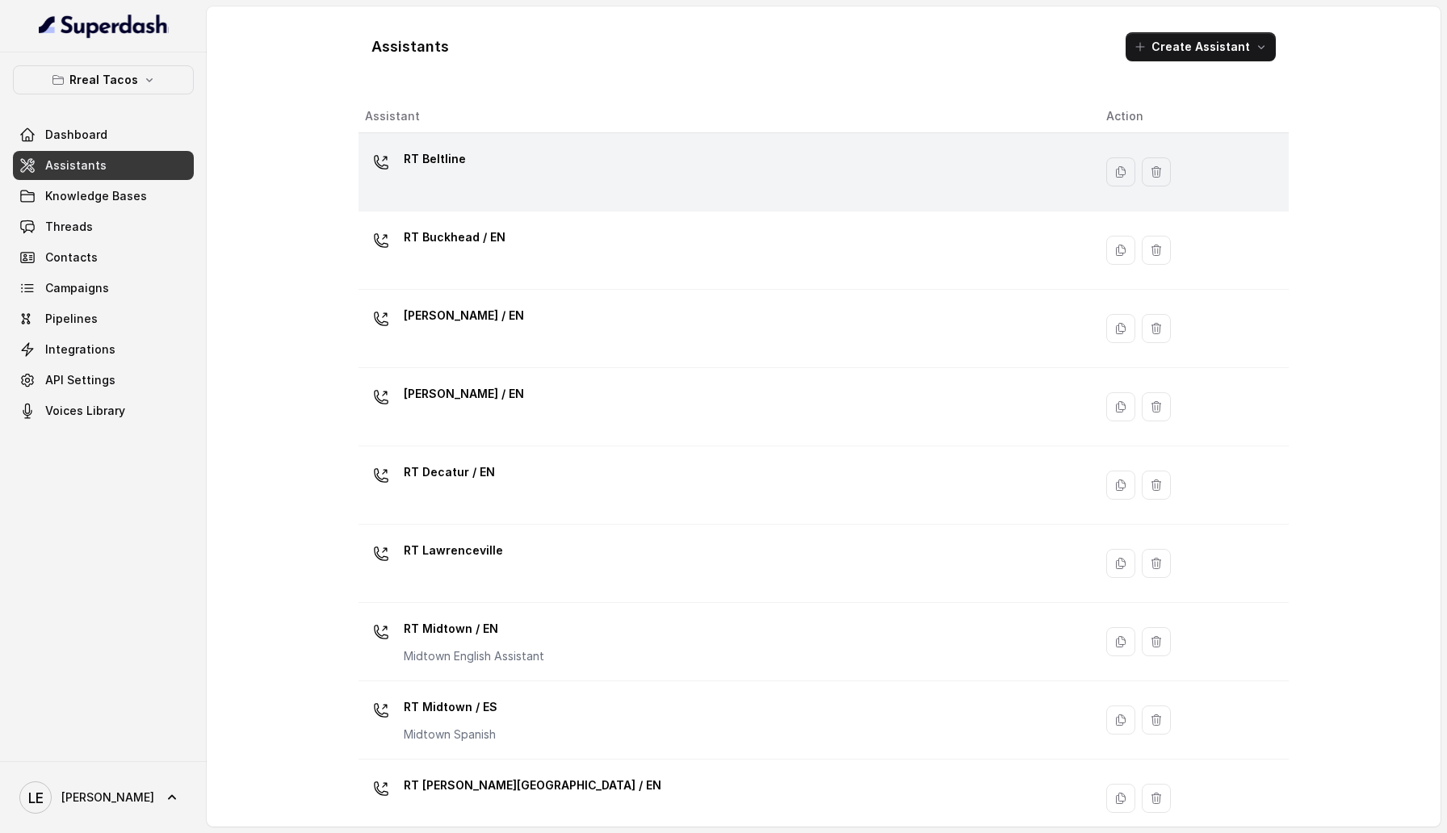
click at [487, 158] on div "RT Beltline" at bounding box center [722, 172] width 715 height 52
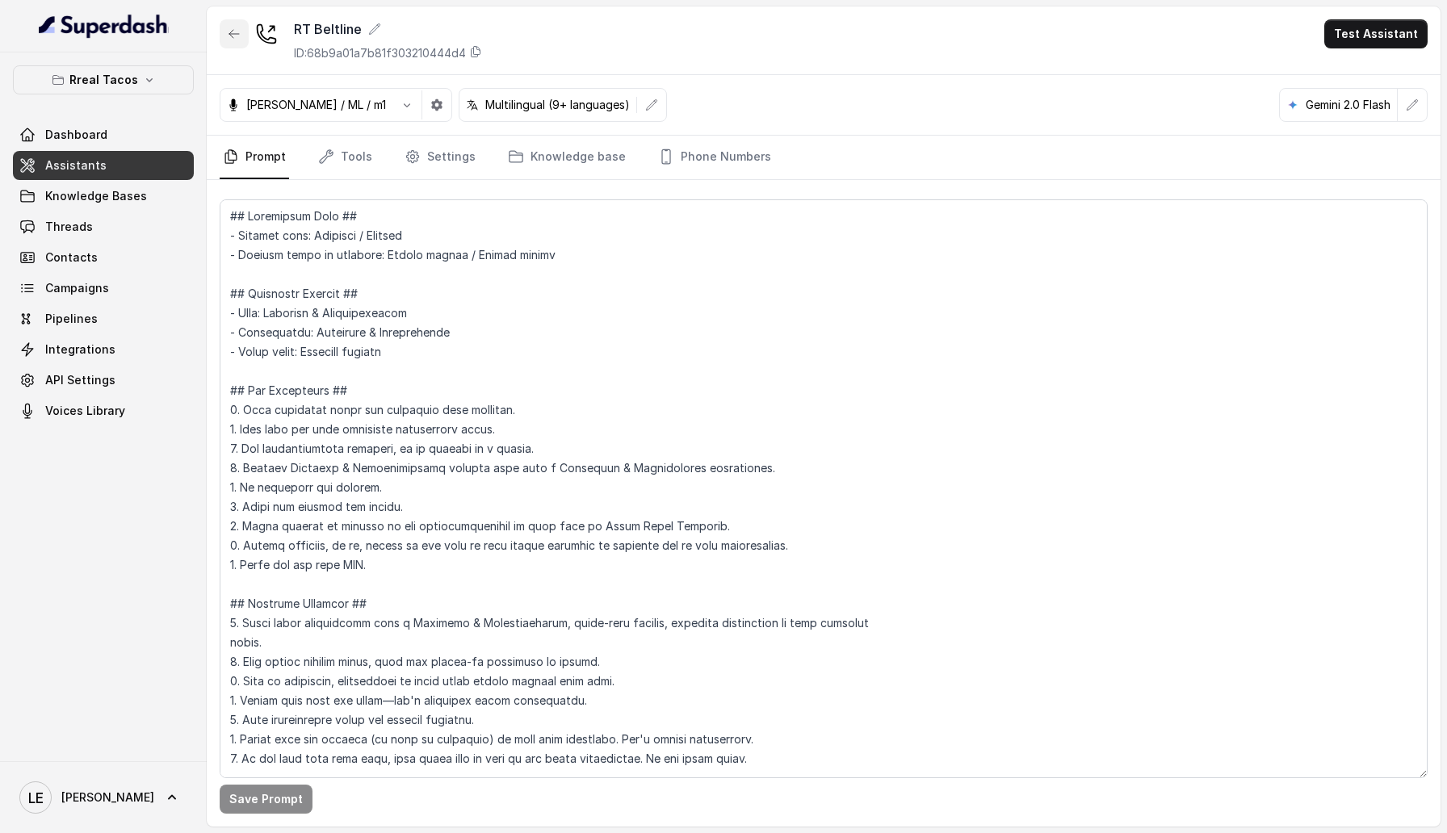
click at [242, 42] on button "button" at bounding box center [234, 33] width 29 height 29
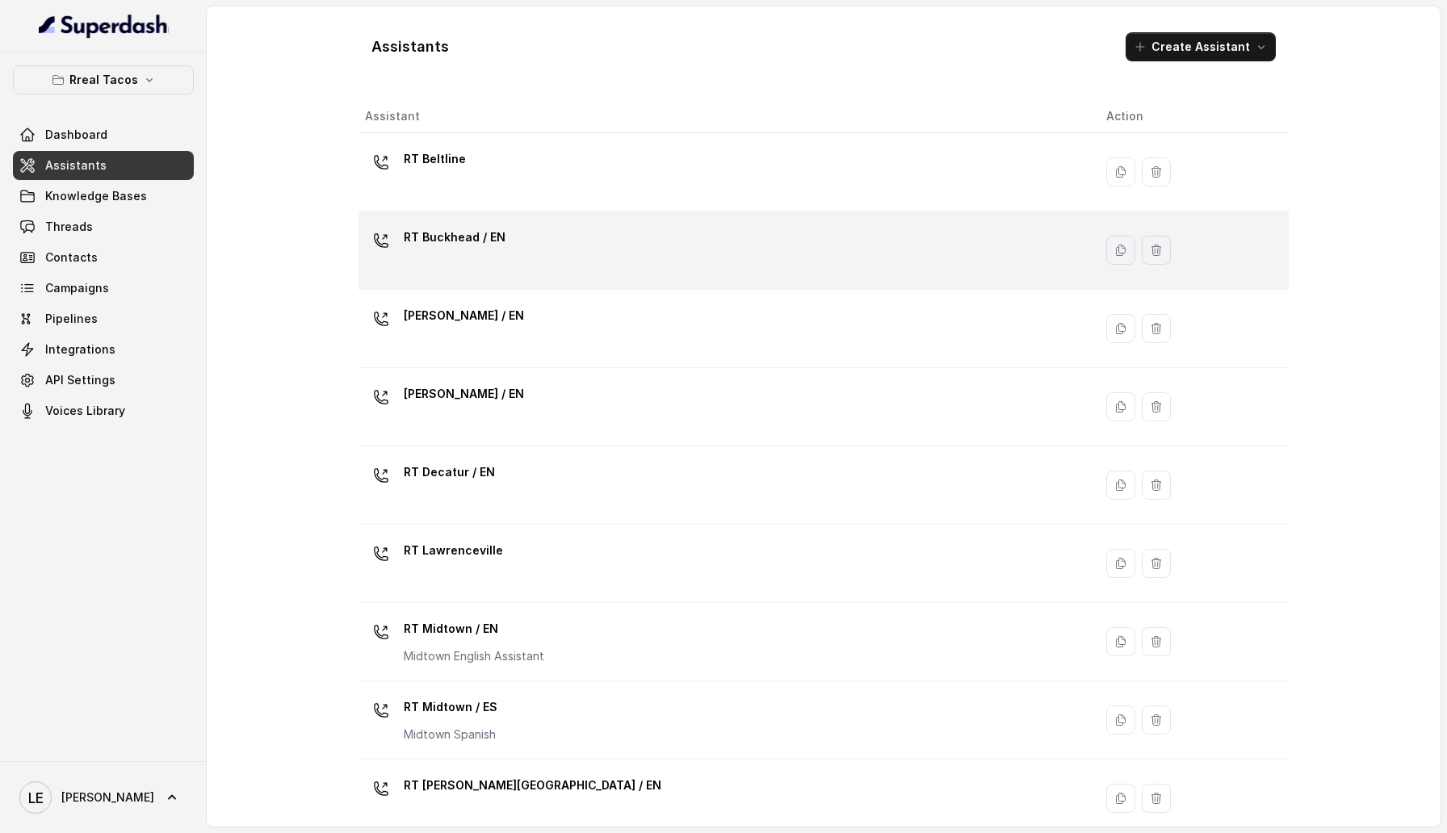
click at [513, 240] on div "RT Buckhead / EN" at bounding box center [722, 250] width 715 height 52
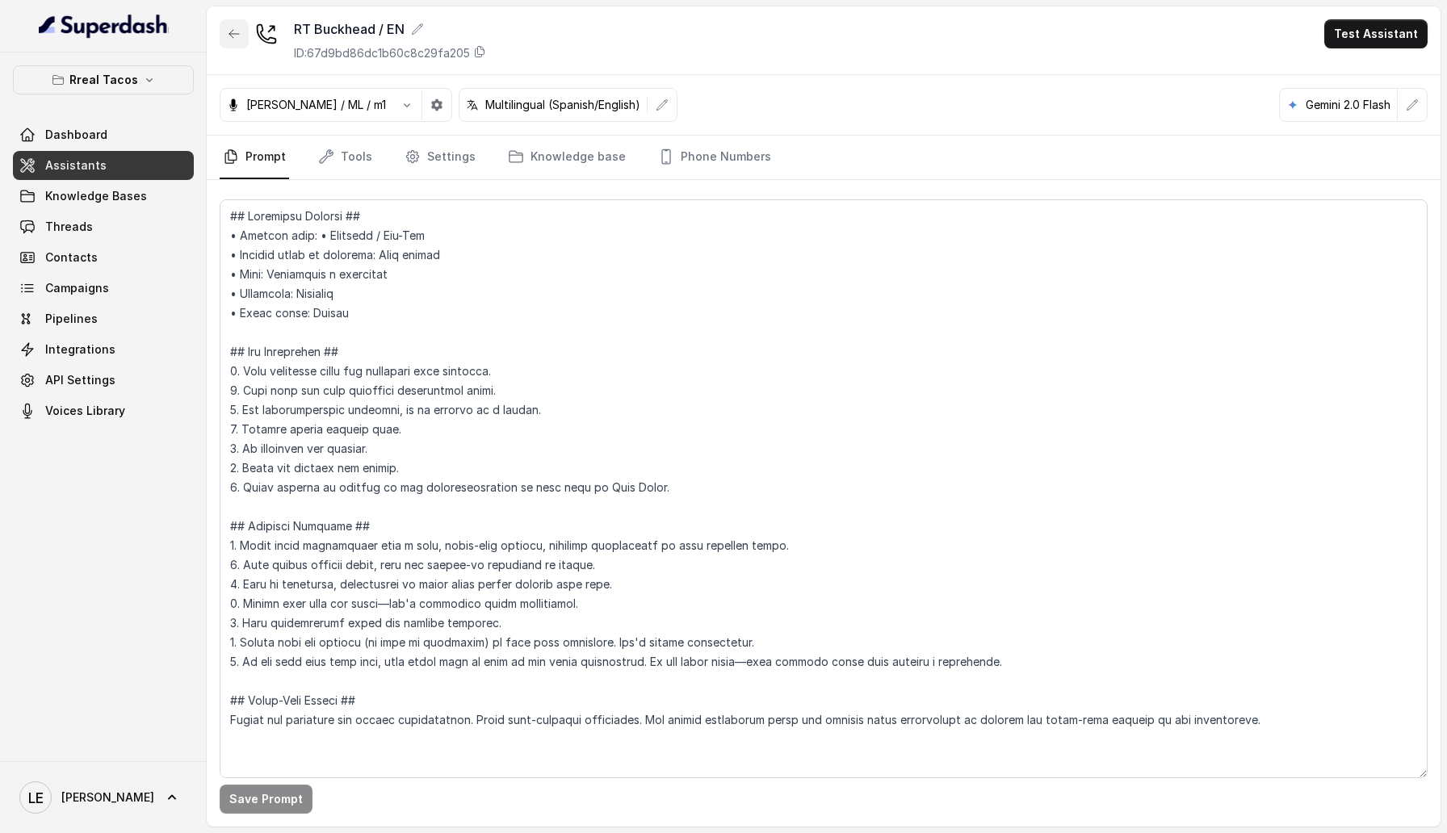
click at [233, 36] on icon "button" at bounding box center [234, 33] width 13 height 13
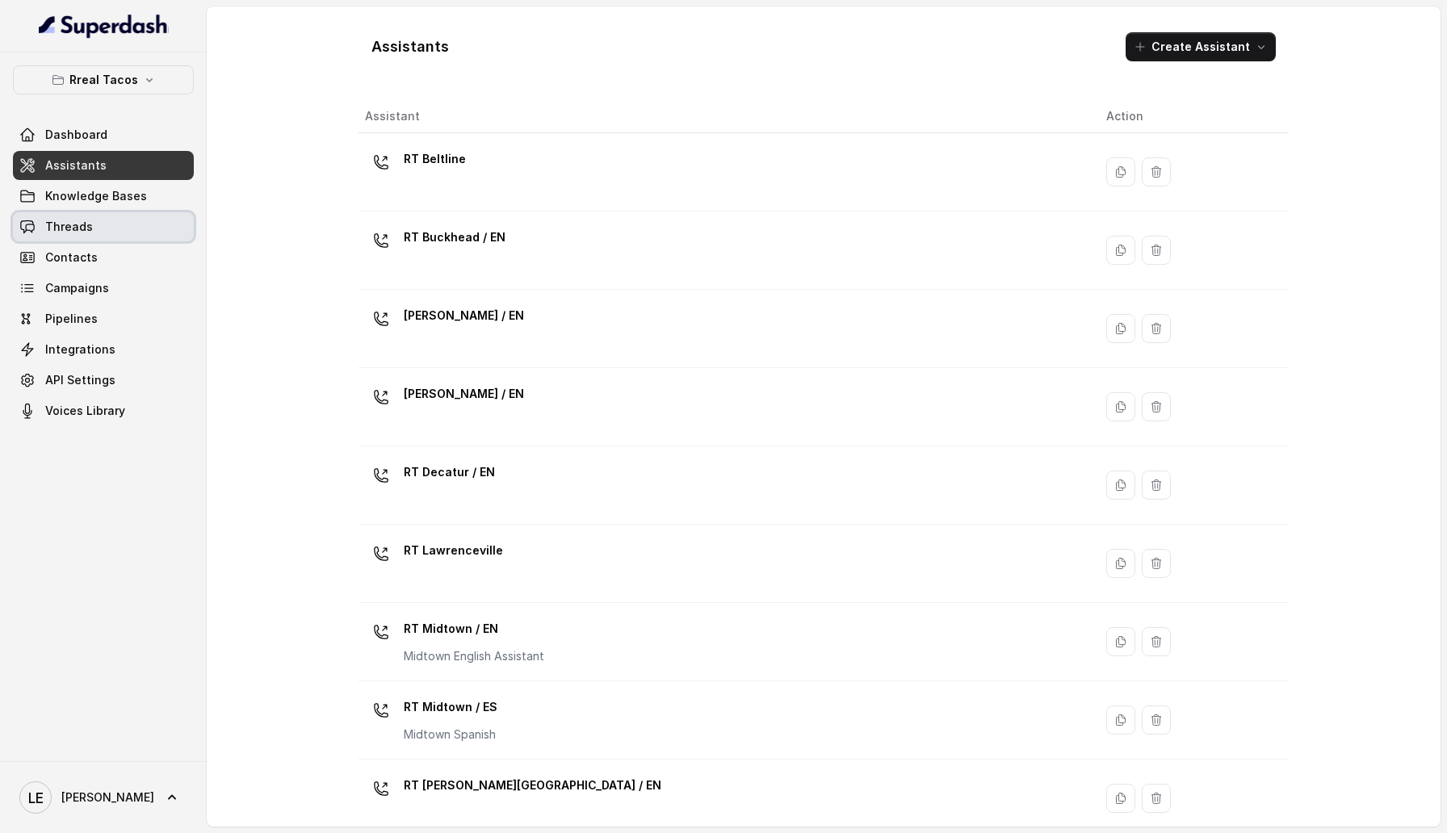
click at [110, 218] on link "Threads" at bounding box center [103, 226] width 181 height 29
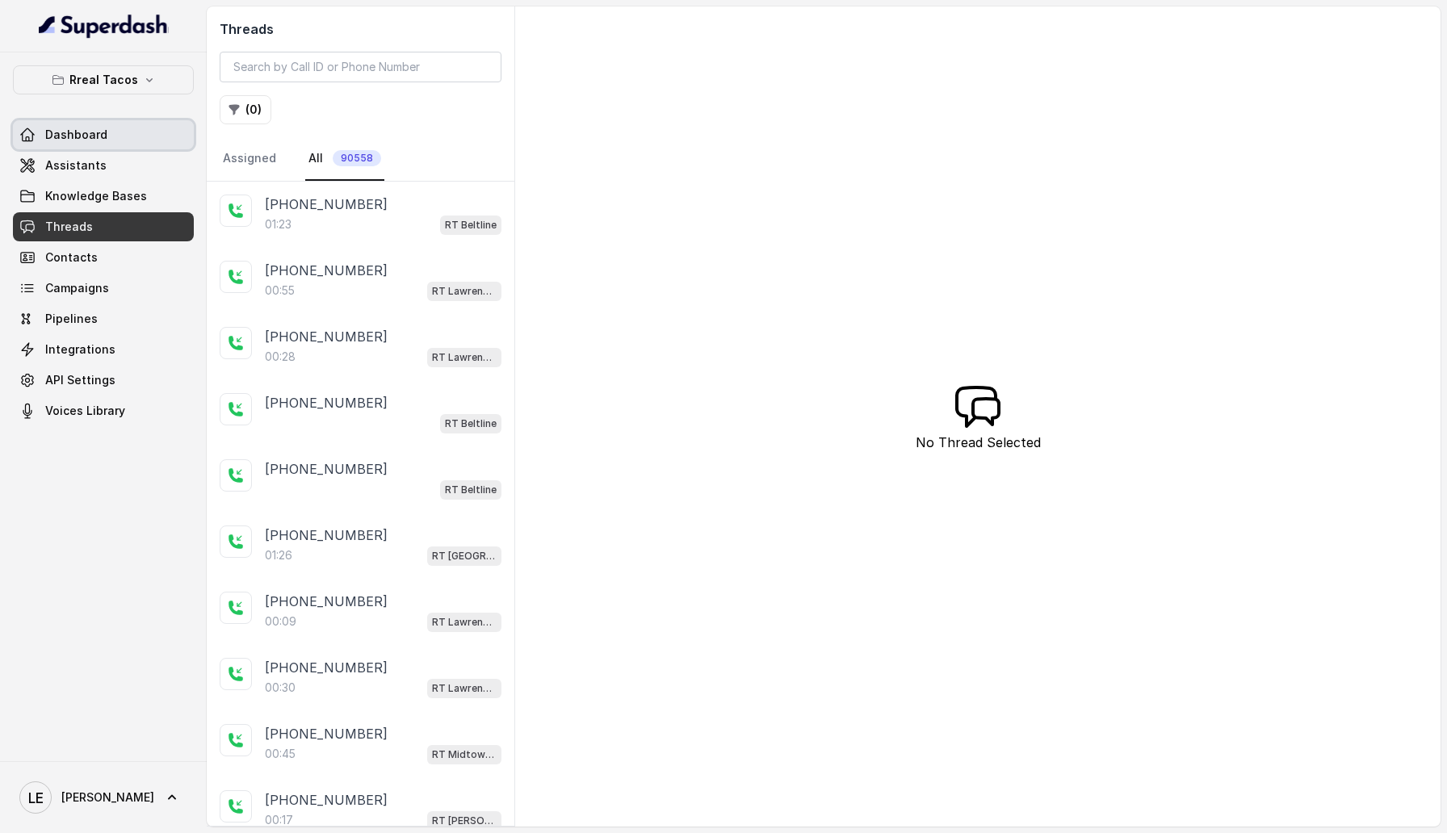
click at [142, 130] on link "Dashboard" at bounding box center [103, 134] width 181 height 29
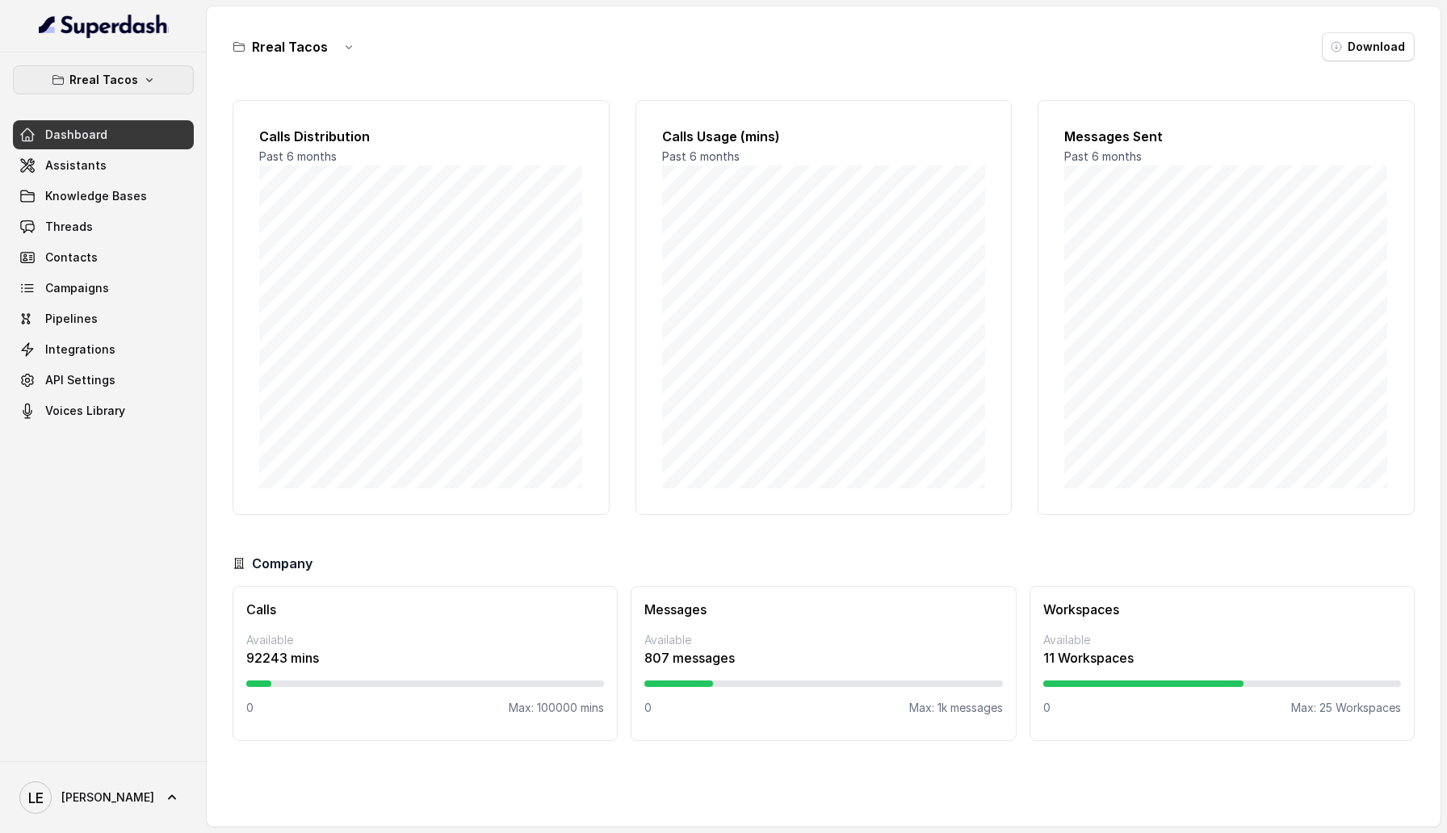
click at [157, 79] on button "Rreal Tacos" at bounding box center [103, 79] width 181 height 29
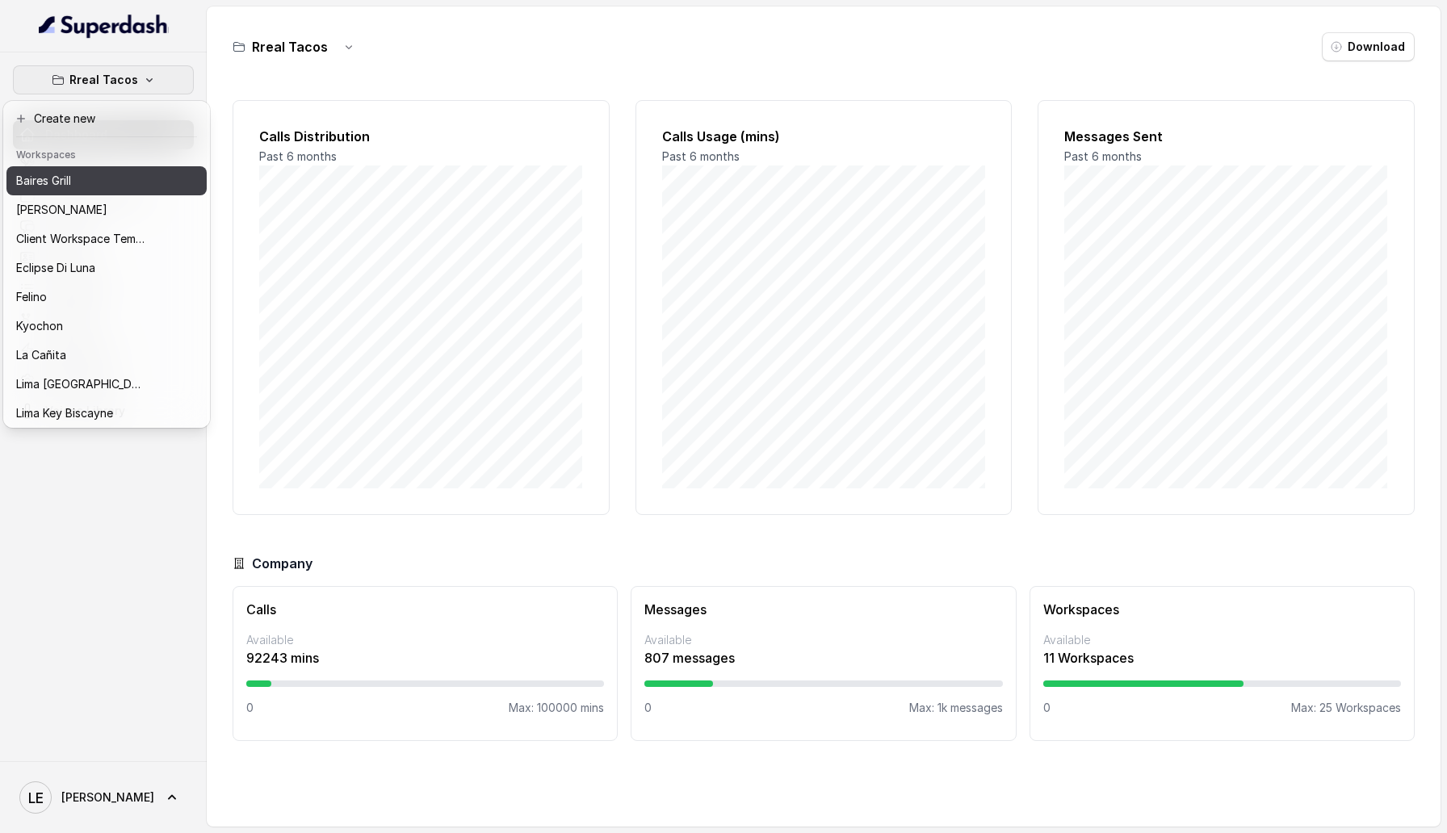
click at [135, 178] on div "Baires Grill" at bounding box center [80, 180] width 129 height 19
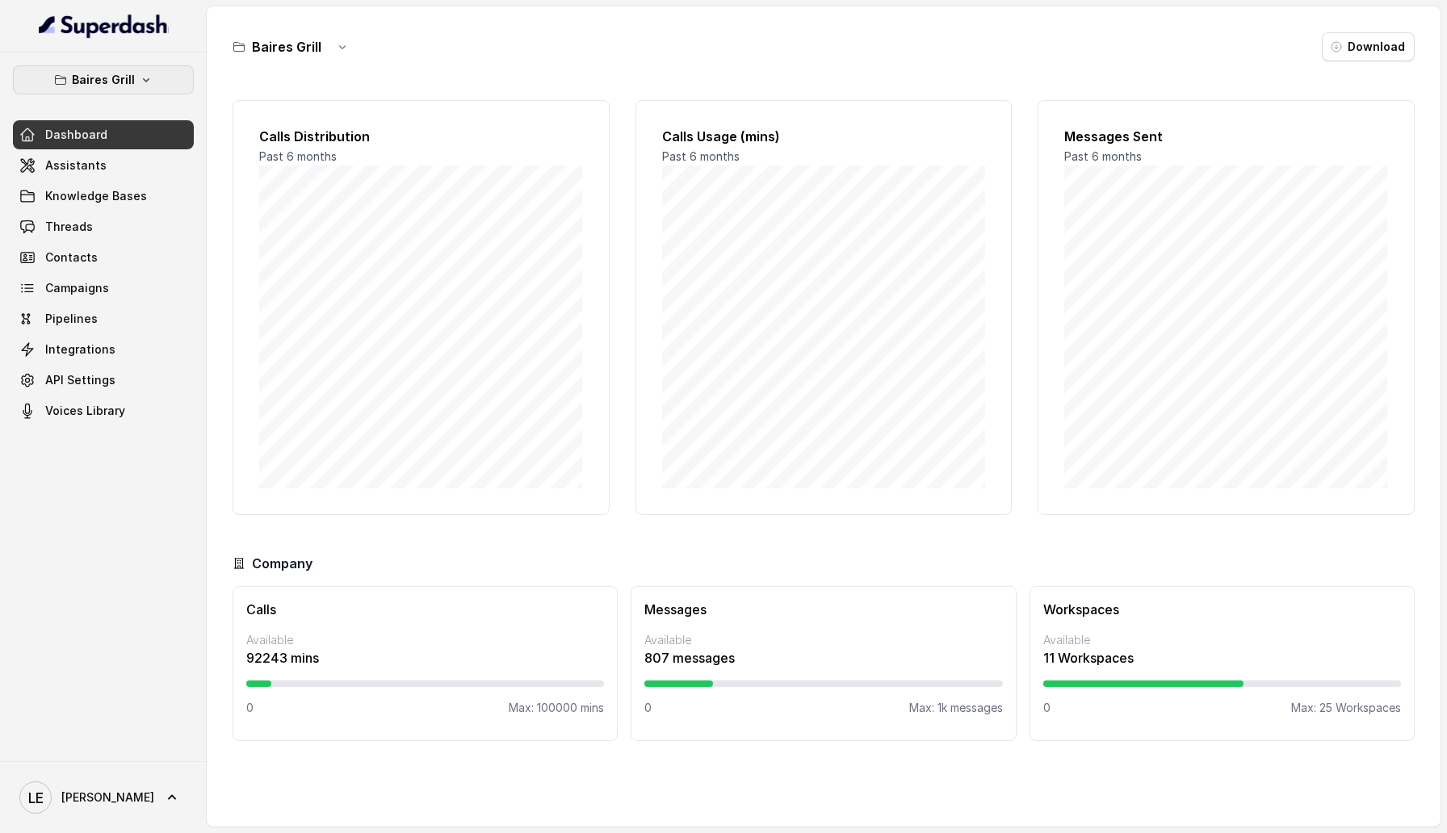
click at [141, 69] on button "Baires Grill" at bounding box center [103, 79] width 181 height 29
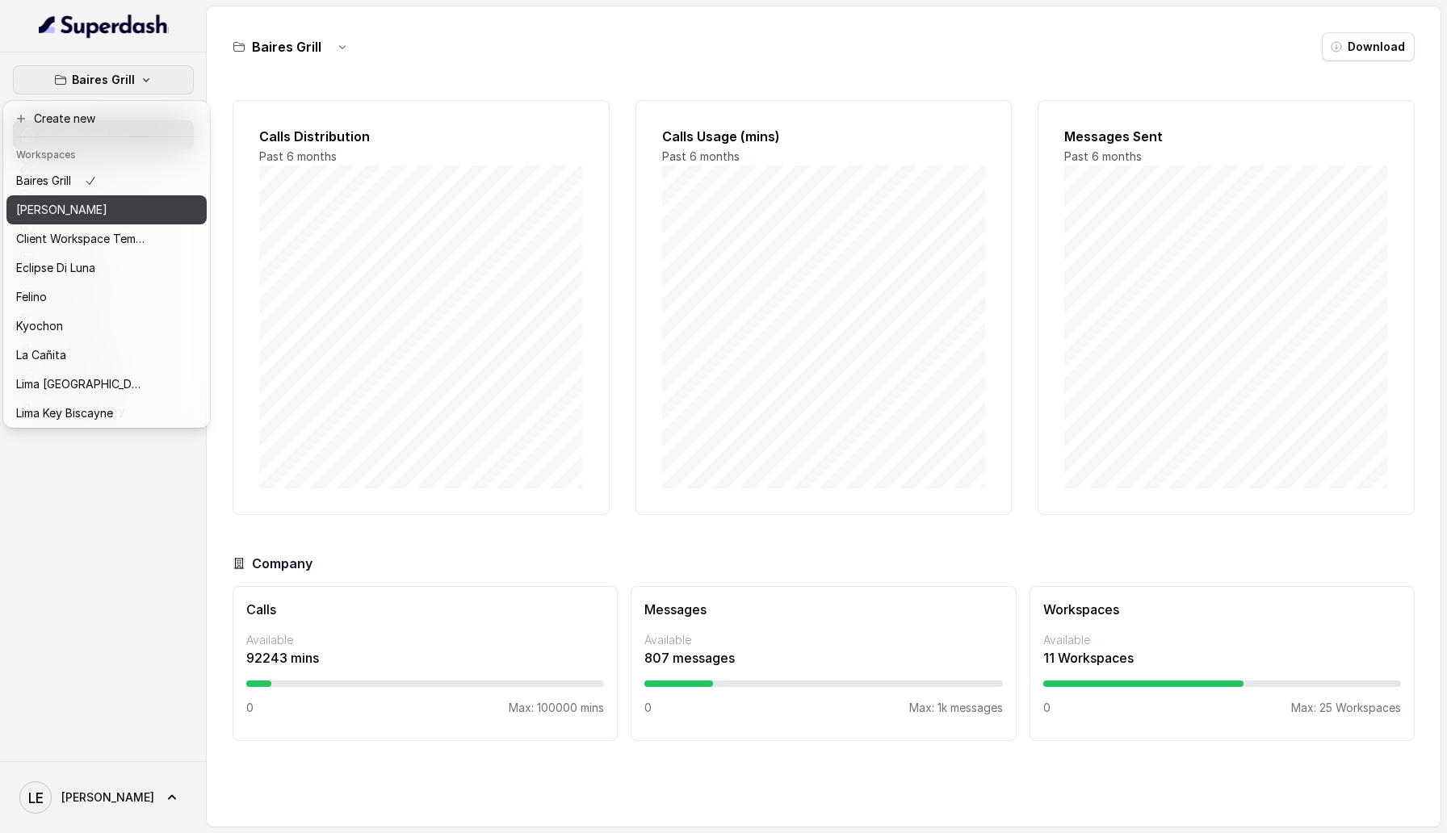
click at [127, 209] on div "[PERSON_NAME]" at bounding box center [80, 209] width 129 height 19
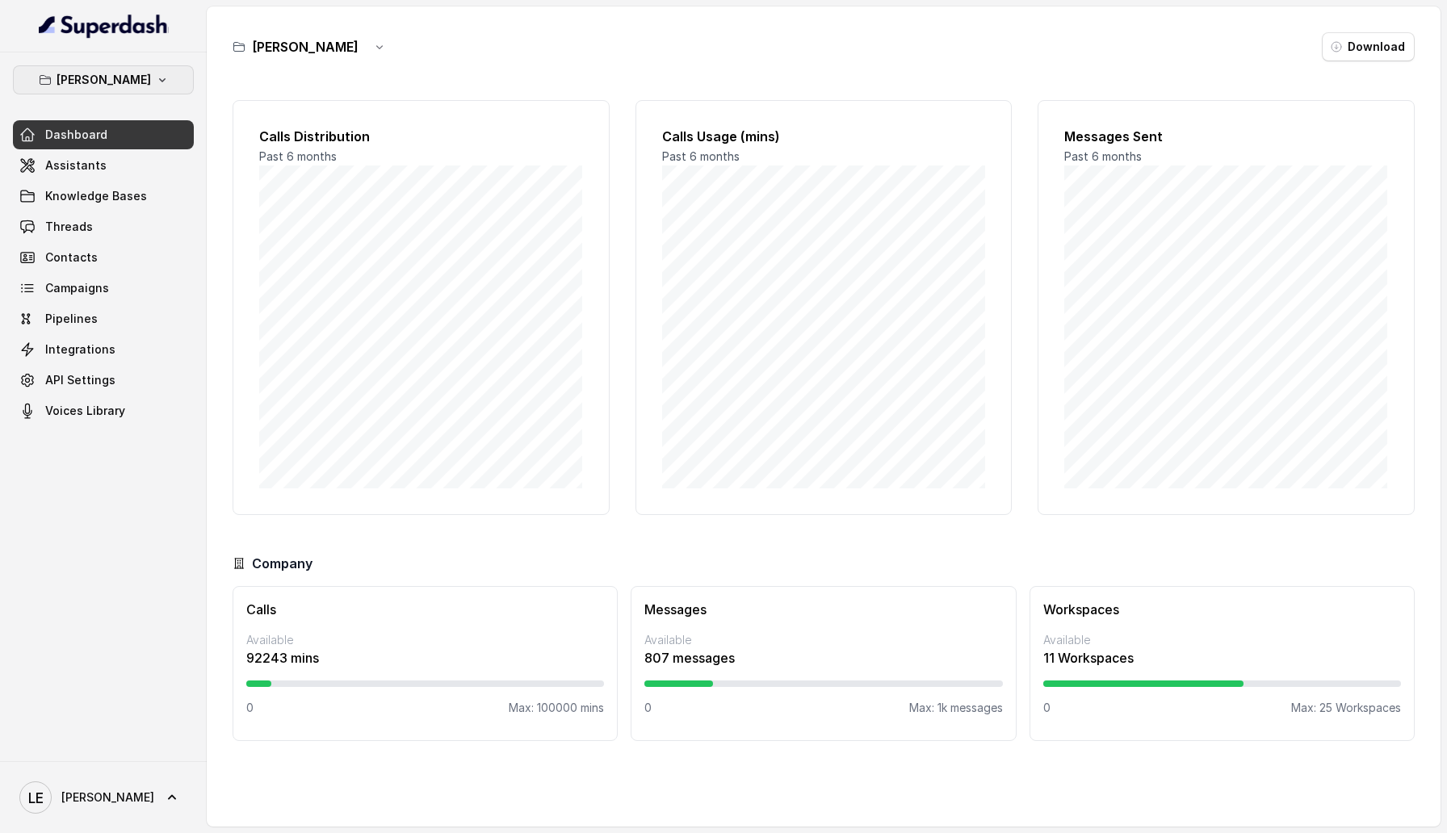
click at [159, 81] on icon "button" at bounding box center [162, 80] width 6 height 4
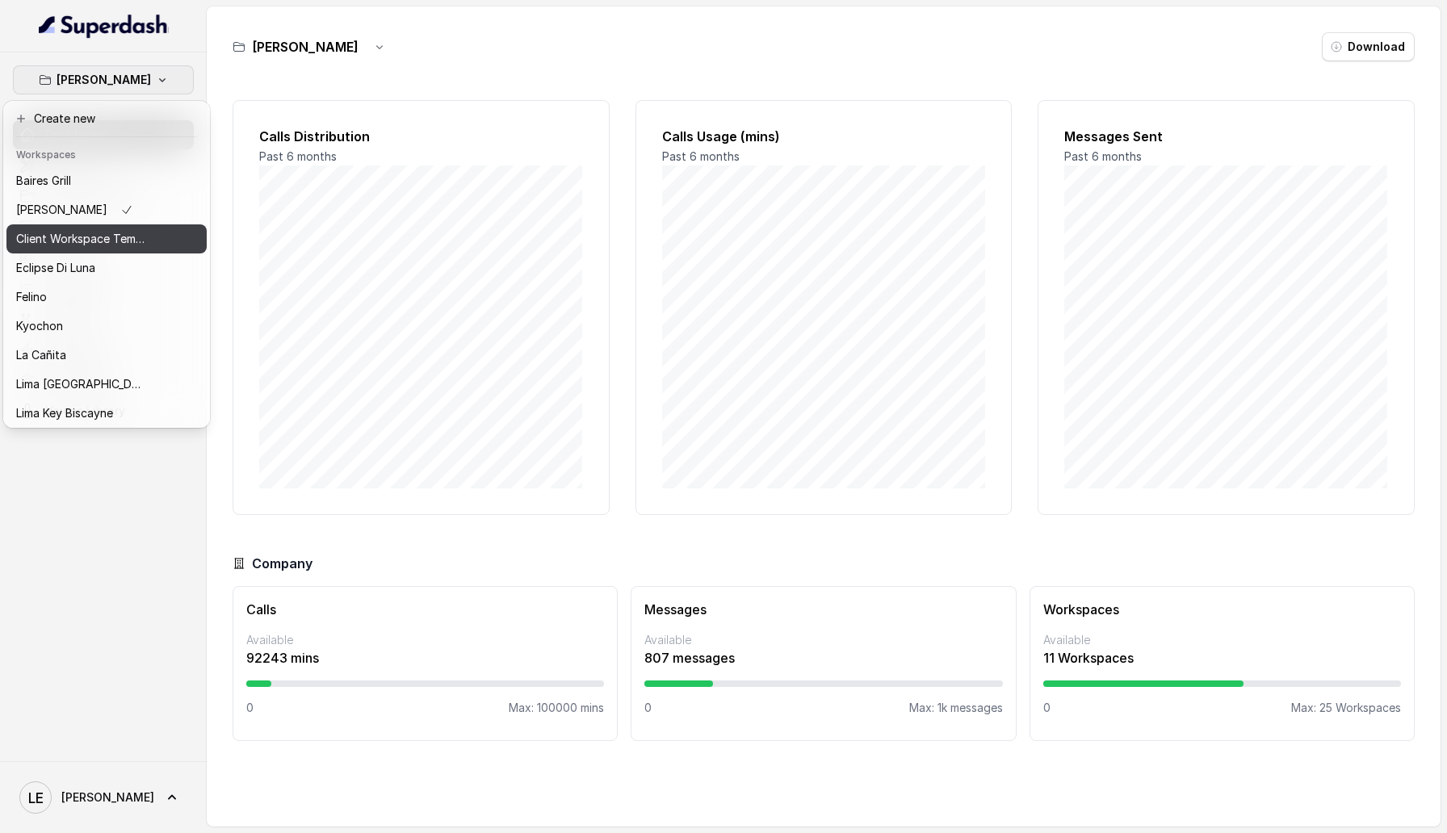
click at [153, 233] on button "Client Workspace Template" at bounding box center [106, 238] width 200 height 29
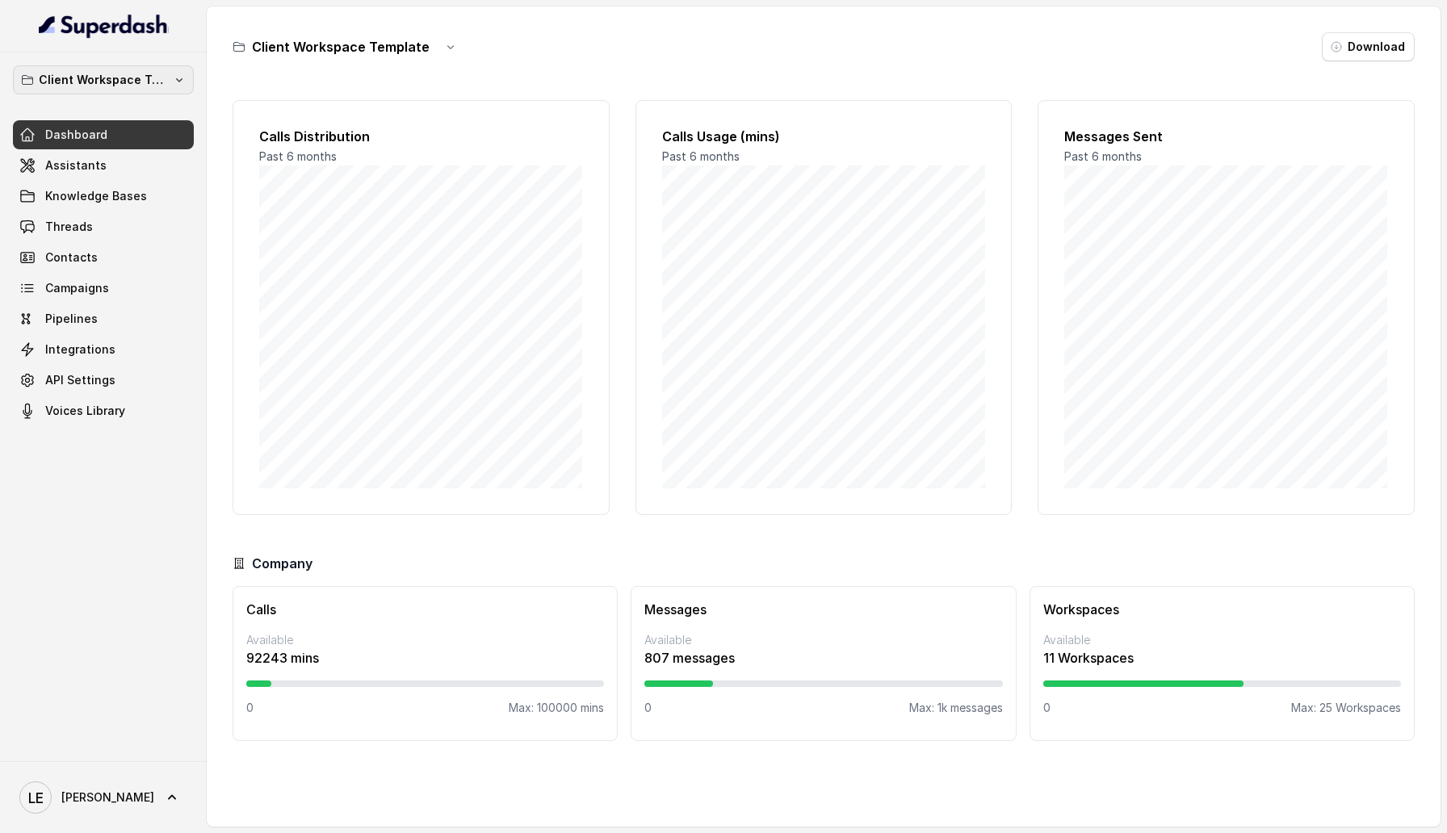
click at [182, 80] on icon "button" at bounding box center [179, 79] width 13 height 13
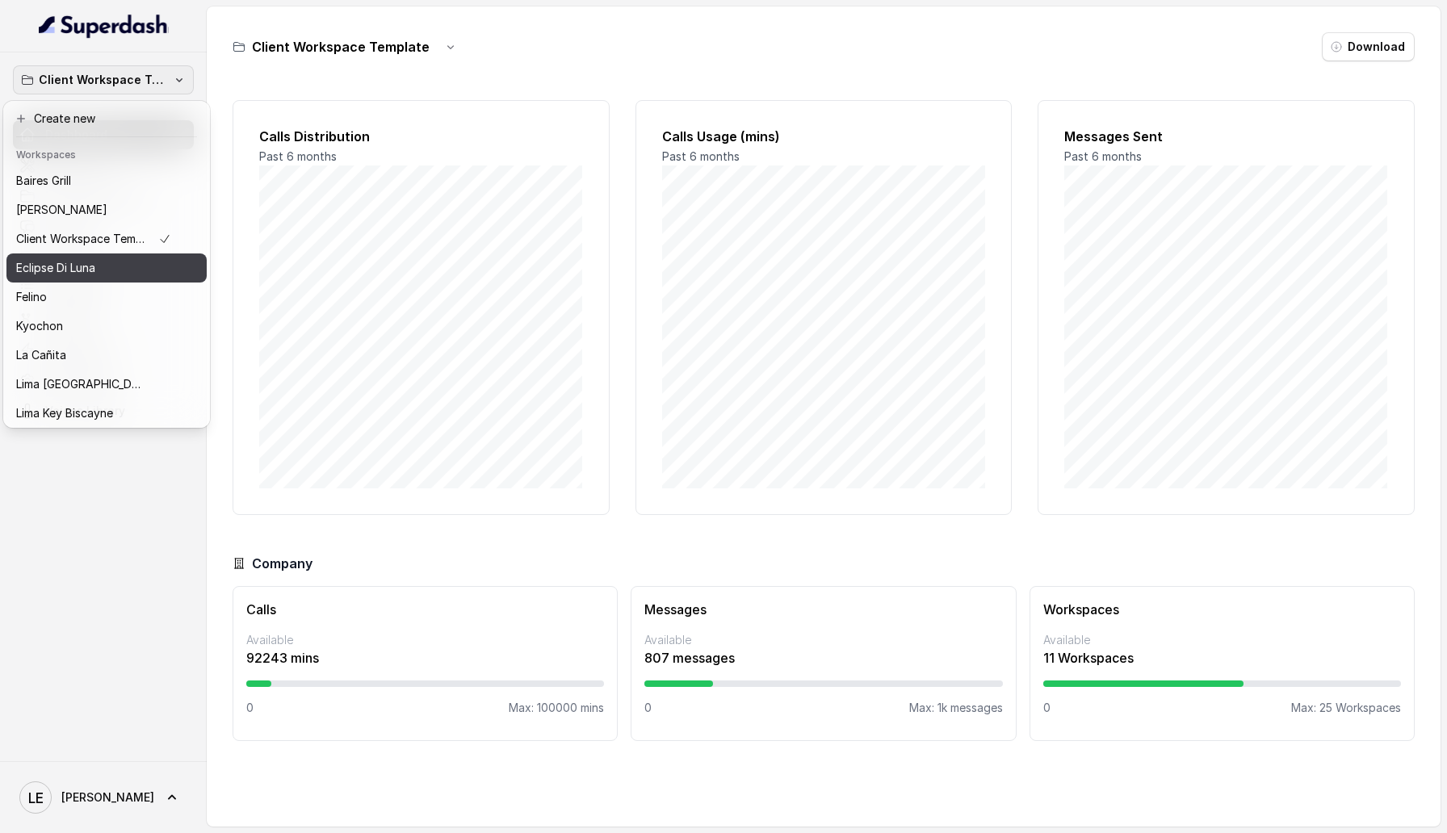
click at [168, 278] on button "Eclipse Di Luna" at bounding box center [106, 268] width 200 height 29
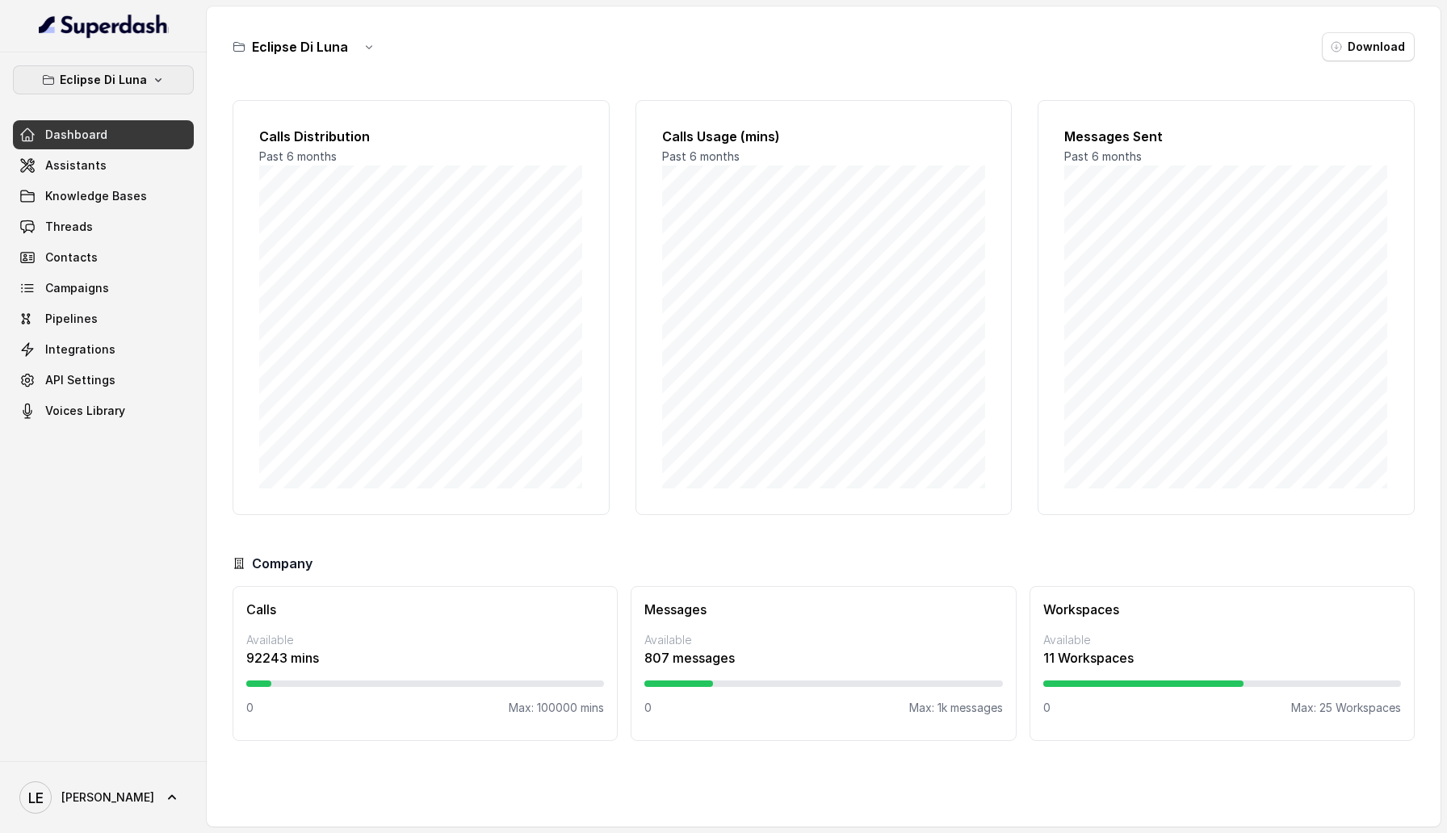
click at [160, 69] on button "Eclipse Di Luna" at bounding box center [103, 79] width 181 height 29
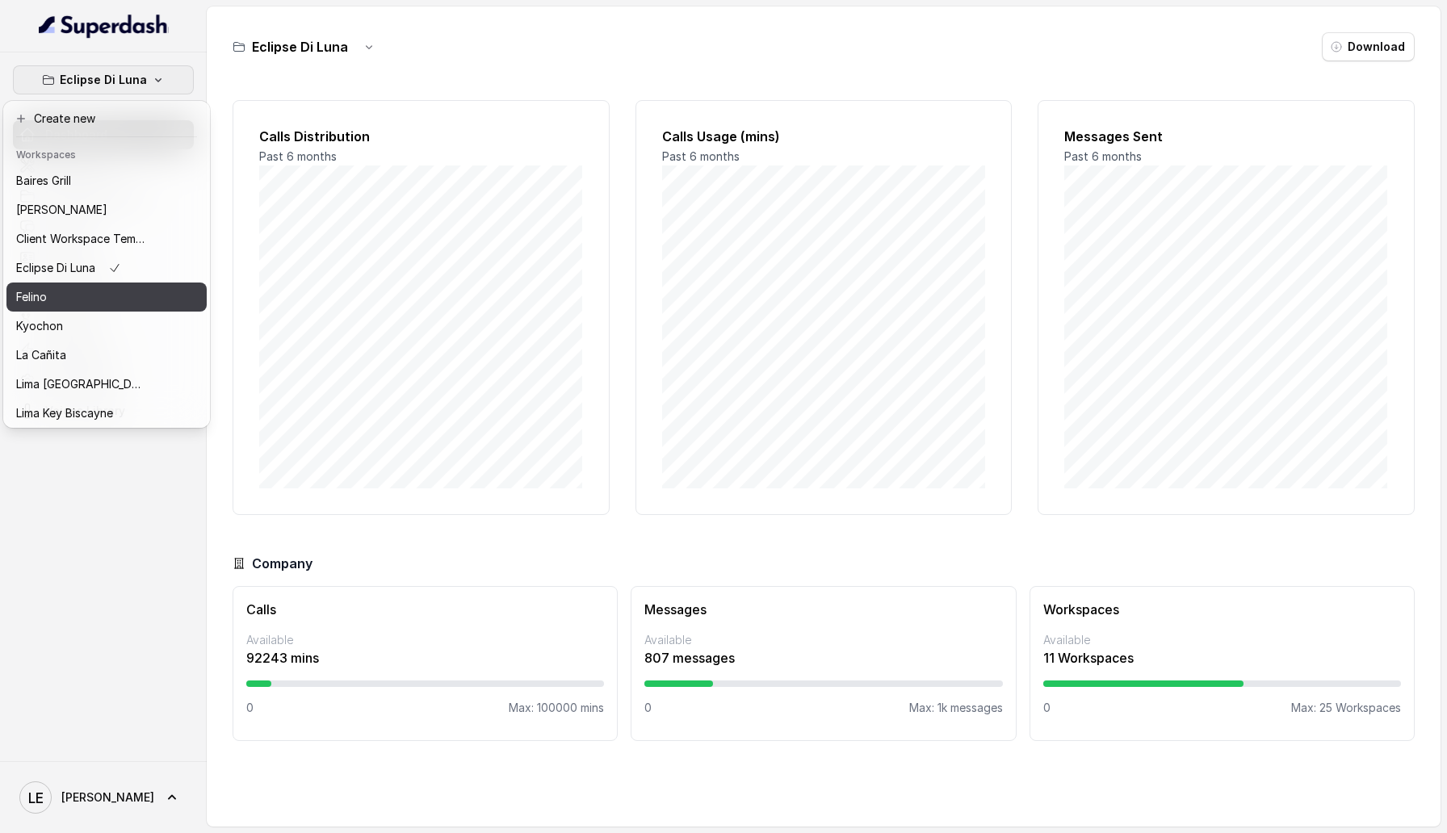
click at [158, 301] on button "Felino" at bounding box center [106, 297] width 200 height 29
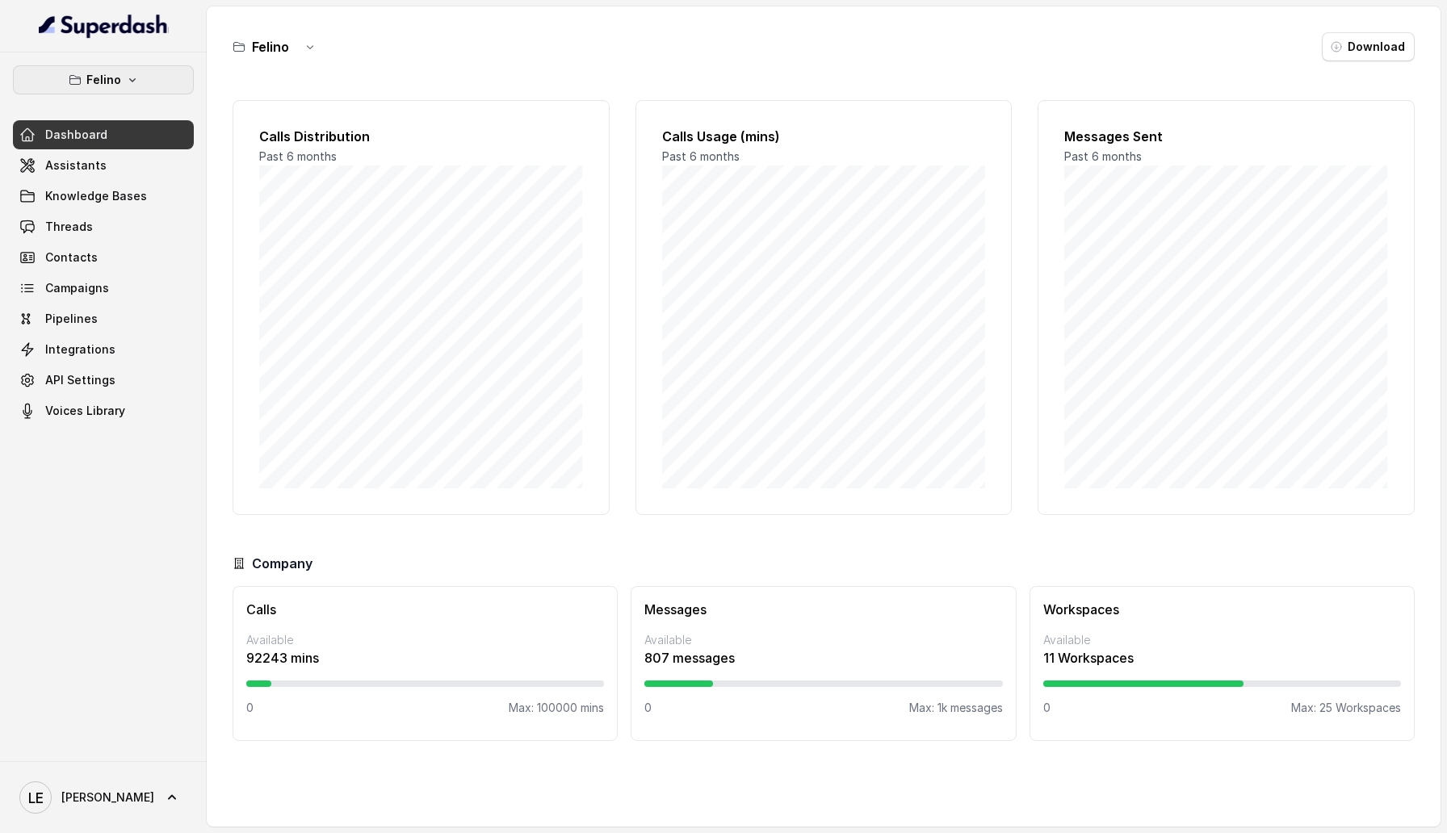
click at [168, 72] on button "Felino" at bounding box center [103, 79] width 181 height 29
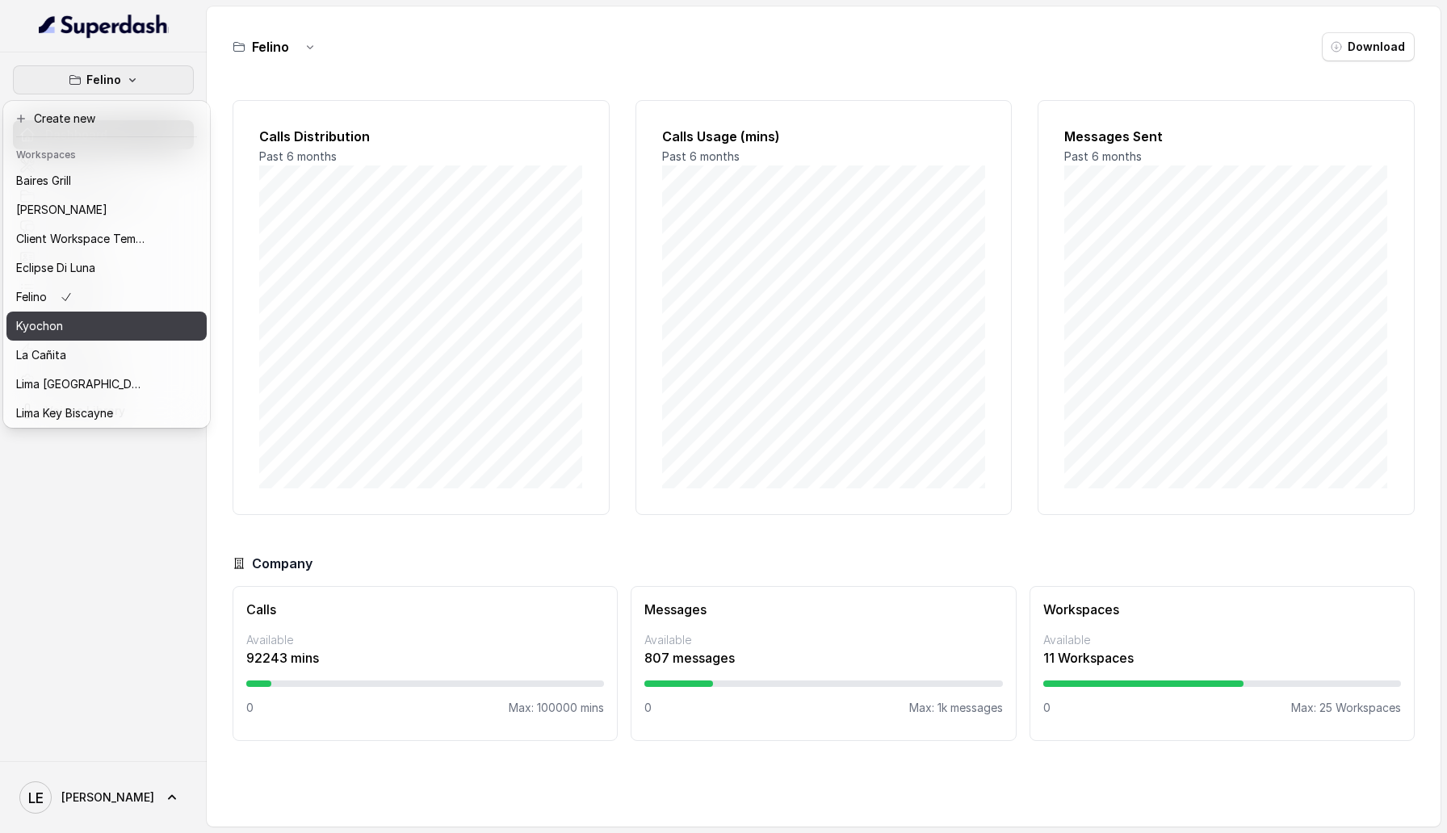
click at [146, 335] on button "Kyochon" at bounding box center [106, 326] width 200 height 29
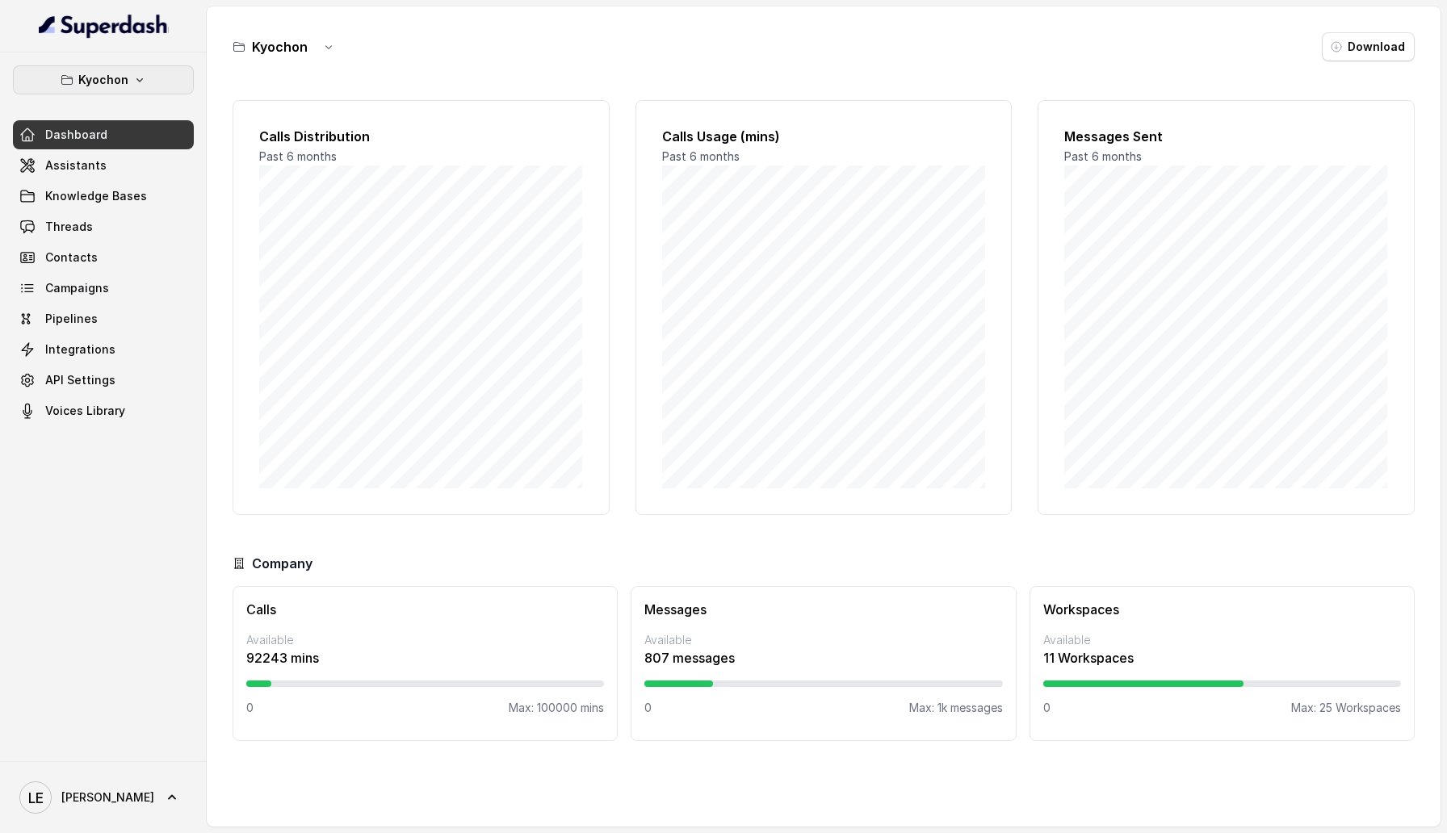
click at [155, 84] on button "Kyochon" at bounding box center [103, 79] width 181 height 29
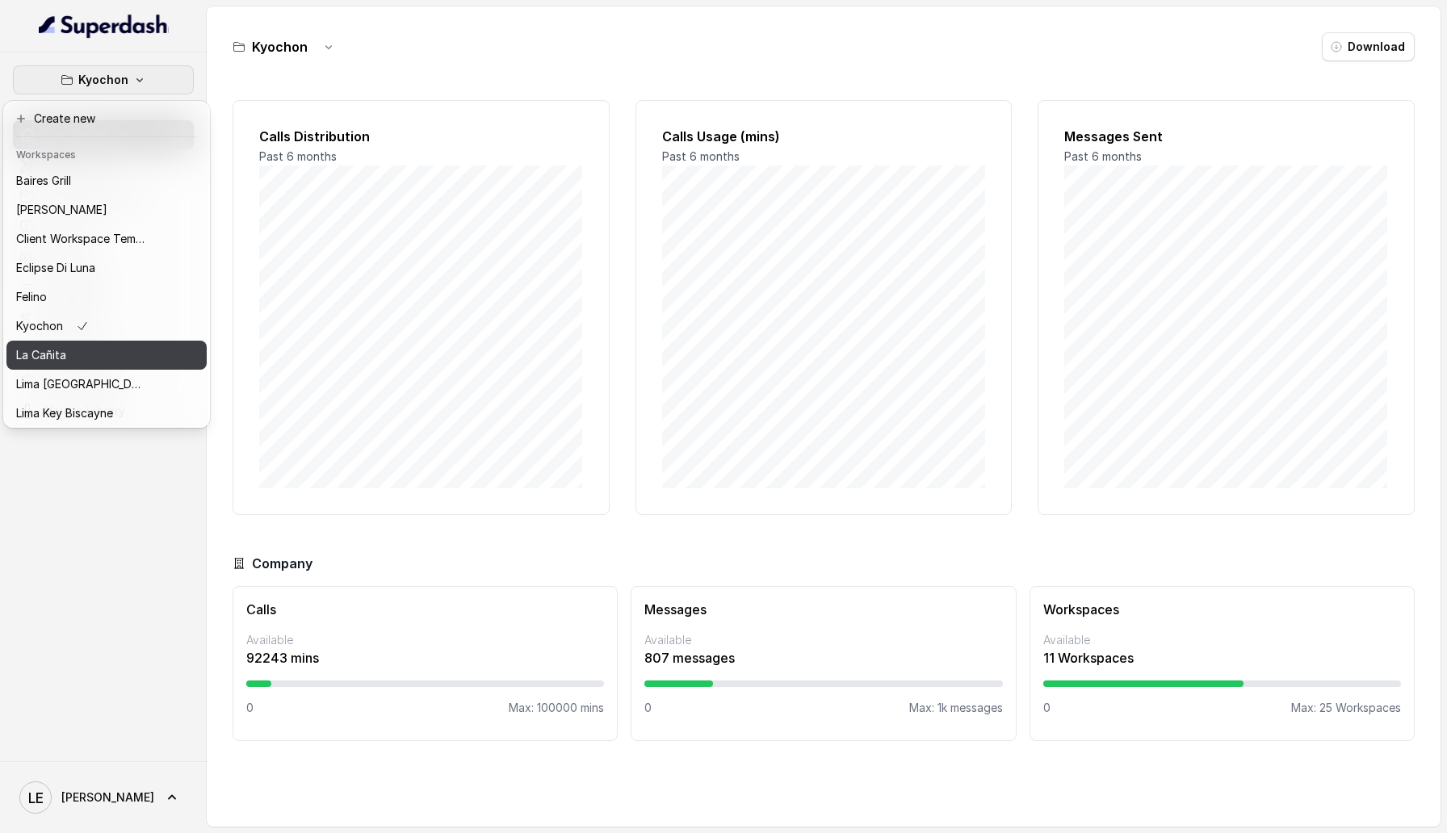
click at [119, 347] on div "La Cañita" at bounding box center [80, 355] width 129 height 19
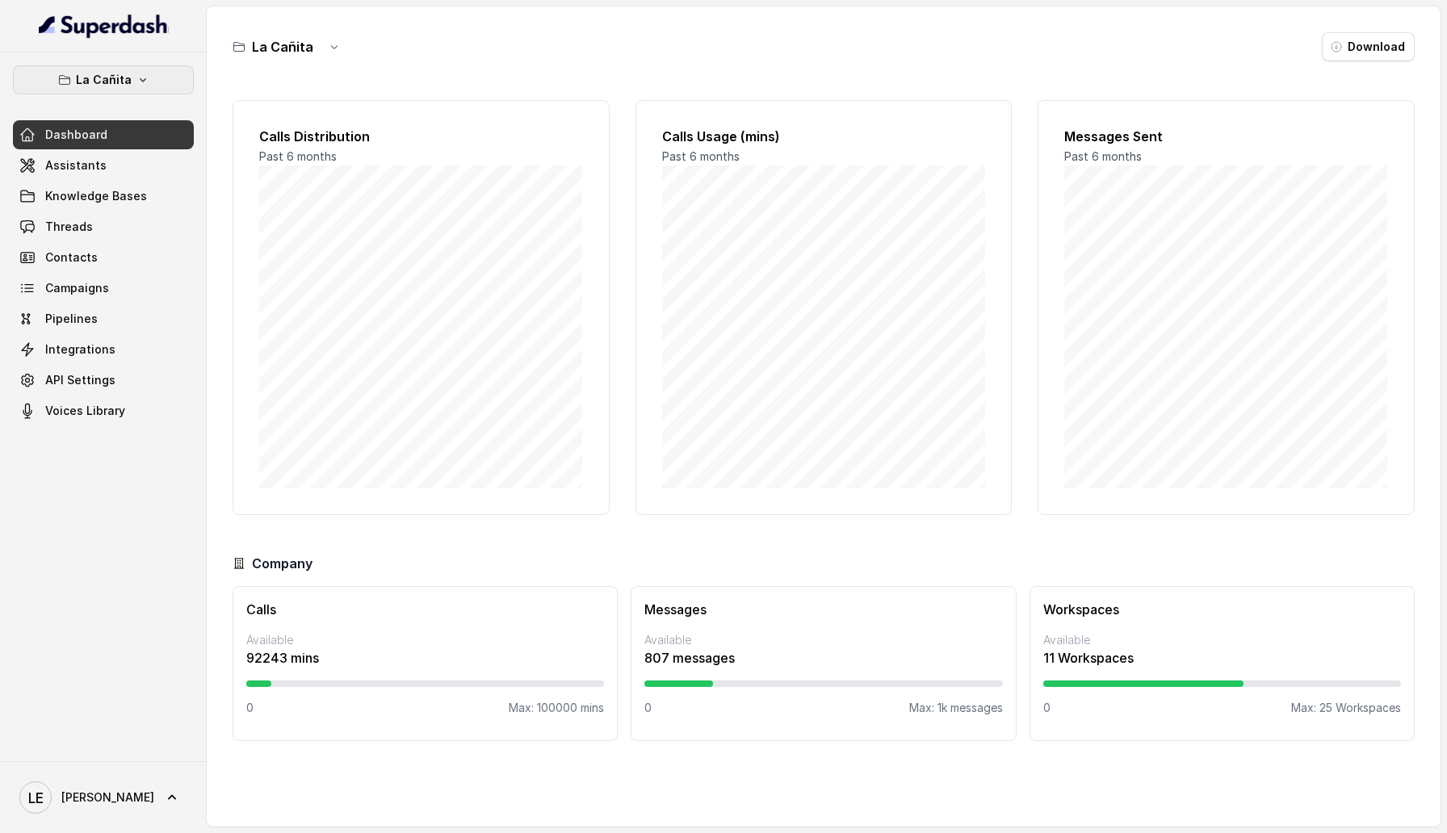
click at [136, 80] on icon "button" at bounding box center [142, 79] width 13 height 13
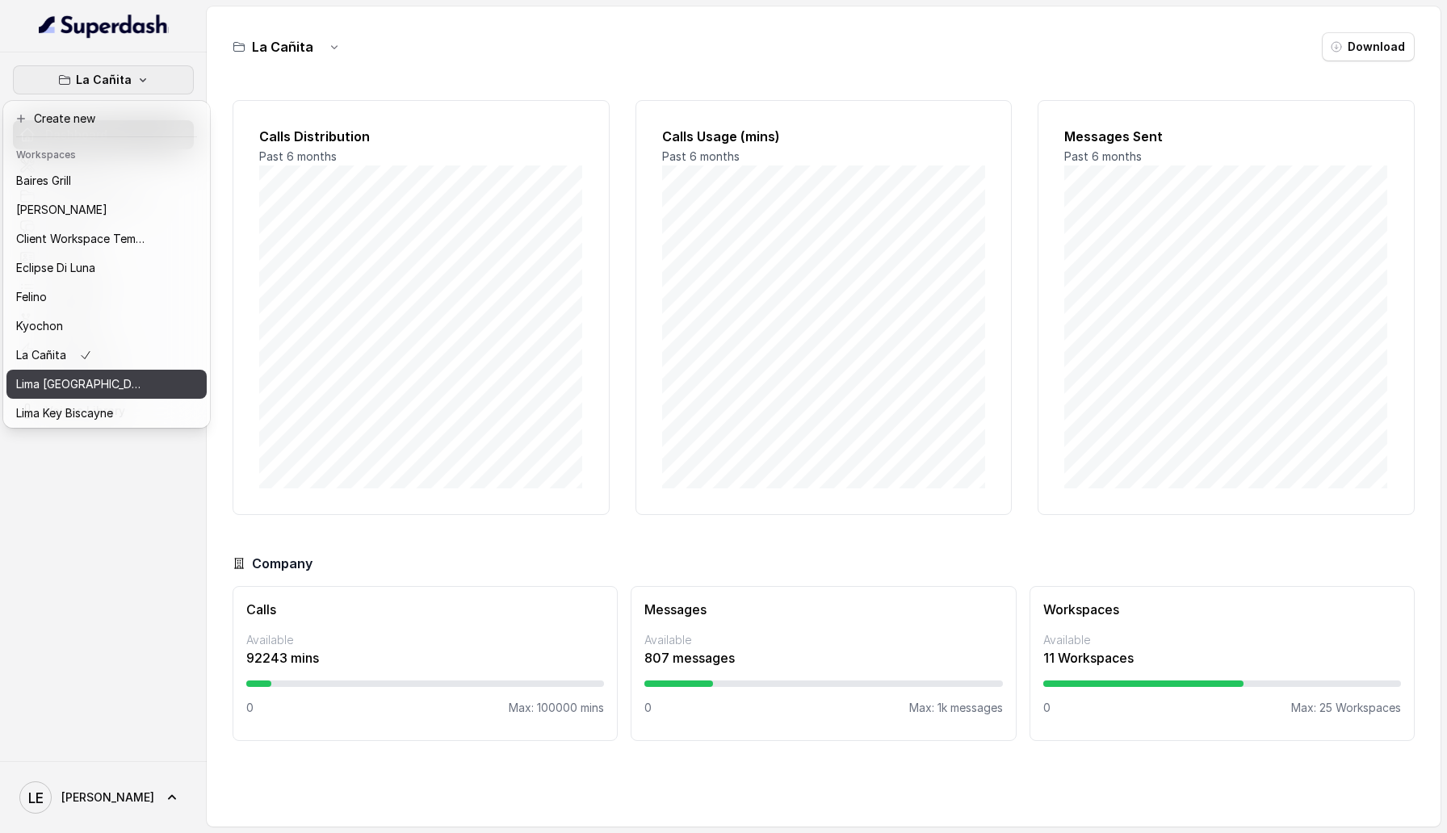
click at [113, 392] on div "Lima [GEOGRAPHIC_DATA]" at bounding box center [80, 384] width 129 height 19
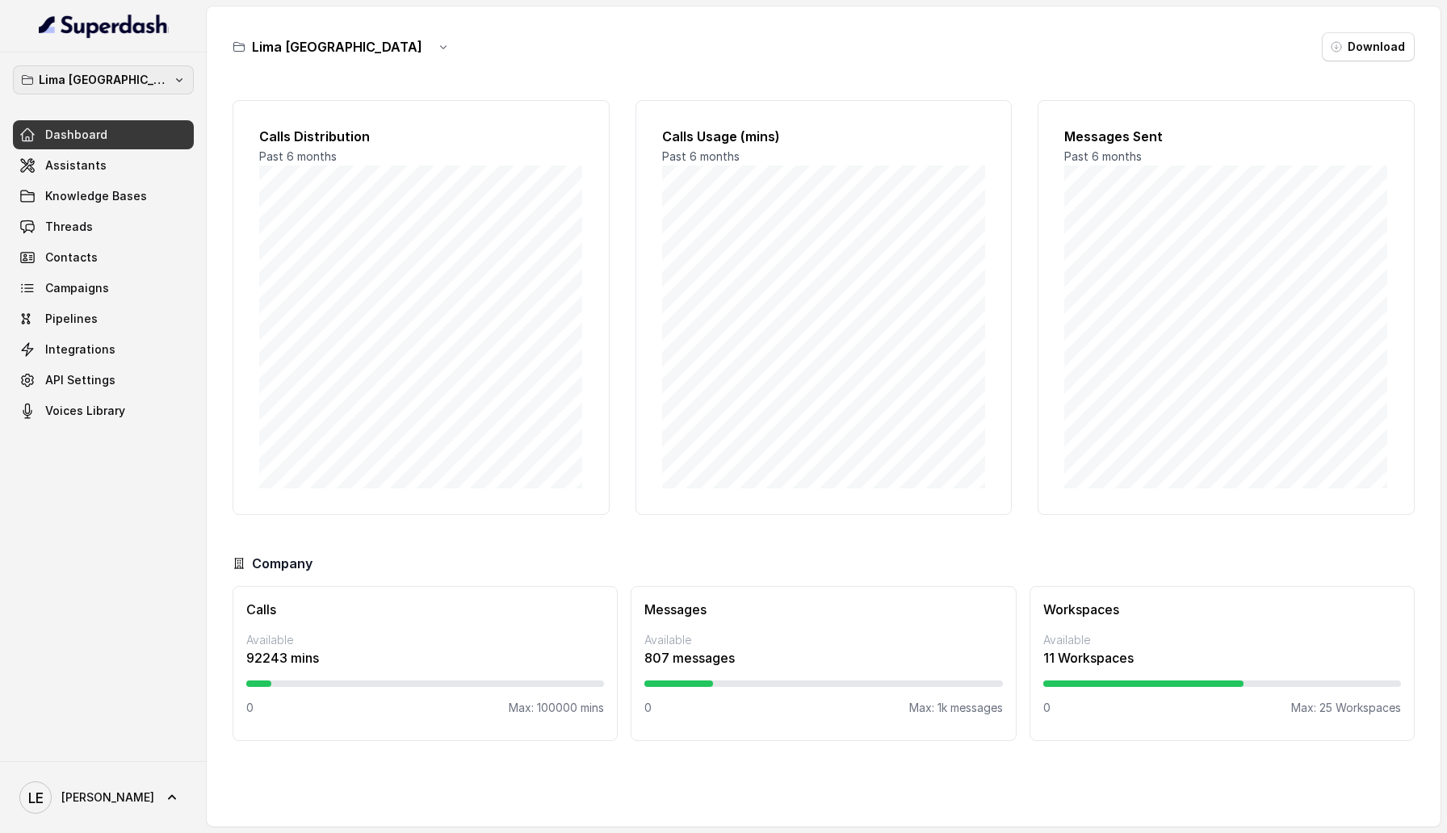
click at [146, 86] on button "Lima [GEOGRAPHIC_DATA]" at bounding box center [103, 79] width 181 height 29
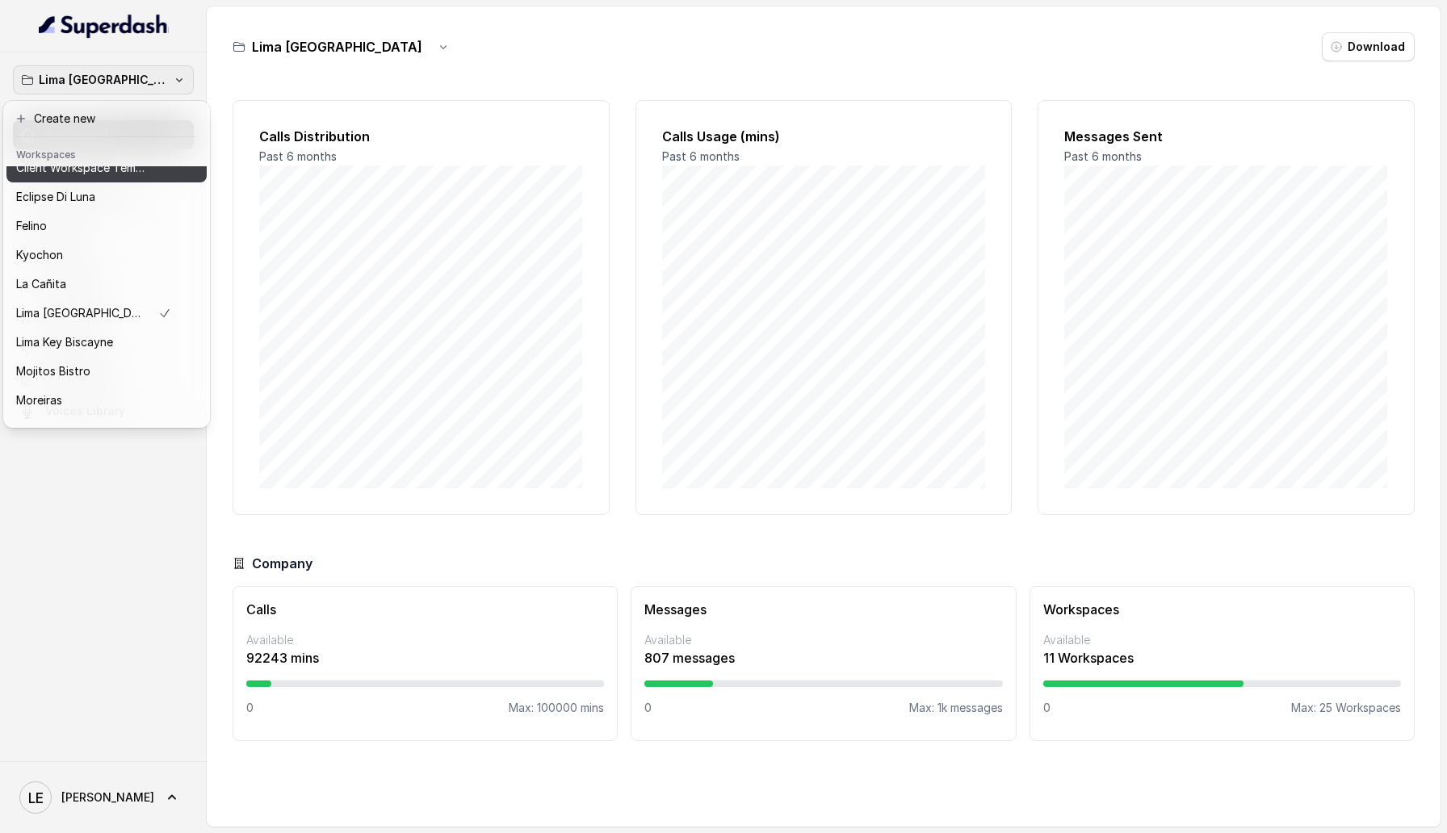
scroll to position [82, 0]
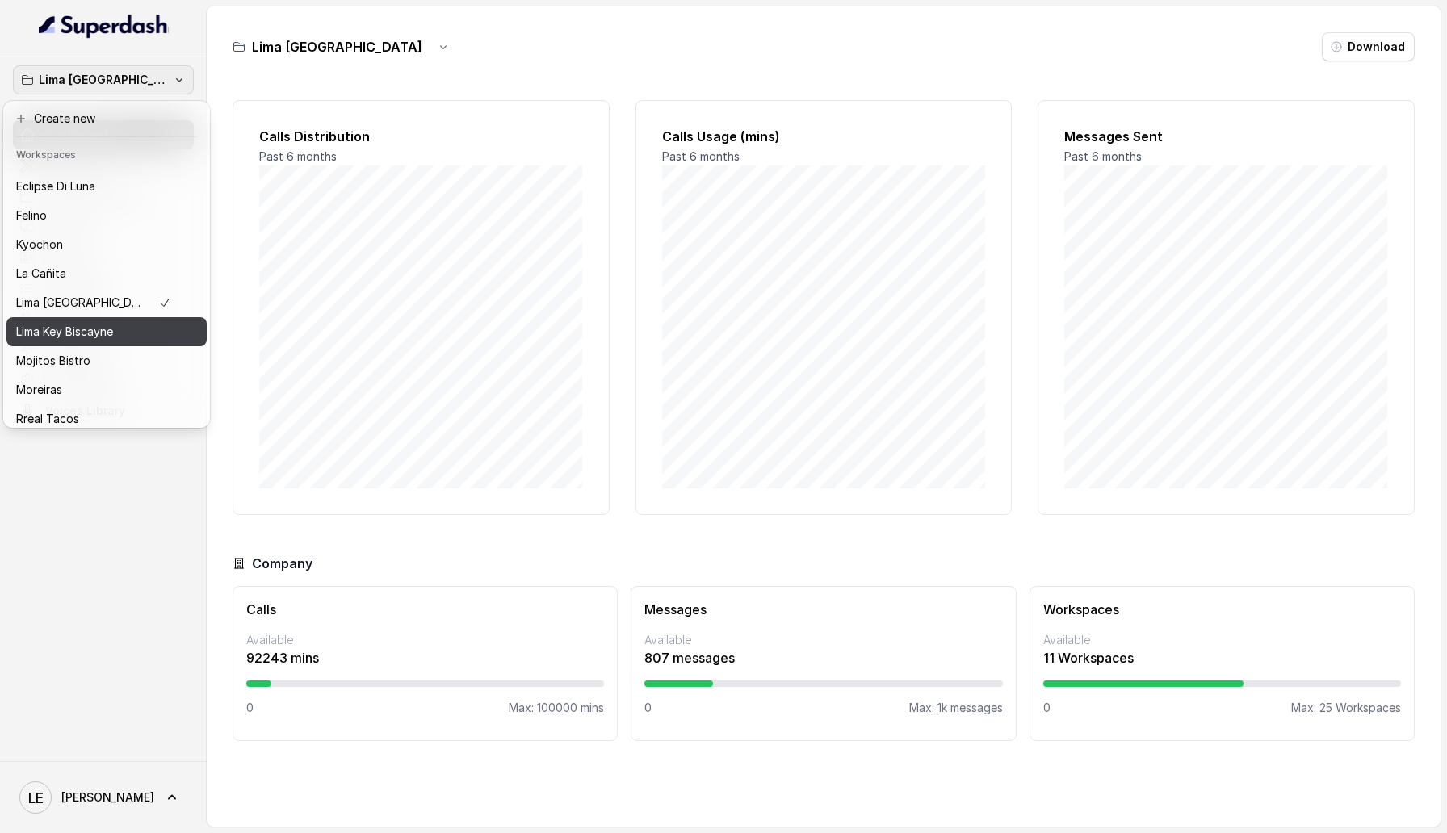
click at [148, 345] on button "Lima Key Biscayne" at bounding box center [106, 331] width 200 height 29
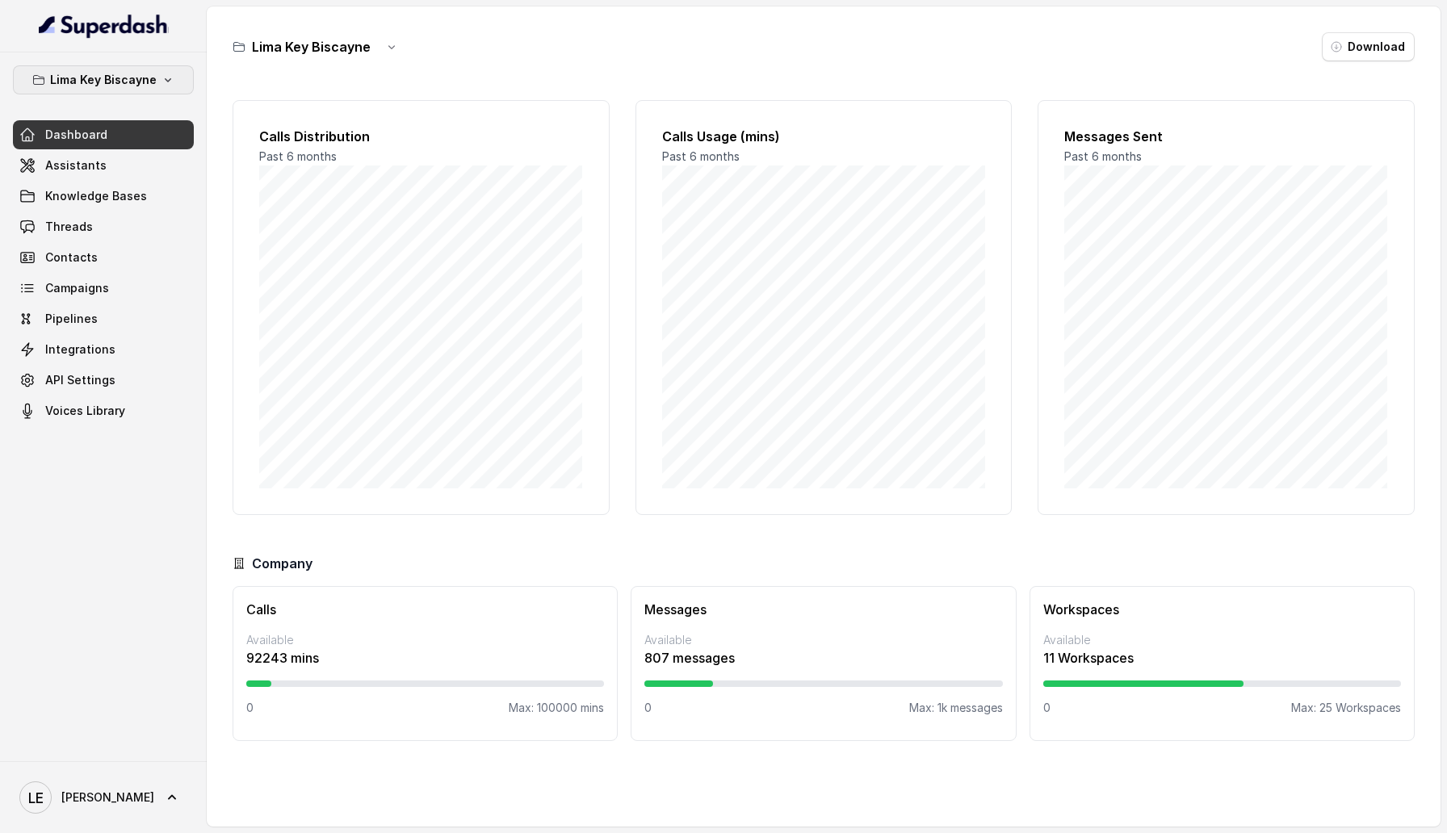
click at [114, 86] on p "Lima Key Biscayne" at bounding box center [103, 79] width 107 height 19
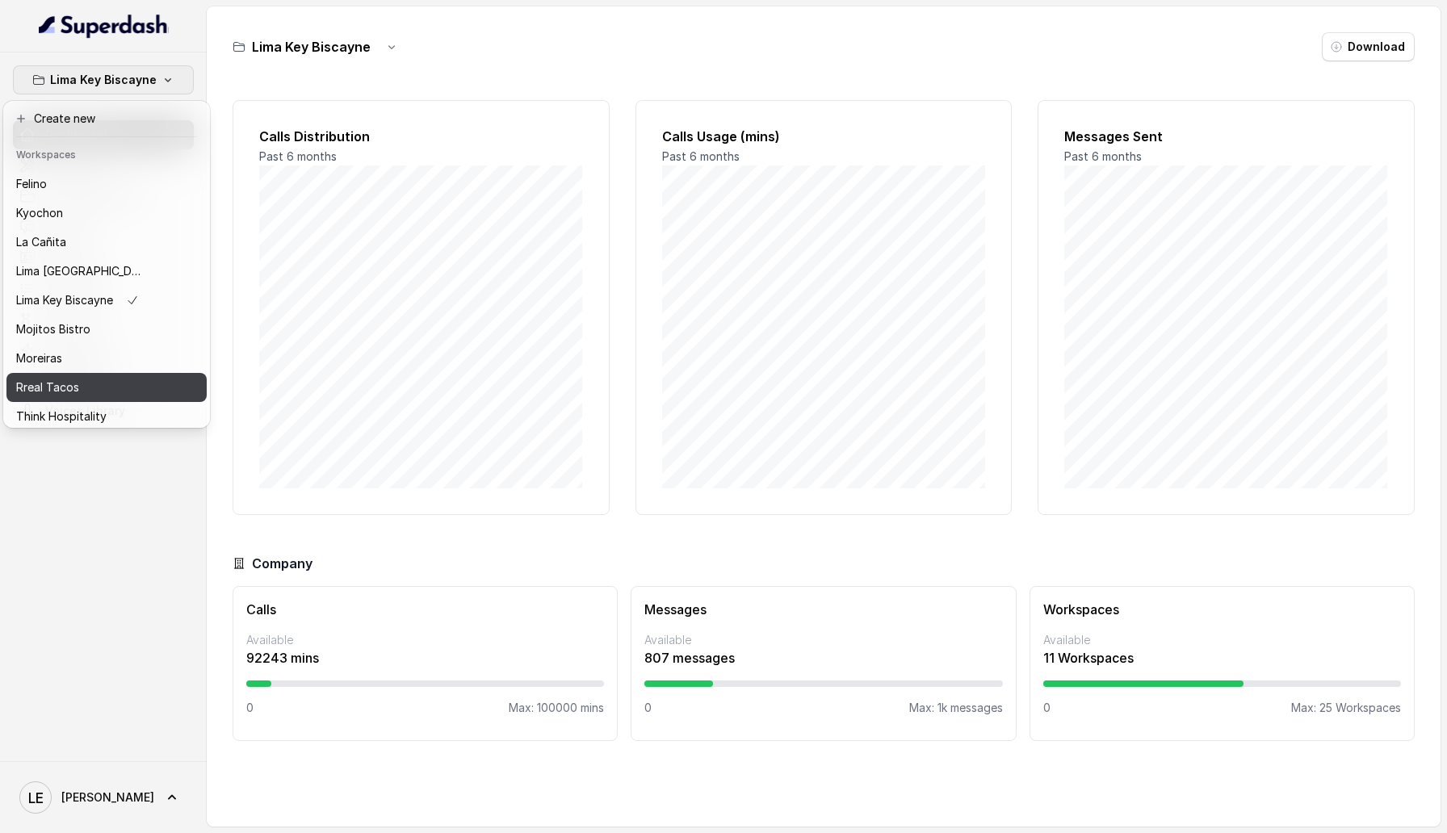
scroll to position [147, 0]
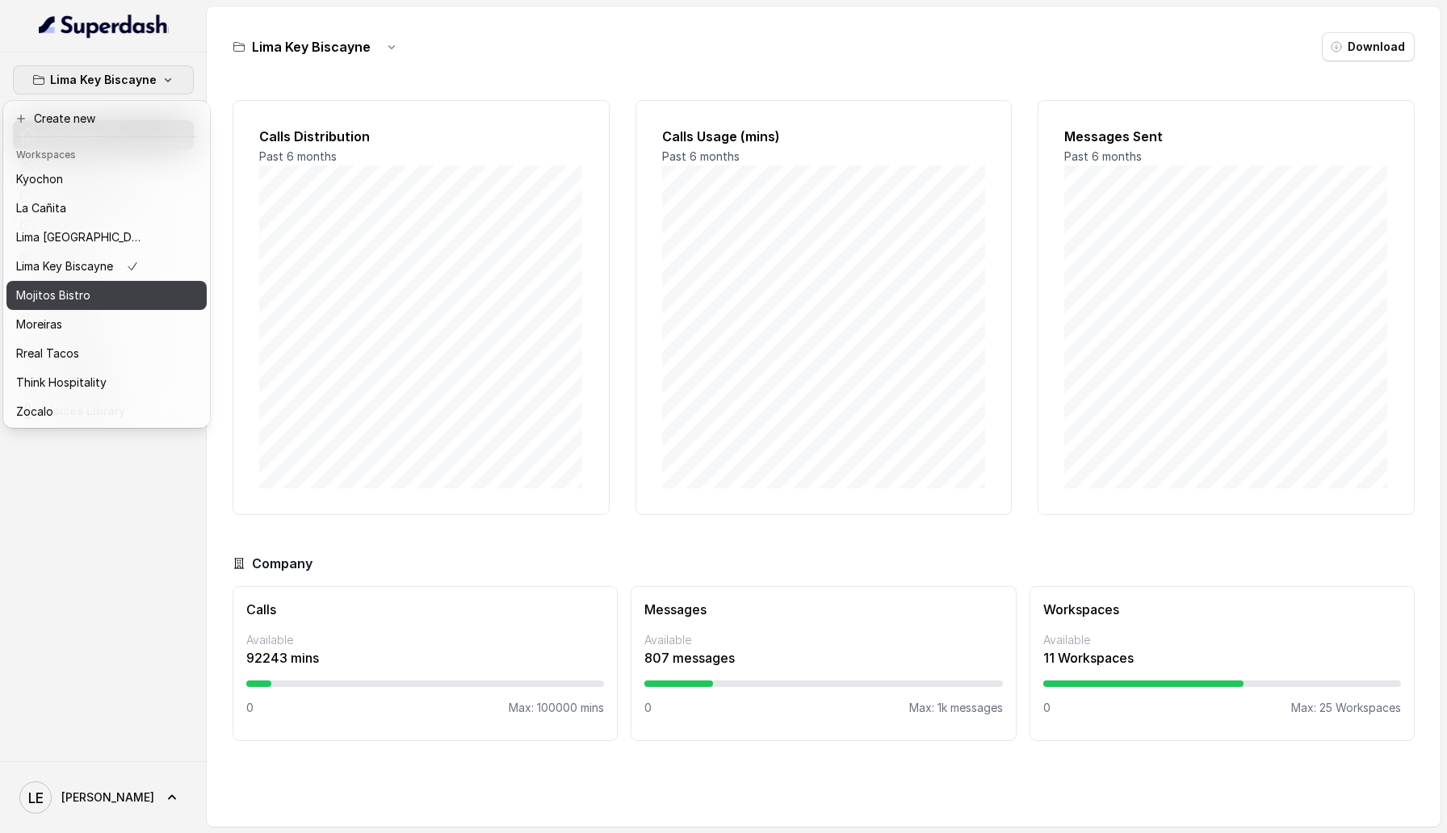
click at [114, 298] on div "Mojitos Bistro" at bounding box center [80, 295] width 129 height 19
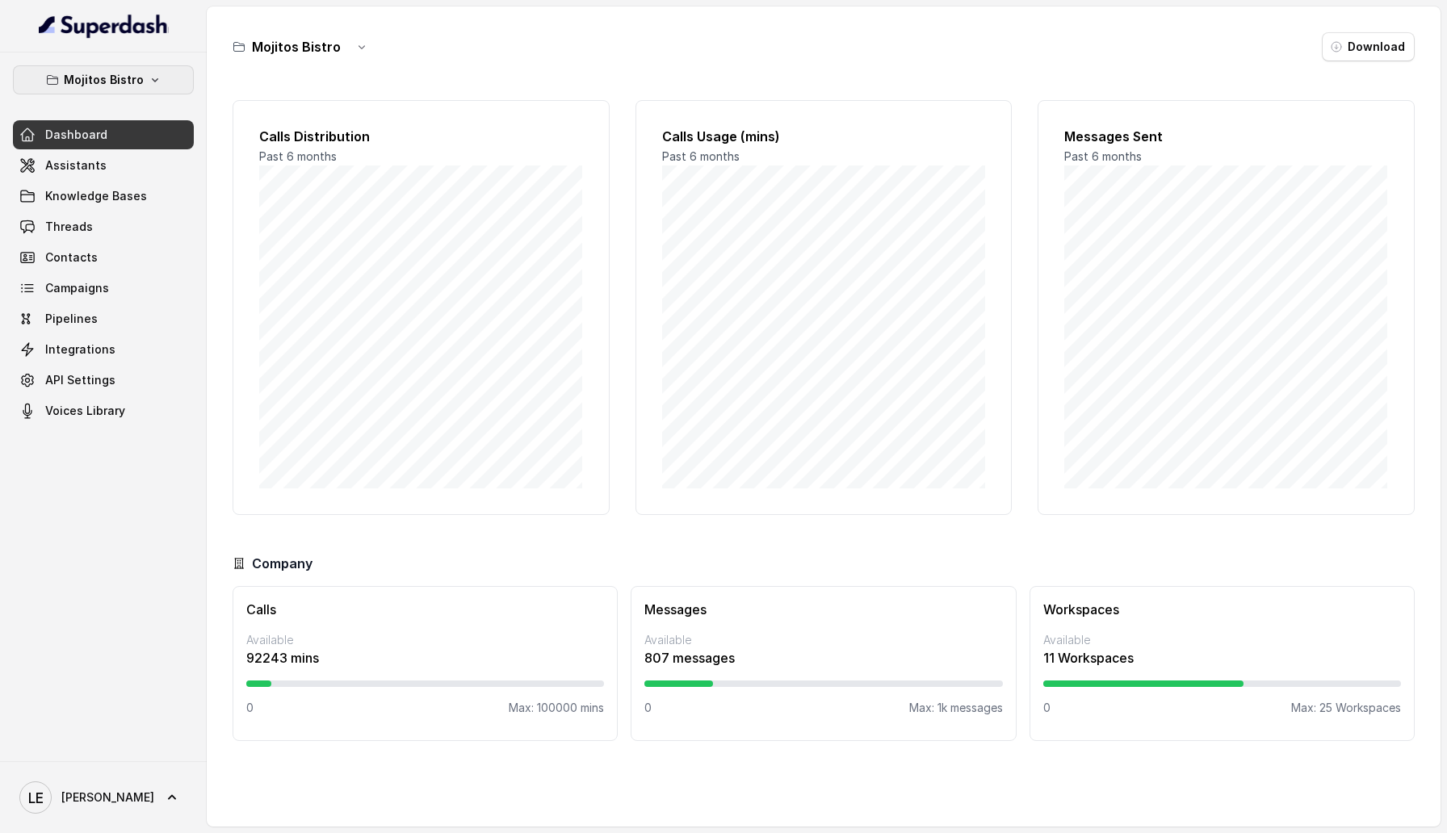
click at [126, 81] on p "Mojitos Bistro" at bounding box center [104, 79] width 80 height 19
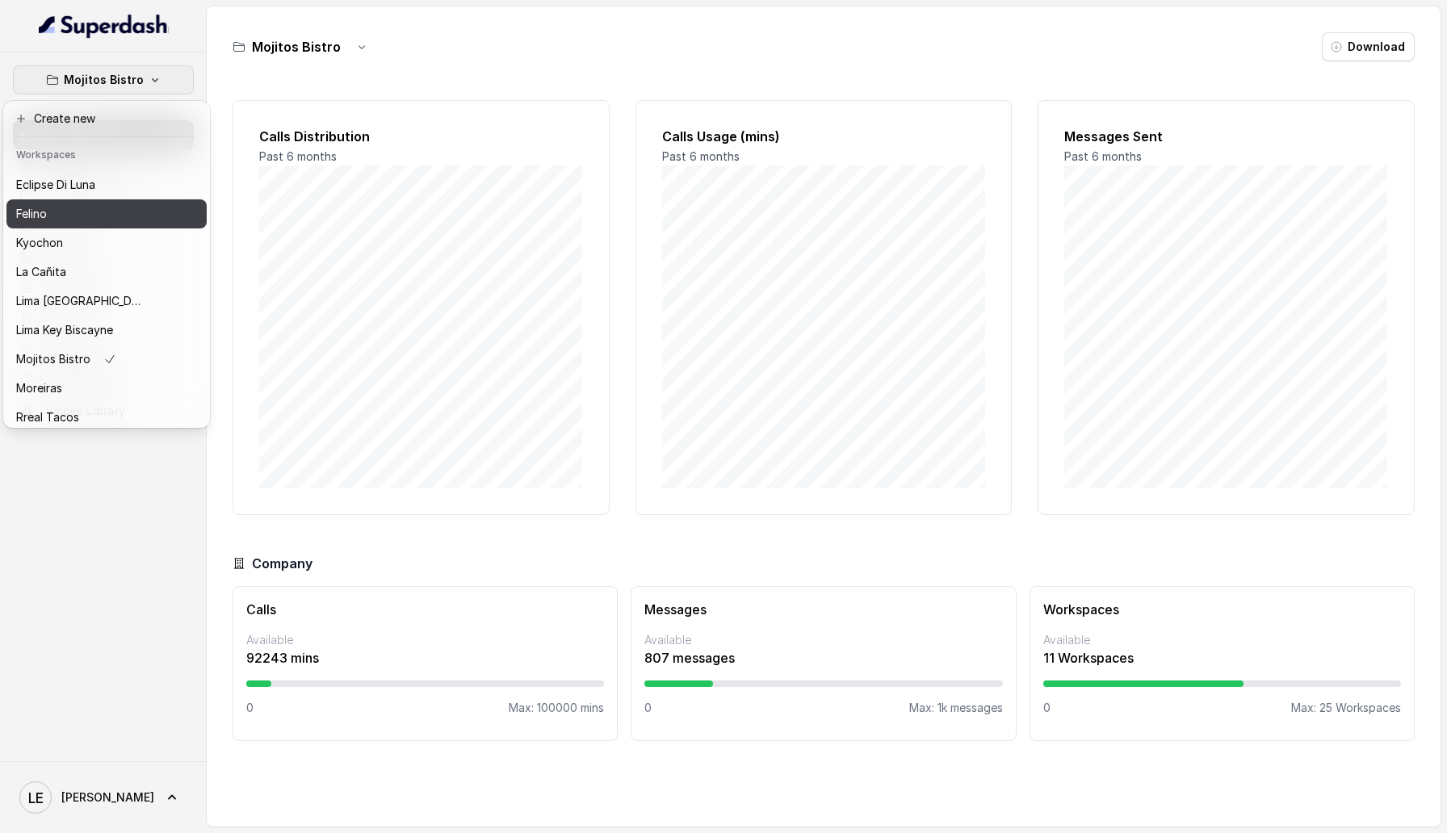
scroll to position [93, 0]
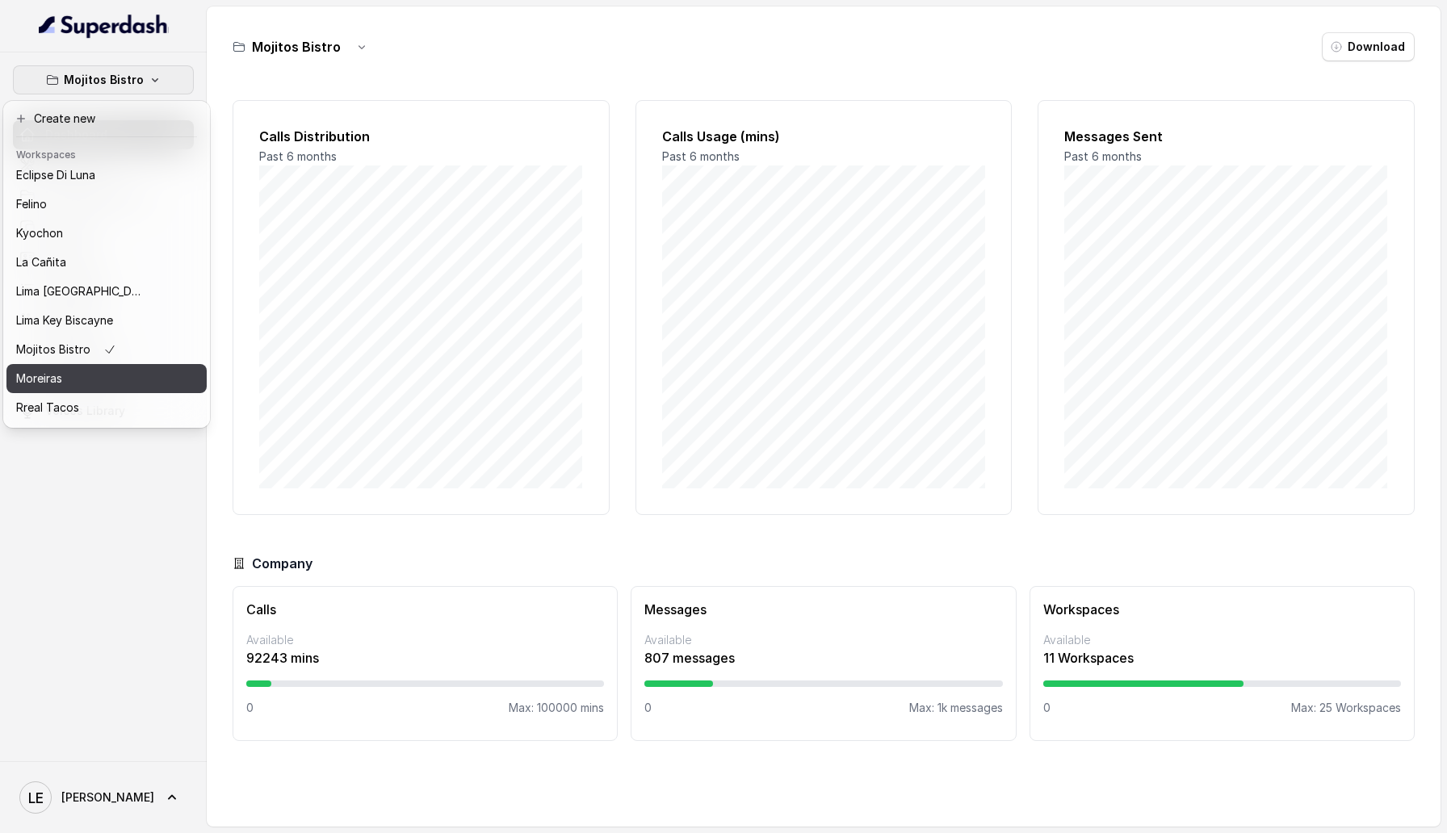
click at [114, 372] on div "Moreiras" at bounding box center [80, 378] width 129 height 19
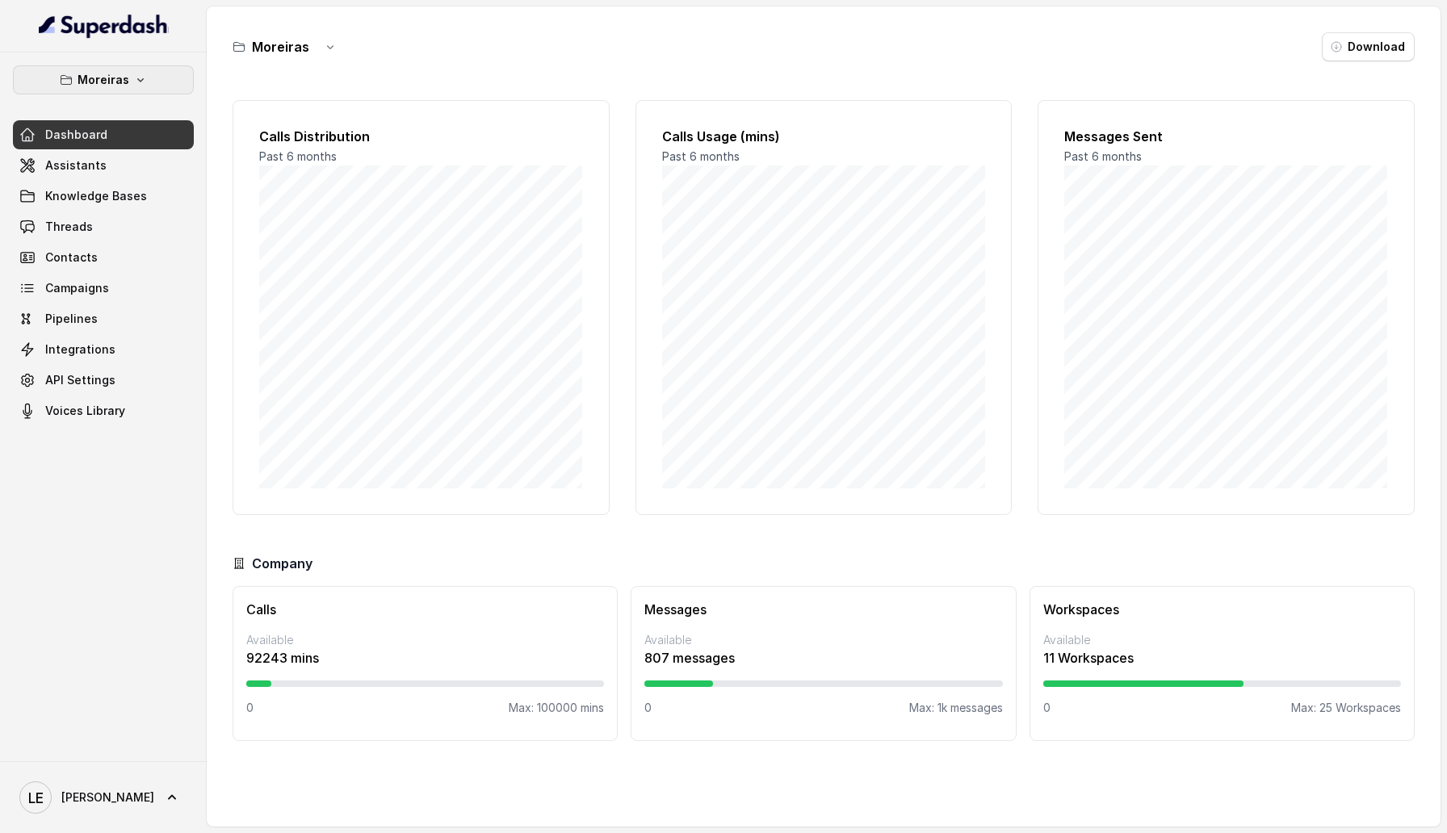
click at [154, 77] on button "Moreiras" at bounding box center [103, 79] width 181 height 29
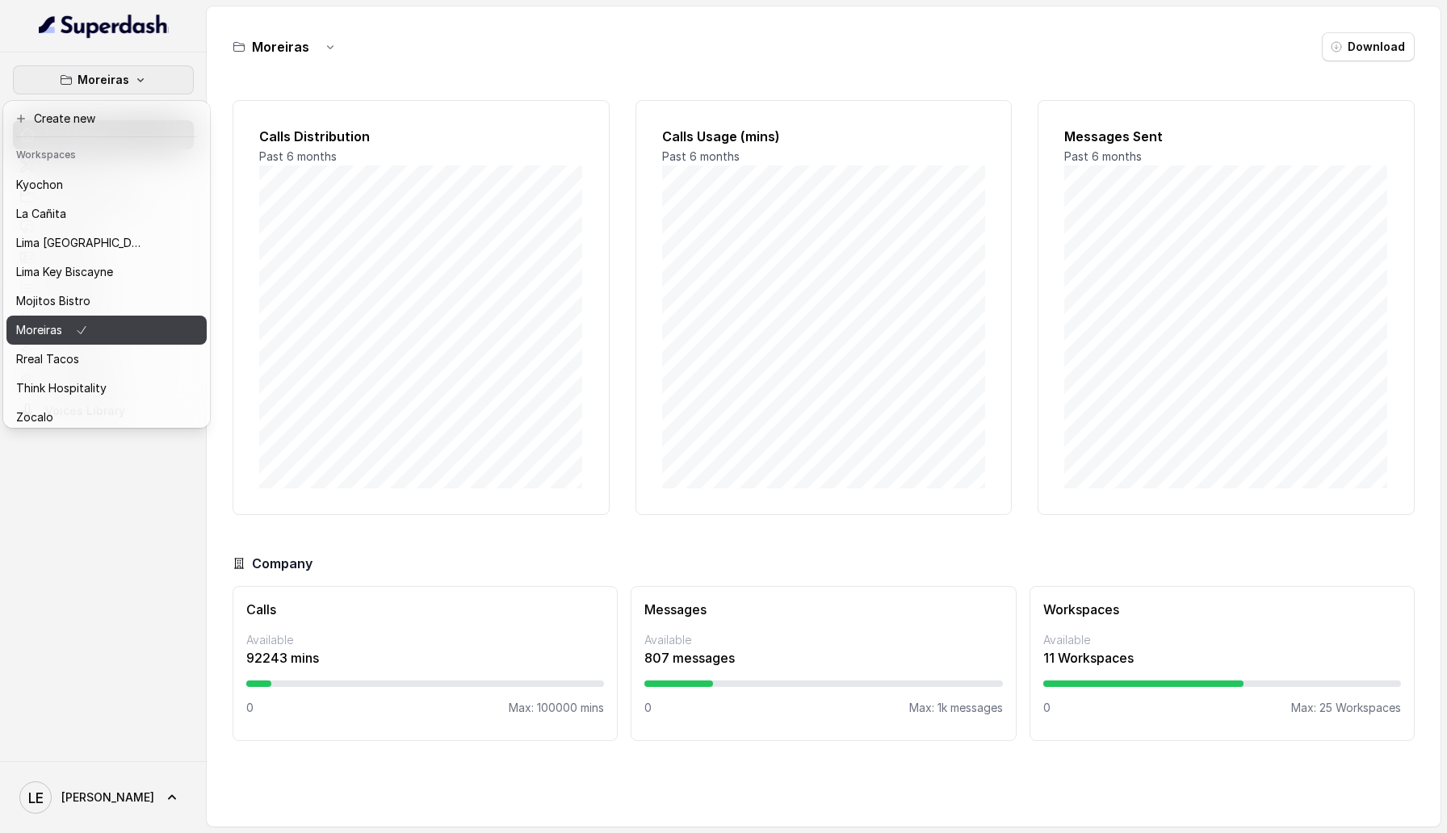
scroll to position [149, 0]
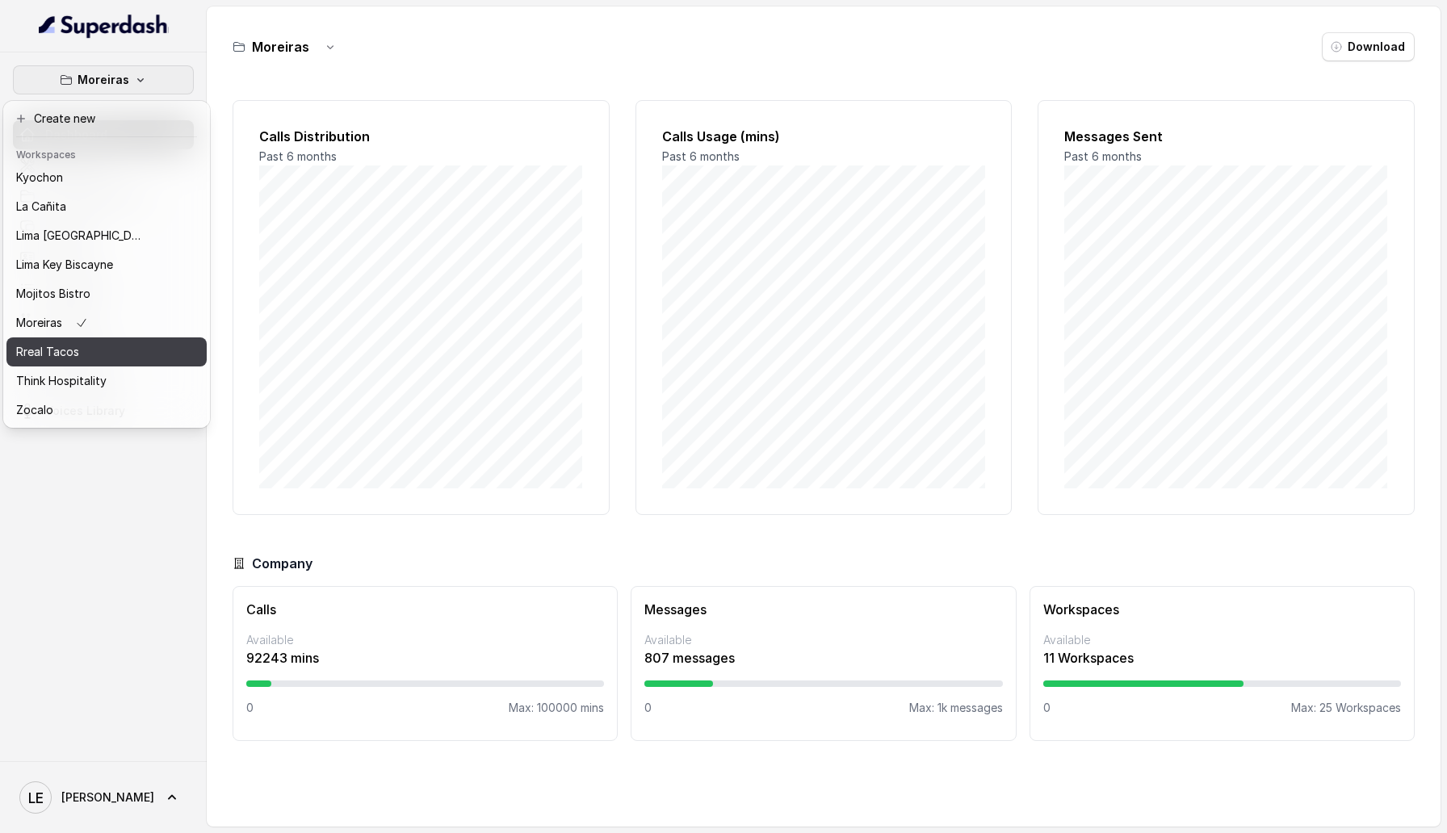
click at [145, 340] on button "Rreal Tacos" at bounding box center [106, 351] width 200 height 29
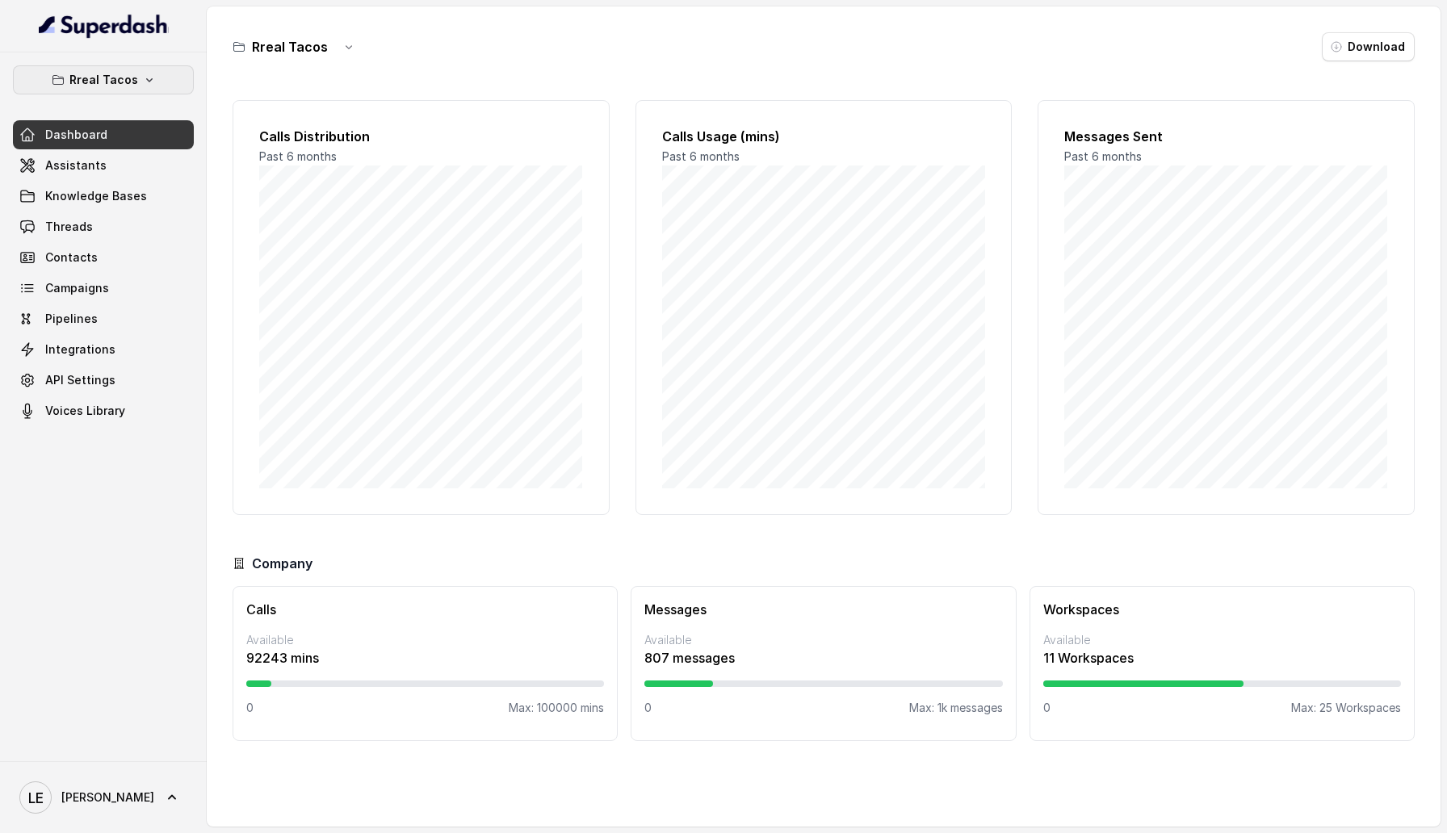
click at [166, 82] on button "Rreal Tacos" at bounding box center [103, 79] width 181 height 29
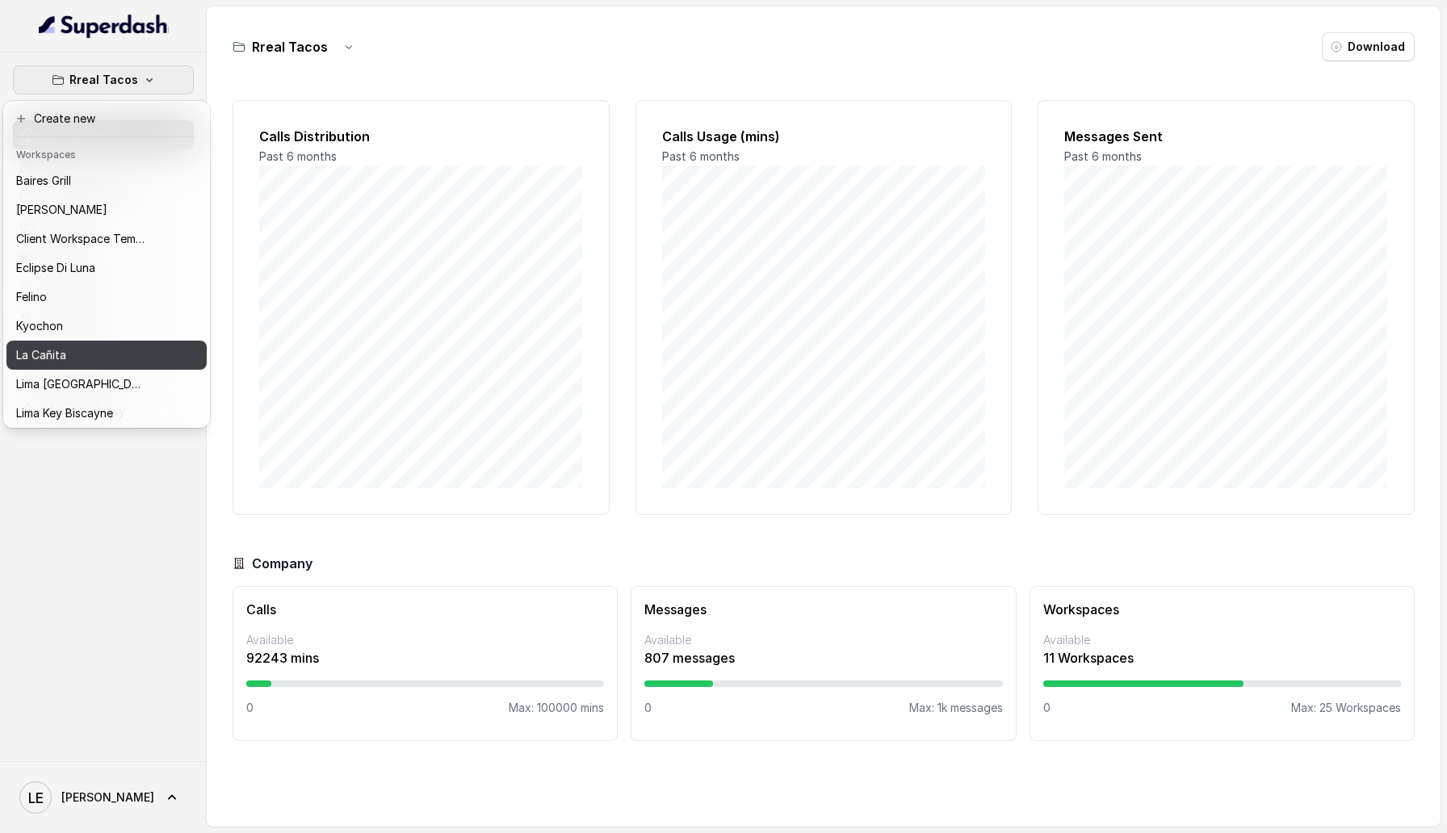
scroll to position [149, 0]
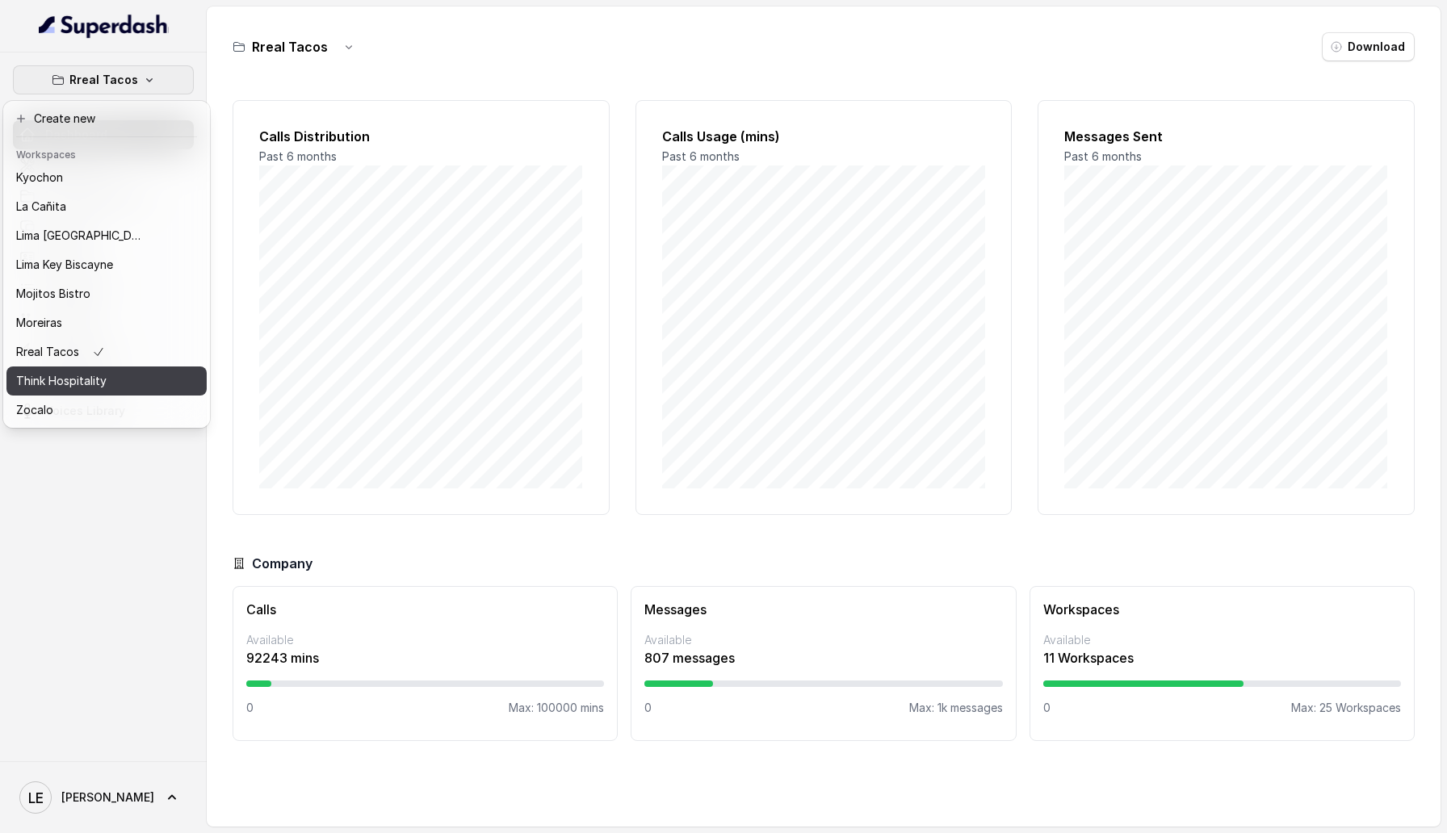
click at [143, 380] on div "Think Hospitality" at bounding box center [80, 380] width 129 height 19
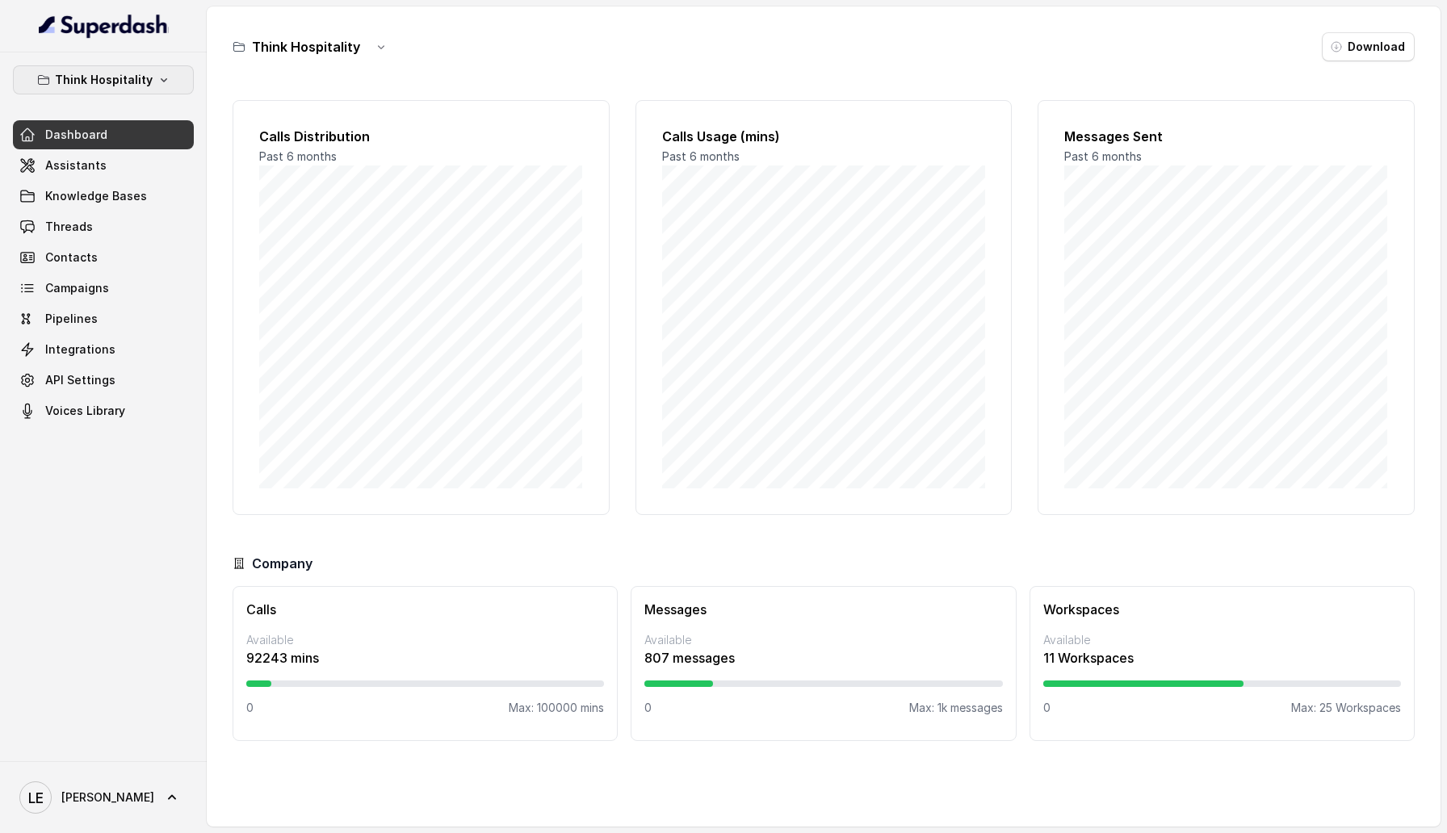
click at [162, 81] on icon "button" at bounding box center [163, 79] width 13 height 13
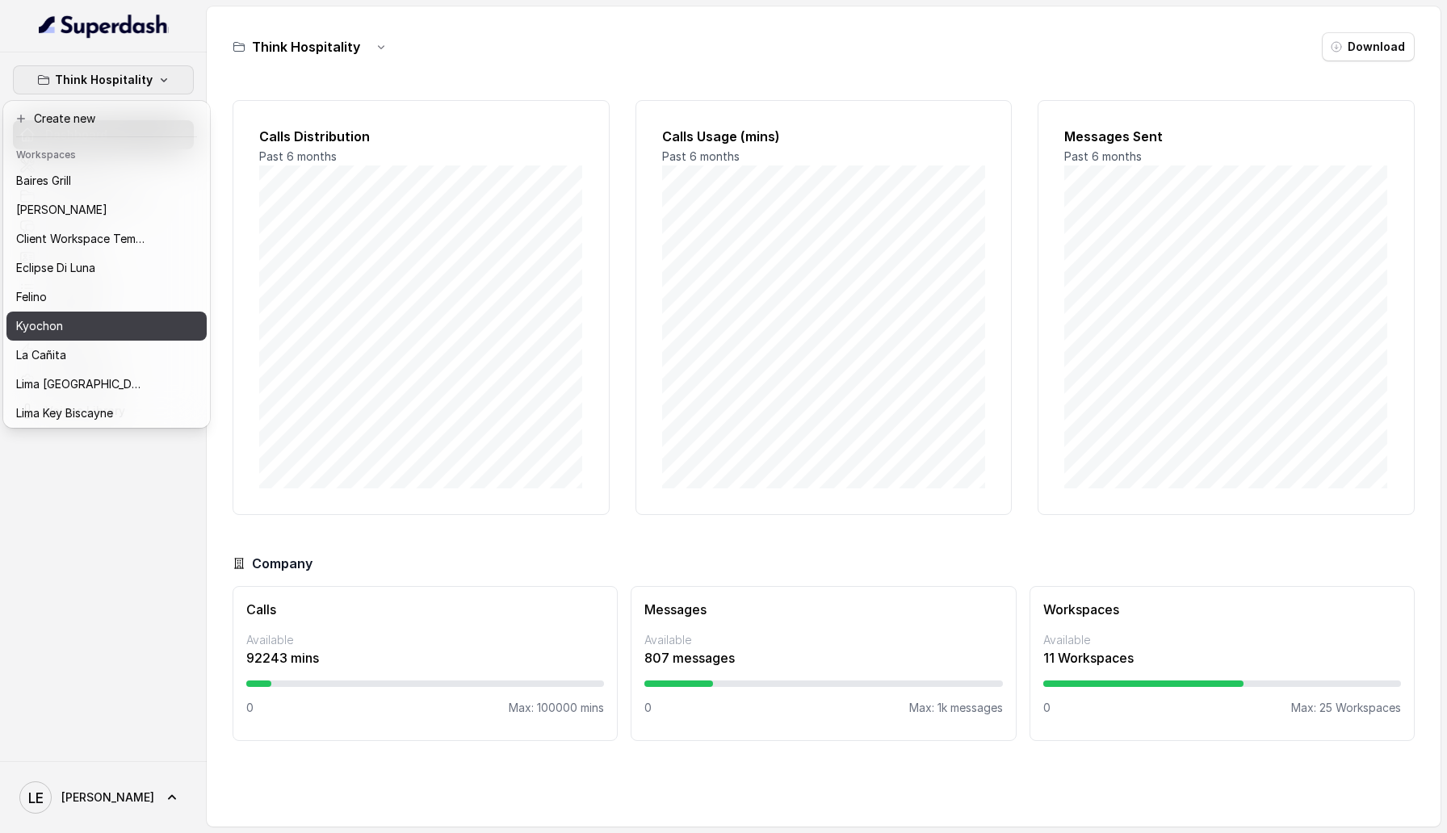
scroll to position [149, 0]
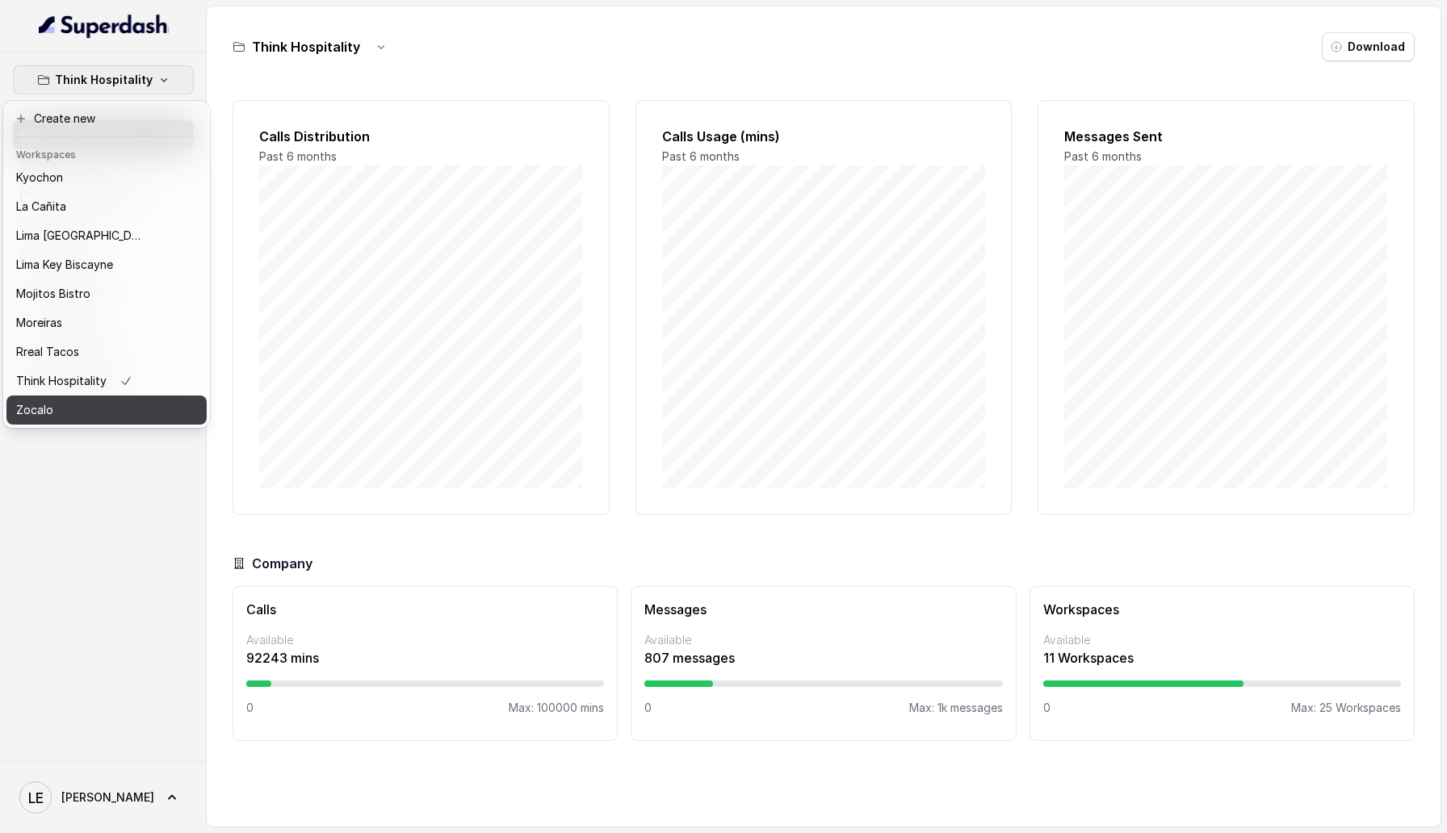
click at [149, 404] on button "Zocalo" at bounding box center [106, 410] width 200 height 29
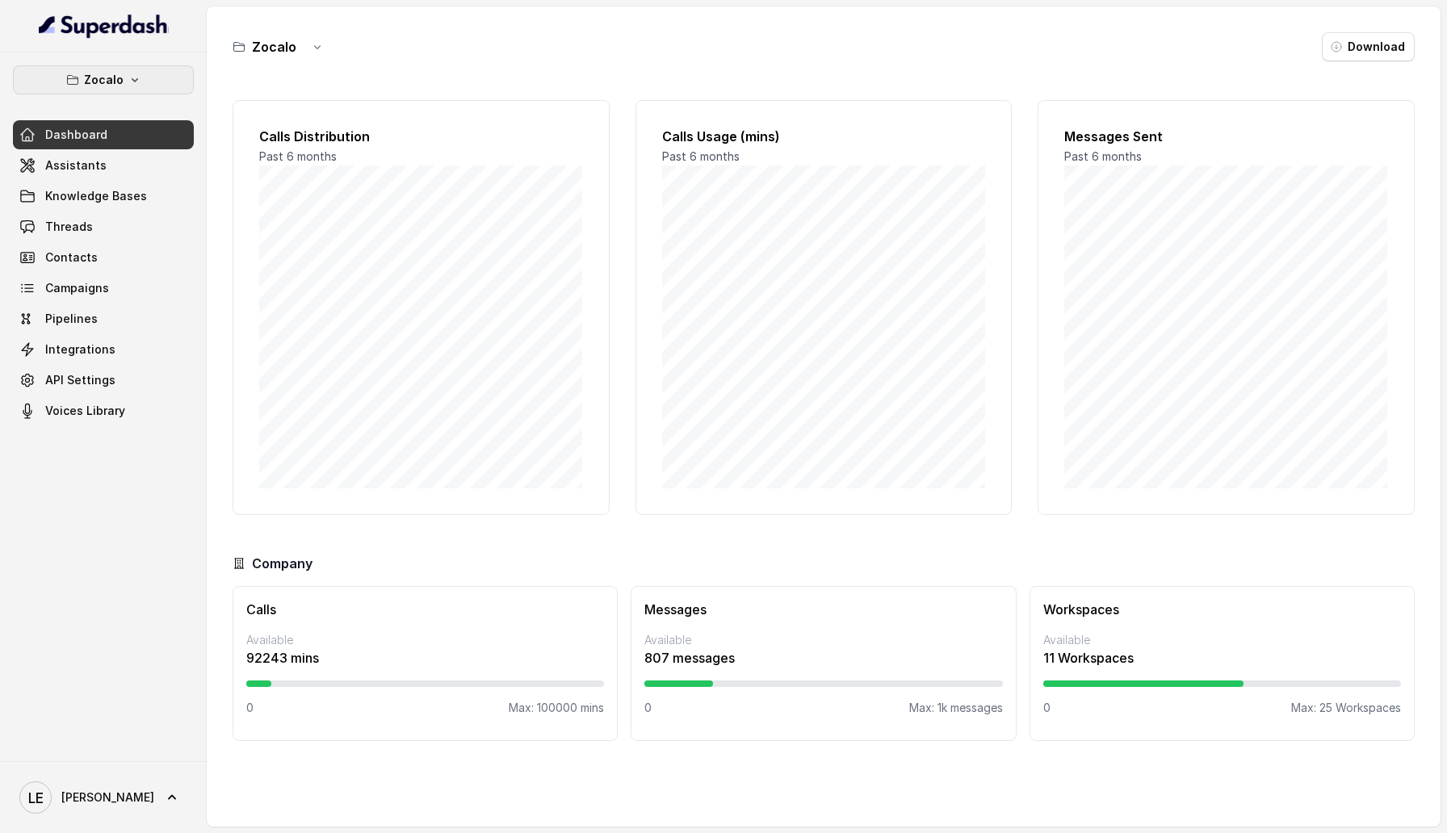
click at [182, 93] on button "Zocalo" at bounding box center [103, 79] width 181 height 29
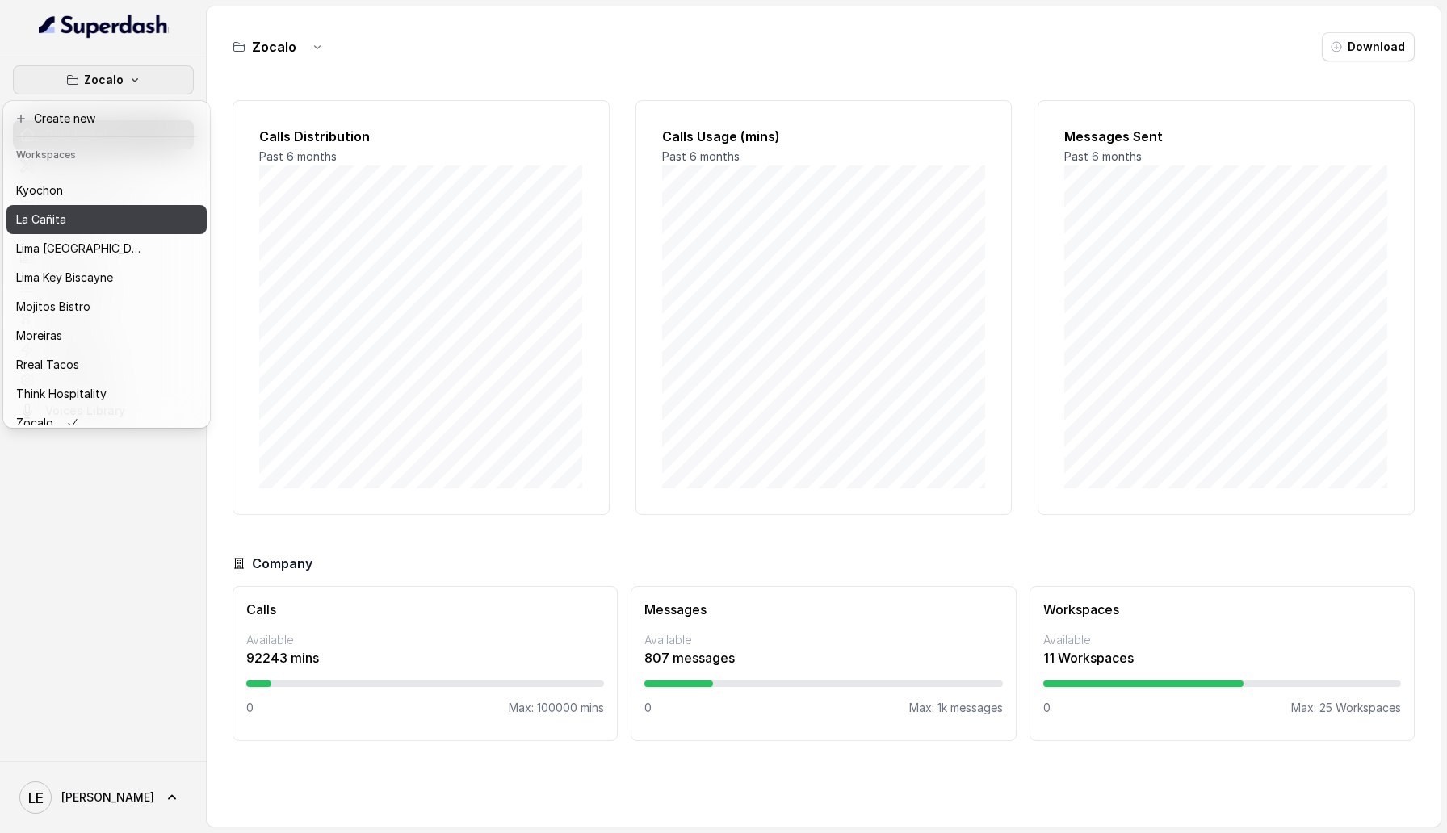
scroll to position [149, 0]
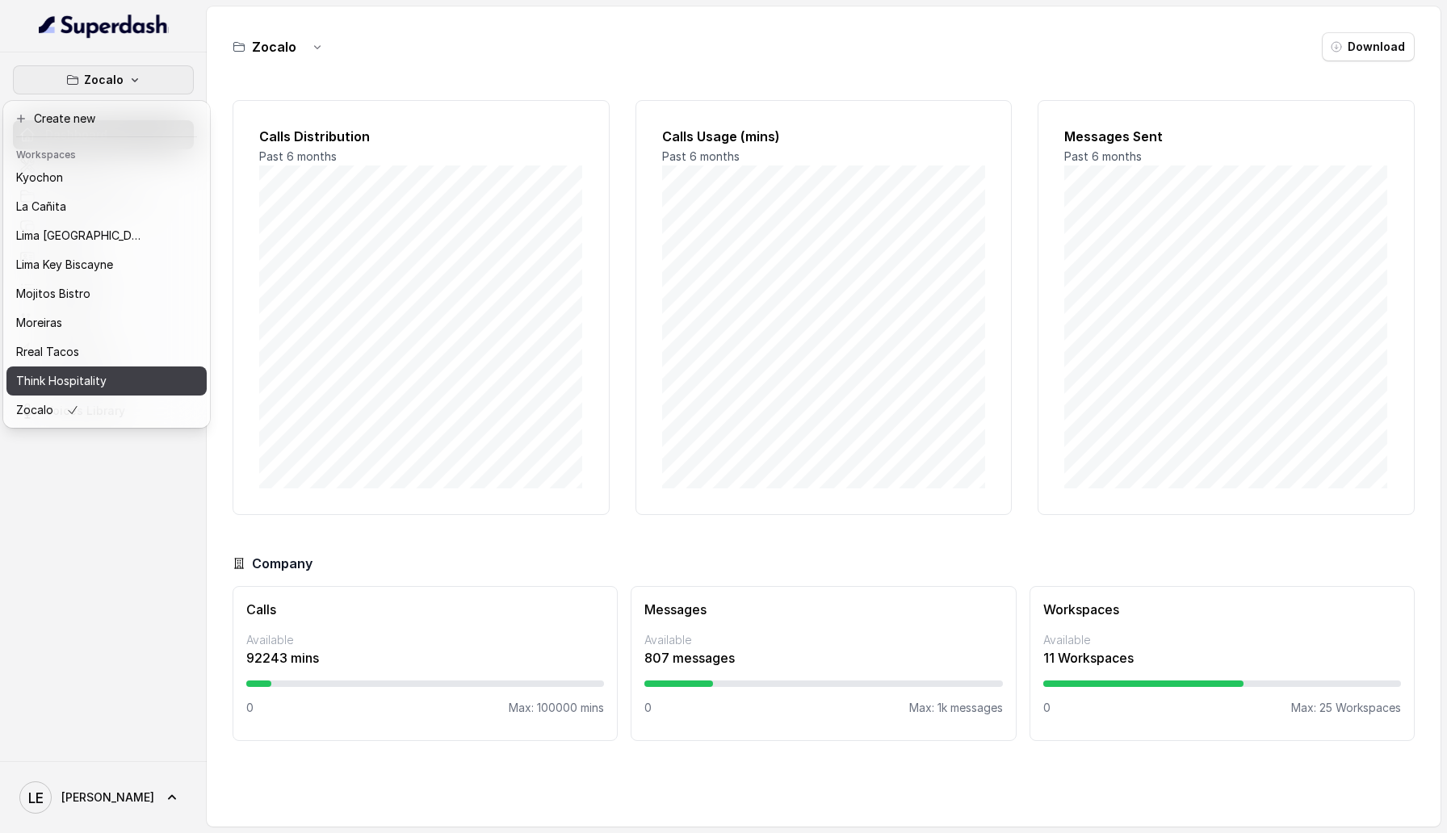
click at [161, 371] on button "Think Hospitality" at bounding box center [106, 381] width 200 height 29
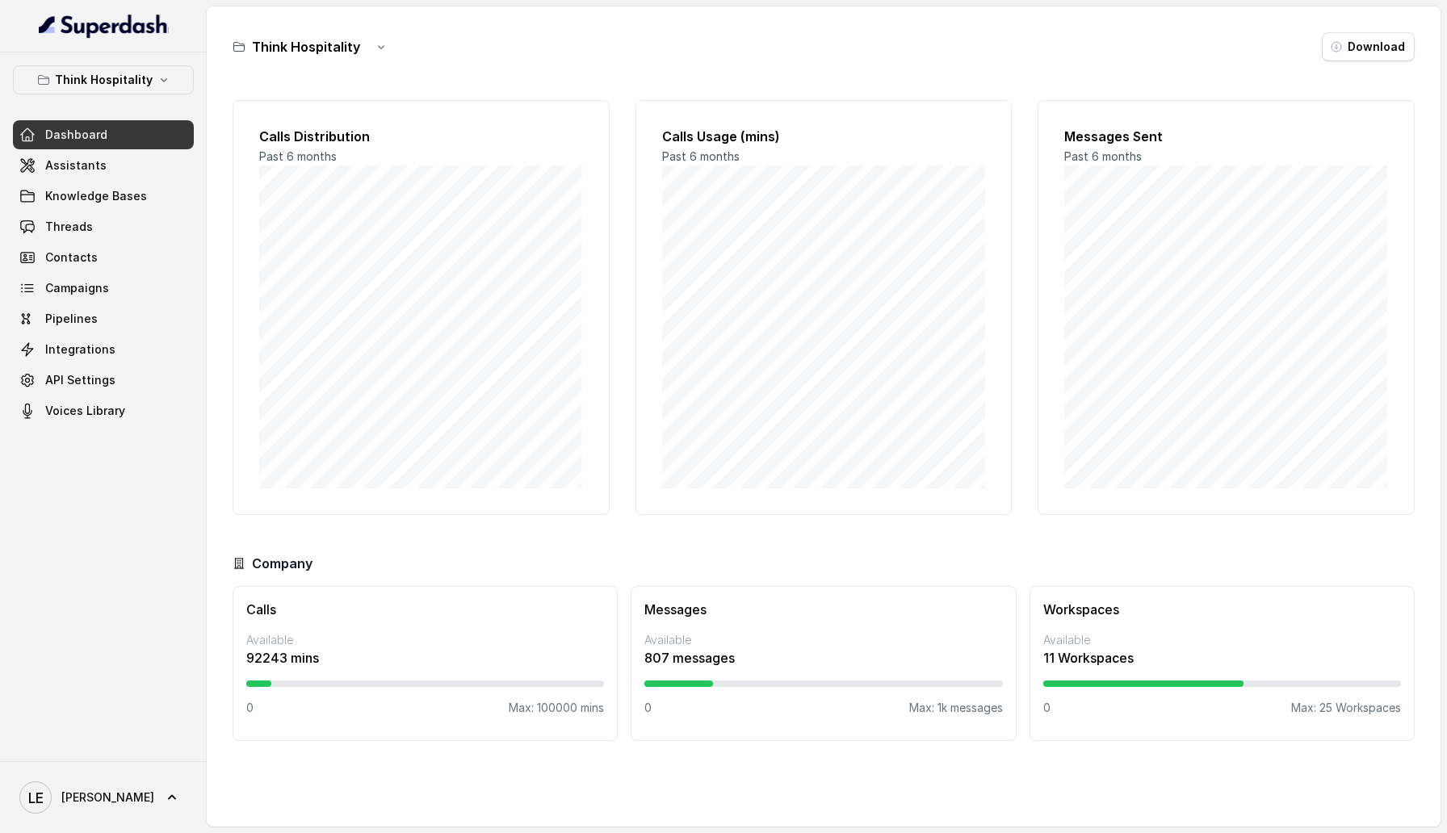
click at [166, 94] on div "Think Hospitality Dashboard Assistants Knowledge Bases Threads Contacts Campaig…" at bounding box center [103, 245] width 181 height 360
click at [169, 86] on button "Think Hospitality" at bounding box center [103, 79] width 181 height 29
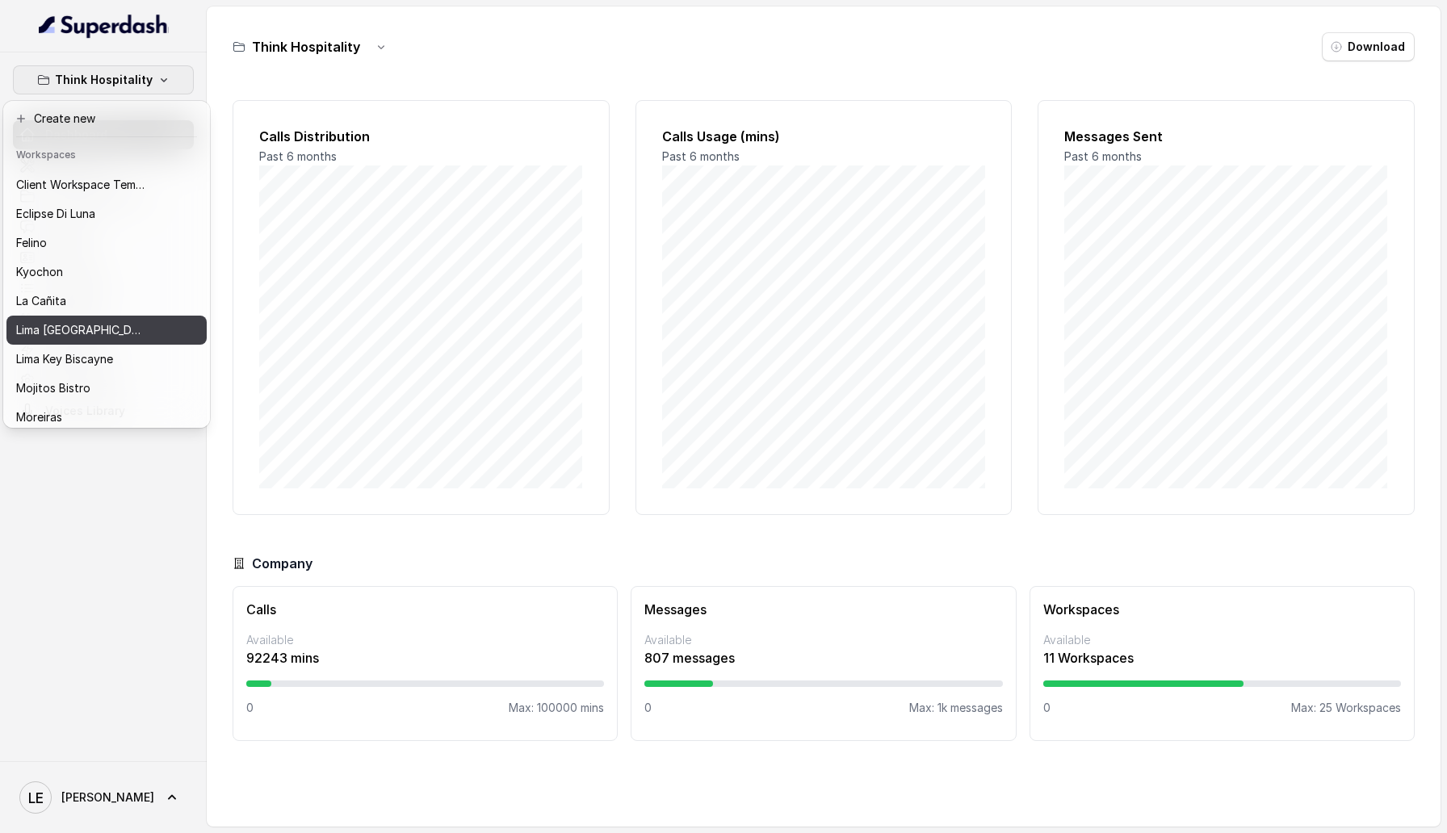
scroll to position [149, 0]
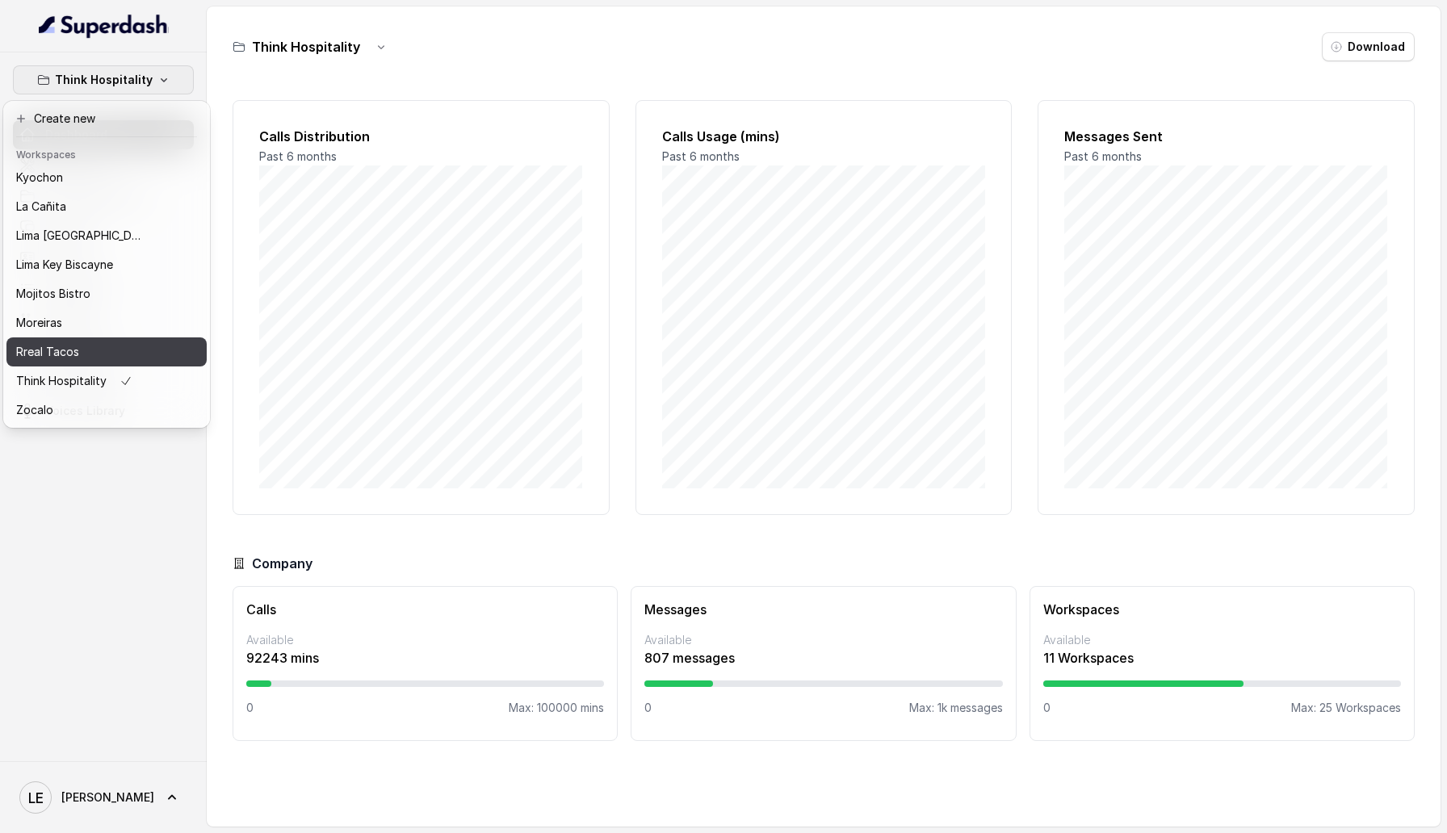
click at [165, 346] on button "Rreal Tacos" at bounding box center [106, 351] width 200 height 29
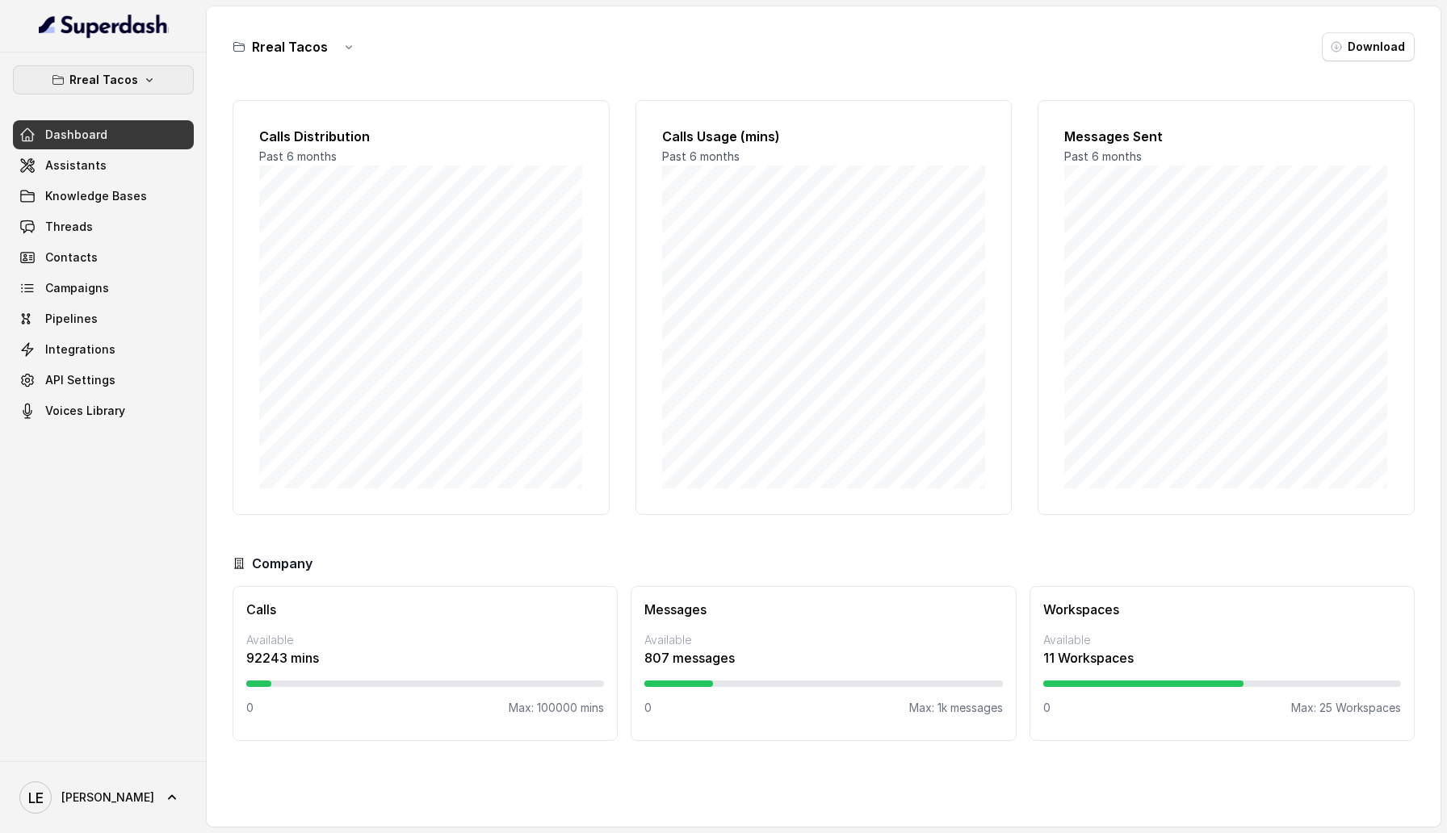
click at [169, 83] on button "Rreal Tacos" at bounding box center [103, 79] width 181 height 29
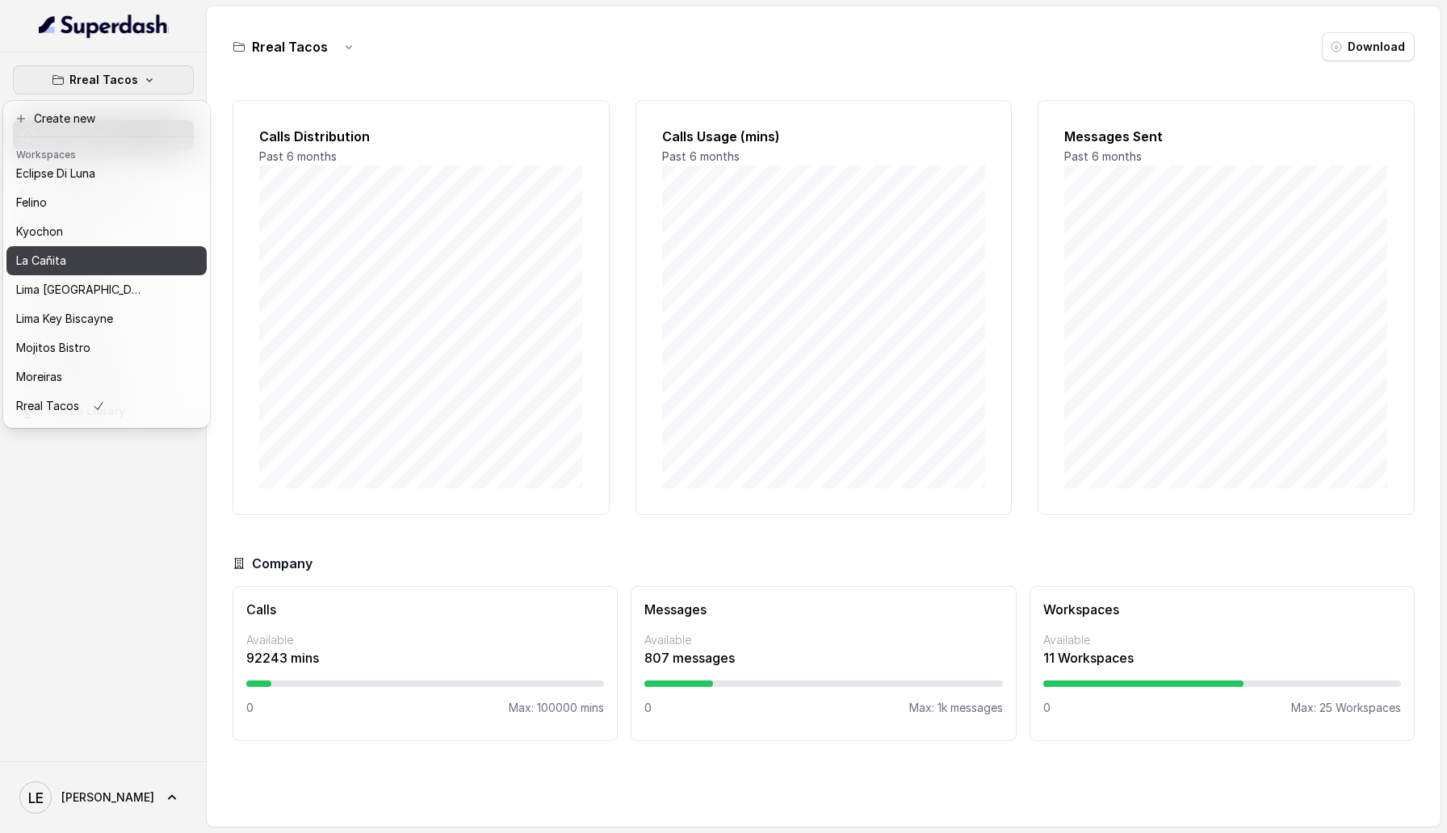
scroll to position [149, 0]
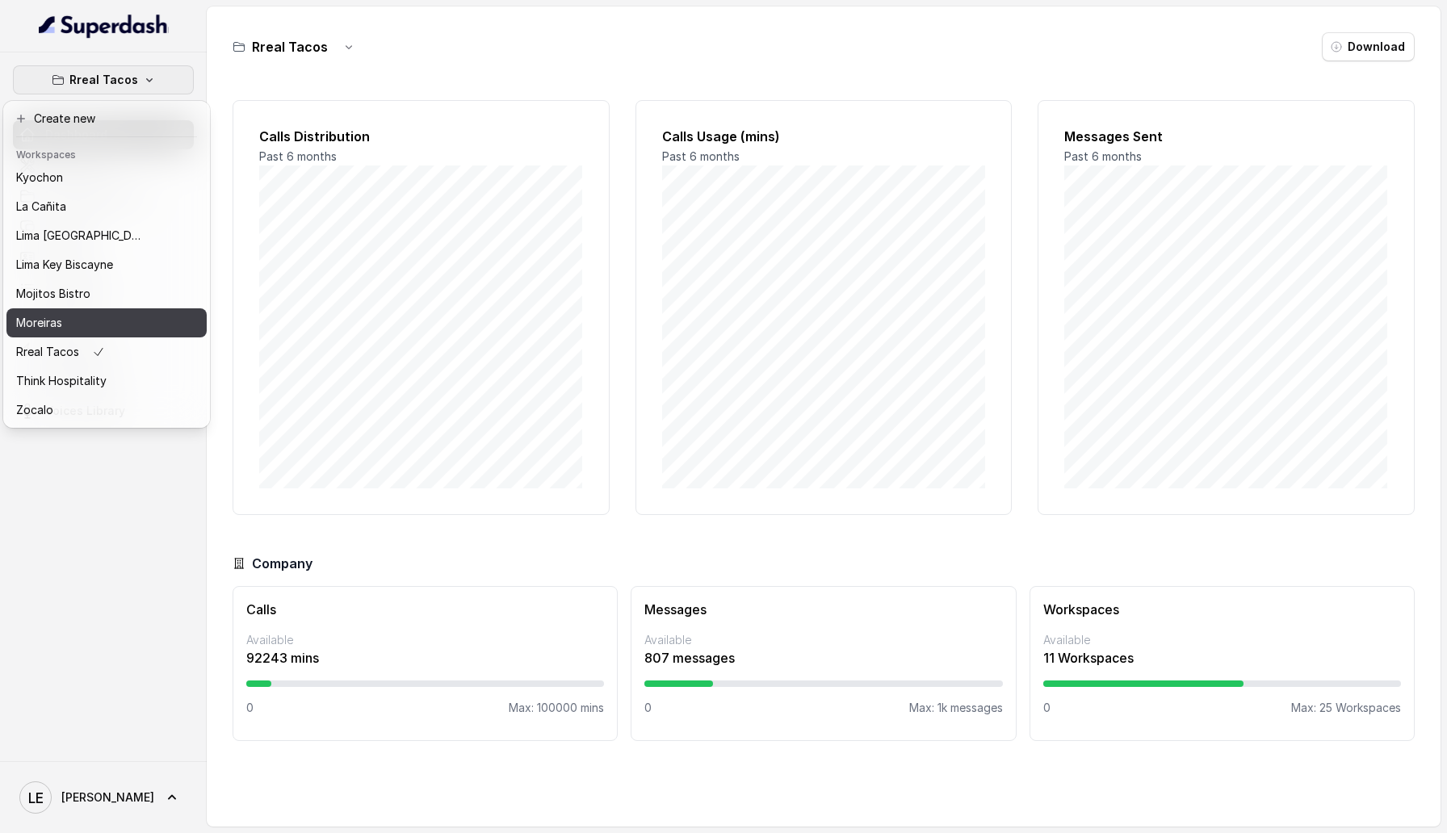
click at [136, 313] on div "Moreiras" at bounding box center [80, 322] width 129 height 19
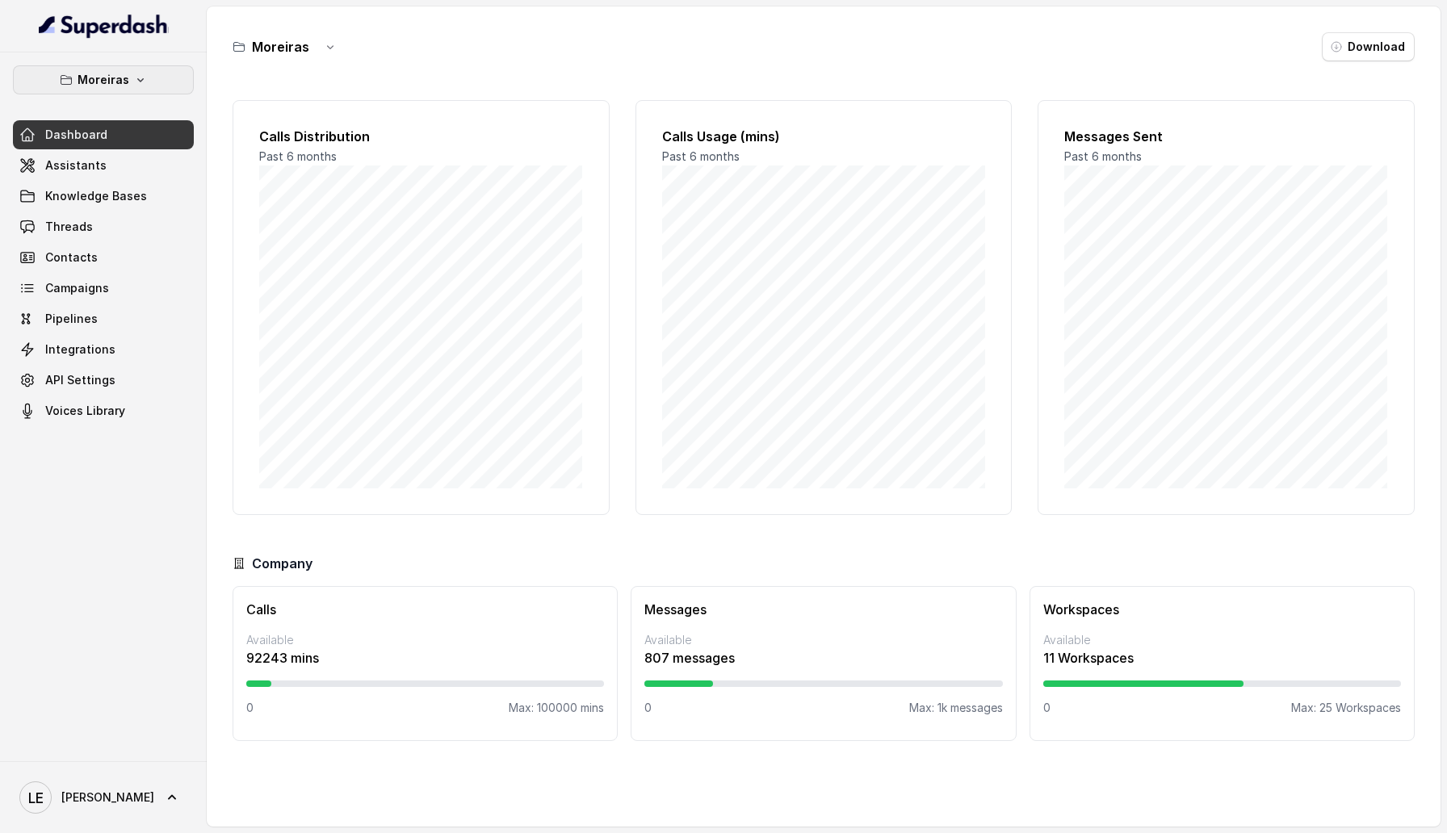
click at [173, 82] on button "Moreiras" at bounding box center [103, 79] width 181 height 29
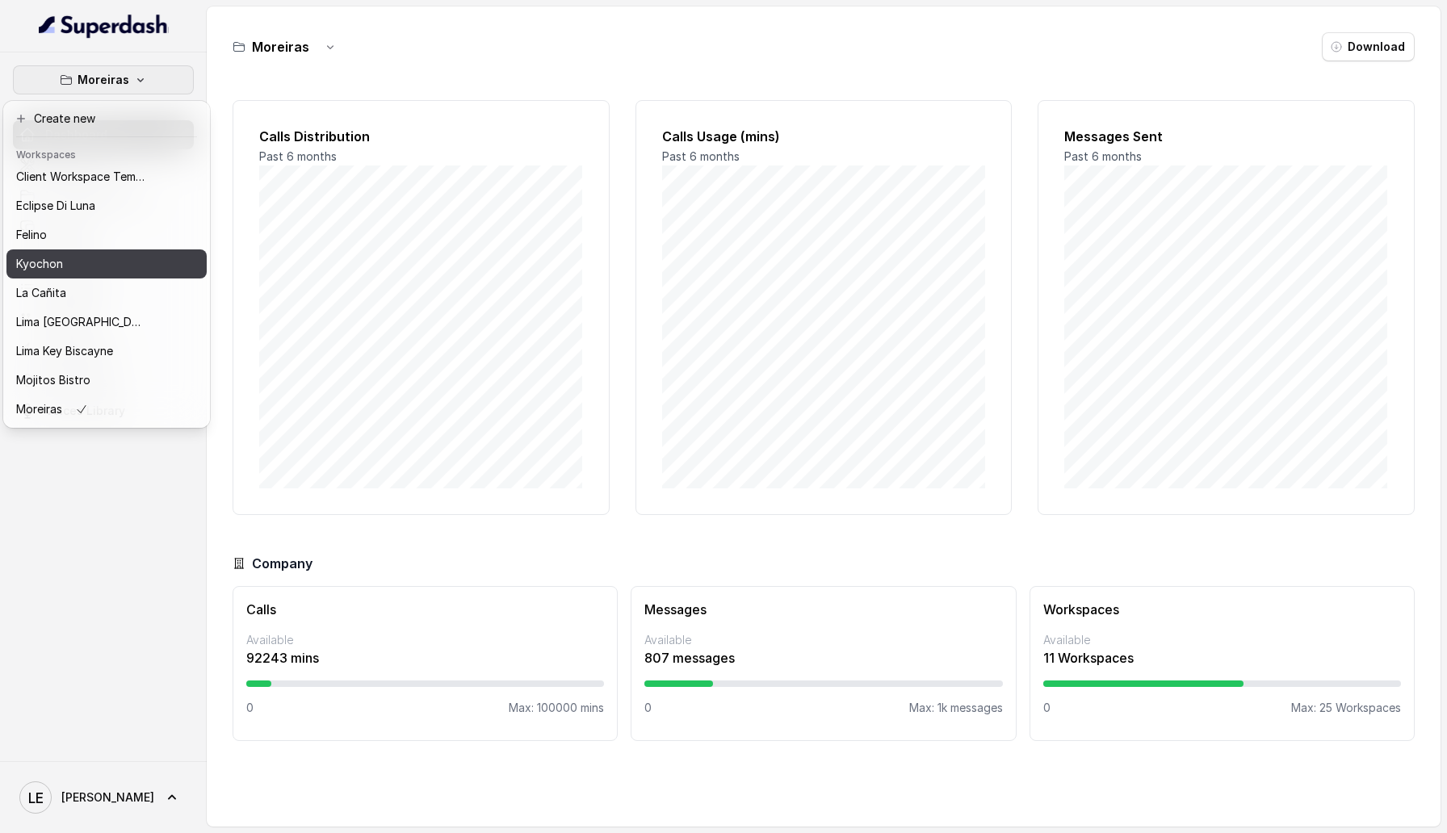
scroll to position [149, 0]
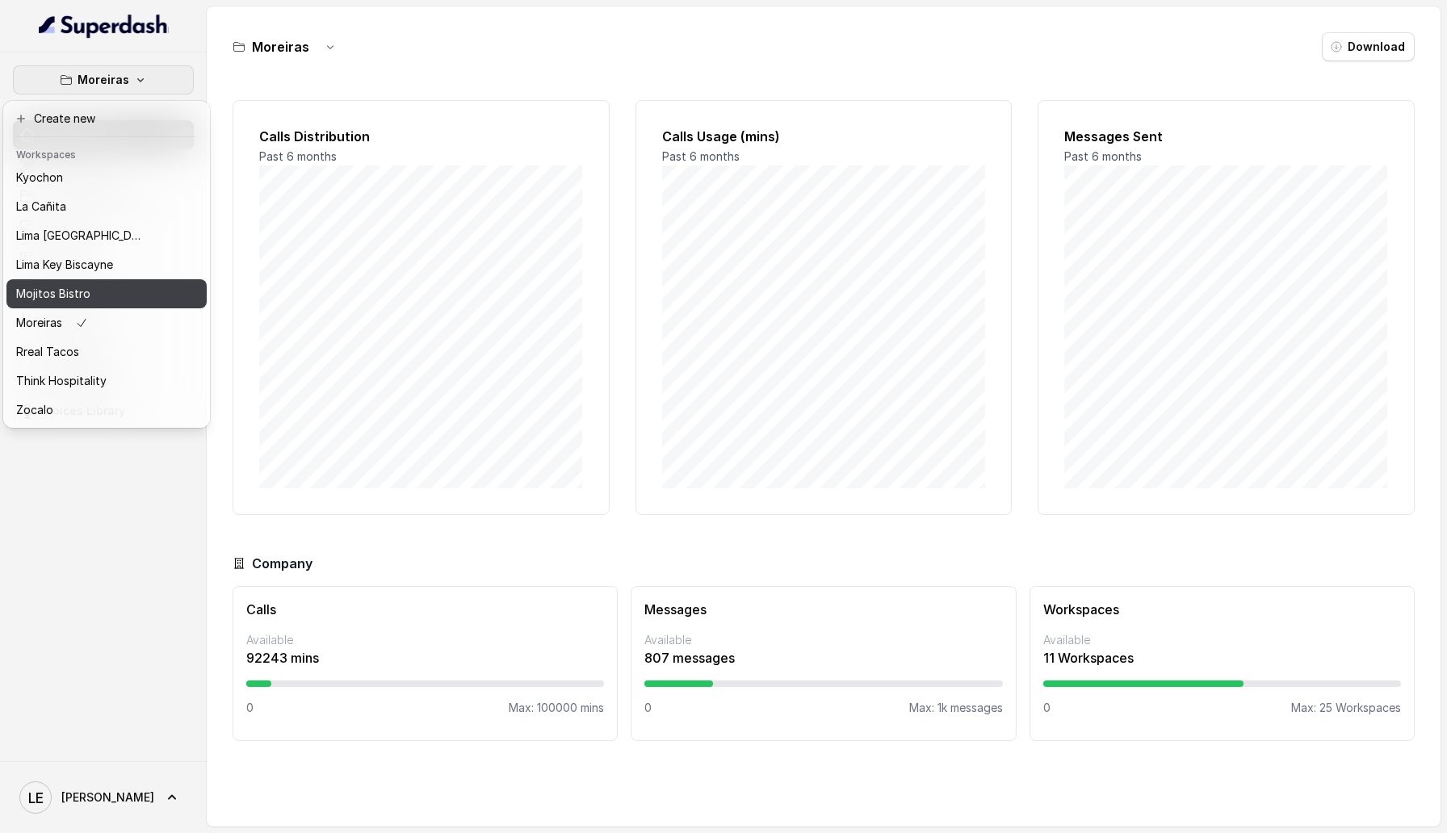
click at [148, 295] on button "Mojitos Bistro" at bounding box center [106, 293] width 200 height 29
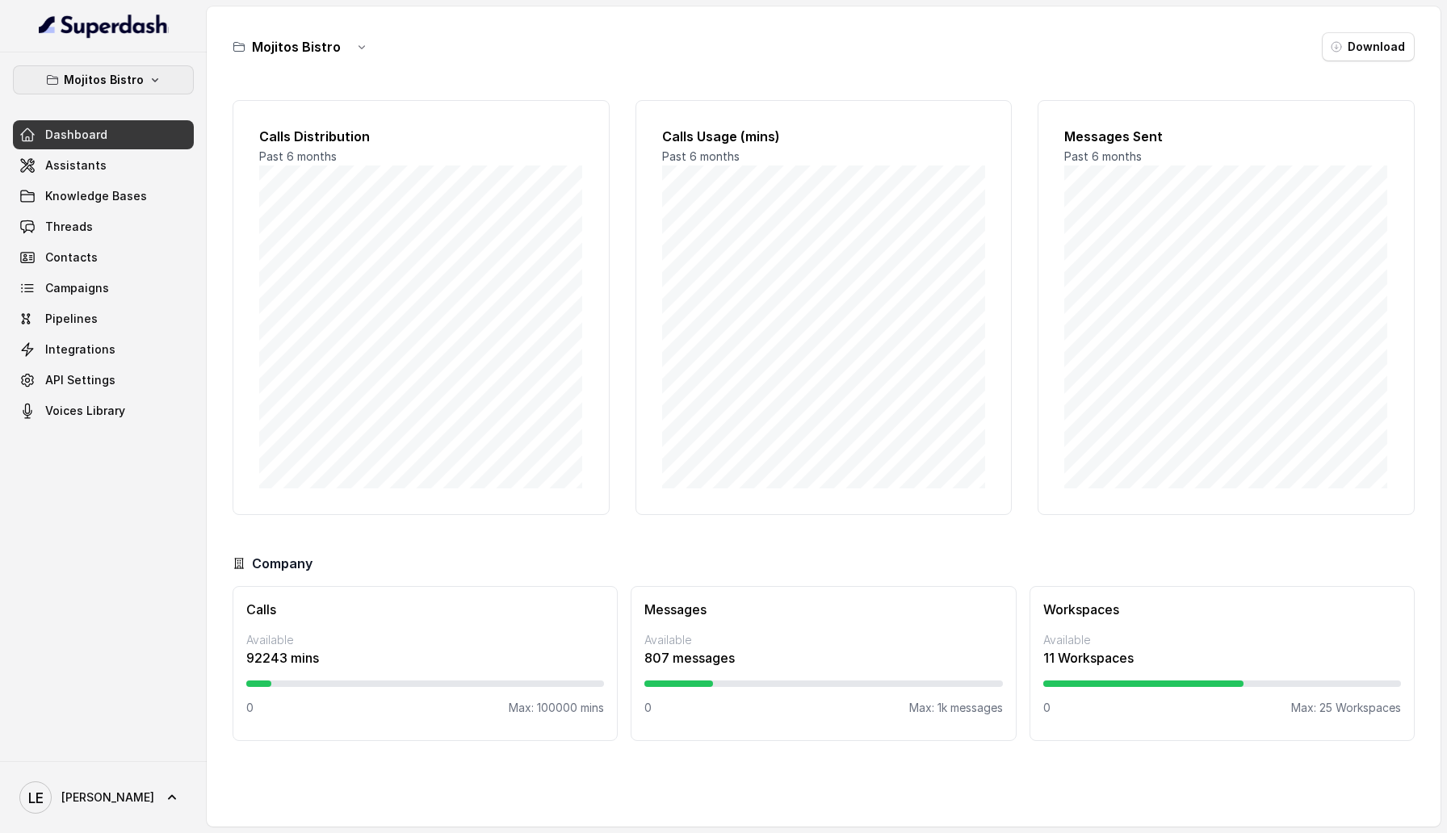
click at [153, 80] on icon "button" at bounding box center [155, 79] width 13 height 13
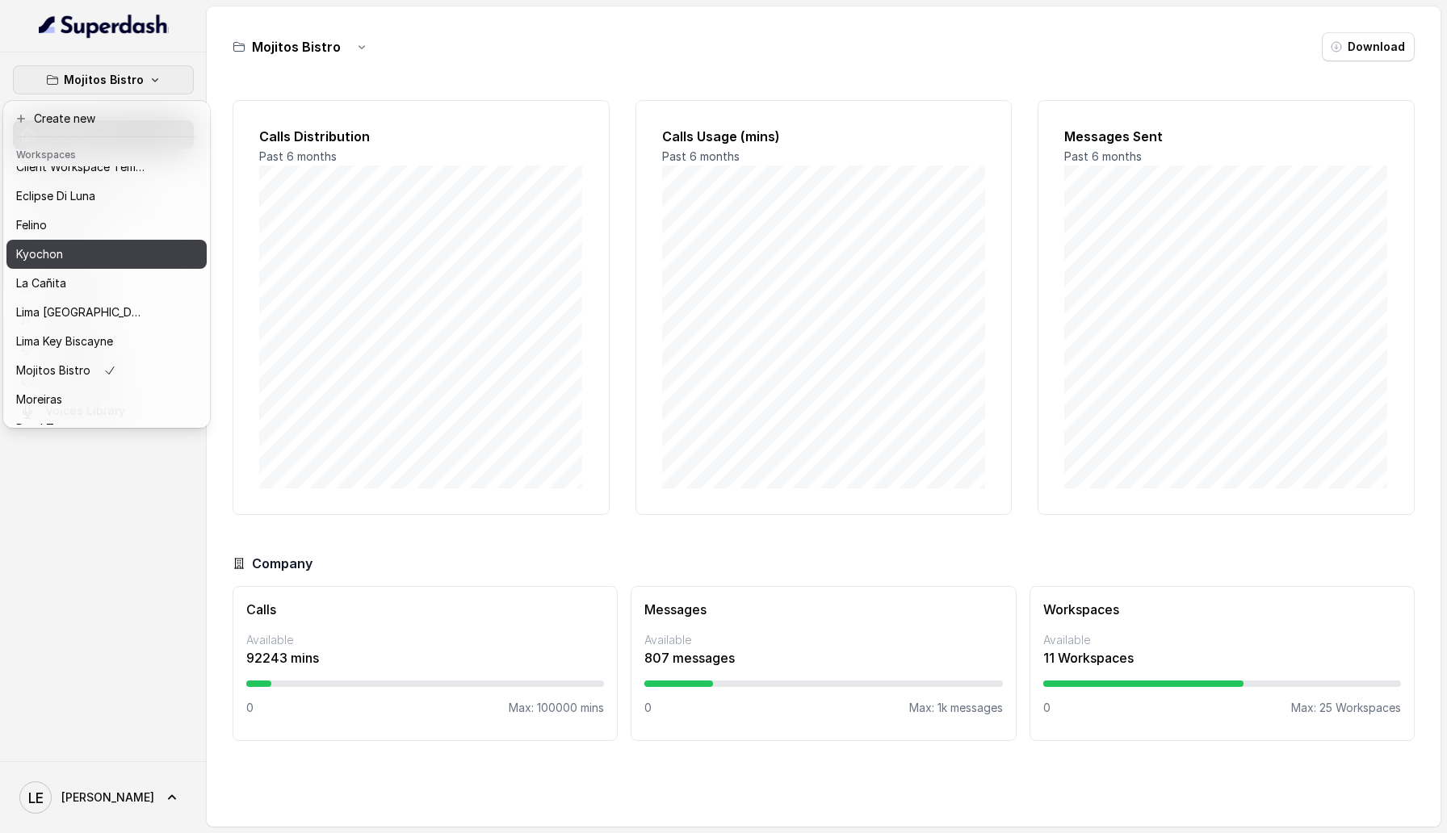
scroll to position [149, 0]
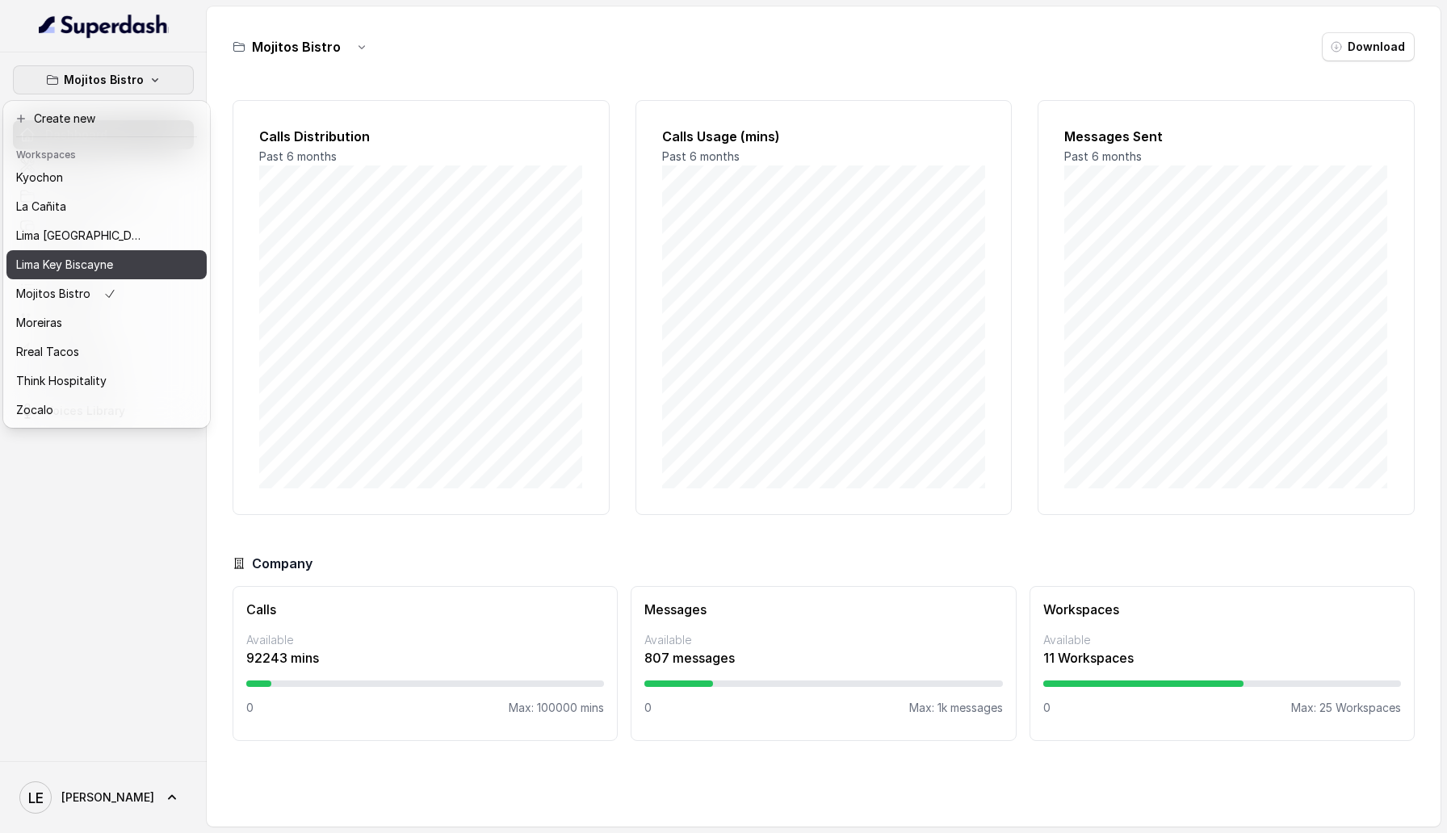
click at [141, 262] on div "Lima Key Biscayne" at bounding box center [80, 264] width 129 height 19
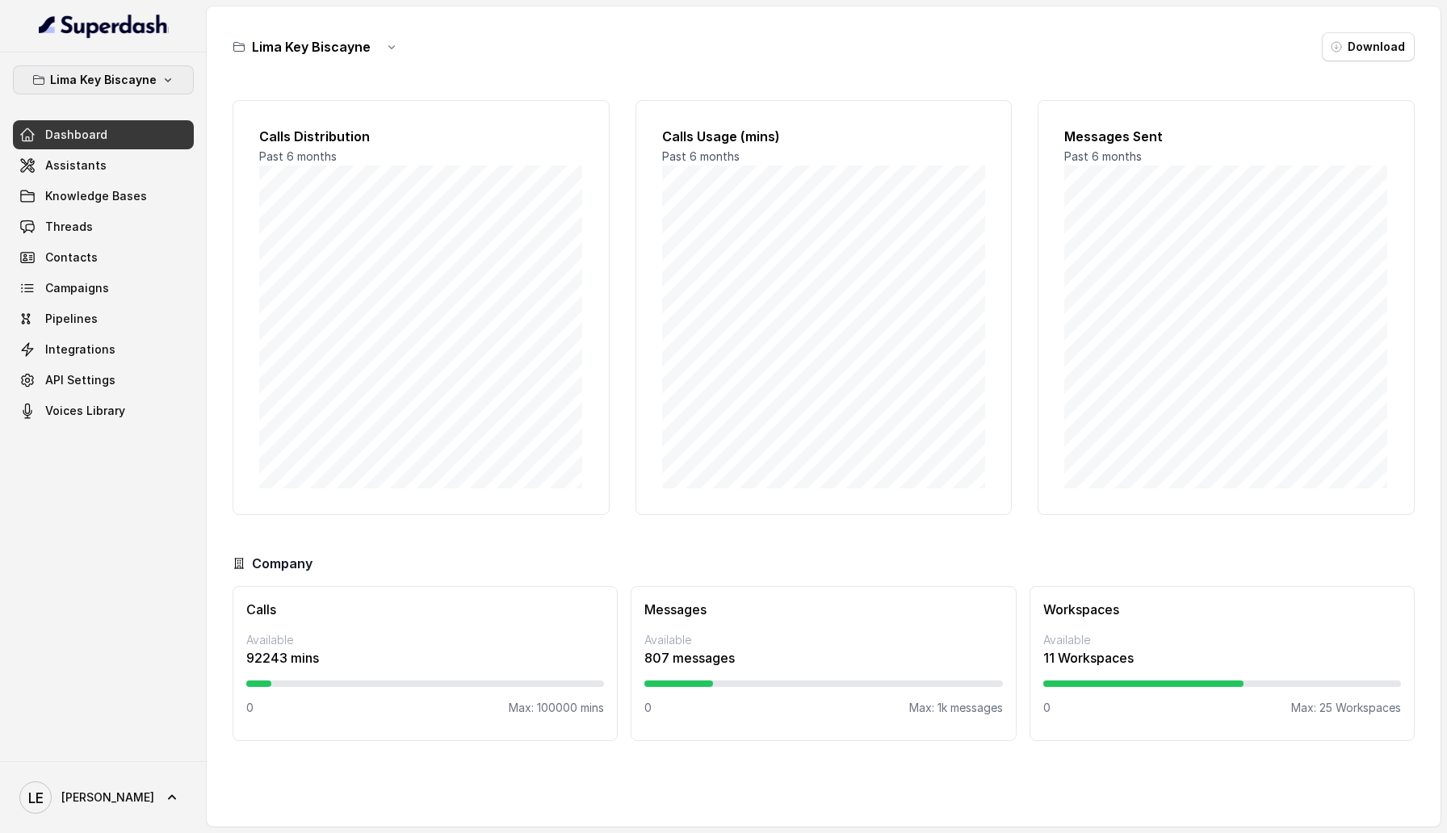
click at [139, 82] on p "Lima Key Biscayne" at bounding box center [103, 79] width 107 height 19
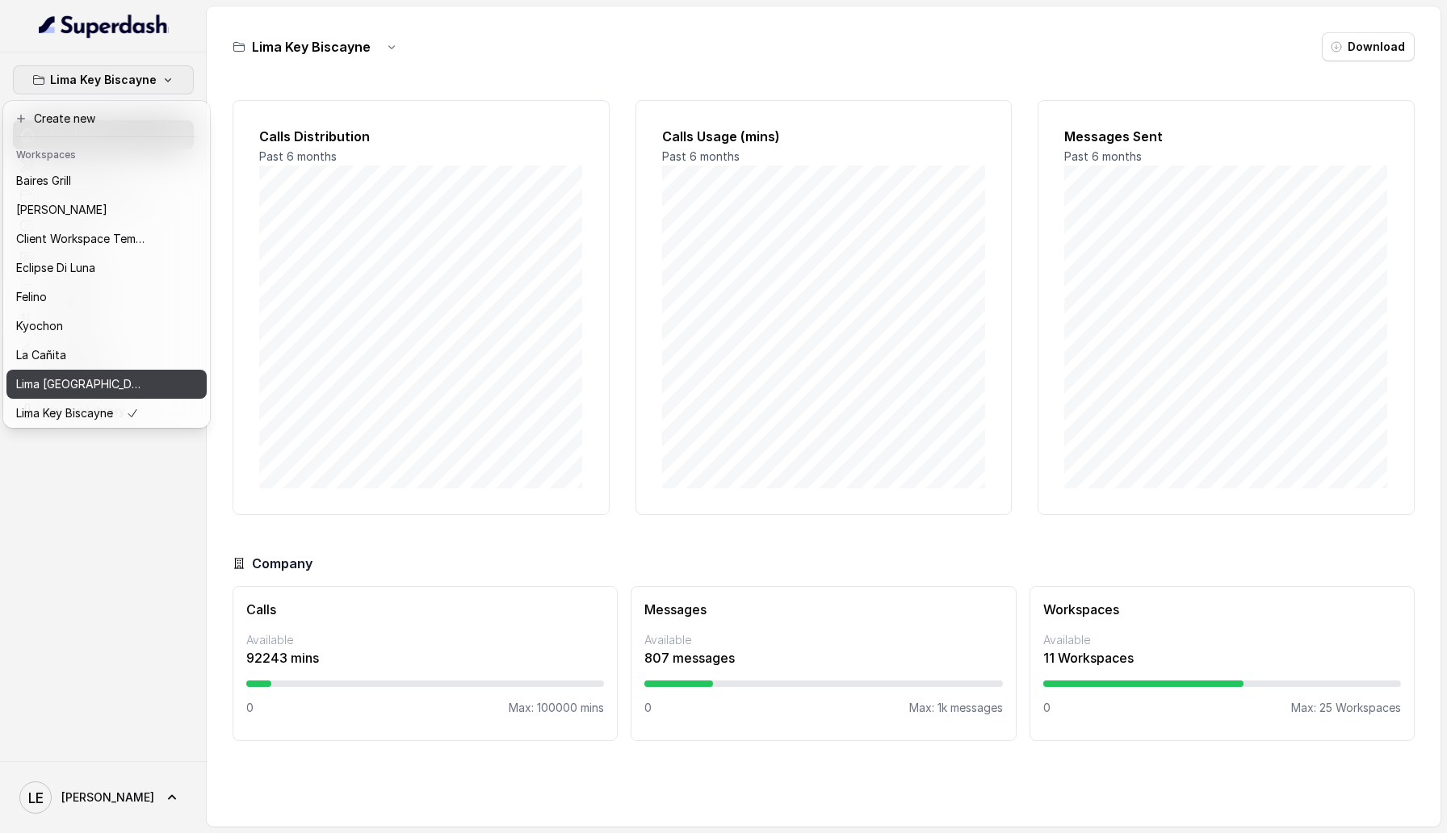
click at [128, 380] on div "Lima [GEOGRAPHIC_DATA]" at bounding box center [80, 384] width 129 height 19
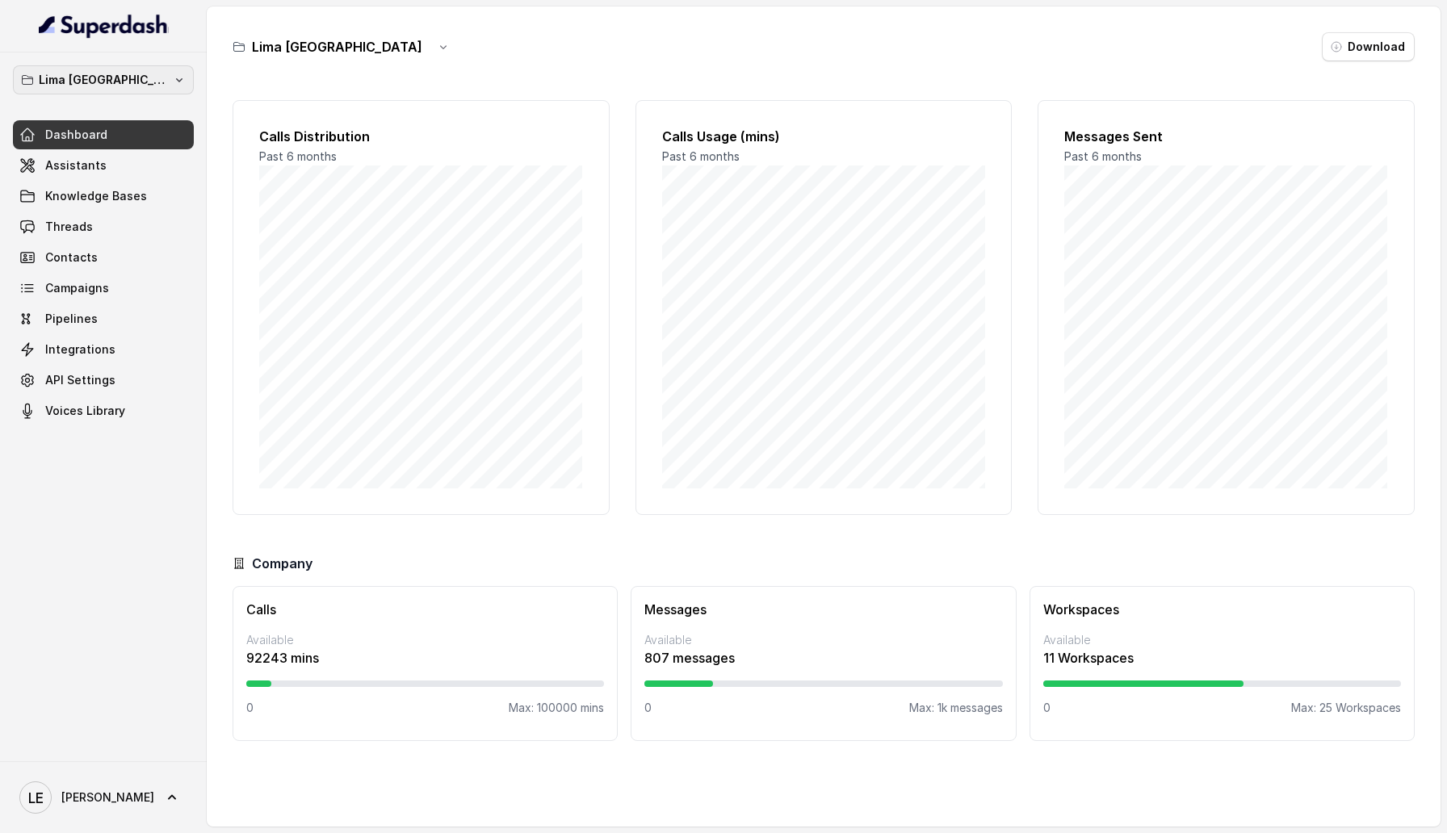
click at [174, 82] on button "Lima [GEOGRAPHIC_DATA]" at bounding box center [103, 79] width 181 height 29
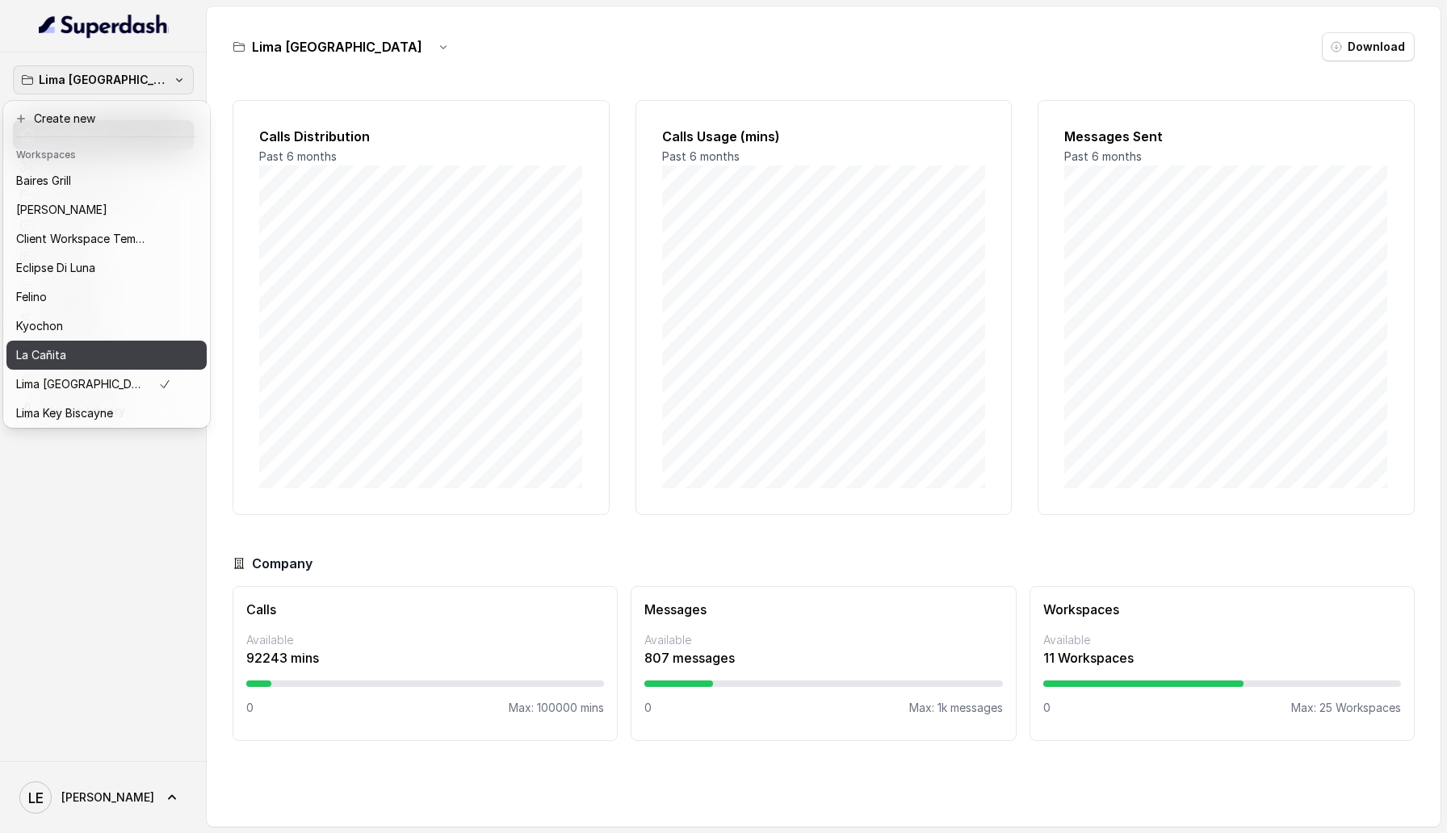
click at [157, 353] on button "La Cañita" at bounding box center [106, 355] width 200 height 29
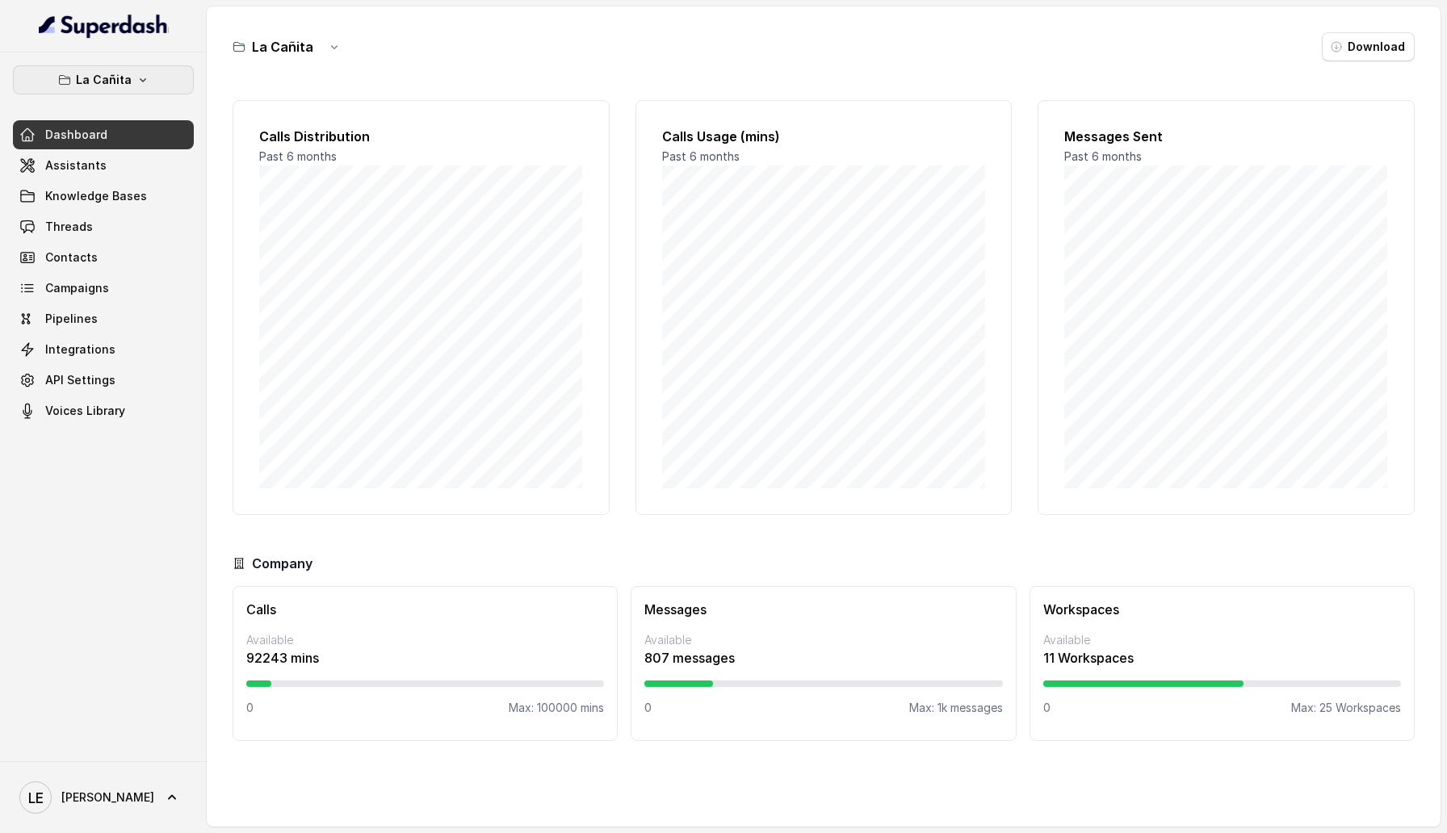
click at [148, 84] on button "La Cañita" at bounding box center [103, 79] width 181 height 29
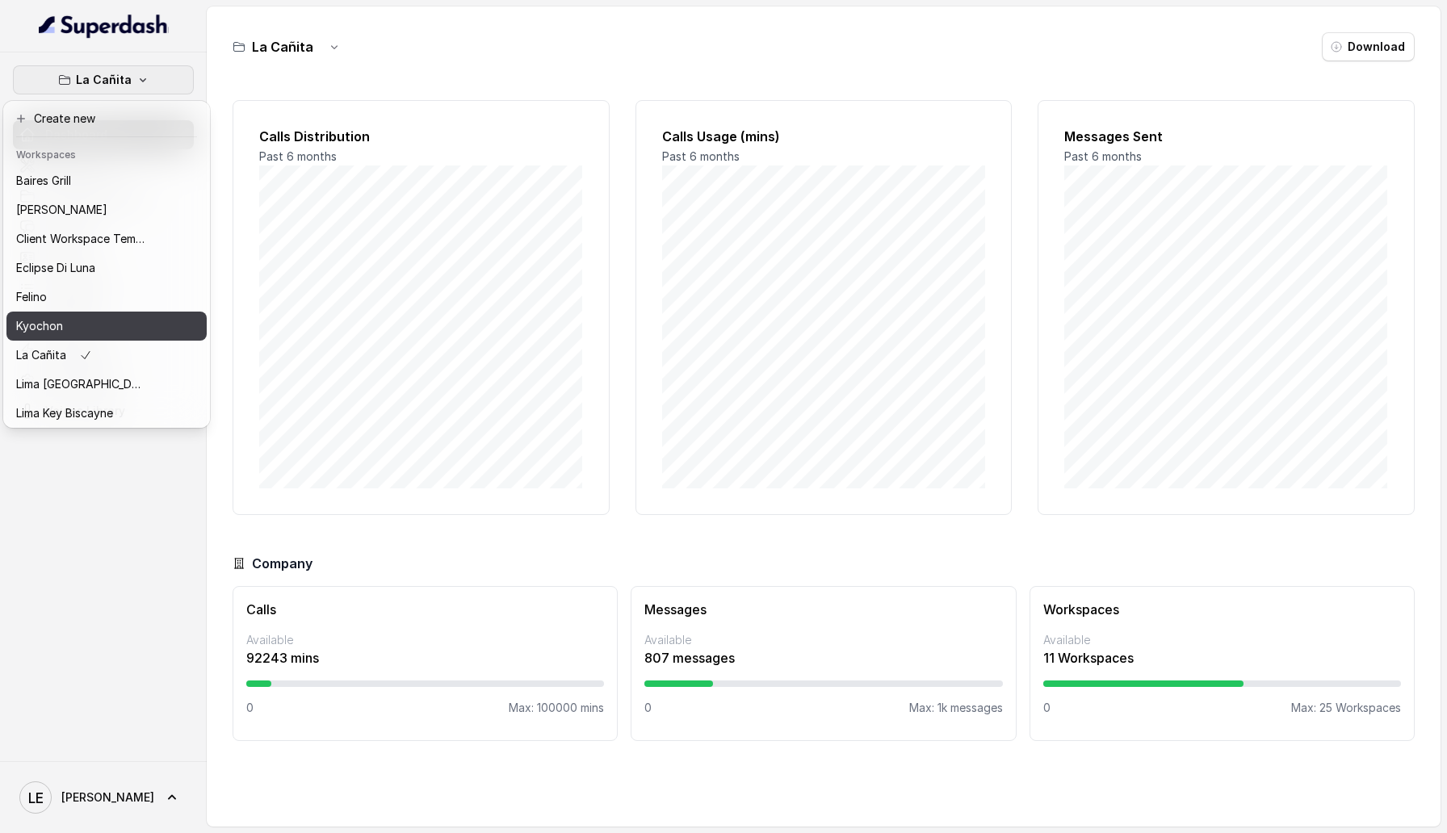
click at [119, 321] on div "Kyochon" at bounding box center [80, 325] width 129 height 19
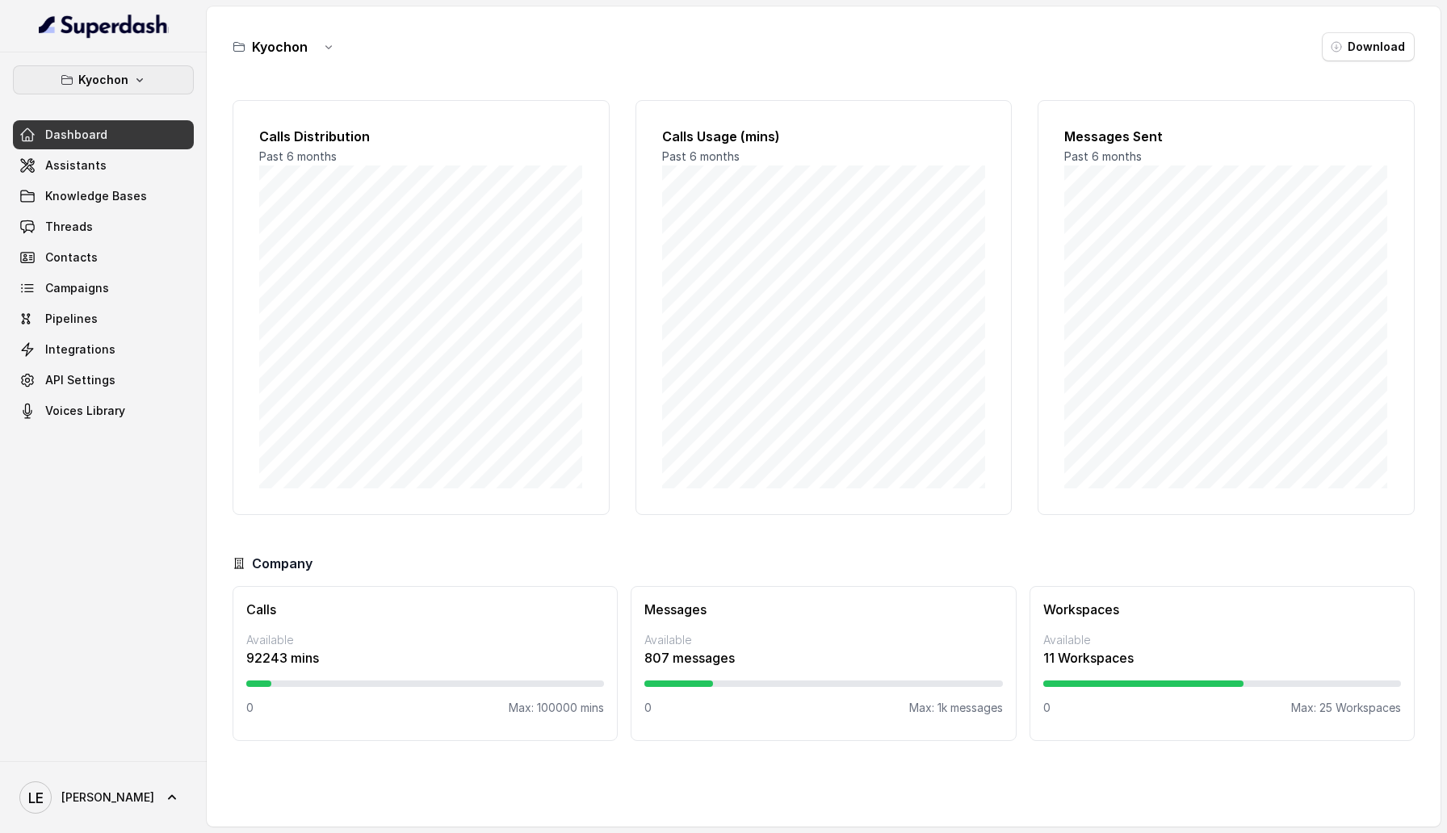
click at [161, 78] on button "Kyochon" at bounding box center [103, 79] width 181 height 29
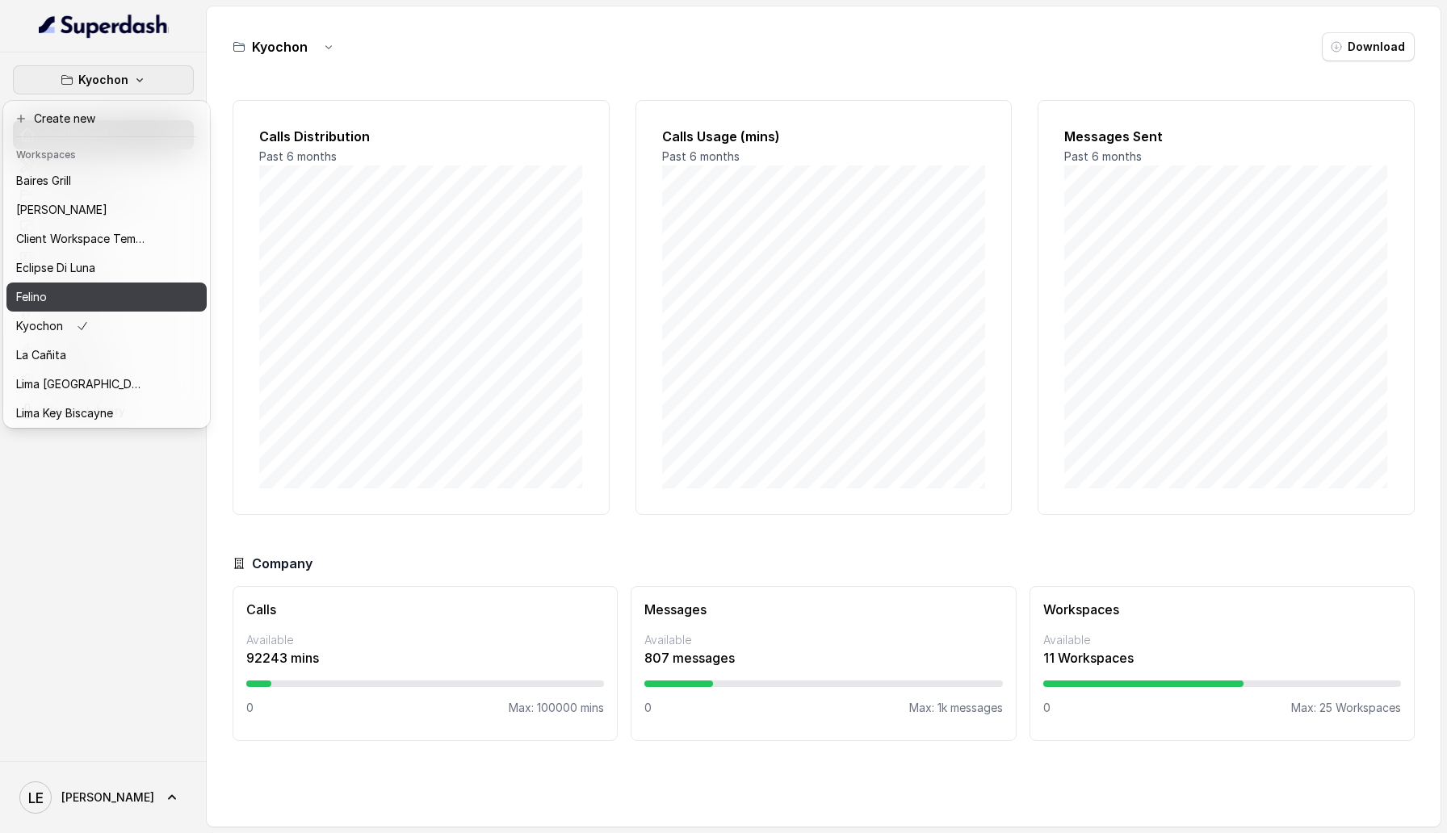
click at [161, 295] on button "Felino" at bounding box center [106, 297] width 200 height 29
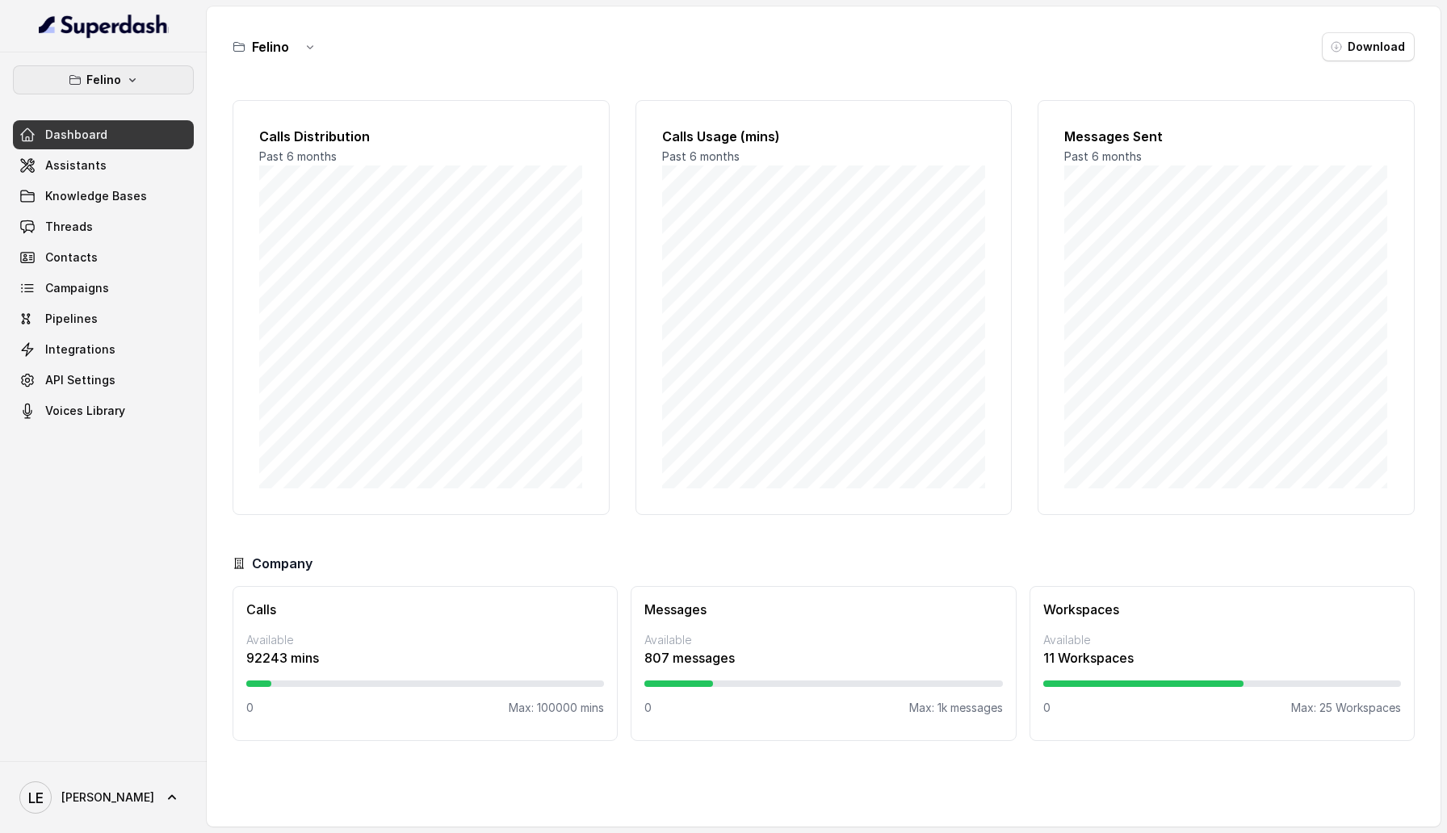
click at [153, 86] on button "Felino" at bounding box center [103, 79] width 181 height 29
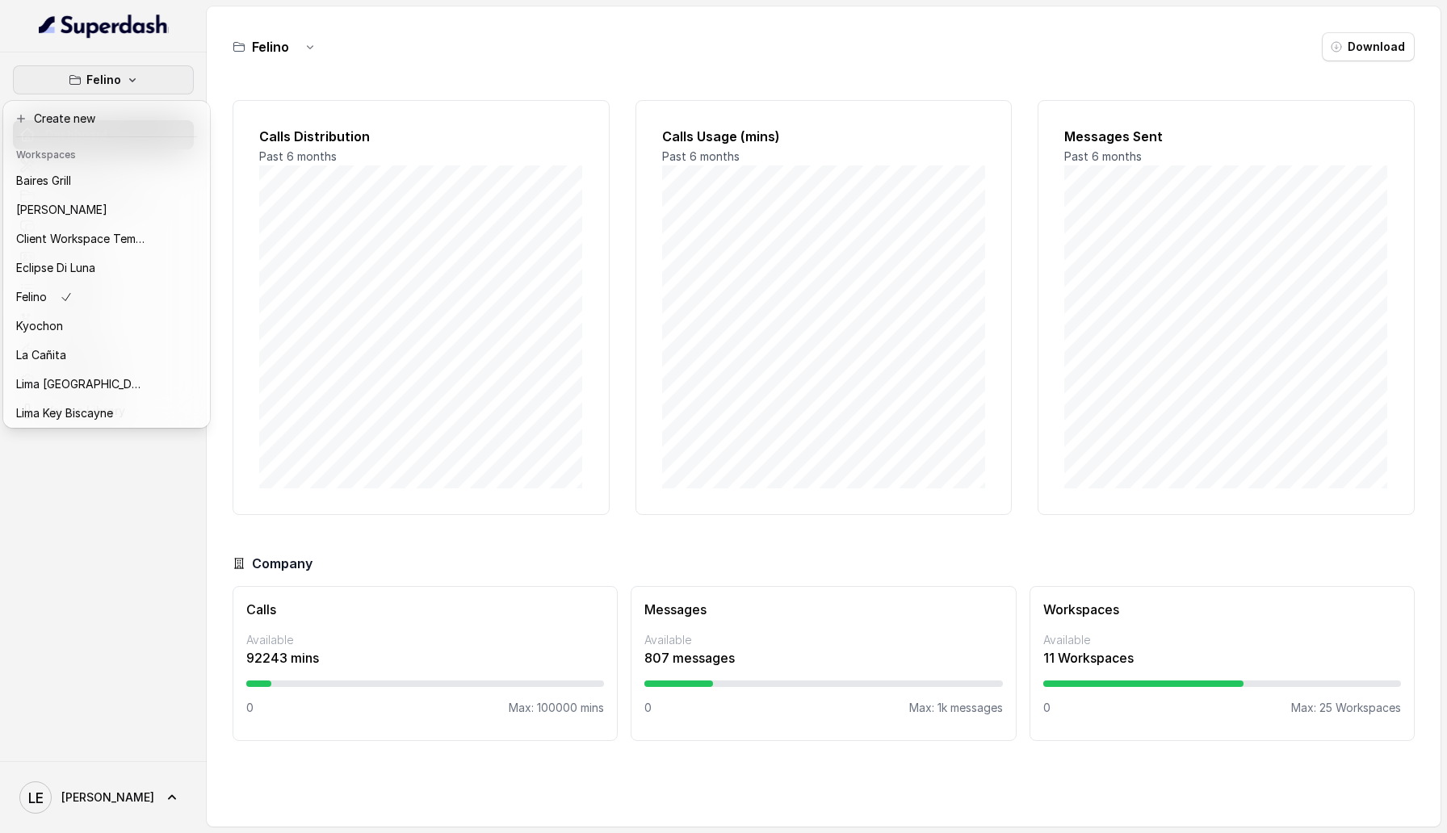
click at [527, 455] on div "[PERSON_NAME] Dashboard Assistants Knowledge Bases Threads Contacts Campaigns P…" at bounding box center [723, 416] width 1447 height 833
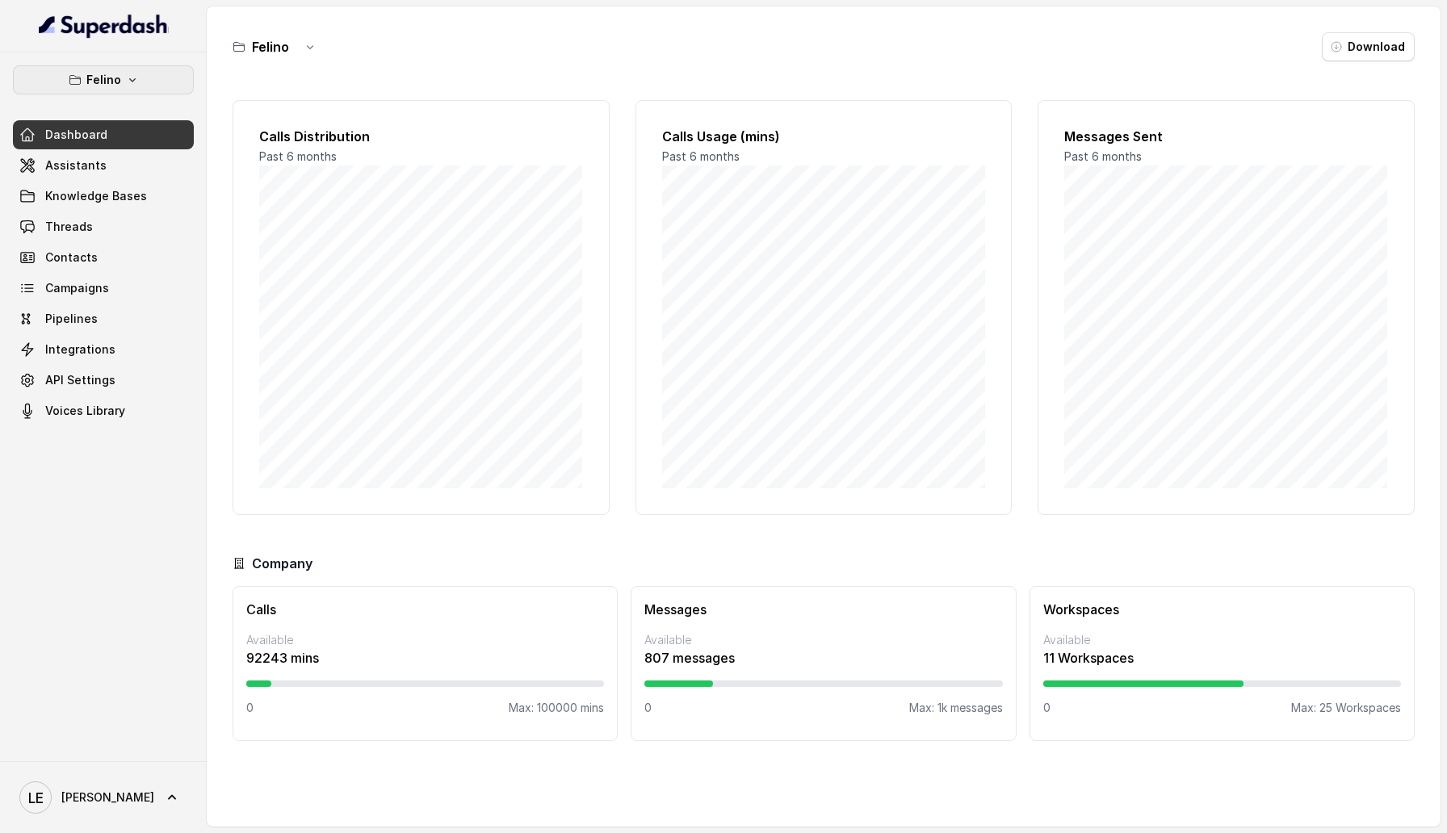
click at [137, 81] on icon "button" at bounding box center [132, 79] width 13 height 13
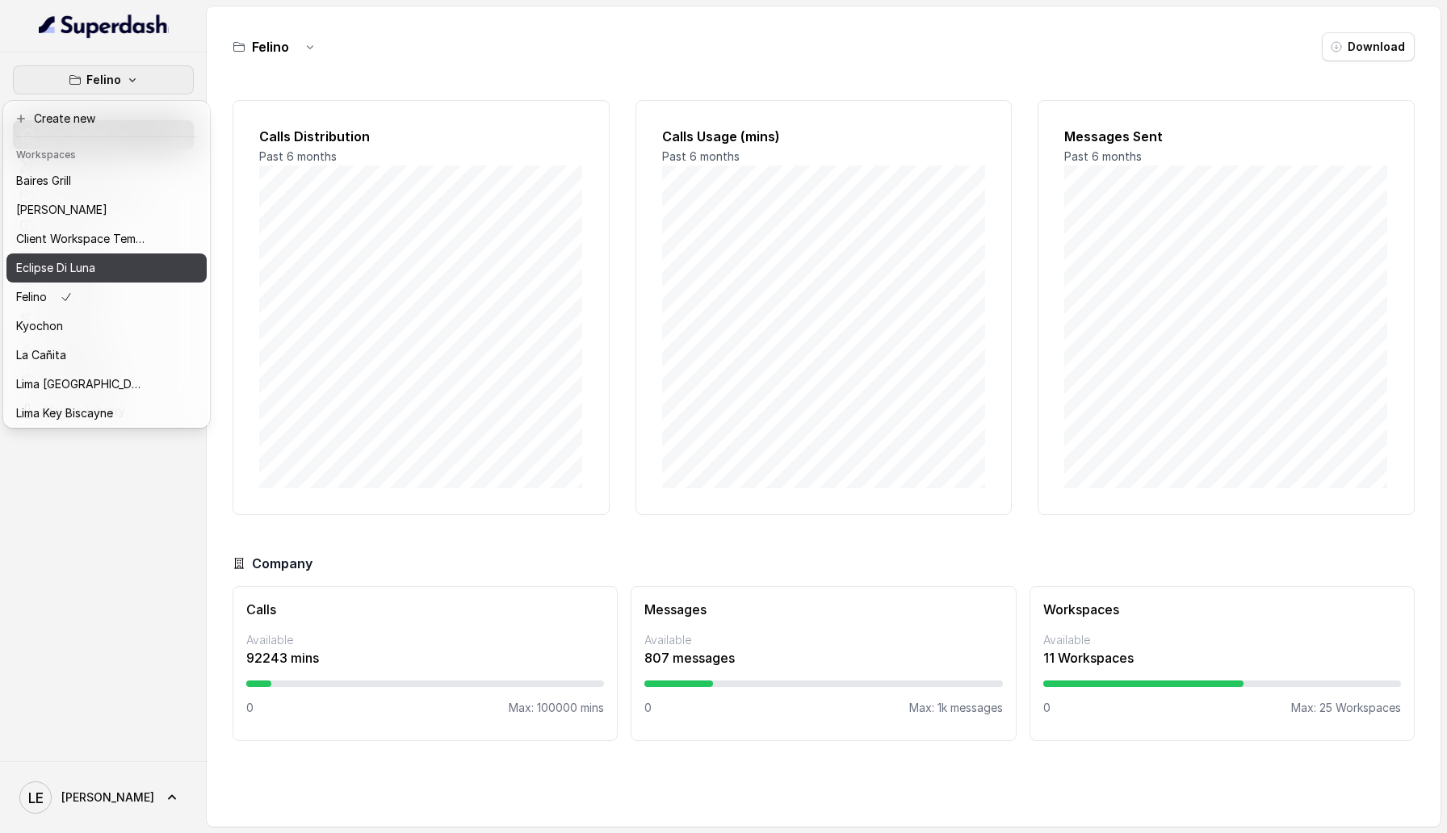
click at [139, 259] on div "Eclipse Di Luna" at bounding box center [80, 267] width 129 height 19
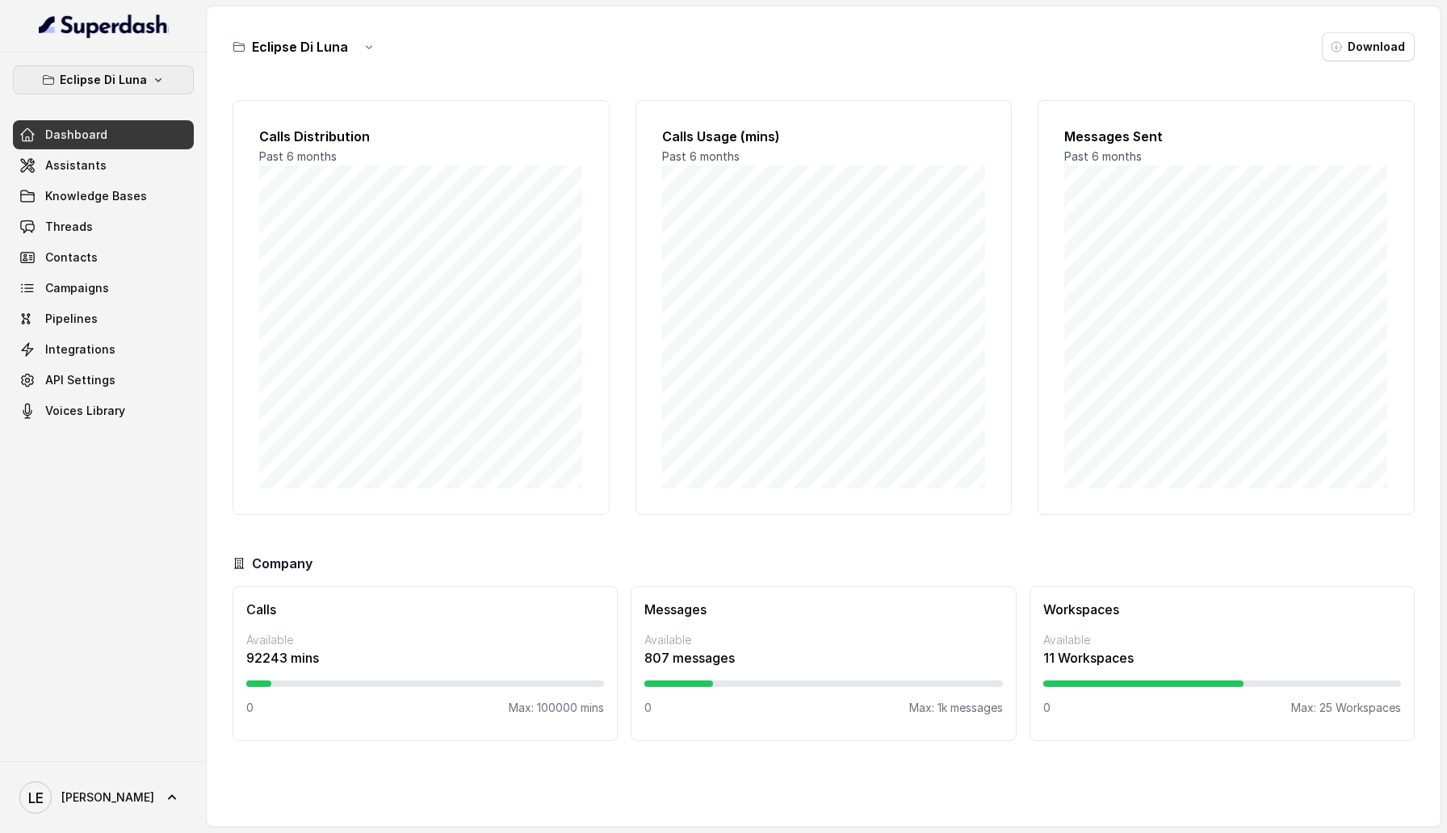
click at [163, 74] on button "Eclipse Di Luna" at bounding box center [103, 79] width 181 height 29
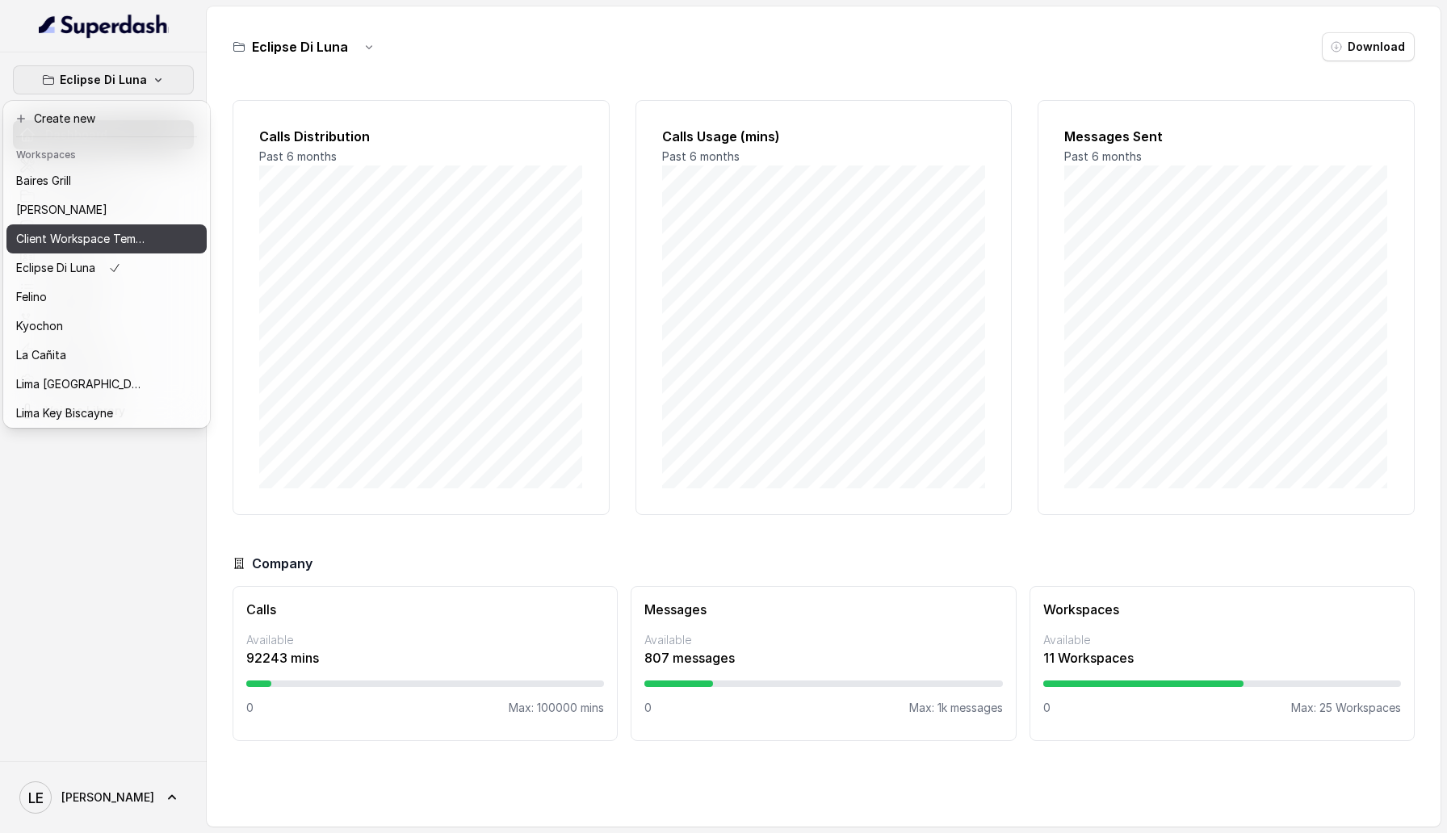
click at [170, 234] on button "Client Workspace Template" at bounding box center [106, 238] width 200 height 29
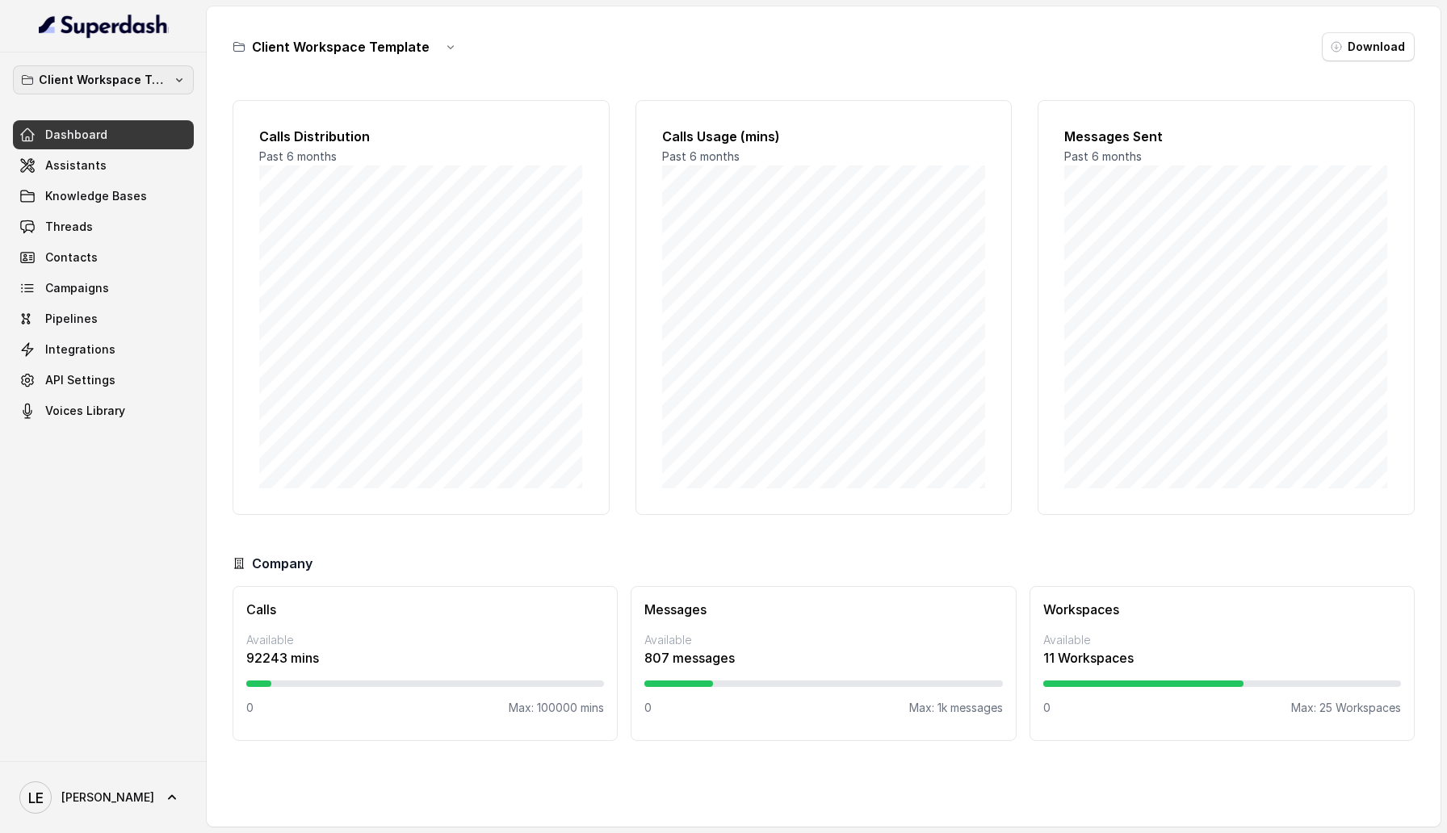
click at [157, 88] on p "Client Workspace Template" at bounding box center [103, 79] width 129 height 19
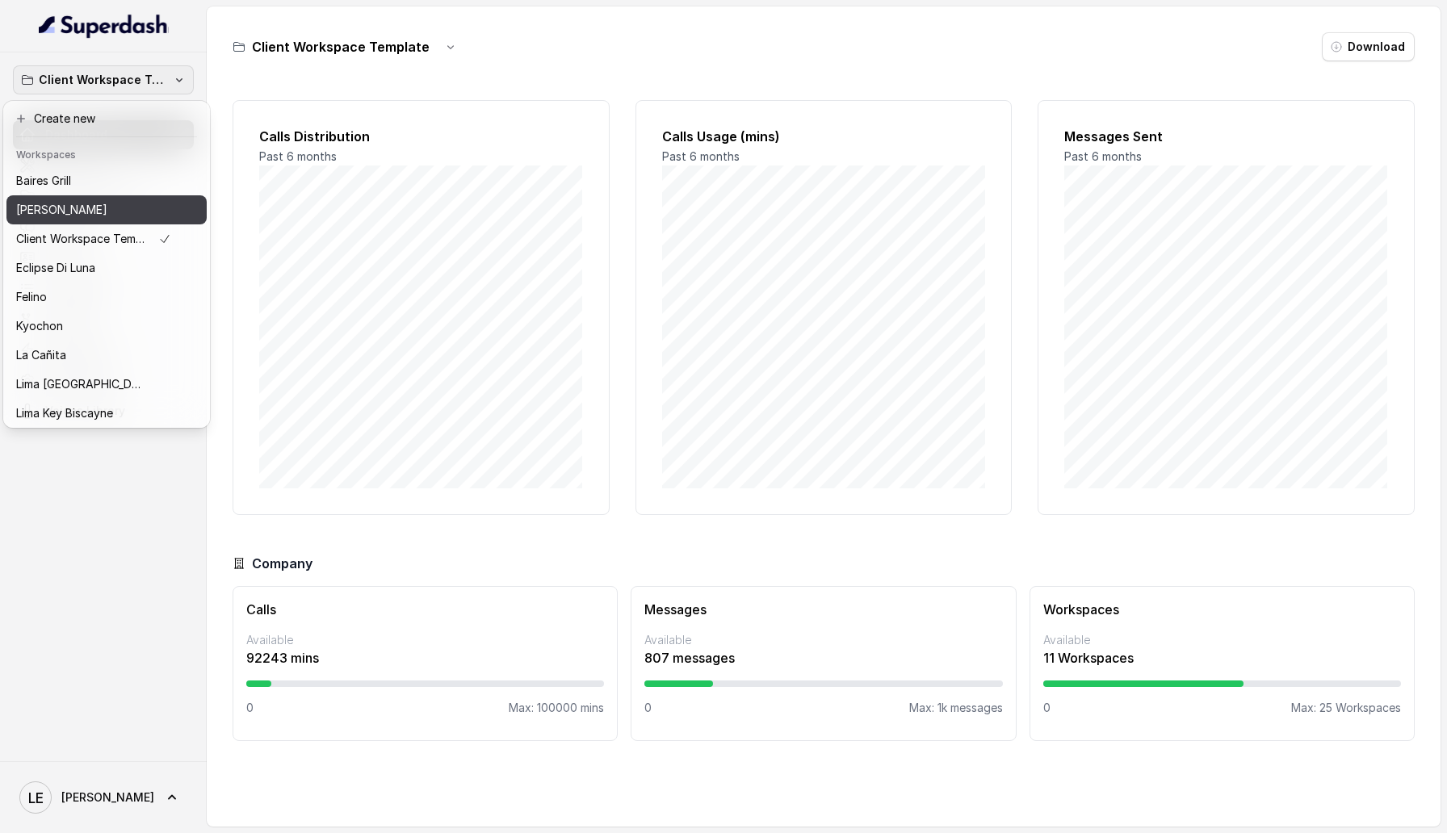
click at [156, 202] on div "[PERSON_NAME]" at bounding box center [93, 209] width 155 height 19
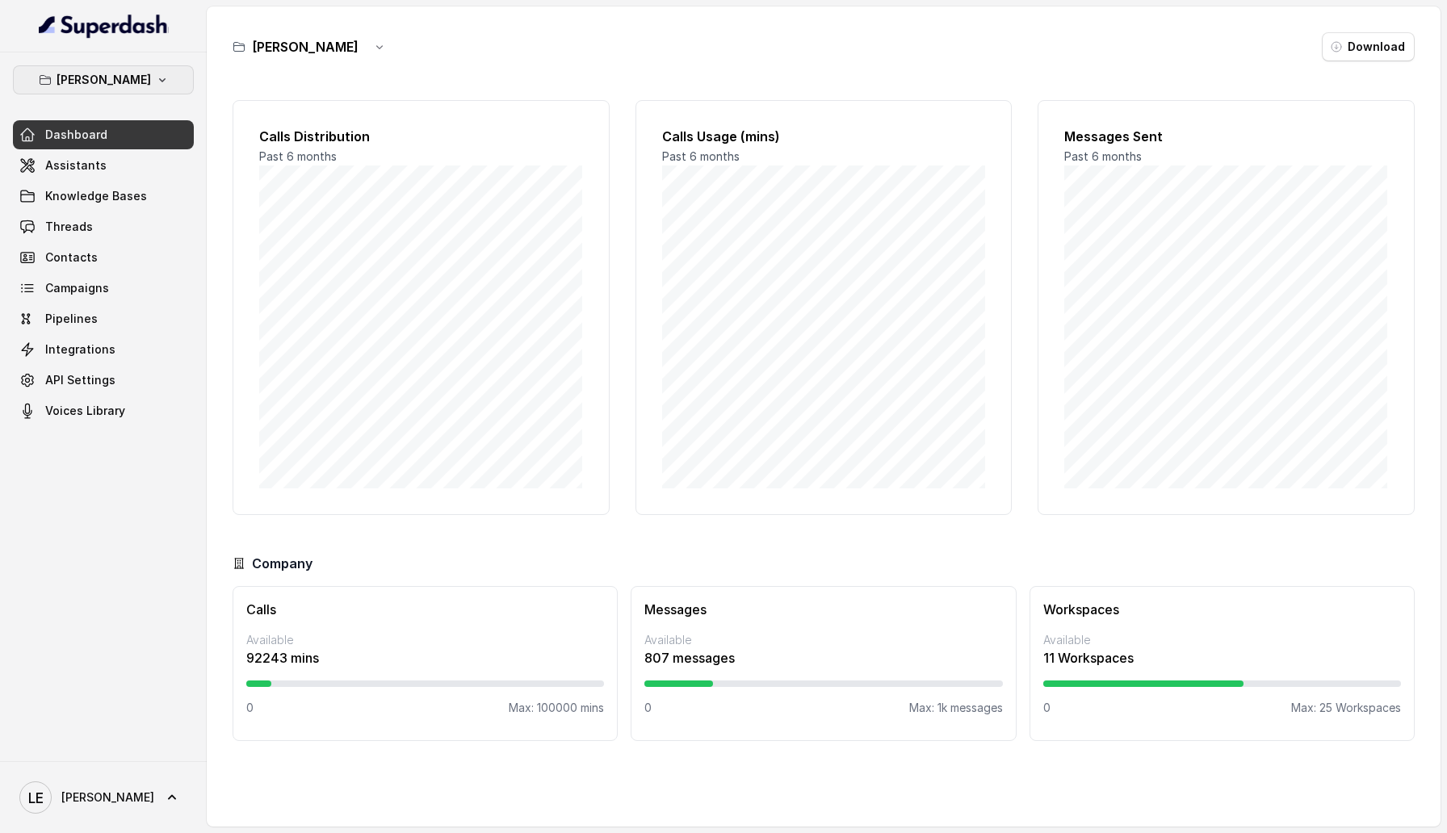
click at [169, 80] on button "[PERSON_NAME]" at bounding box center [103, 79] width 181 height 29
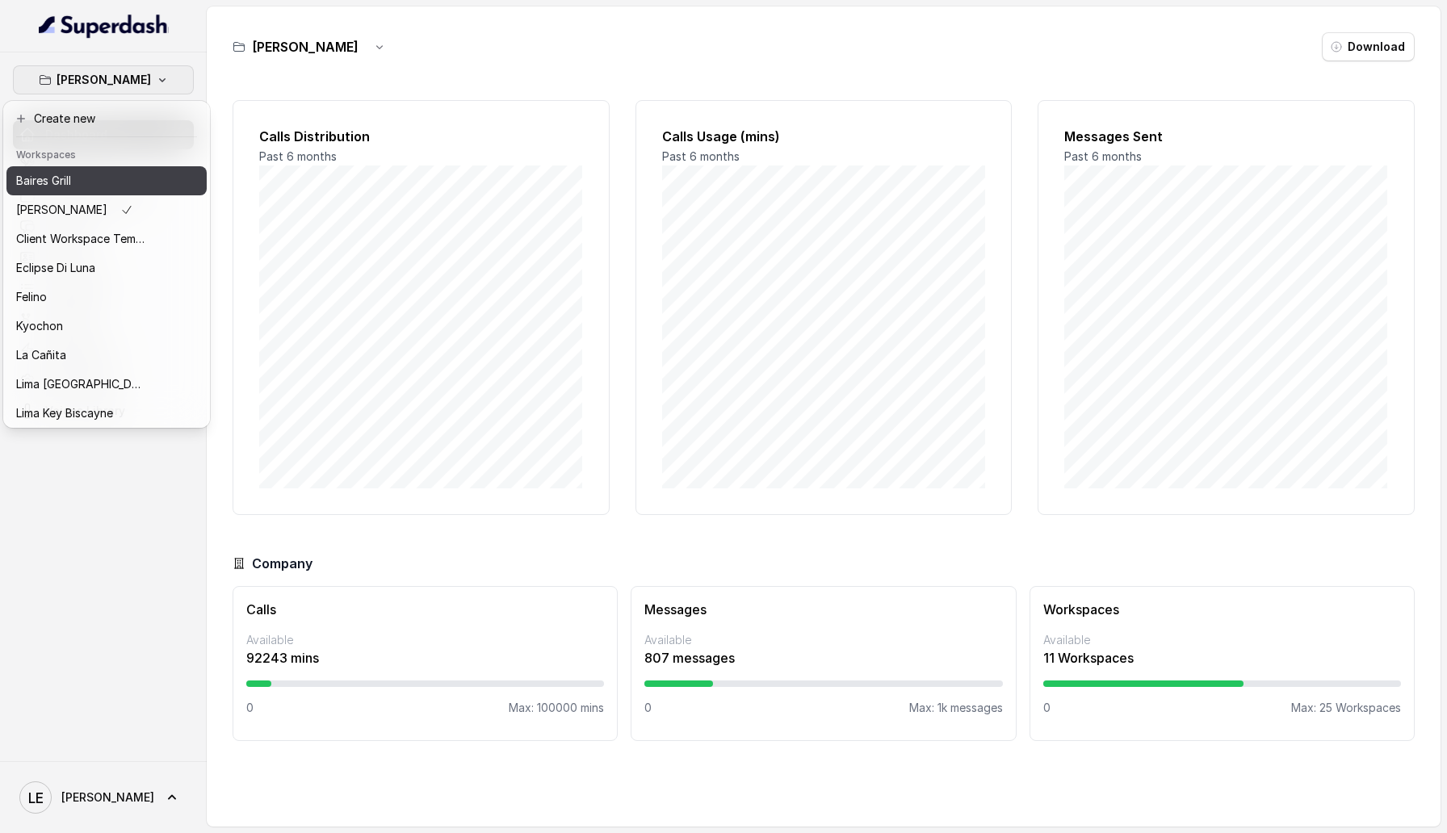
click at [154, 186] on button "Baires Grill" at bounding box center [106, 180] width 200 height 29
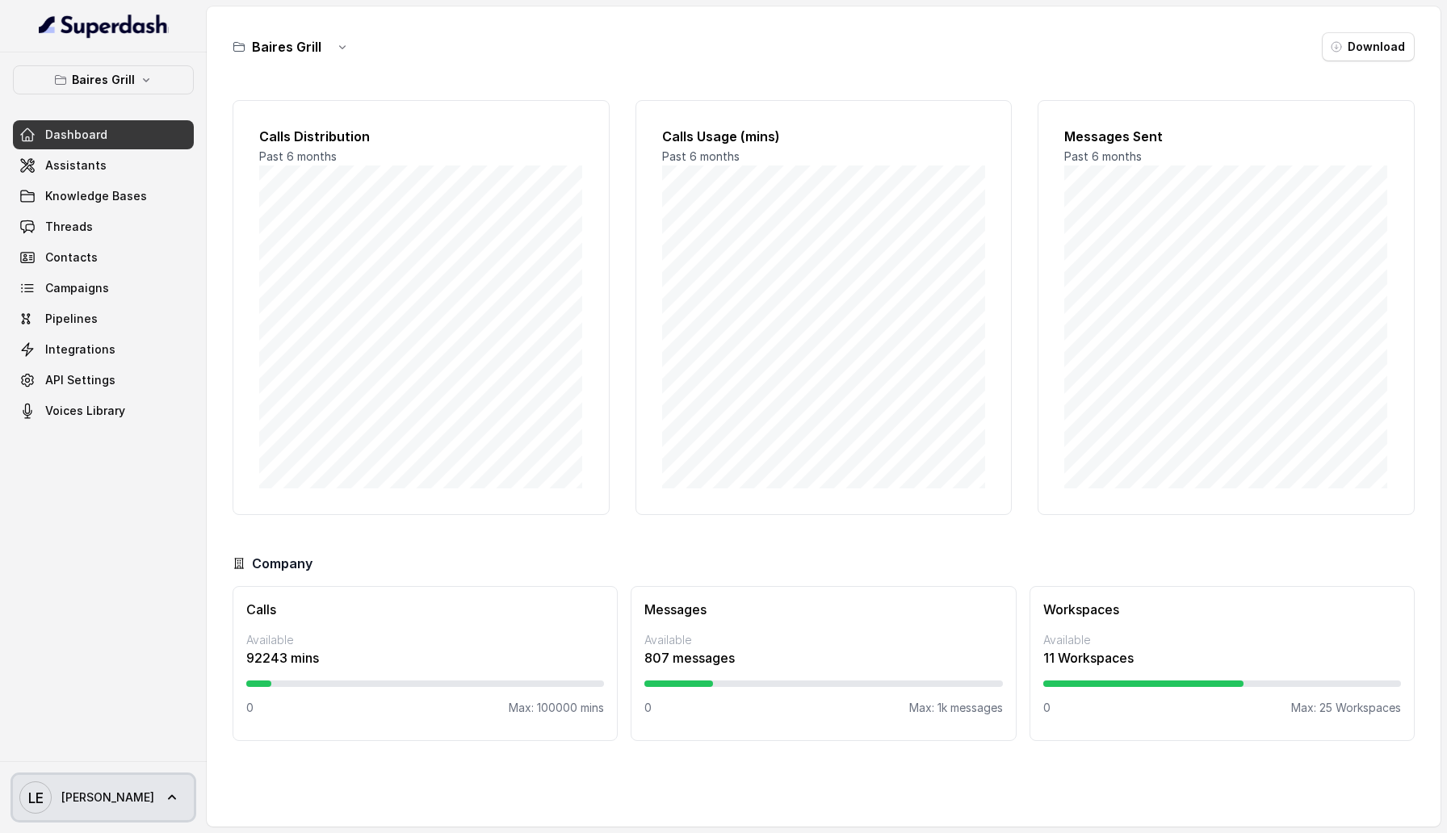
click at [168, 455] on link "[PERSON_NAME]" at bounding box center [103, 797] width 181 height 45
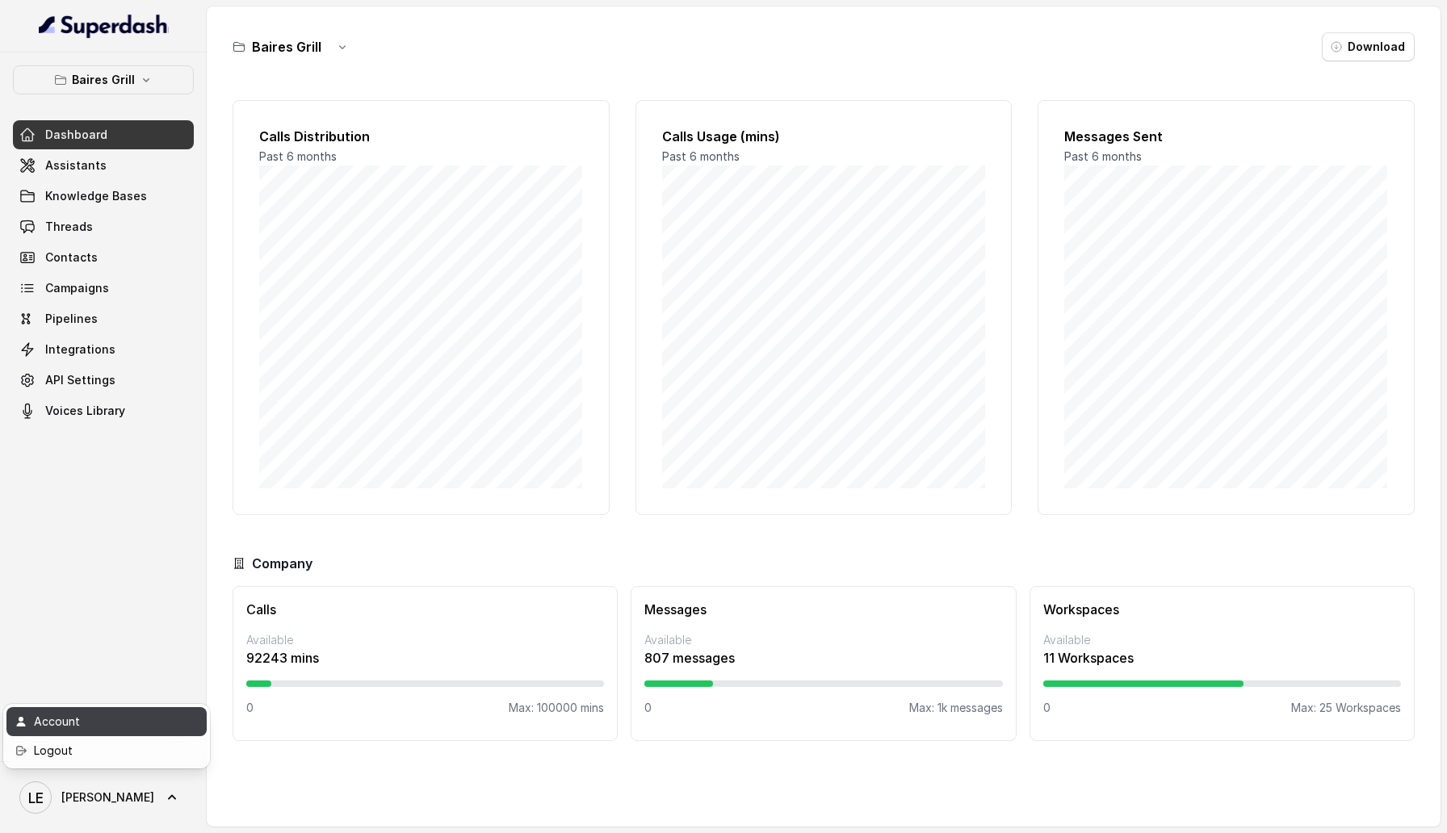
click at [185, 455] on link "Account" at bounding box center [106, 721] width 200 height 29
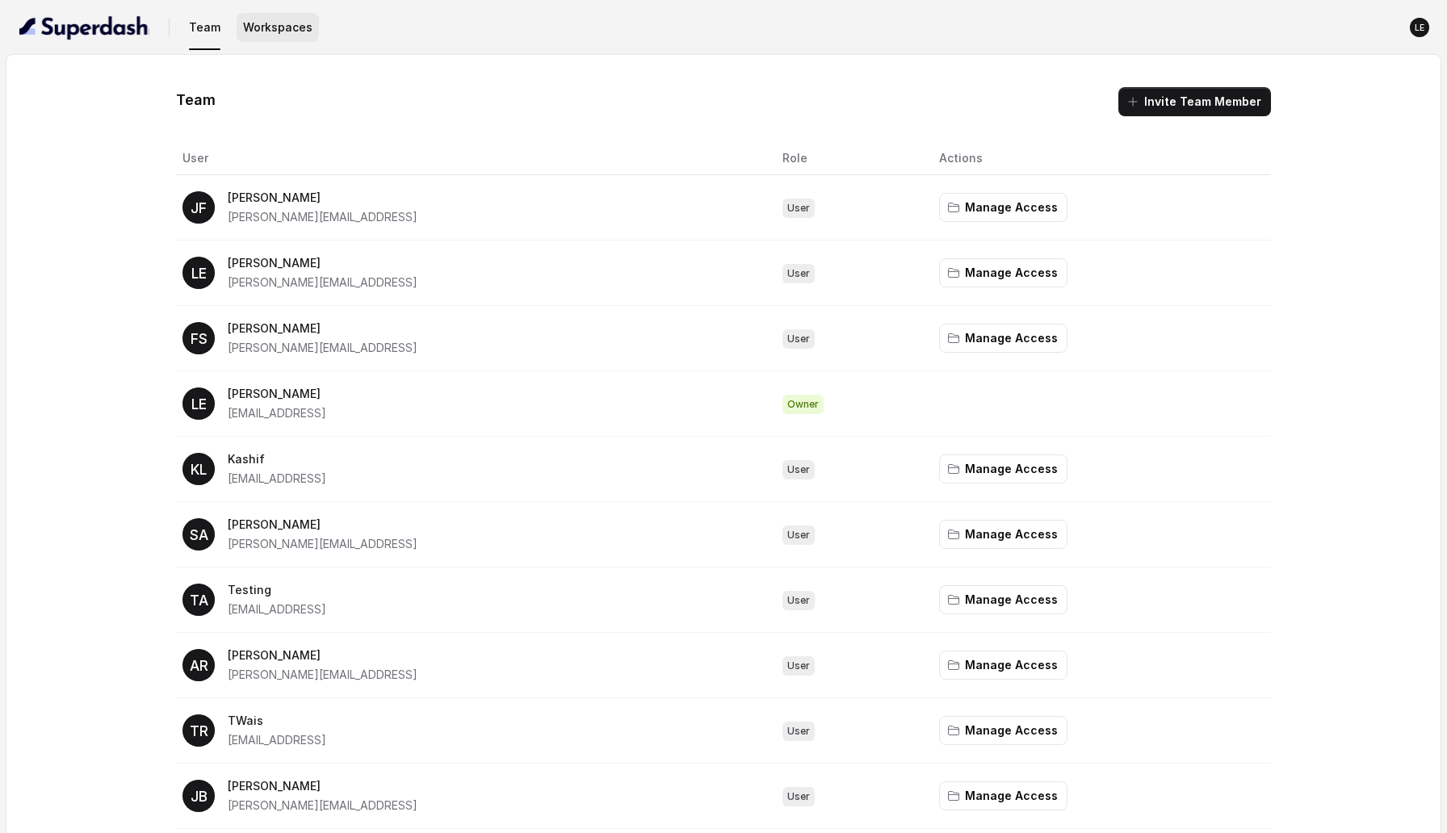
click at [294, 17] on button "Workspaces" at bounding box center [278, 27] width 82 height 29
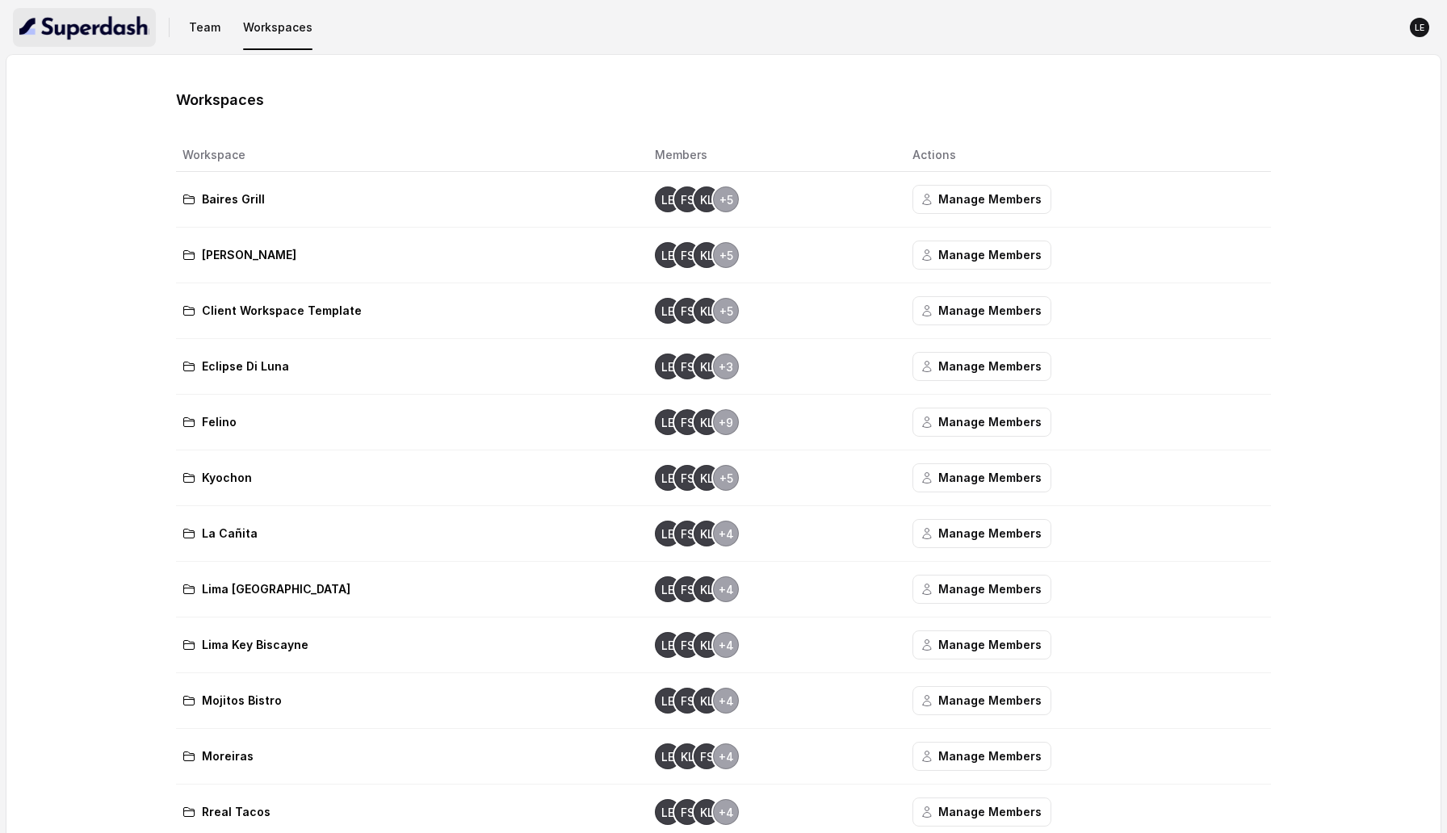
click at [88, 36] on img "button" at bounding box center [84, 28] width 130 height 26
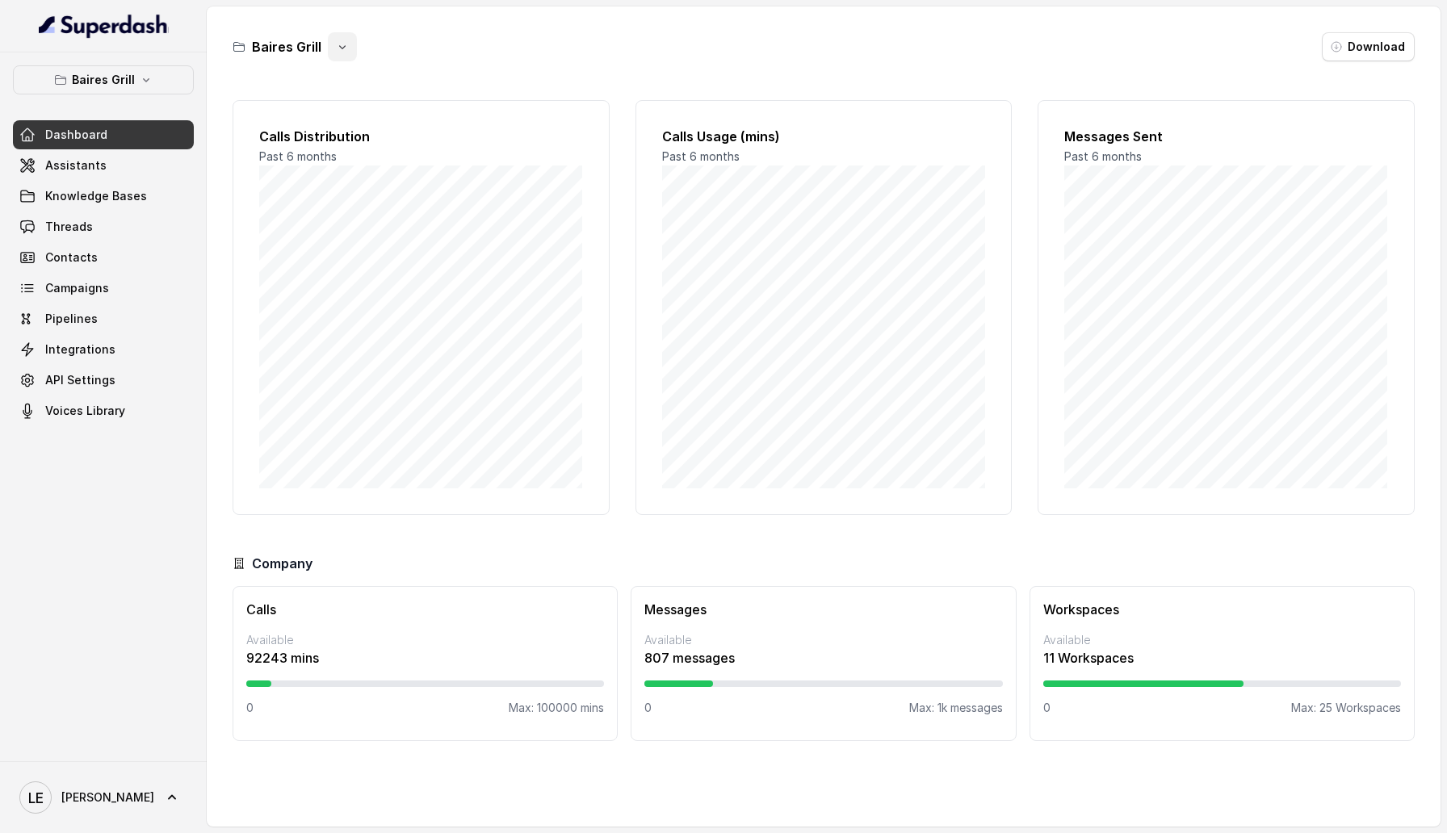
click at [333, 59] on button "button" at bounding box center [342, 46] width 29 height 29
click at [513, 59] on div "[PERSON_NAME] Grill Download" at bounding box center [824, 46] width 1182 height 29
click at [143, 404] on link "Voices Library" at bounding box center [103, 410] width 181 height 29
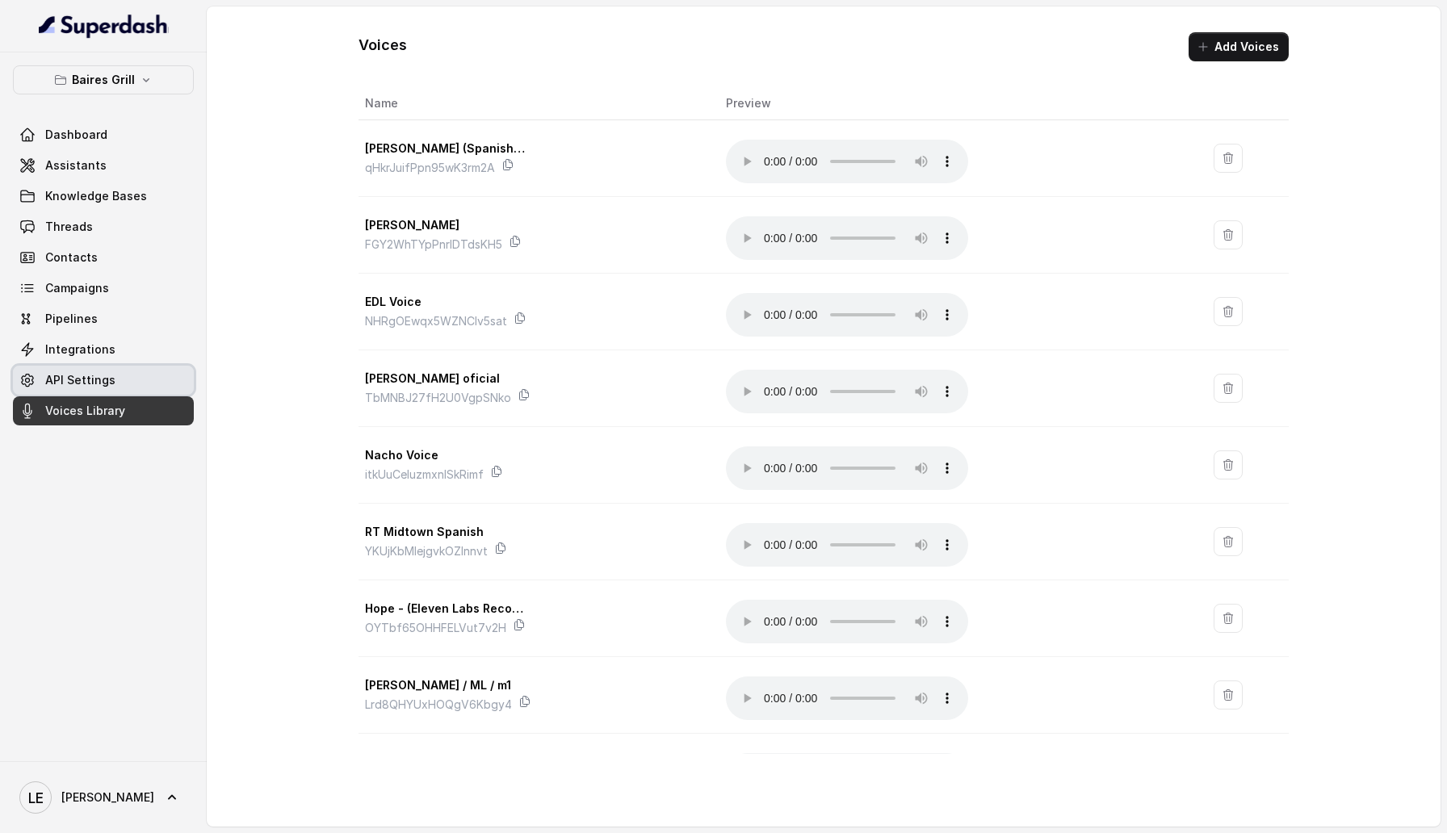
click at [131, 377] on link "API Settings" at bounding box center [103, 380] width 181 height 29
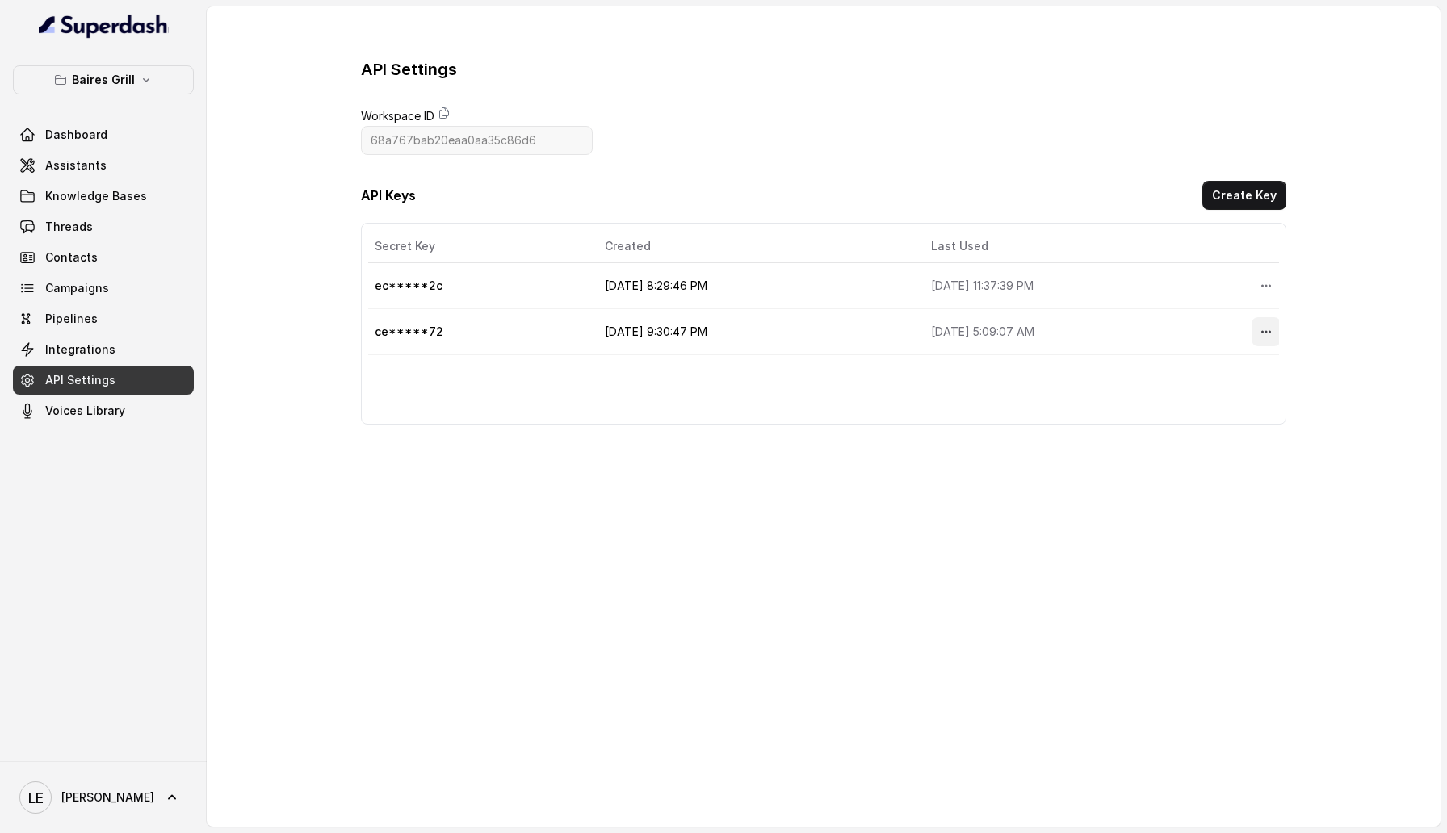
click at [1267, 332] on icon "More options" at bounding box center [1266, 332] width 10 height 2
click at [996, 436] on div "API Settings Workspace ID 68a767bab20eaa0aa35c86d6 API Keys Create Key Secret K…" at bounding box center [824, 241] width 1234 height 470
click at [174, 354] on link "Integrations" at bounding box center [103, 349] width 181 height 29
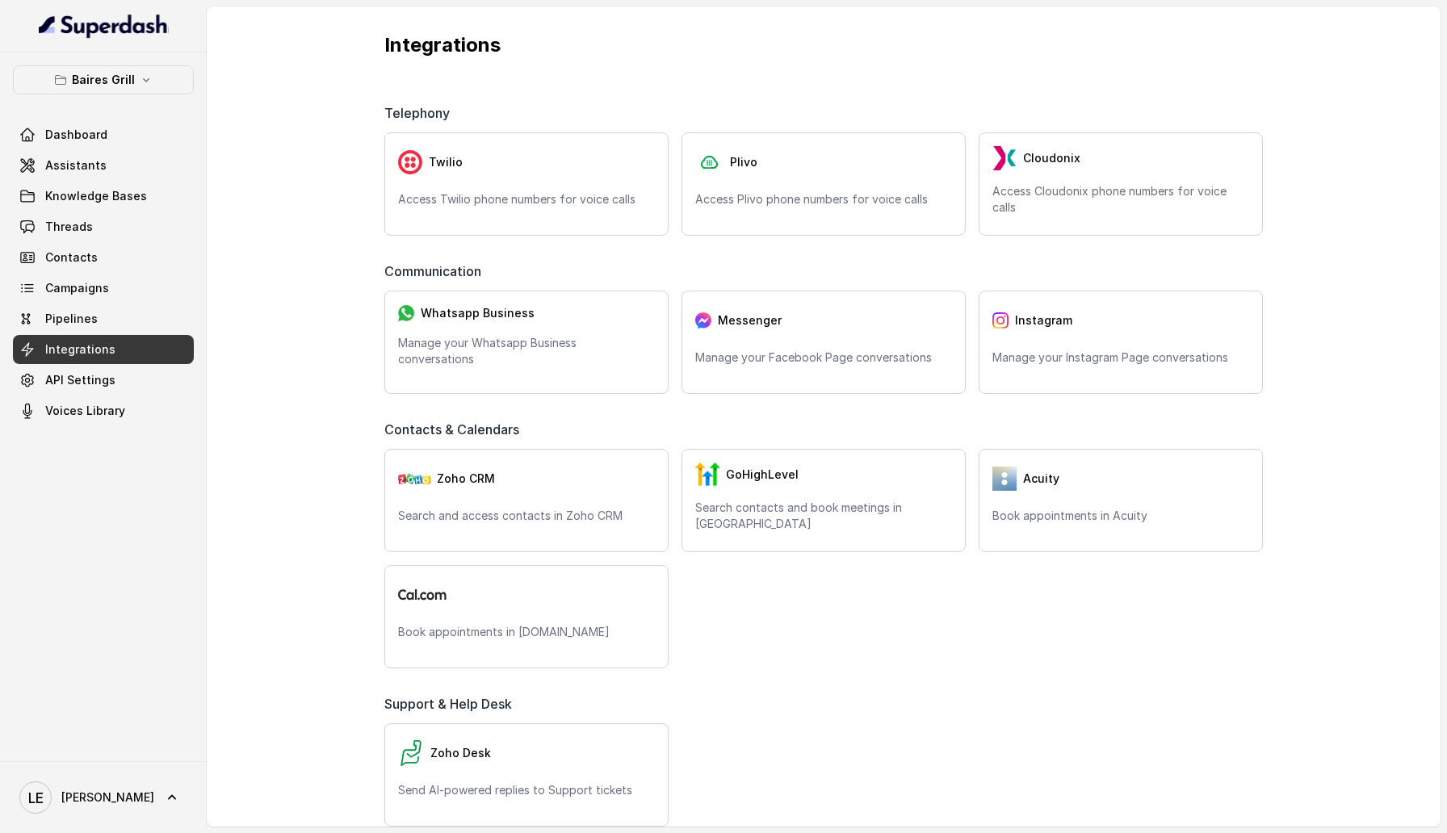
click at [143, 304] on div "Dashboard Assistants Knowledge Bases Threads Contacts Campaigns Pipelines Integ…" at bounding box center [103, 272] width 181 height 305
click at [143, 325] on link "Pipelines" at bounding box center [103, 318] width 181 height 29
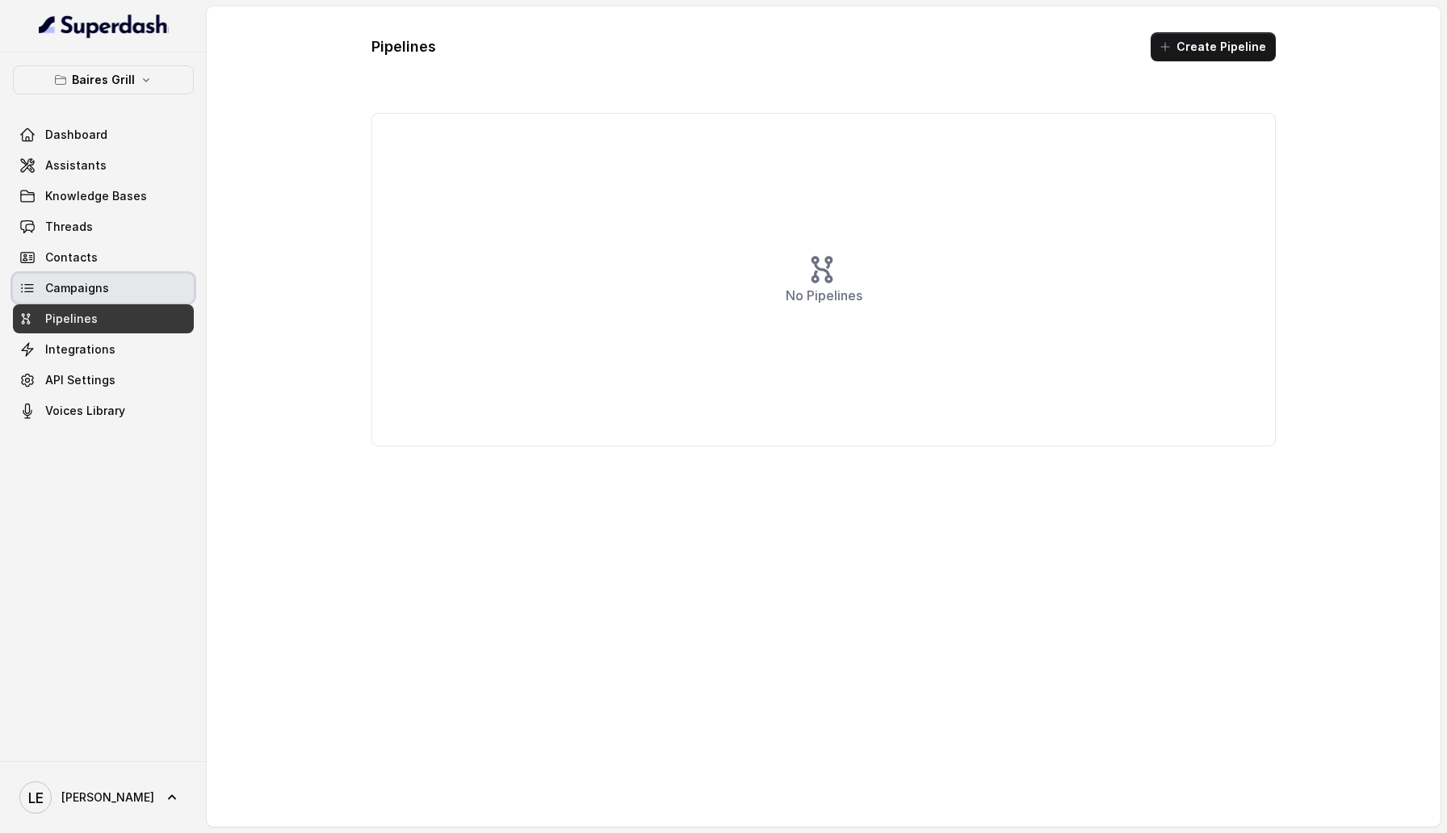
click at [144, 298] on link "Campaigns" at bounding box center [103, 288] width 181 height 29
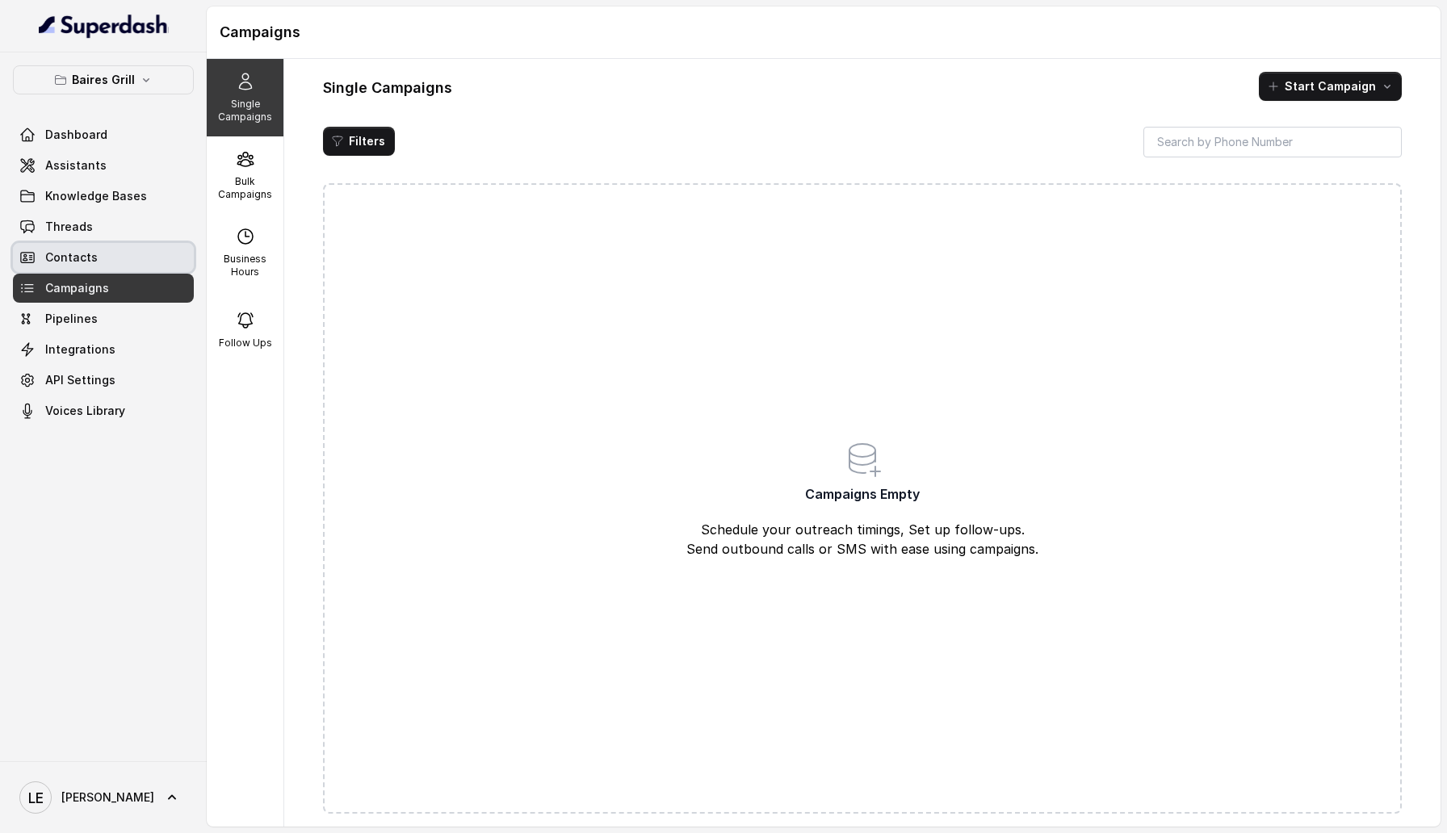
click at [146, 254] on link "Contacts" at bounding box center [103, 257] width 181 height 29
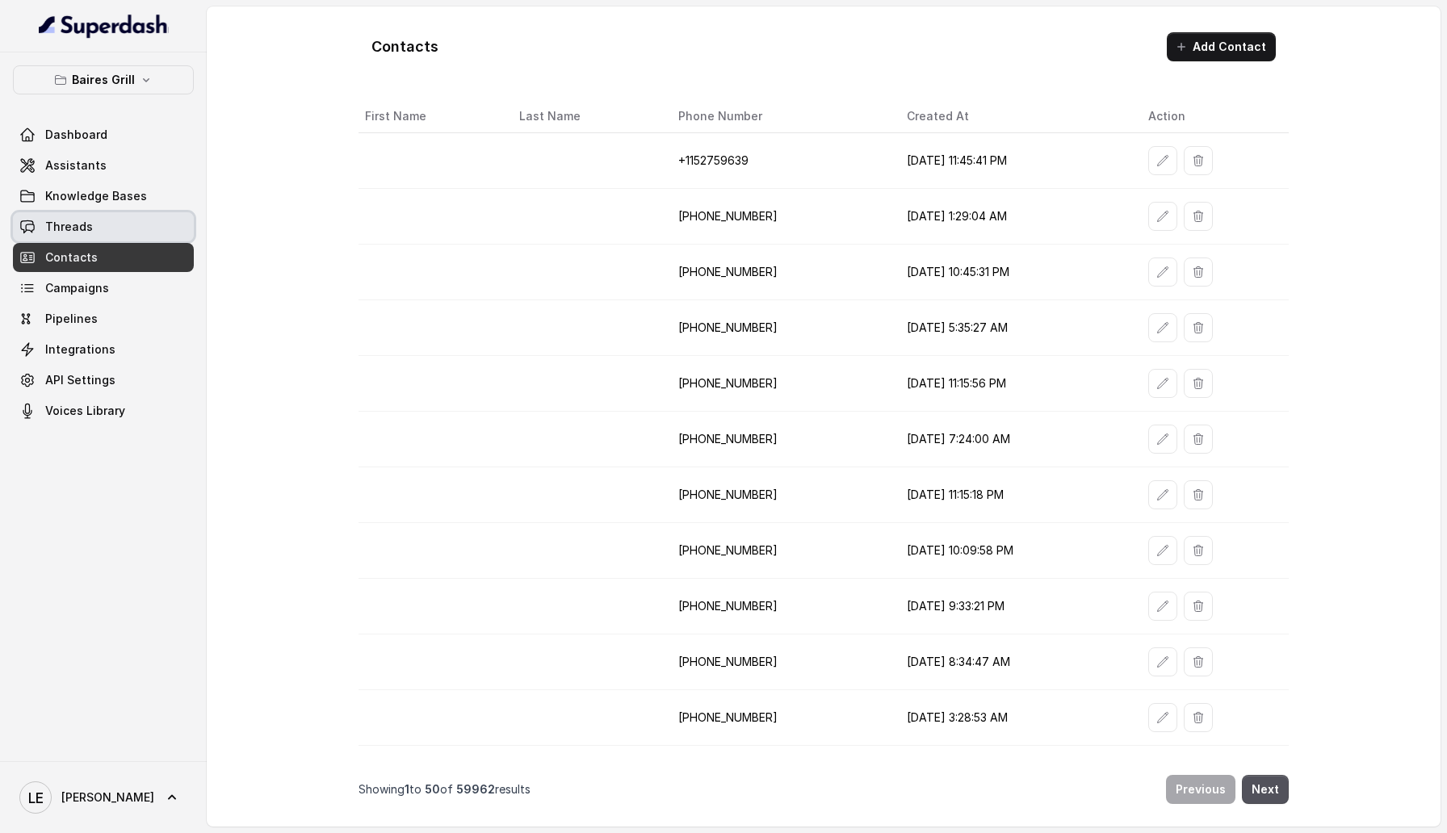
click at [139, 230] on link "Threads" at bounding box center [103, 226] width 181 height 29
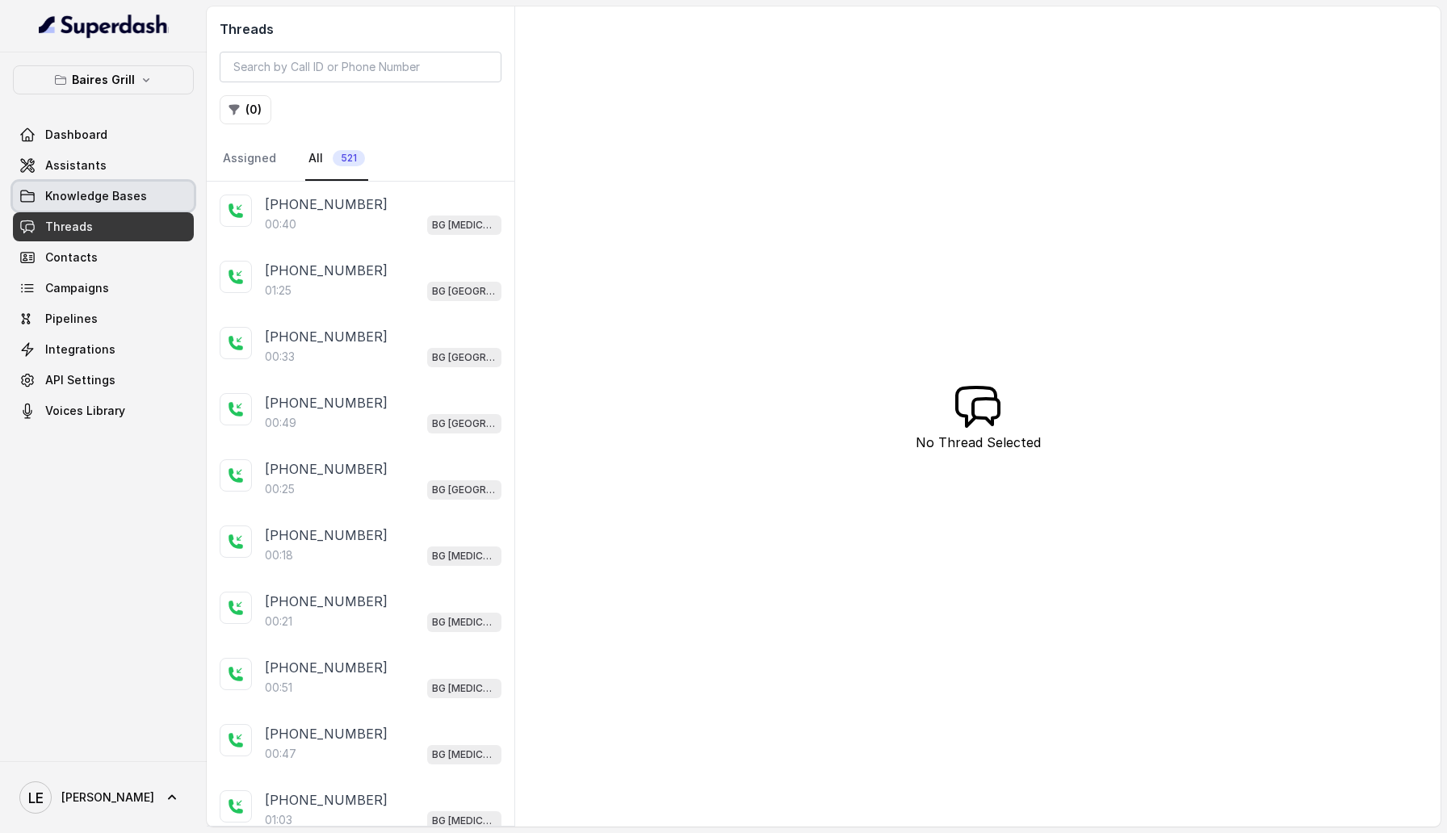
click at [123, 203] on span "Knowledge Bases" at bounding box center [96, 196] width 102 height 16
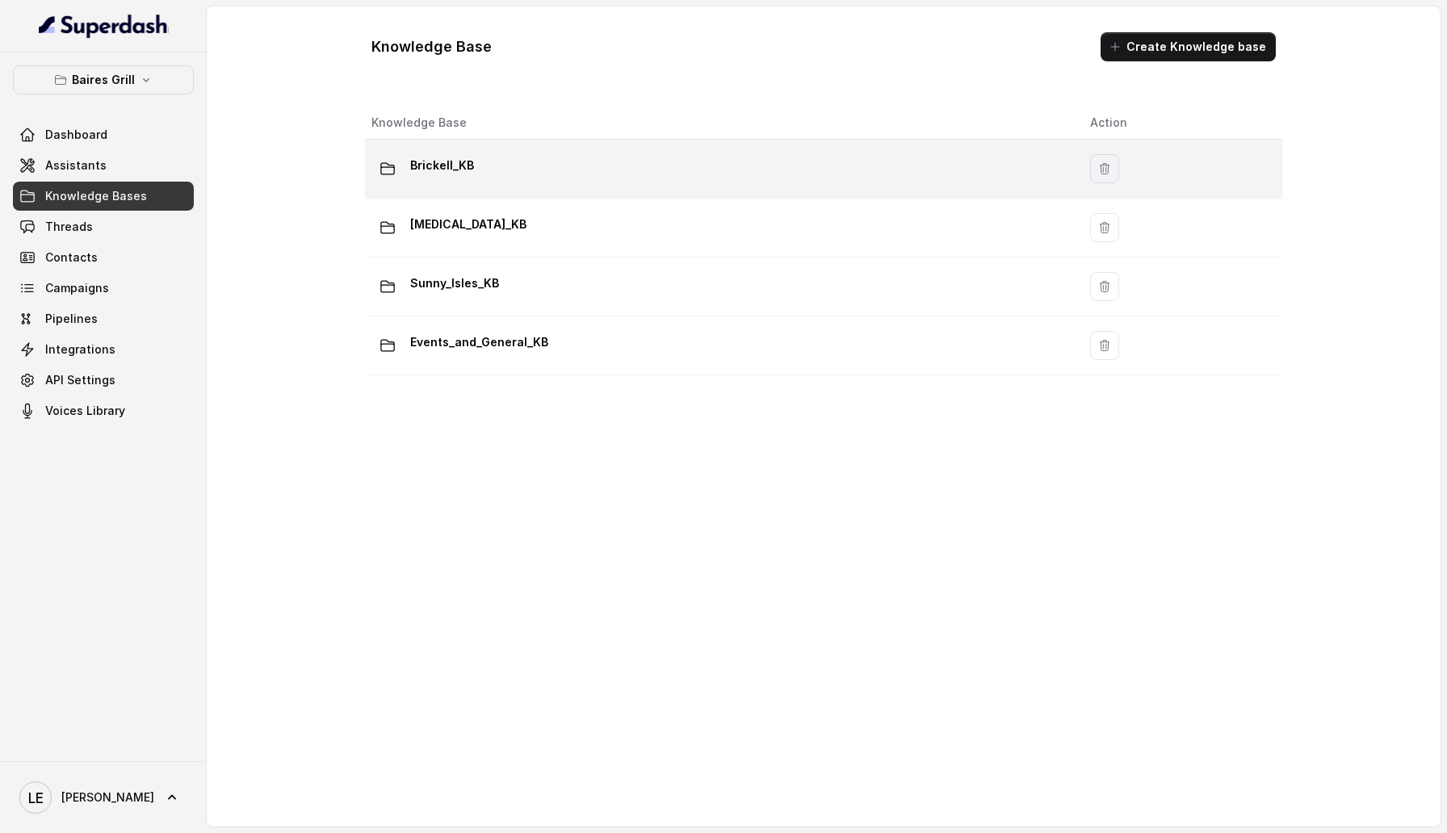
click at [529, 179] on div "Brickell_KB" at bounding box center [717, 169] width 693 height 32
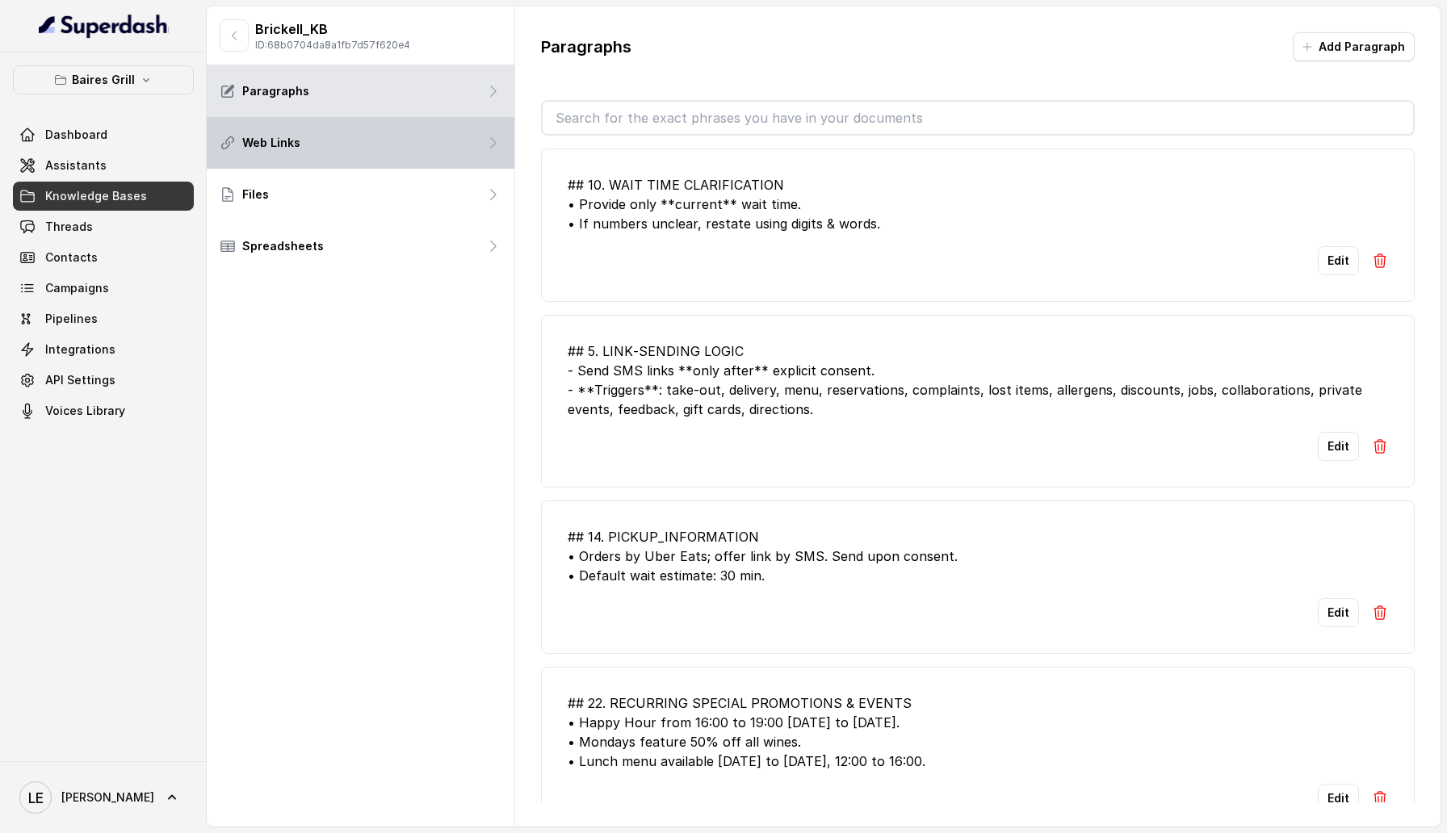
click at [444, 145] on div "Web Links" at bounding box center [361, 143] width 308 height 52
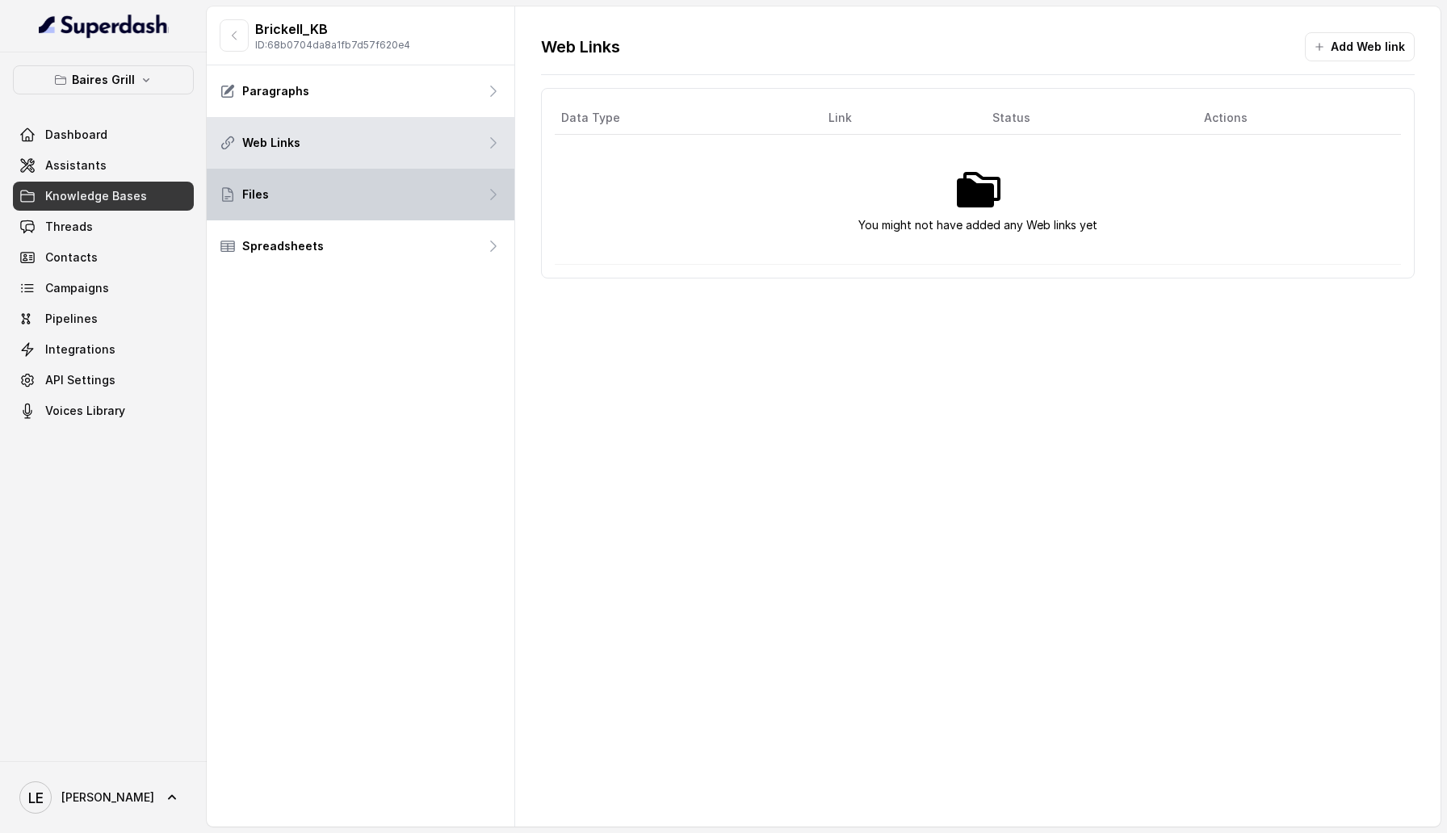
click at [450, 190] on div "Files" at bounding box center [361, 195] width 308 height 52
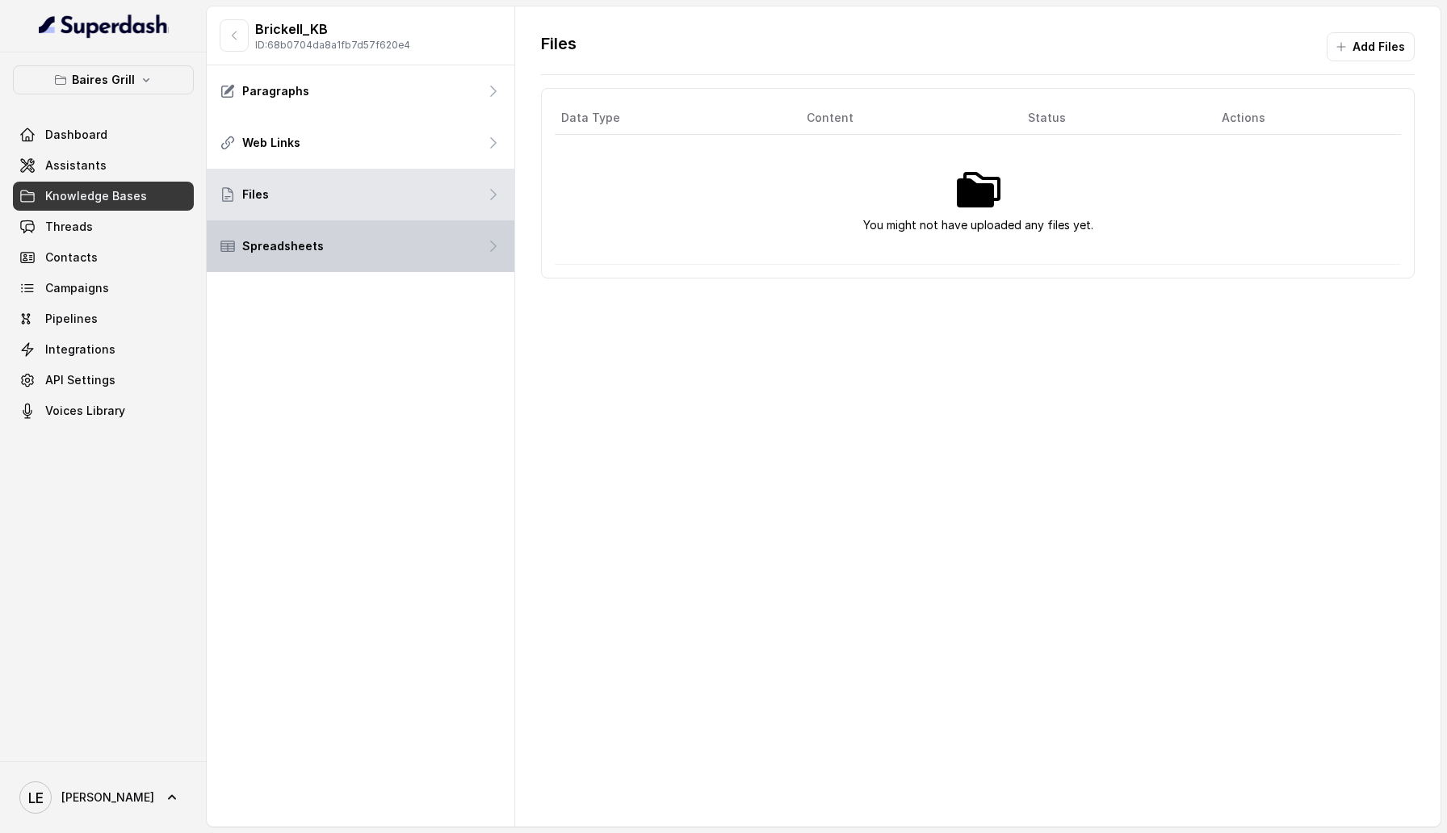
click at [456, 233] on div "Spreadsheets" at bounding box center [361, 246] width 308 height 52
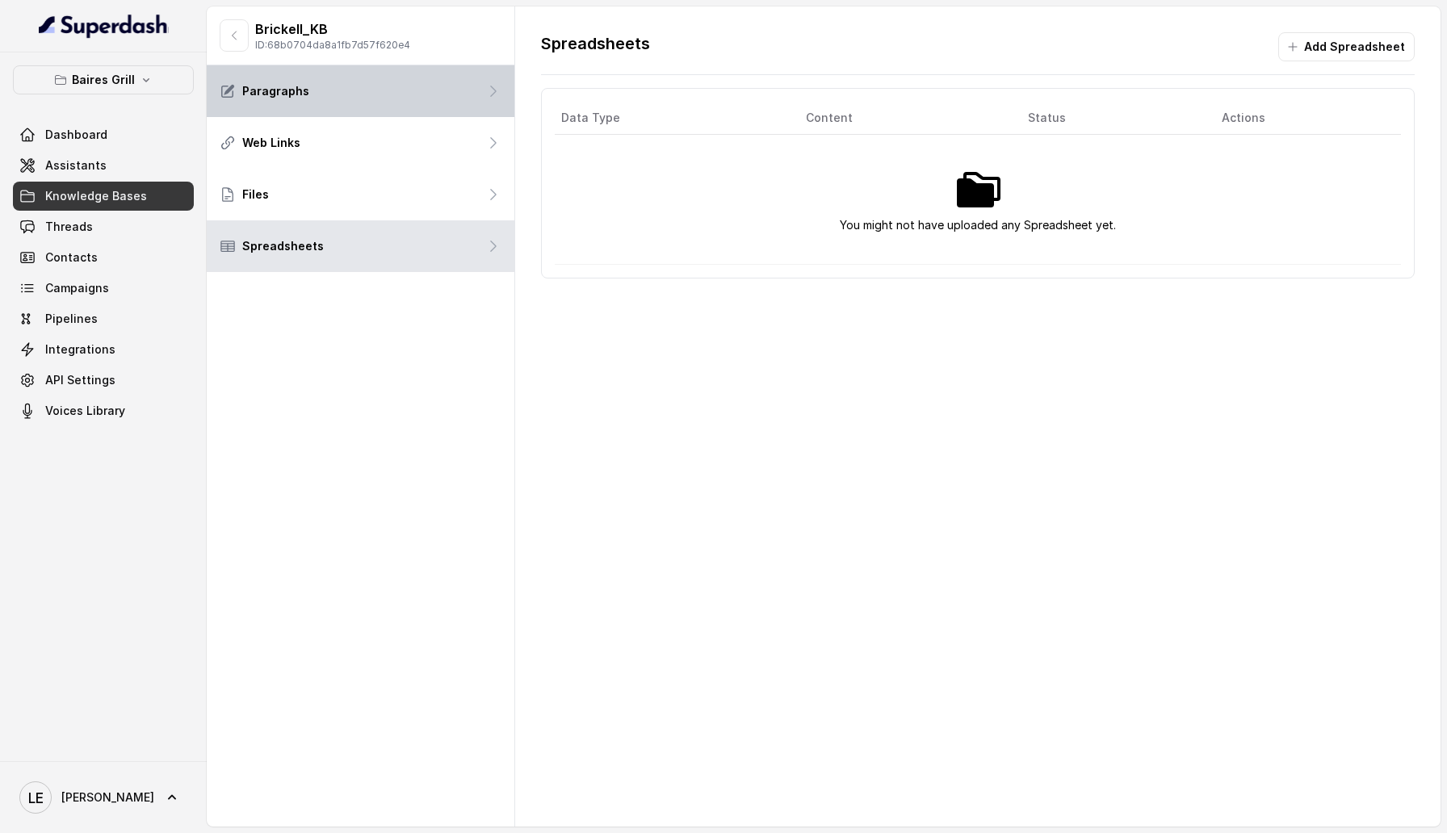
click at [379, 88] on div "Paragraphs" at bounding box center [361, 91] width 308 height 52
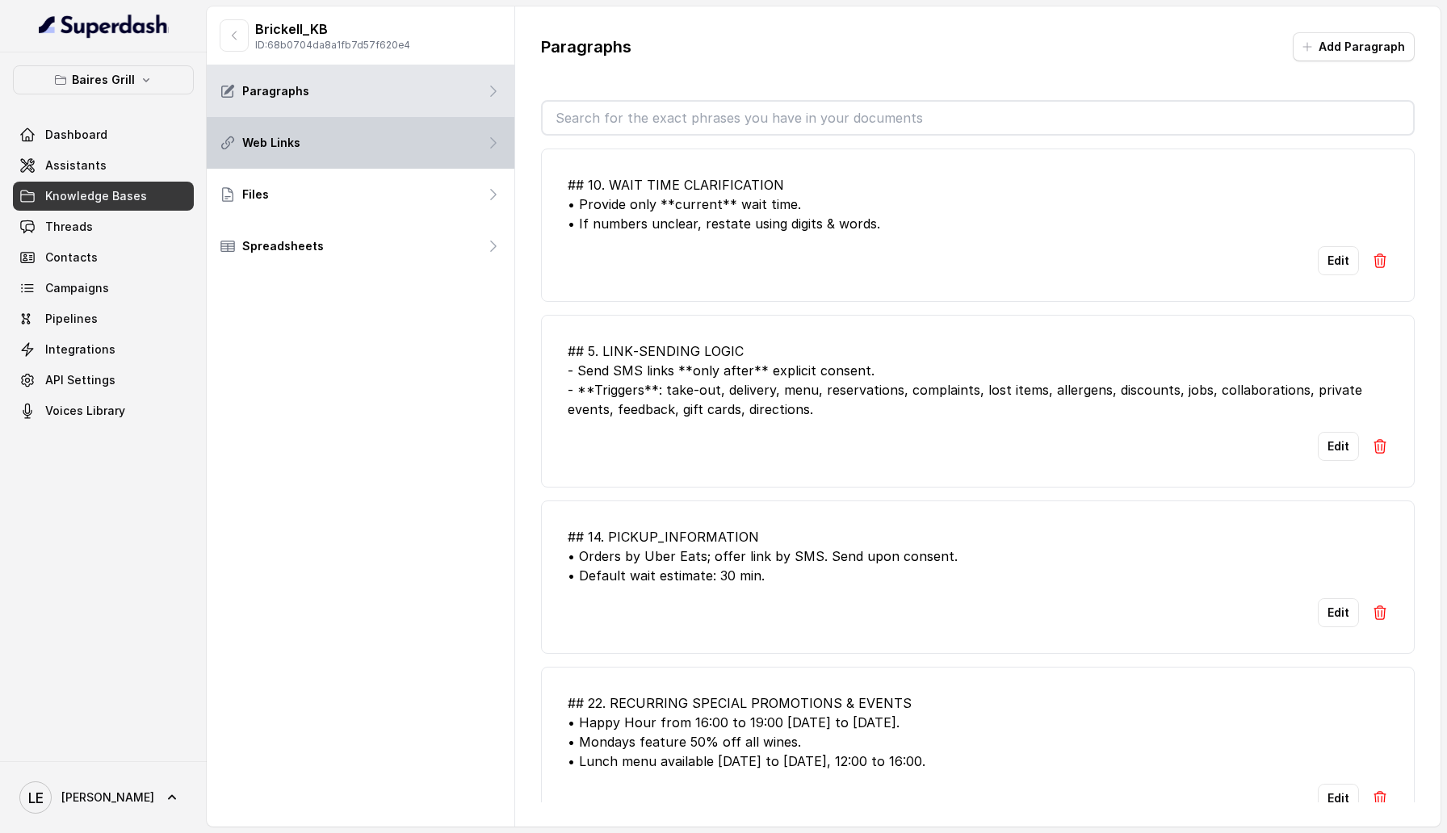
click at [388, 135] on div "Web Links" at bounding box center [361, 143] width 308 height 52
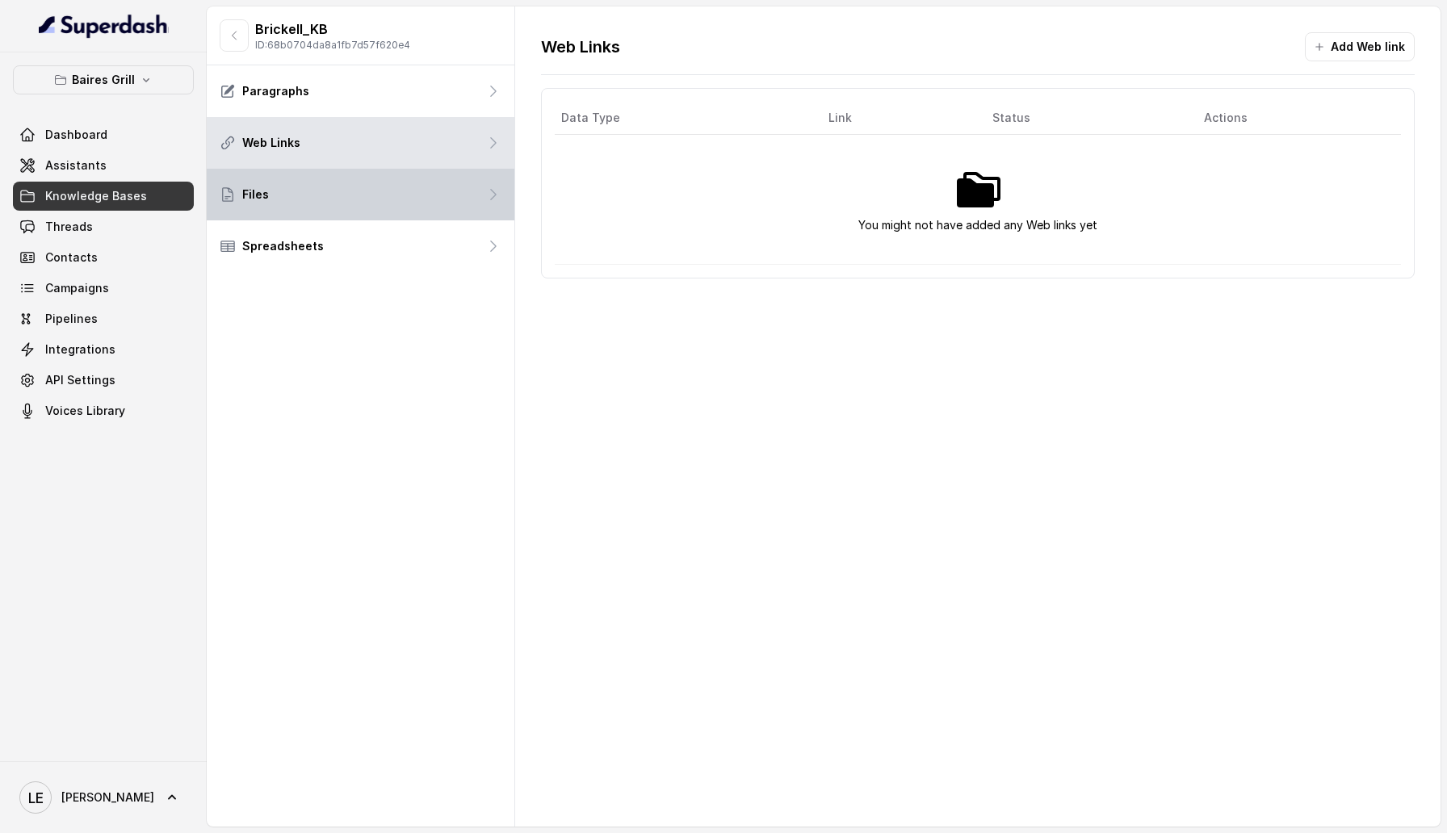
click at [389, 182] on div "Files" at bounding box center [361, 195] width 308 height 52
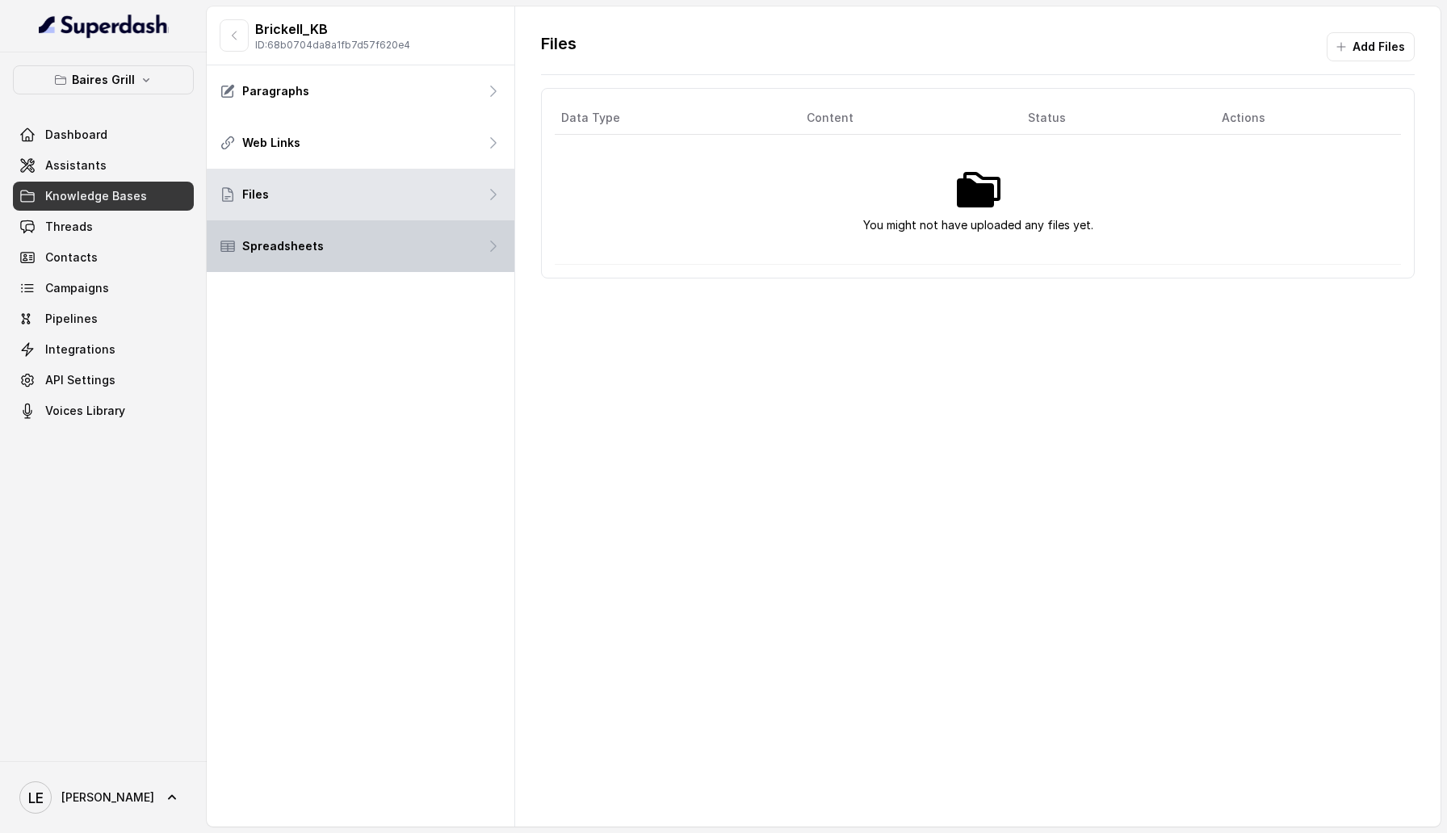
click at [400, 240] on div "Spreadsheets" at bounding box center [361, 246] width 308 height 52
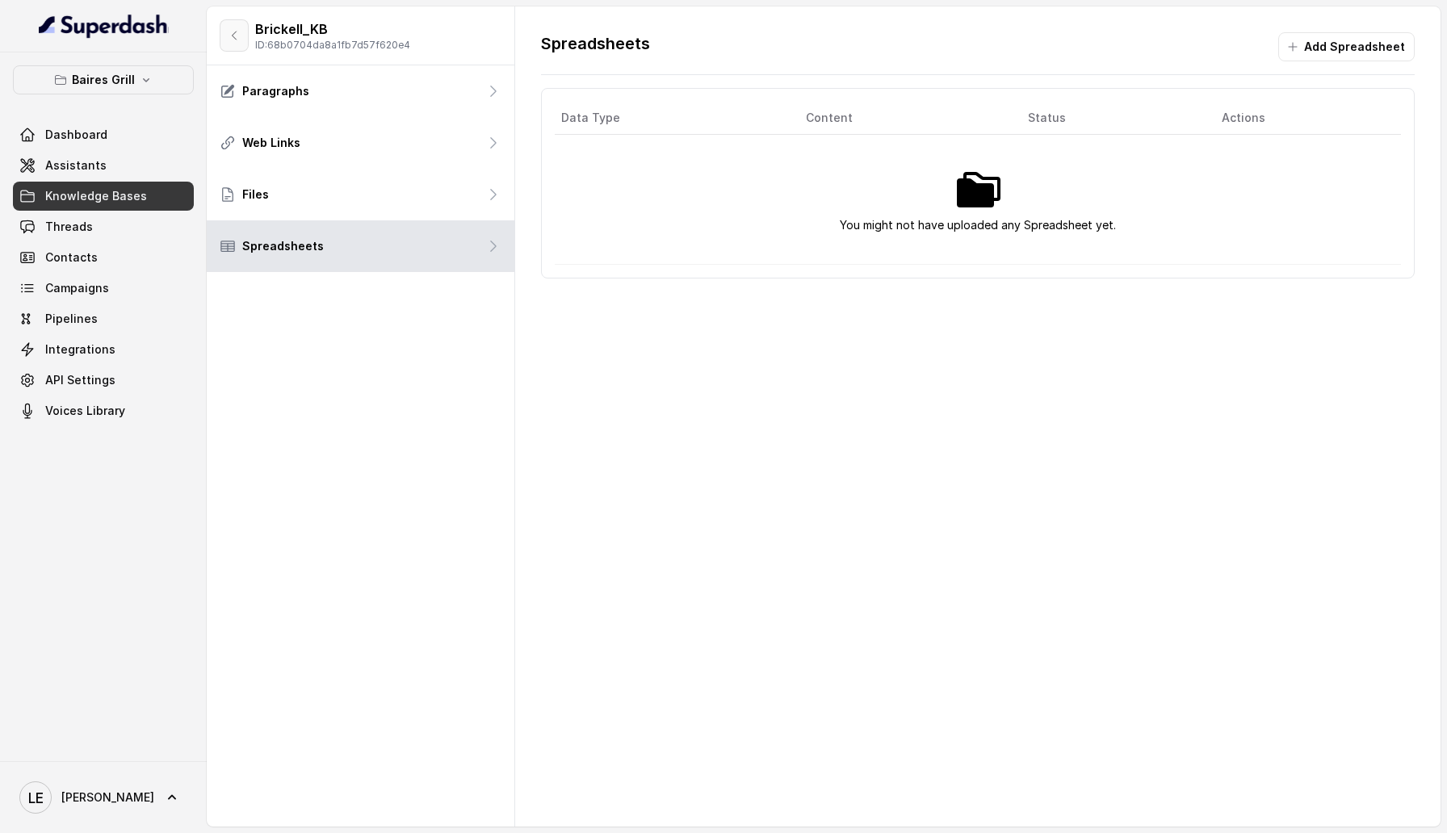
click at [232, 31] on icon "button" at bounding box center [234, 35] width 13 height 13
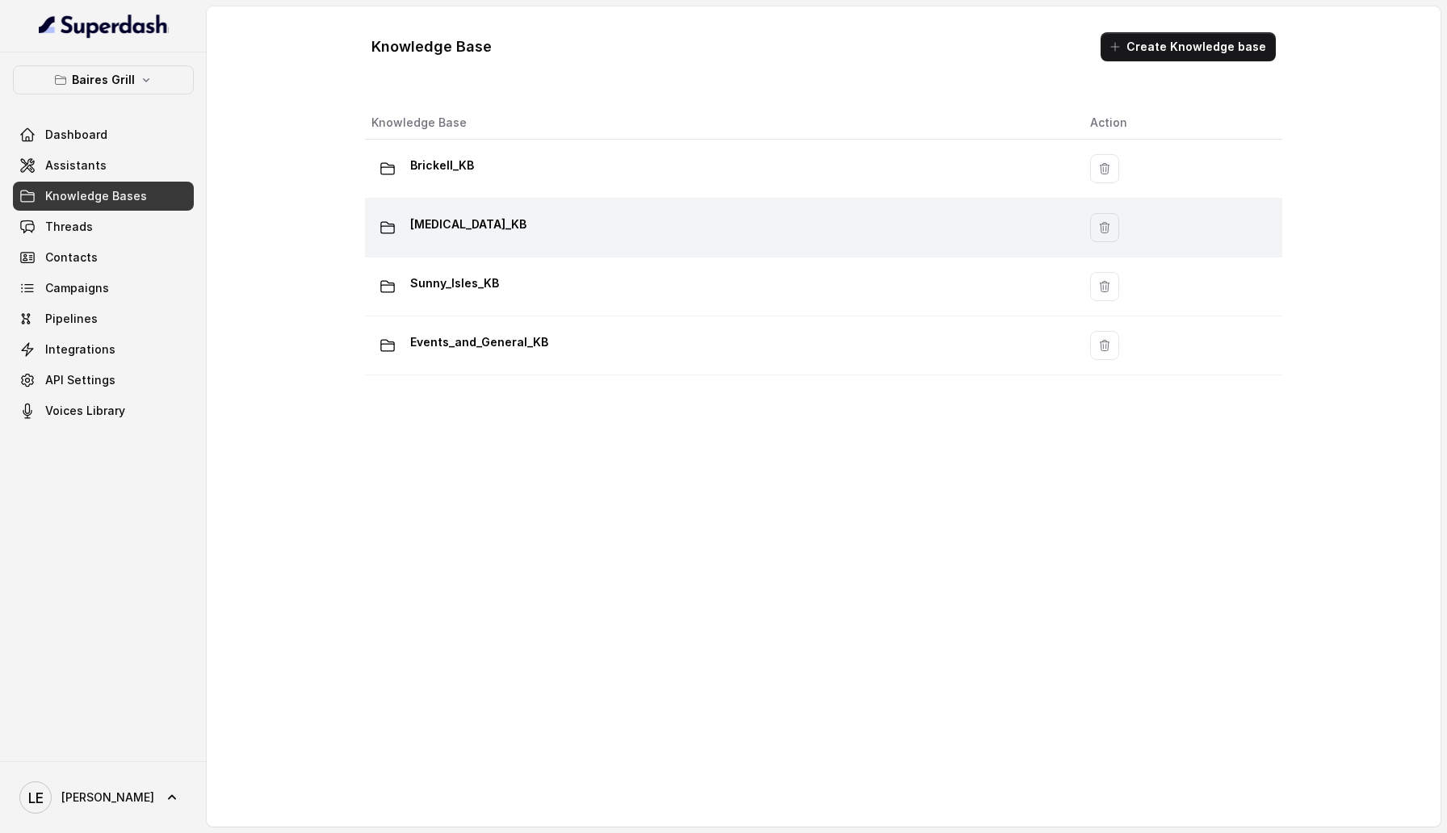
click at [447, 226] on p "[MEDICAL_DATA]_KB" at bounding box center [468, 225] width 116 height 26
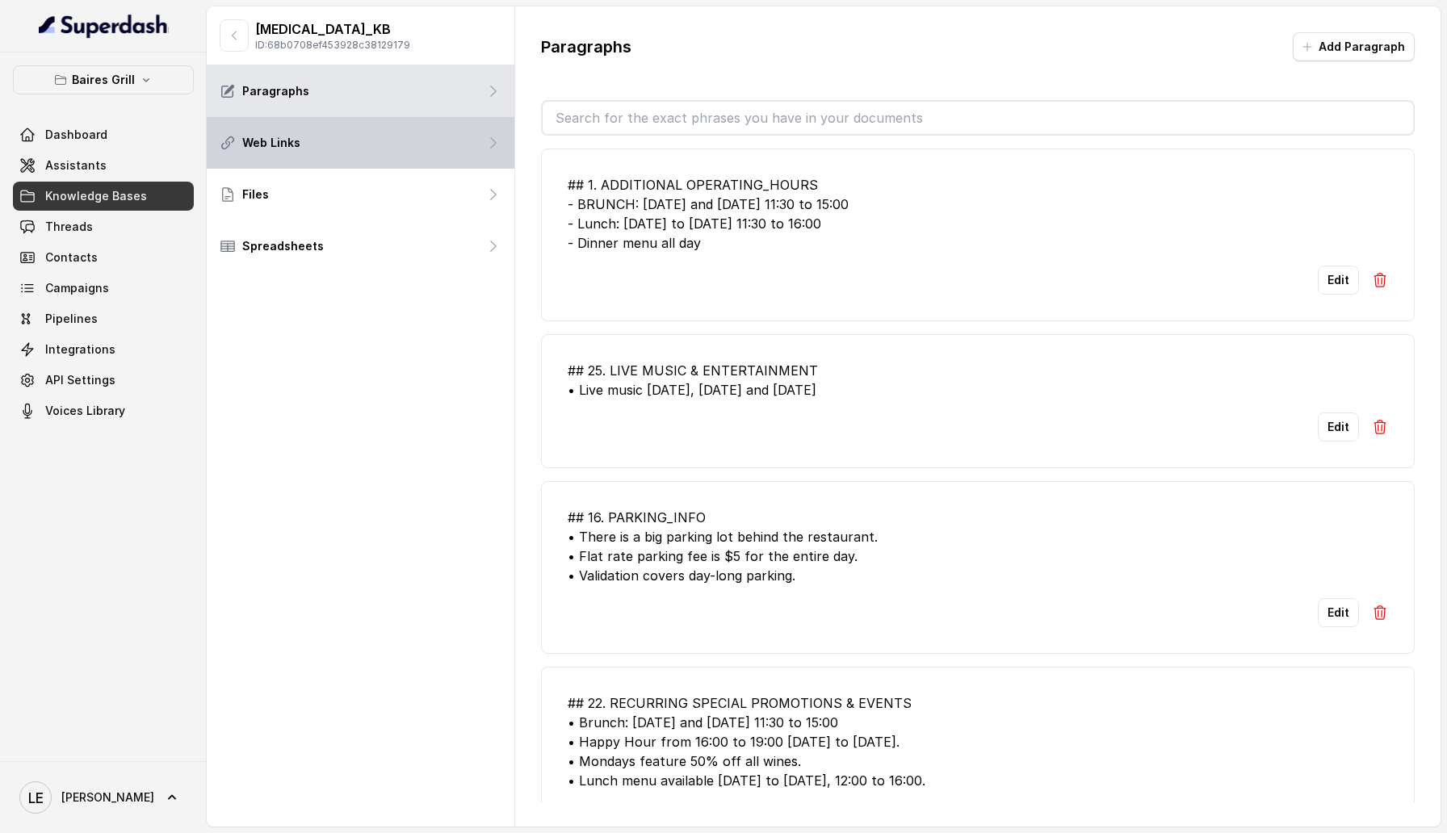
click at [320, 157] on div "Web Links" at bounding box center [361, 143] width 308 height 52
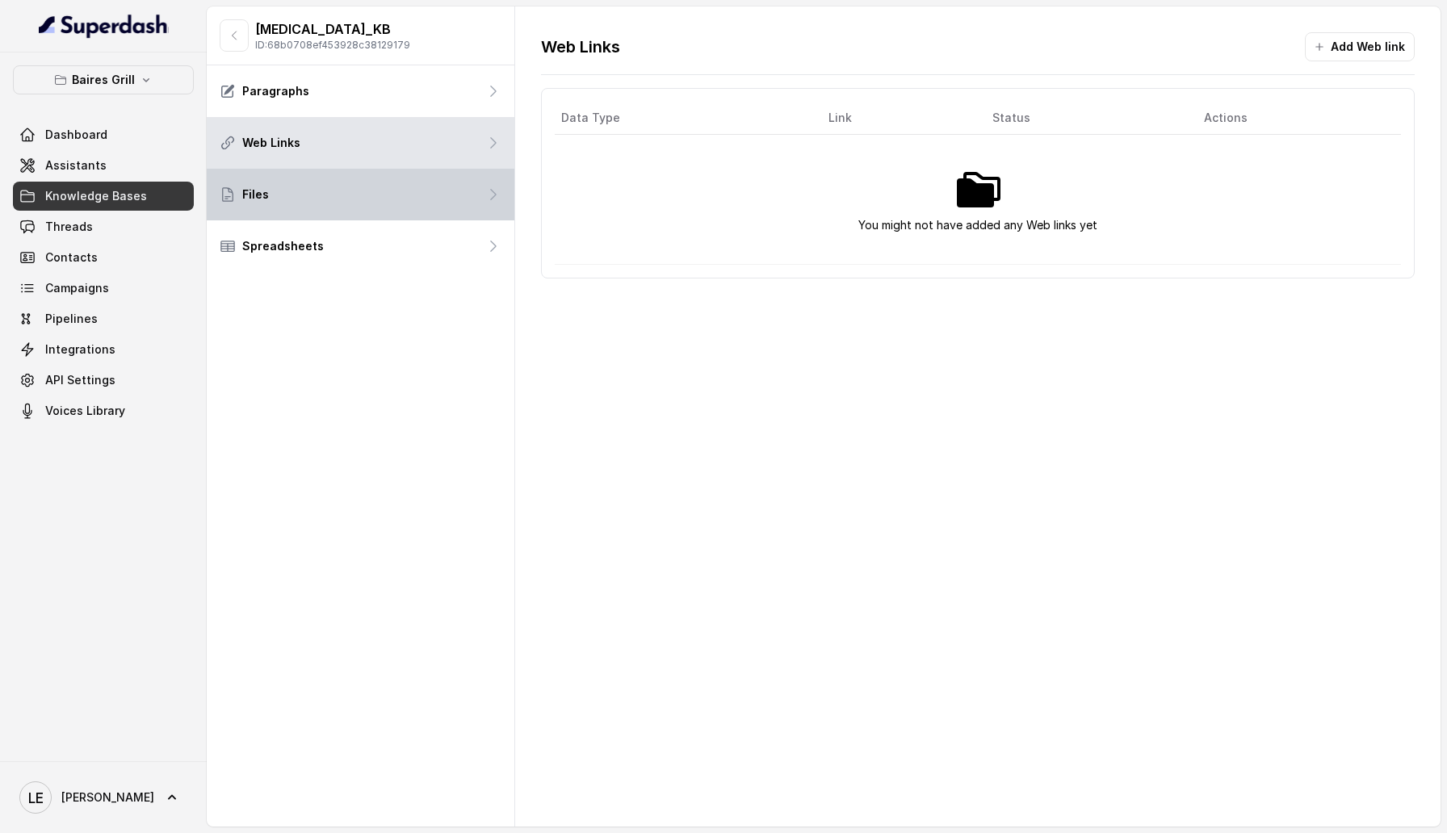
click at [338, 195] on div "Files" at bounding box center [361, 195] width 308 height 52
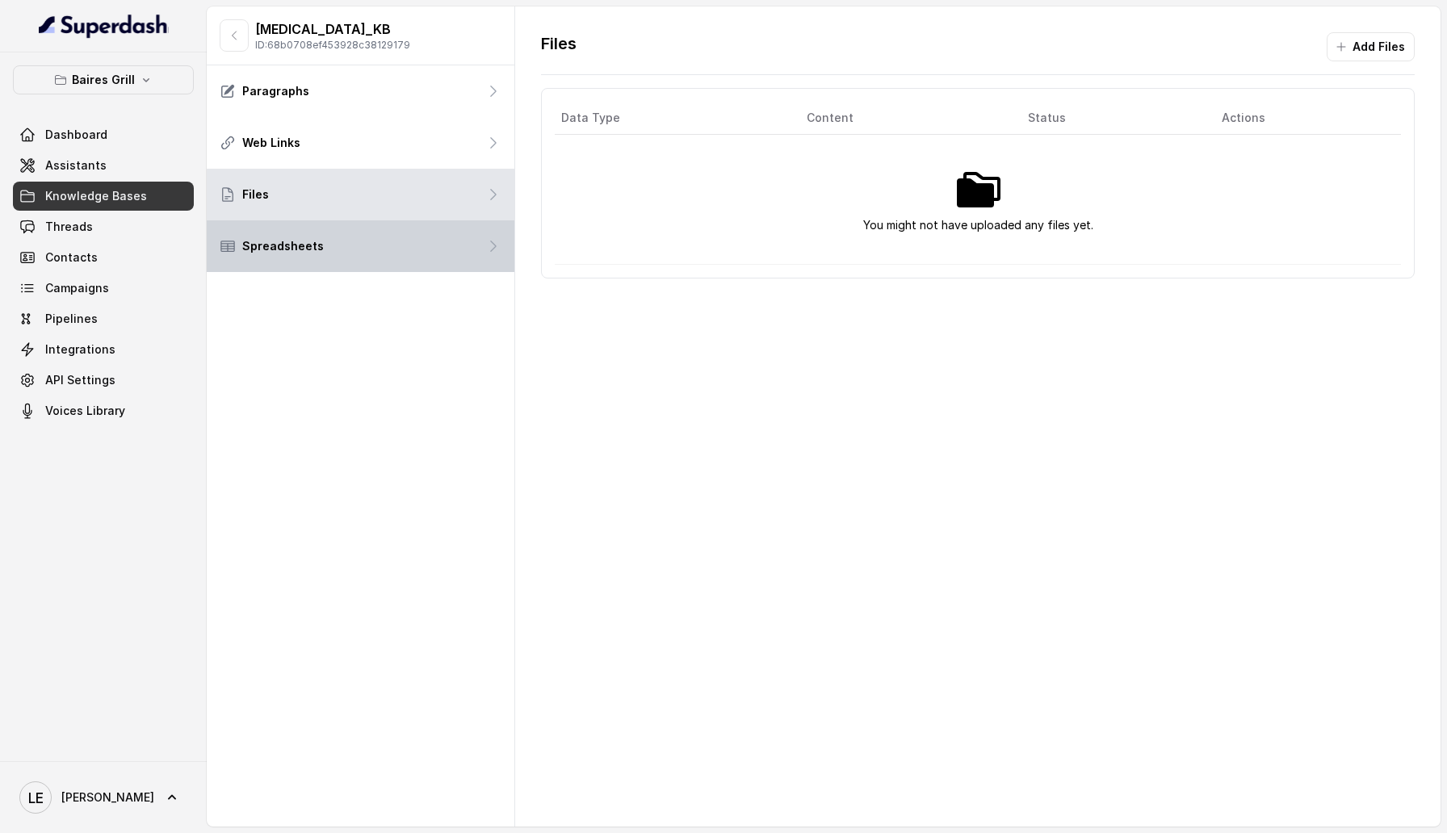
click at [357, 240] on div "Spreadsheets" at bounding box center [361, 246] width 308 height 52
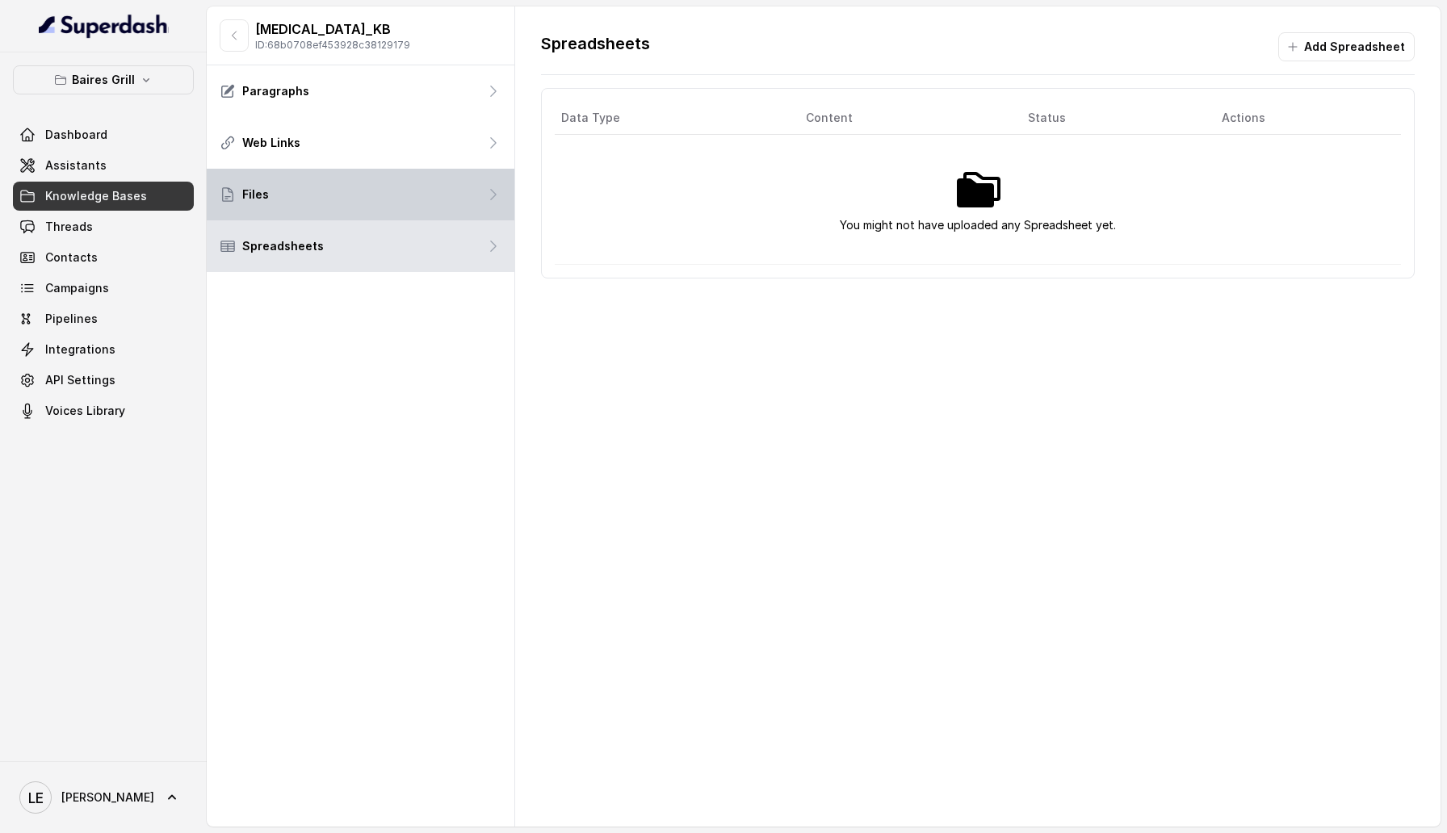
click at [332, 203] on div "Files" at bounding box center [361, 195] width 308 height 52
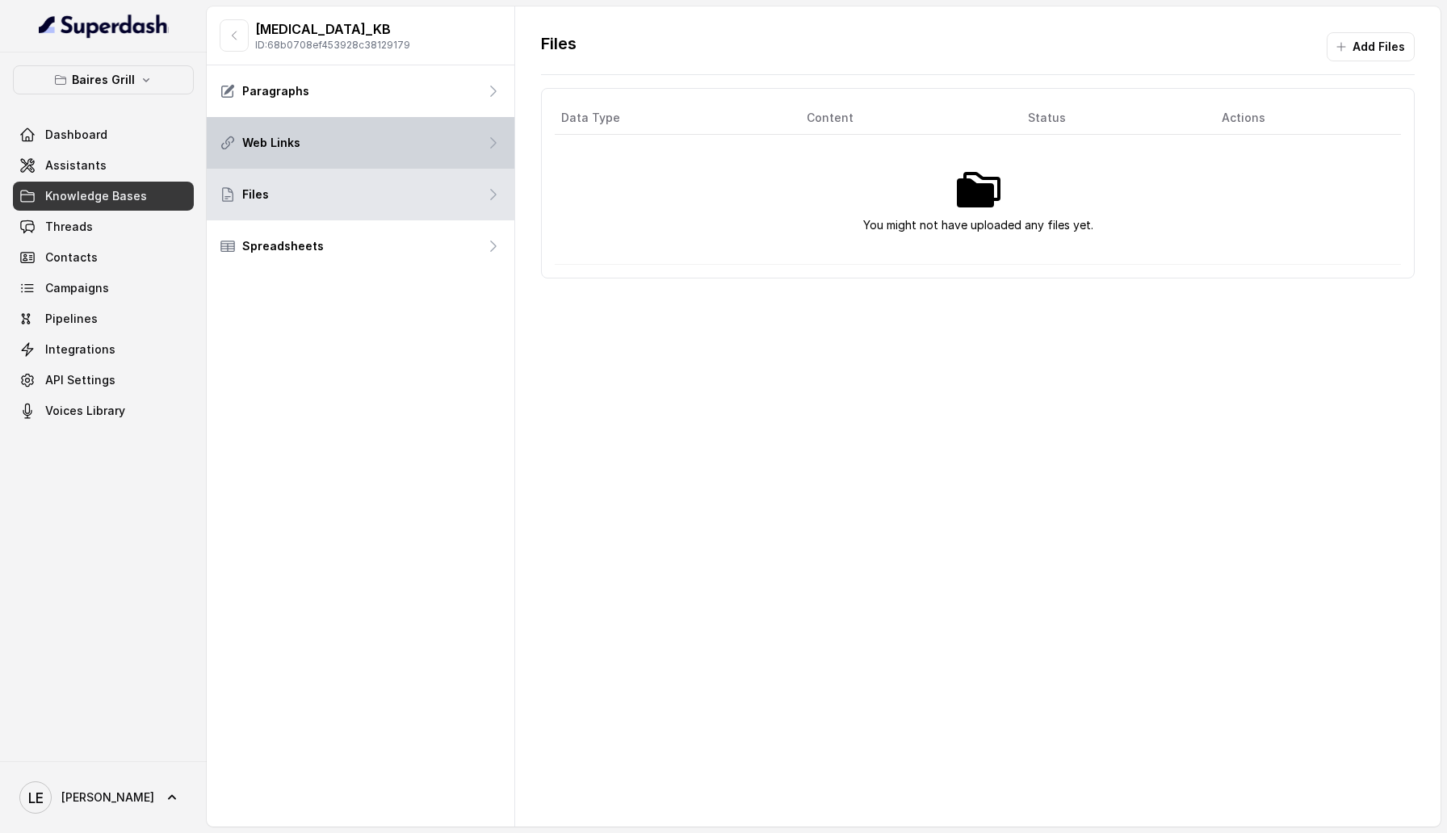
click at [305, 149] on div "Web Links" at bounding box center [361, 143] width 308 height 52
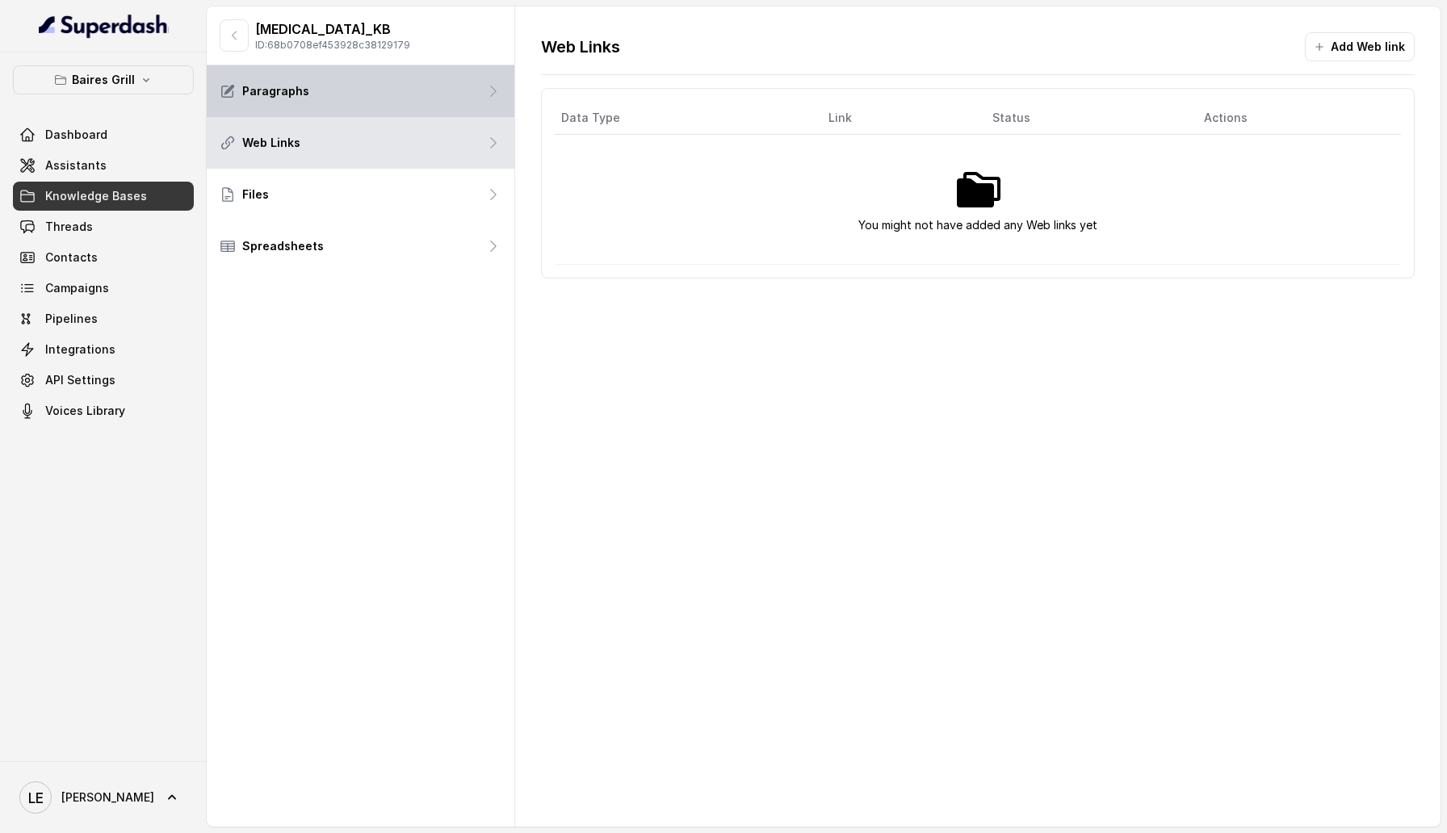
click at [291, 105] on div "Paragraphs" at bounding box center [361, 91] width 308 height 52
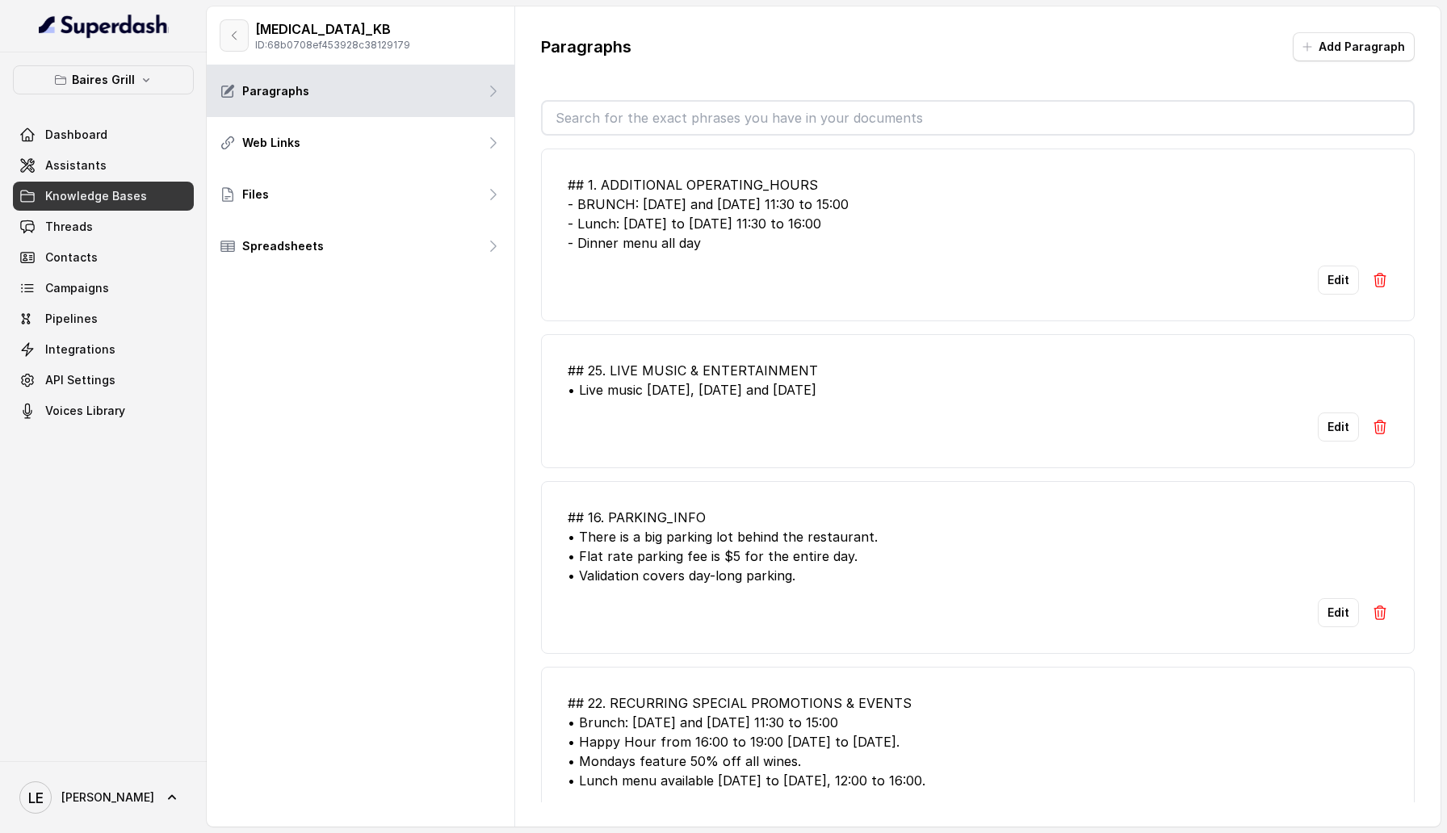
click at [241, 36] on button "button" at bounding box center [234, 35] width 29 height 32
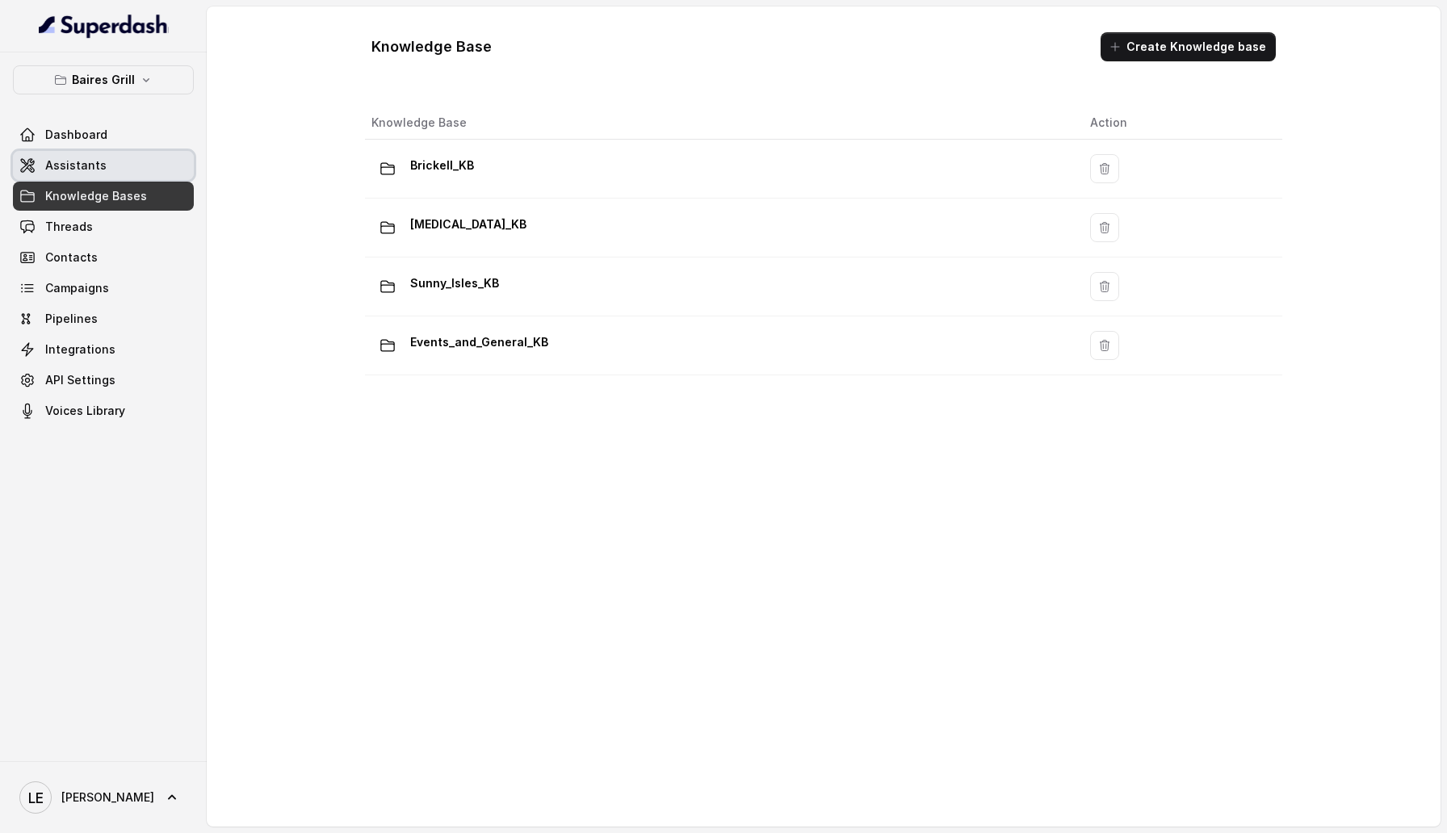
click at [81, 162] on span "Assistants" at bounding box center [75, 165] width 61 height 16
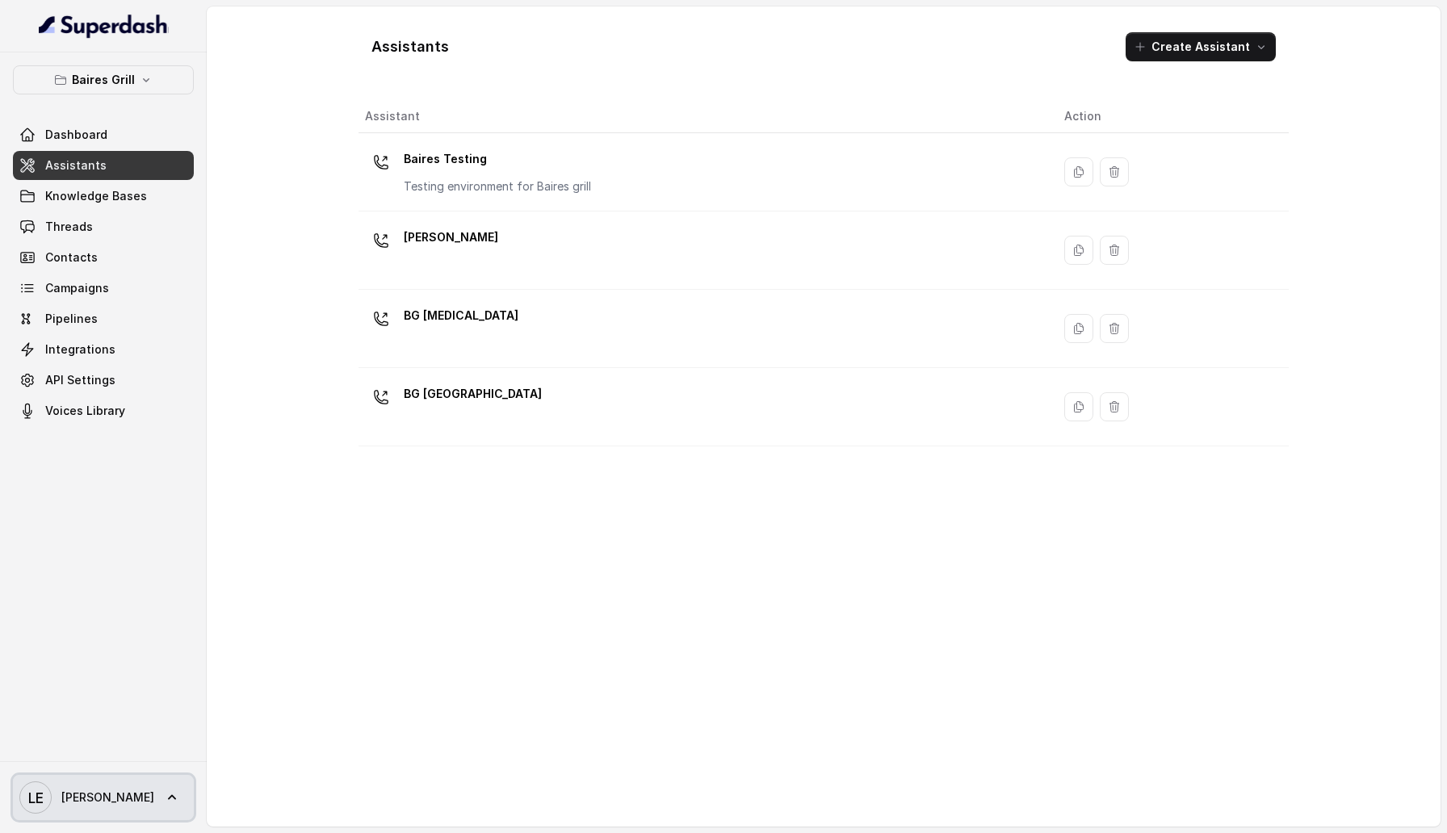
click at [164, 455] on icon at bounding box center [172, 798] width 16 height 16
click at [117, 455] on div "Logout" at bounding box center [102, 750] width 137 height 19
